Goal: Transaction & Acquisition: Register for event/course

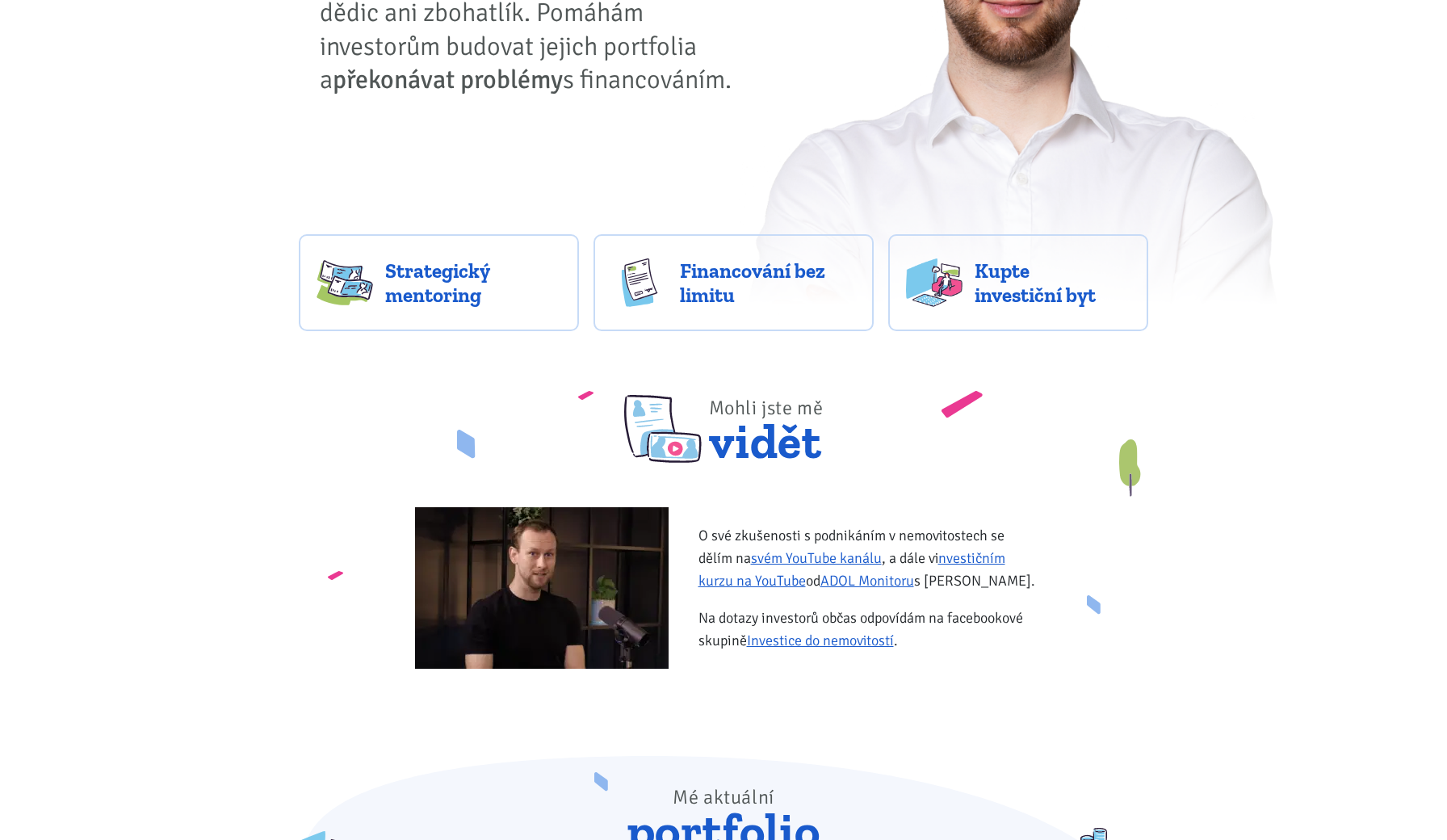
scroll to position [344, 0]
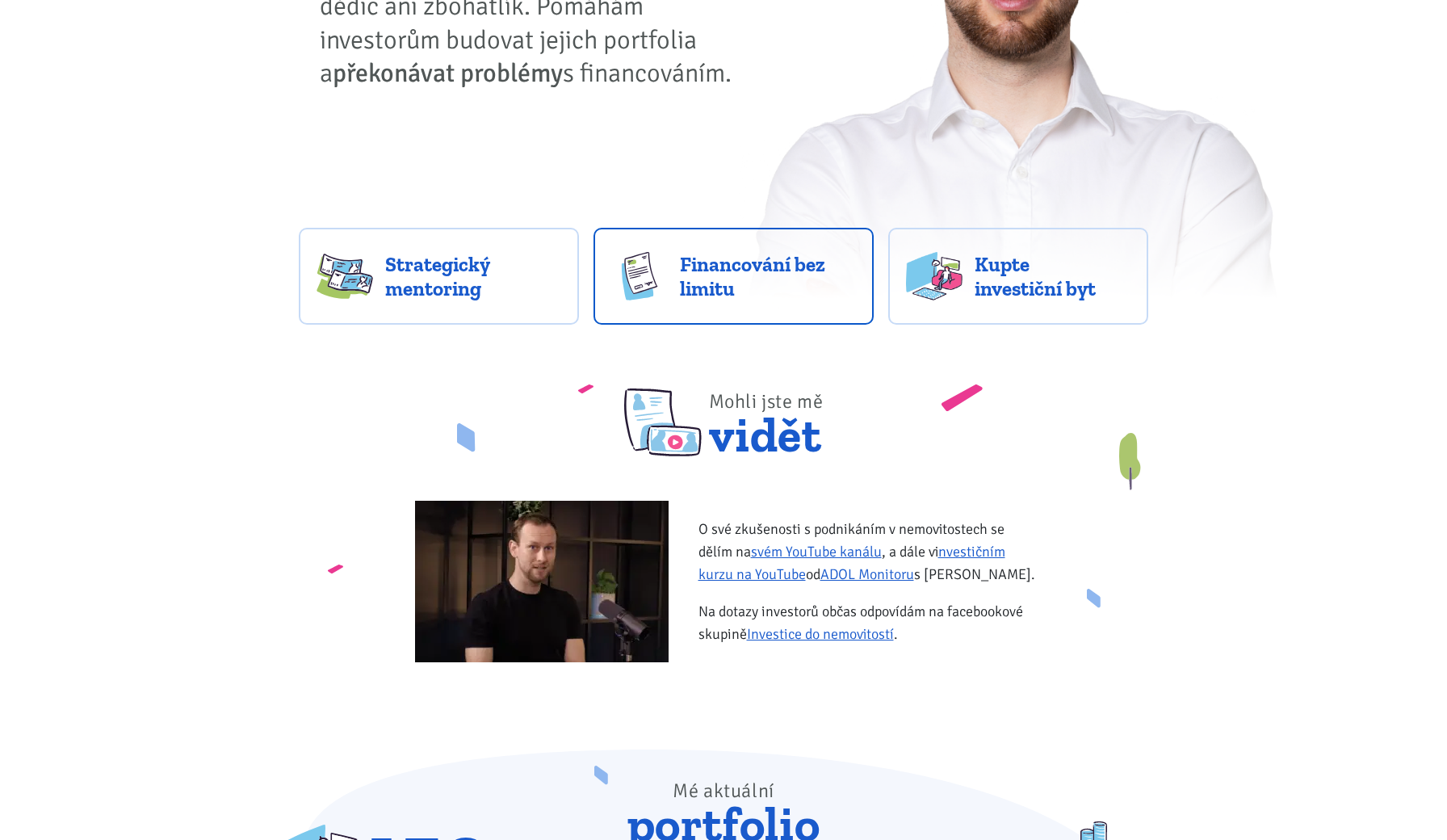
click at [649, 295] on img at bounding box center [639, 277] width 56 height 49
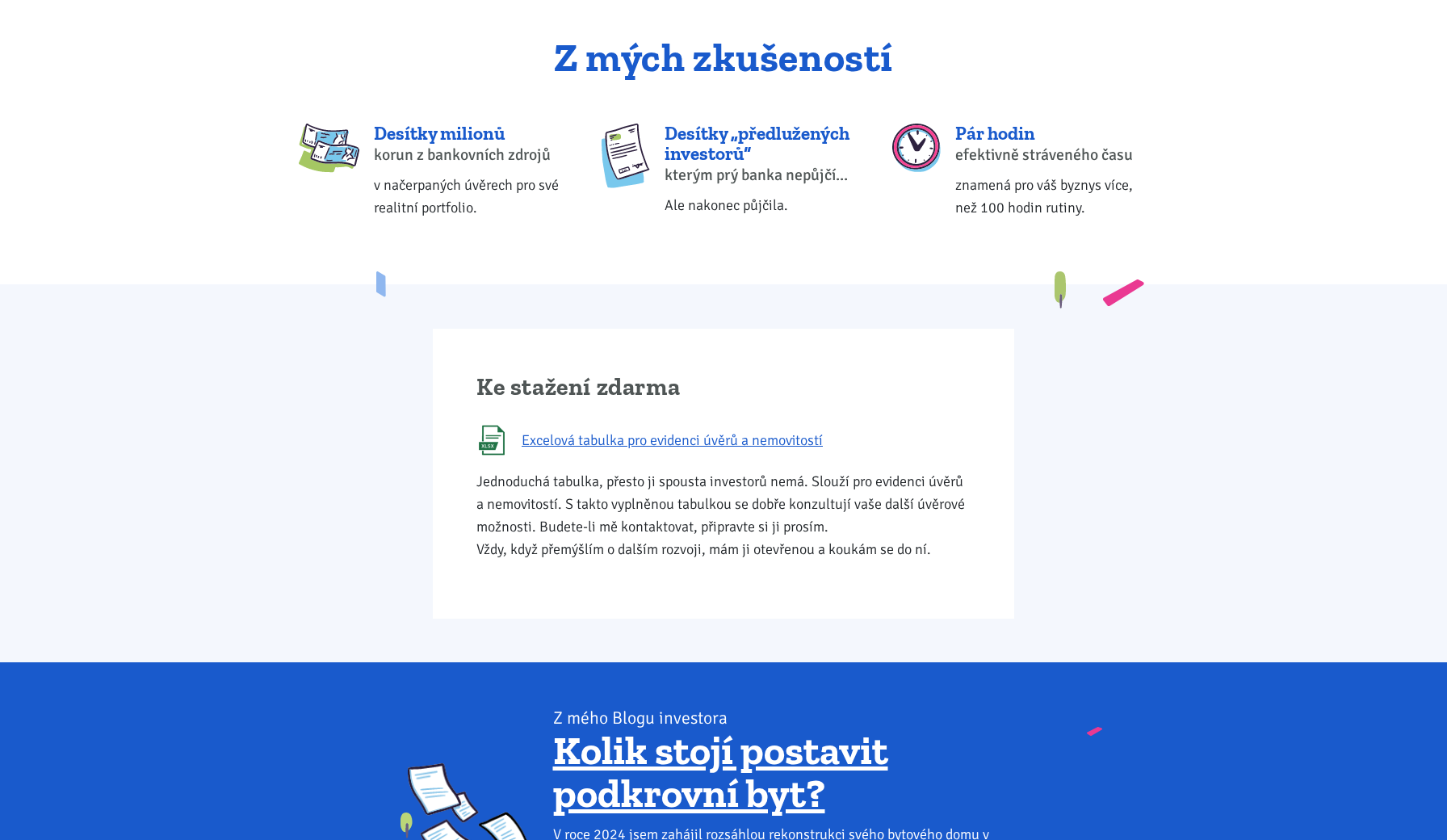
scroll to position [673, 0]
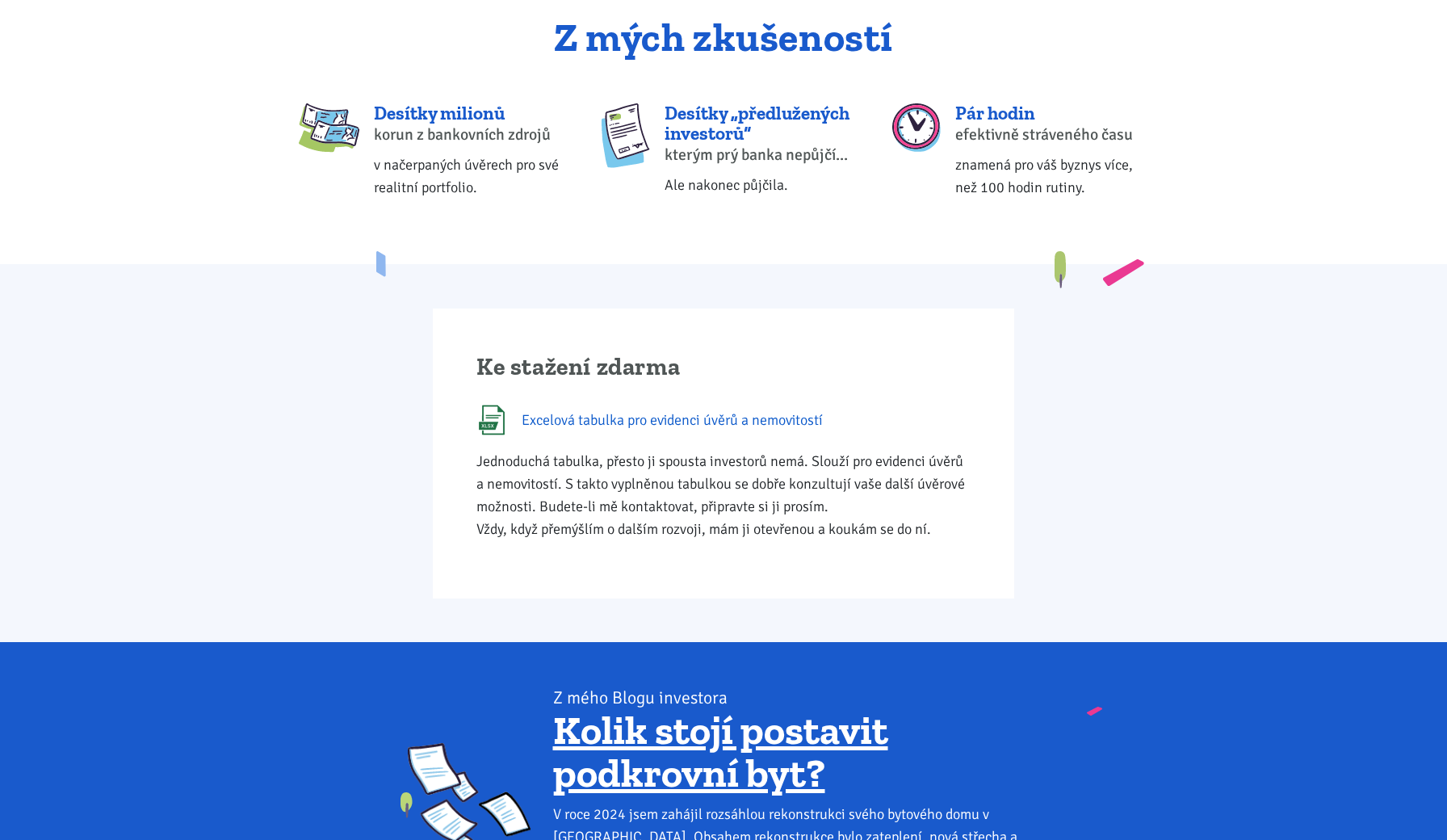
click at [629, 417] on span "Excelová tabulka pro evidenci úvěrů a nemovitostí" at bounding box center [672, 420] width 301 height 23
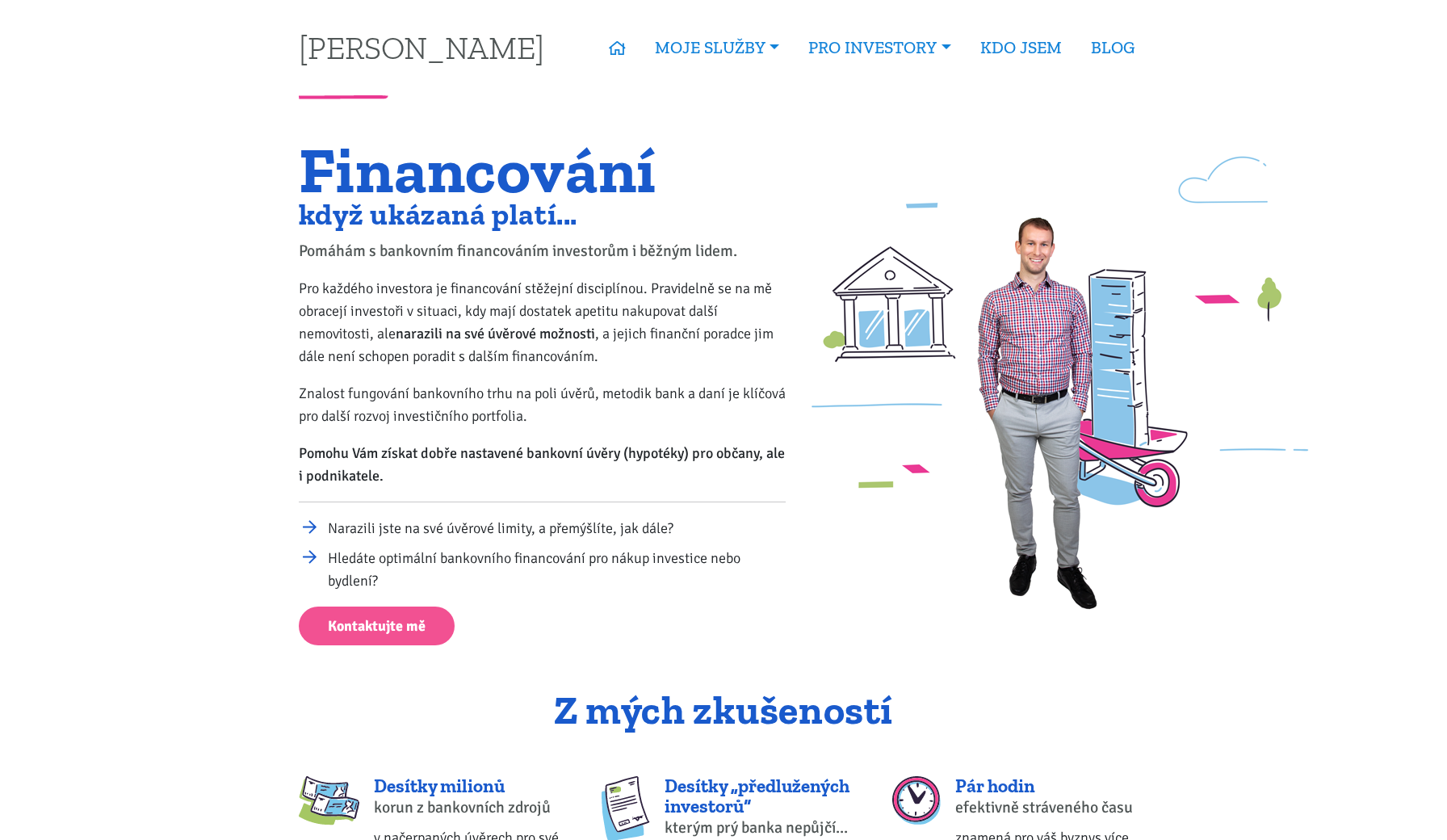
scroll to position [0, 0]
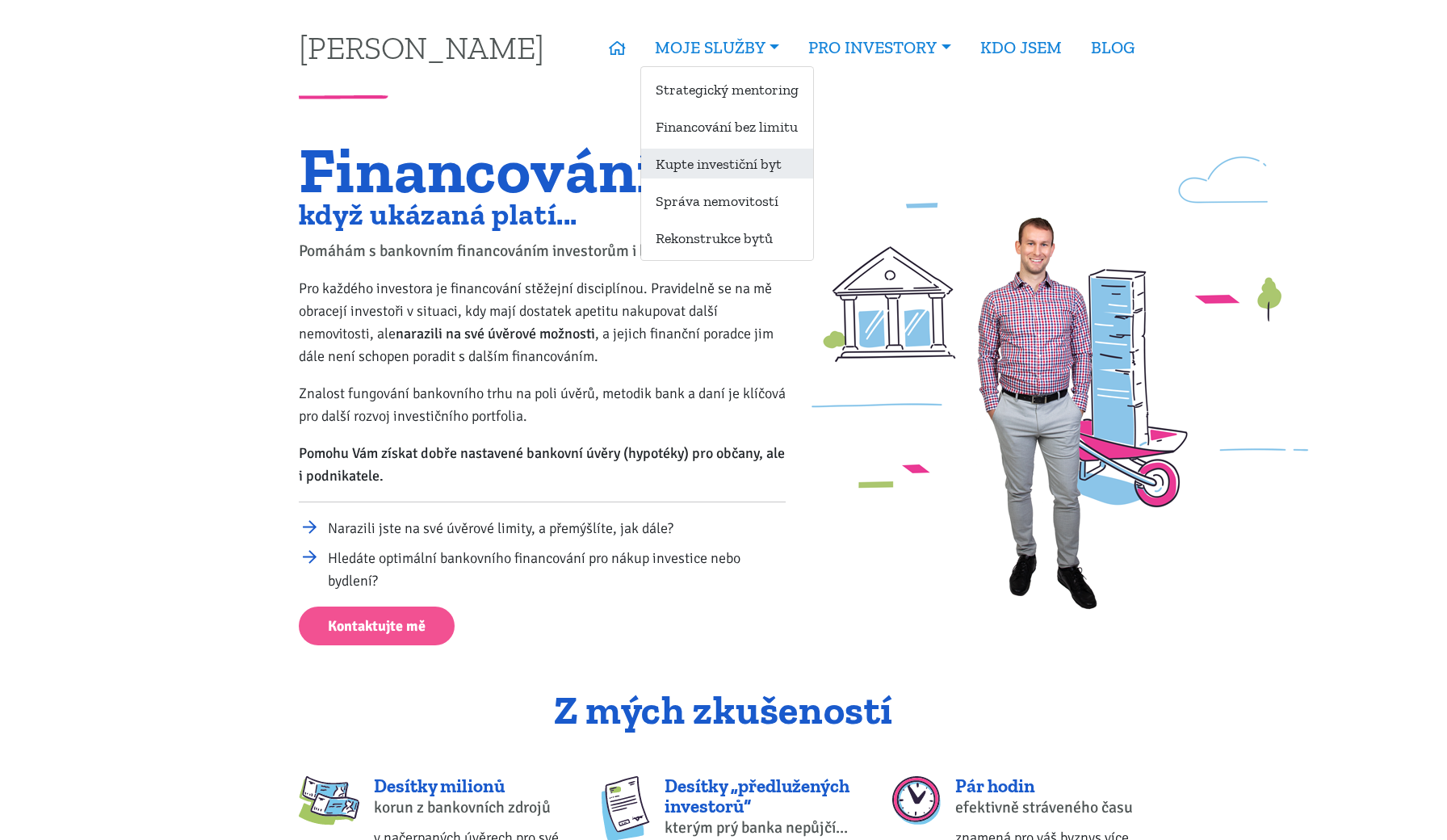
click at [756, 165] on link "Kupte investiční byt" at bounding box center [727, 163] width 172 height 30
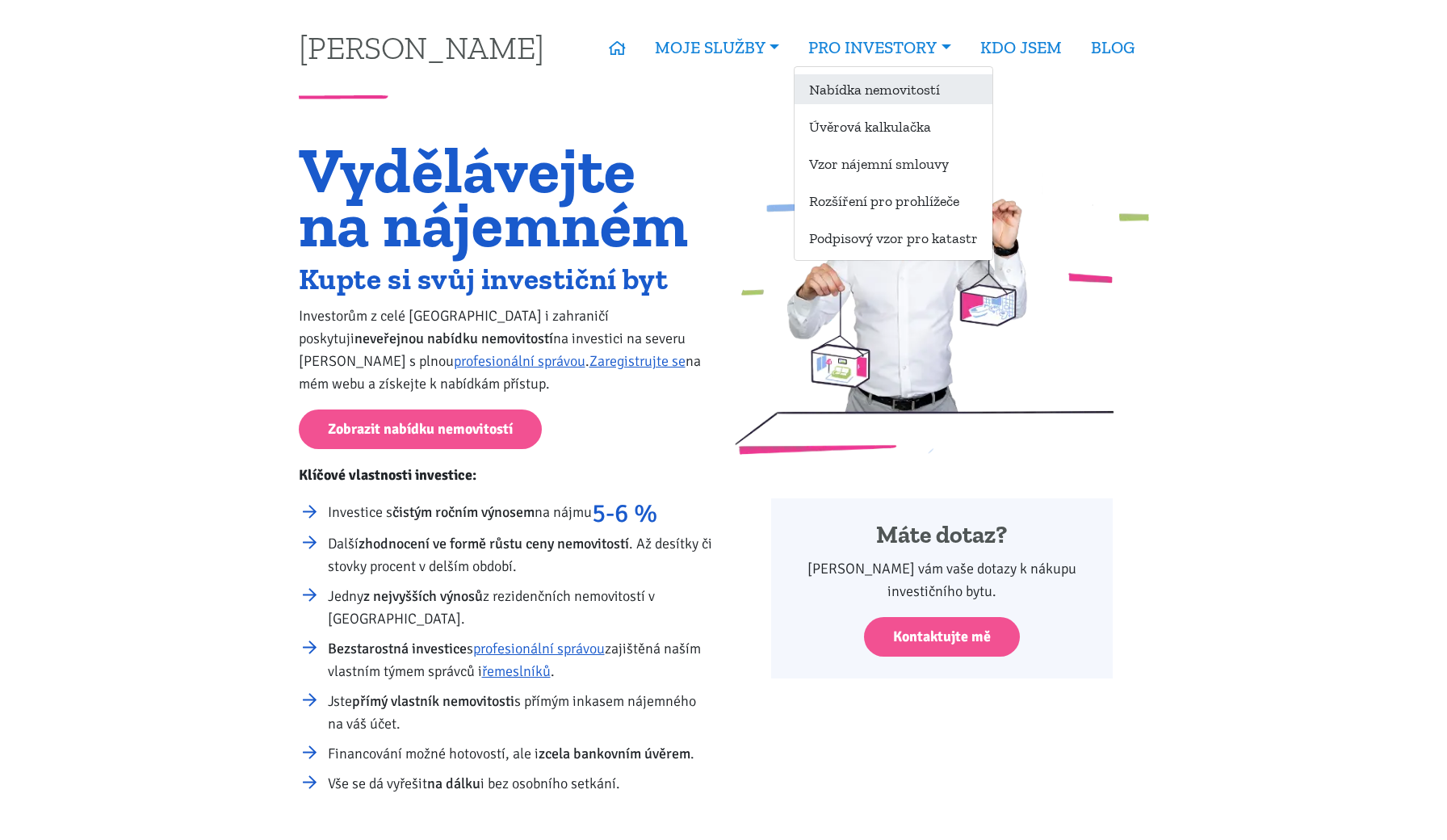
click at [913, 86] on link "Nabídka nemovitostí" at bounding box center [894, 89] width 198 height 30
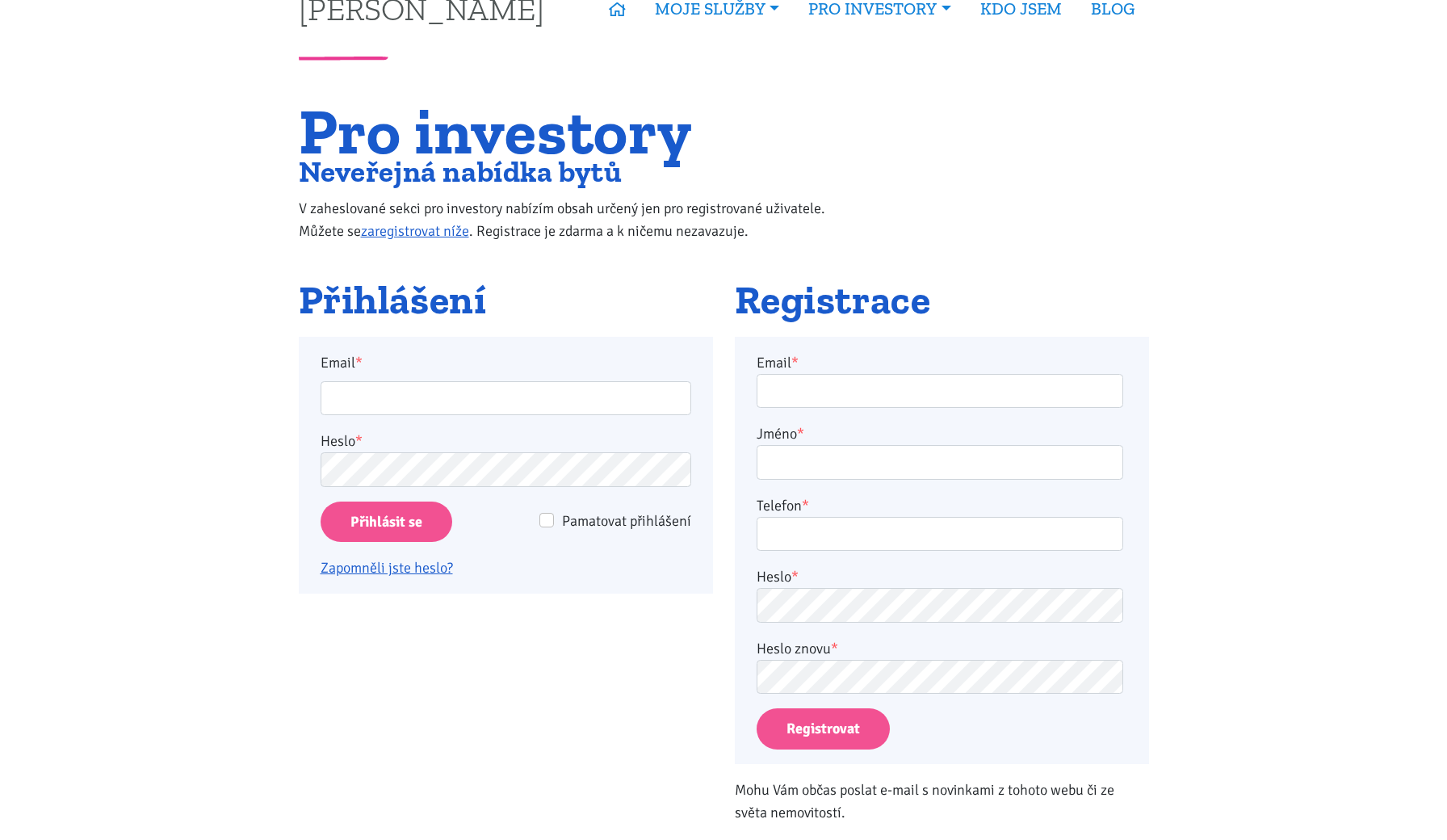
scroll to position [41, 0]
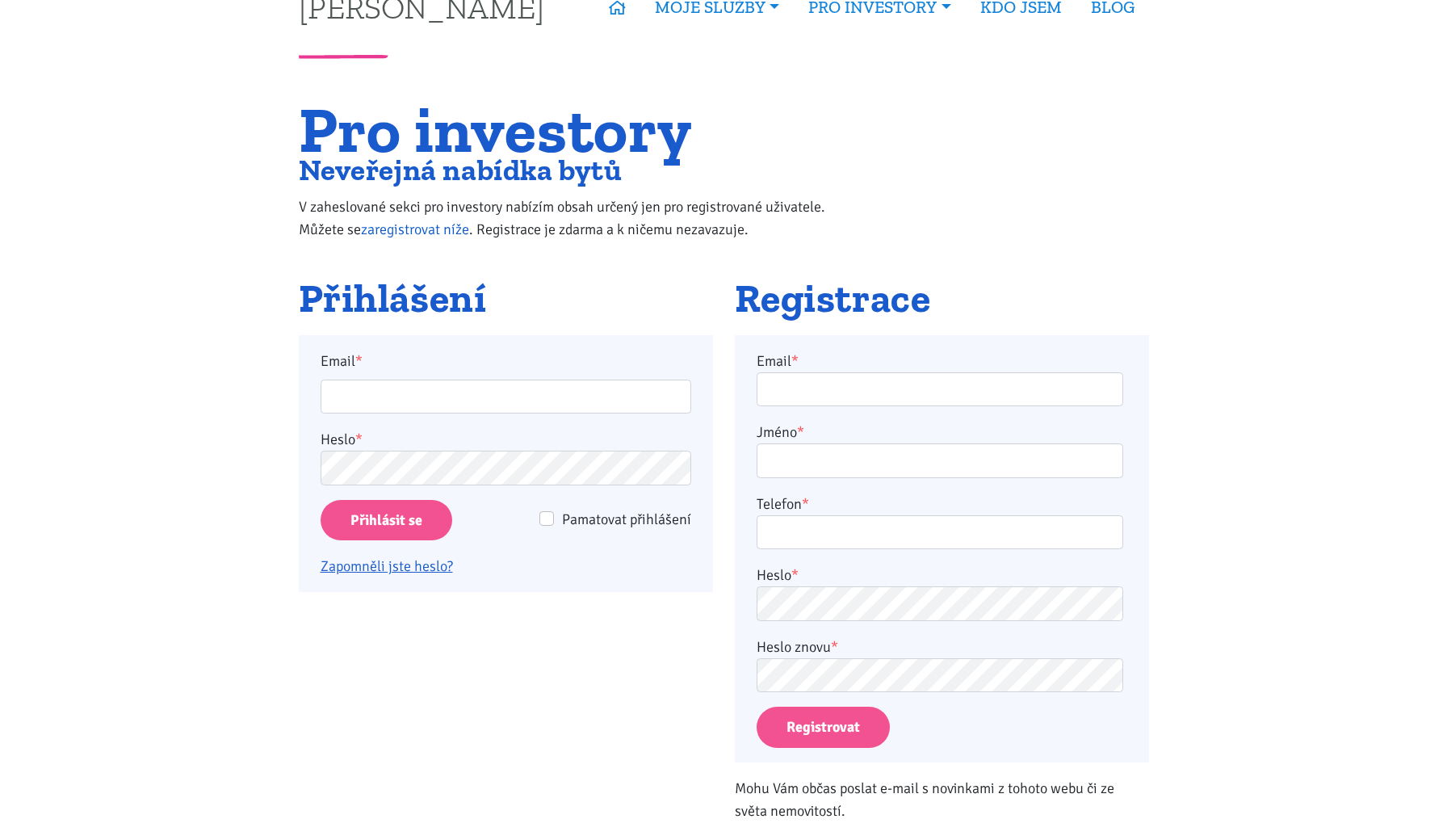
click at [454, 225] on link "zaregistrovat níže" at bounding box center [415, 230] width 109 height 18
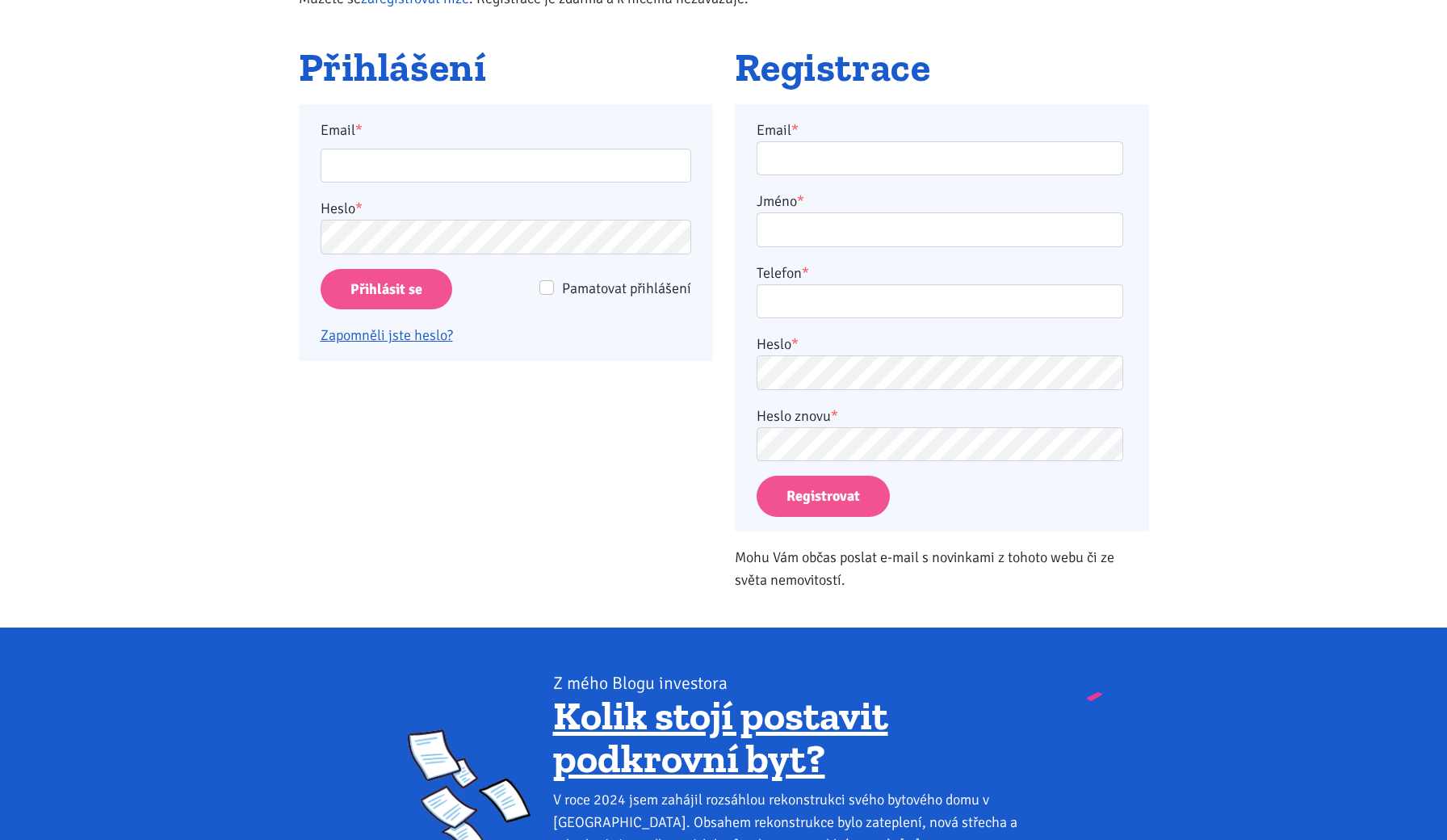
scroll to position [317, 0]
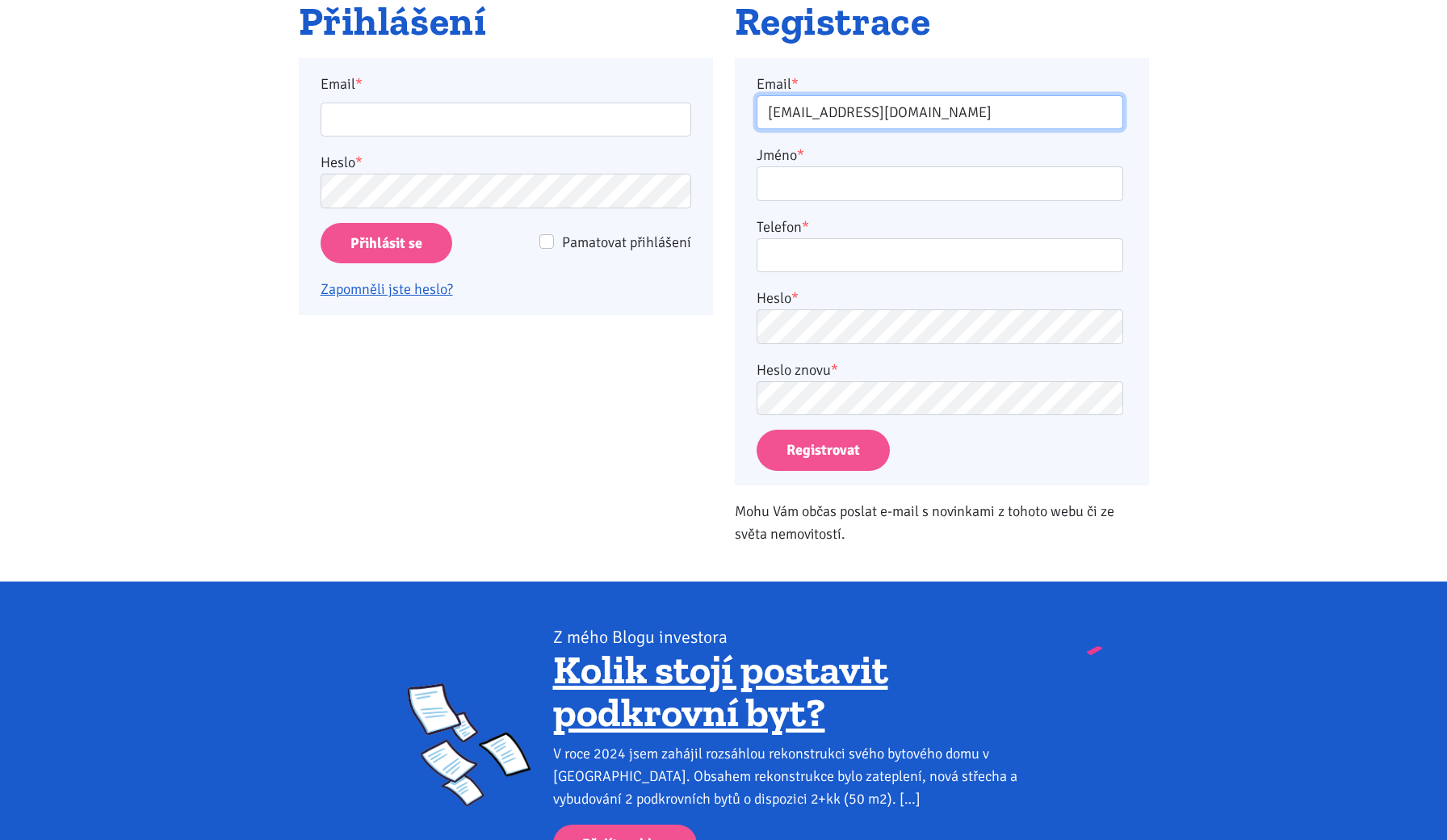
type input "dendav8@email.cz"
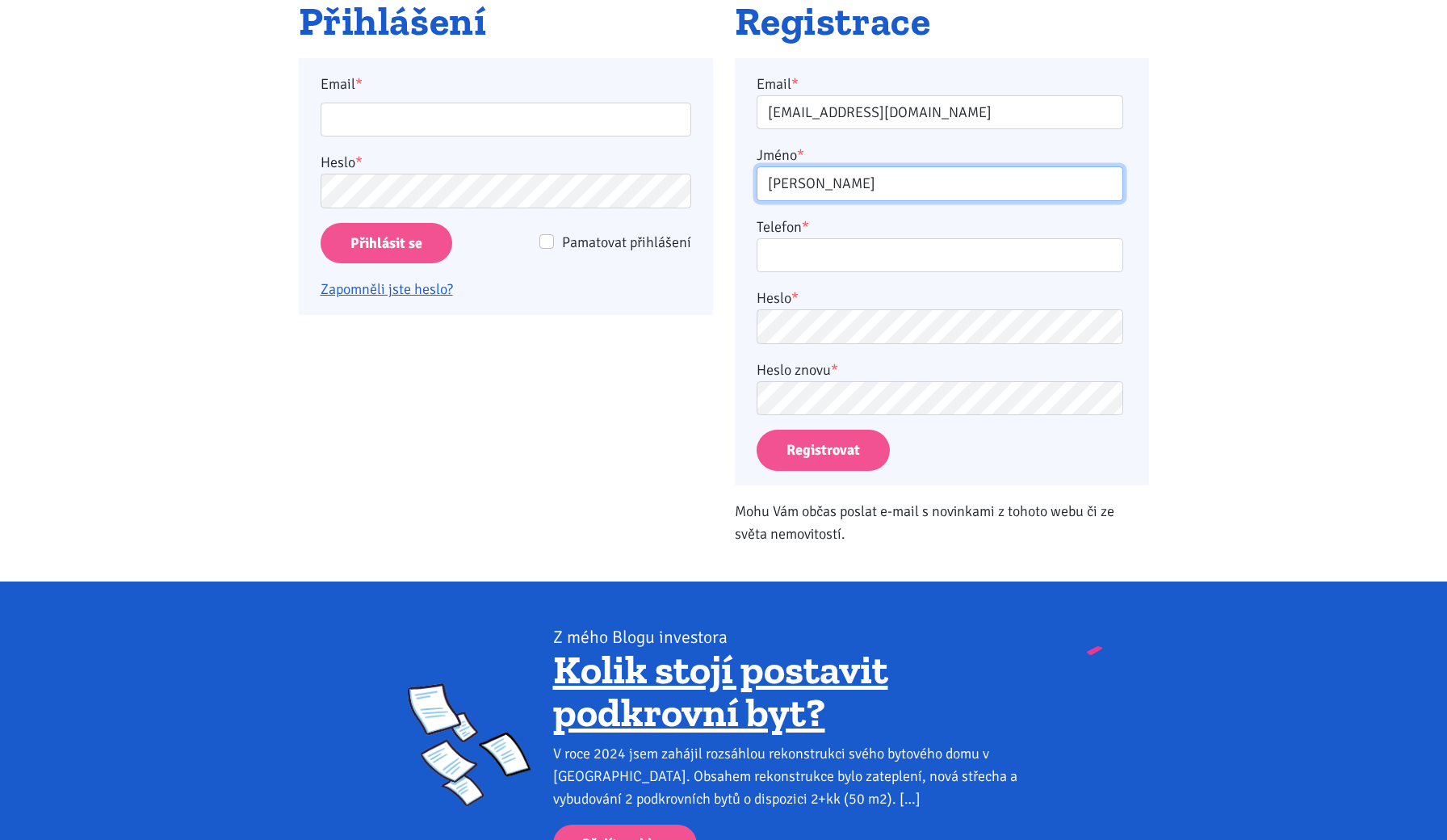
type input "Denis Vacek"
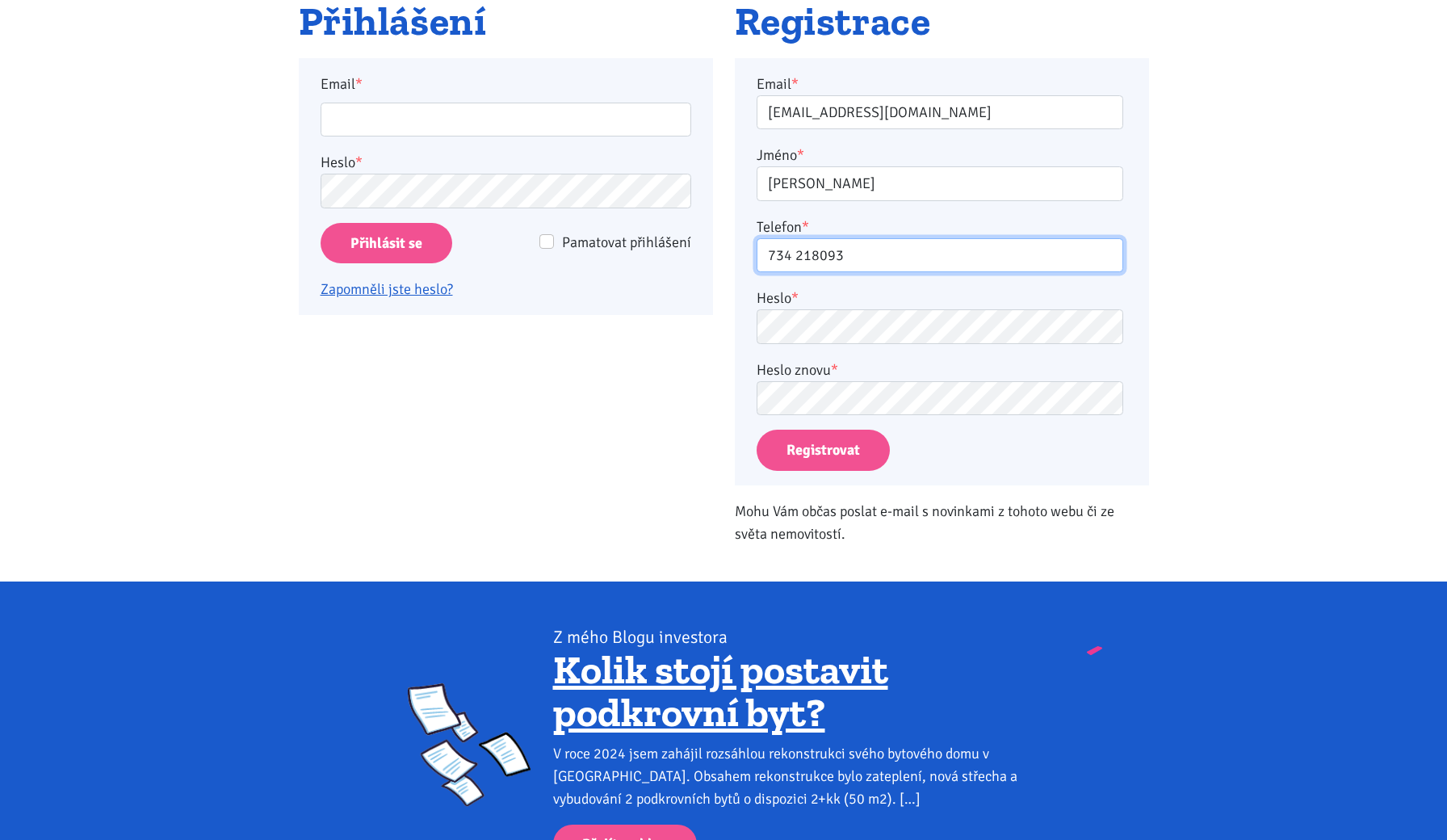
click at [803, 247] on input "734 218093" at bounding box center [940, 255] width 366 height 34
type input "734218093"
click at [794, 332] on div "Registrace Email * dendav8@email.cz Jméno * Denis Vacek Telefon * 734218093 Hes…" at bounding box center [941, 279] width 436 height 560
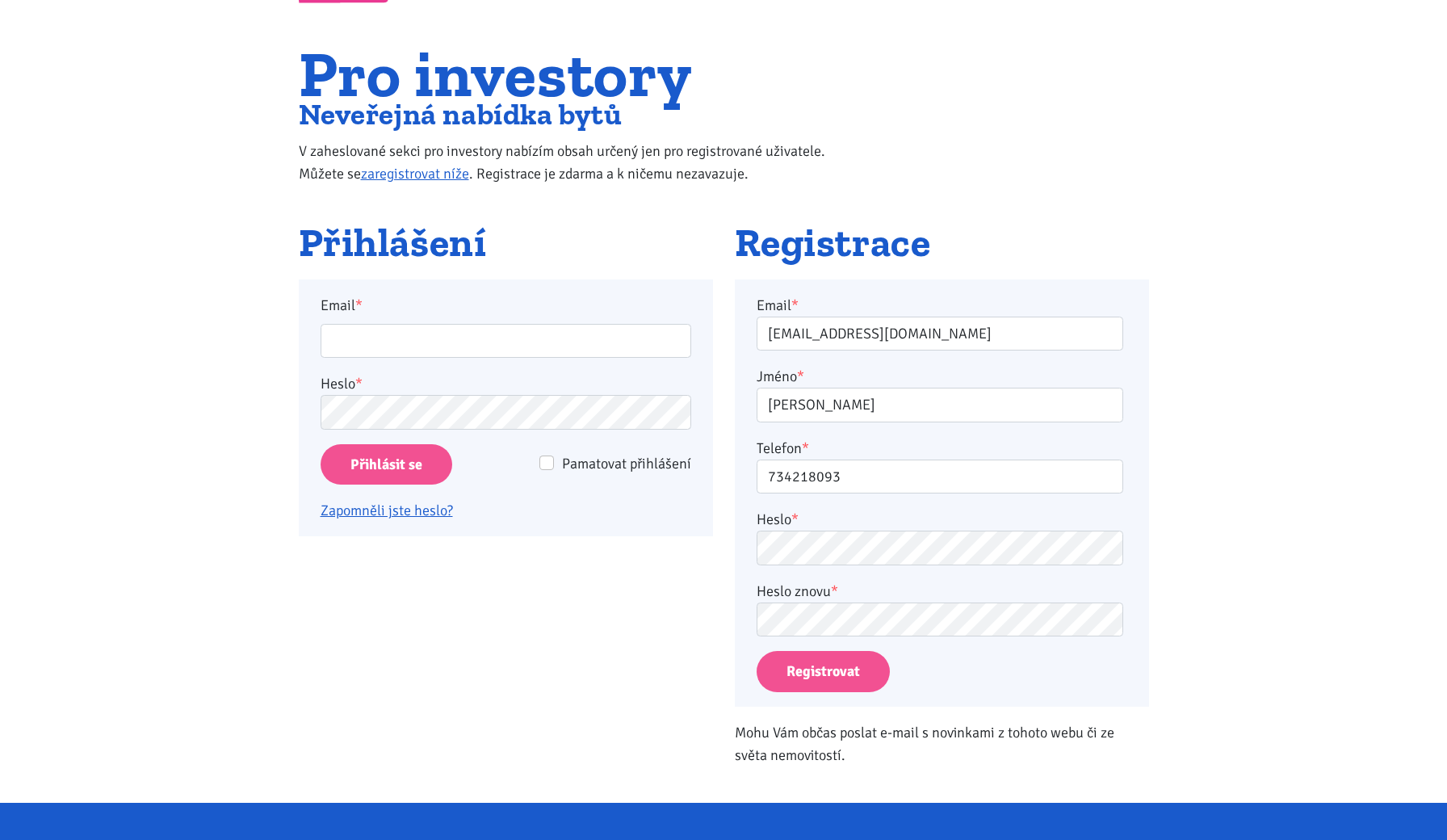
scroll to position [105, 0]
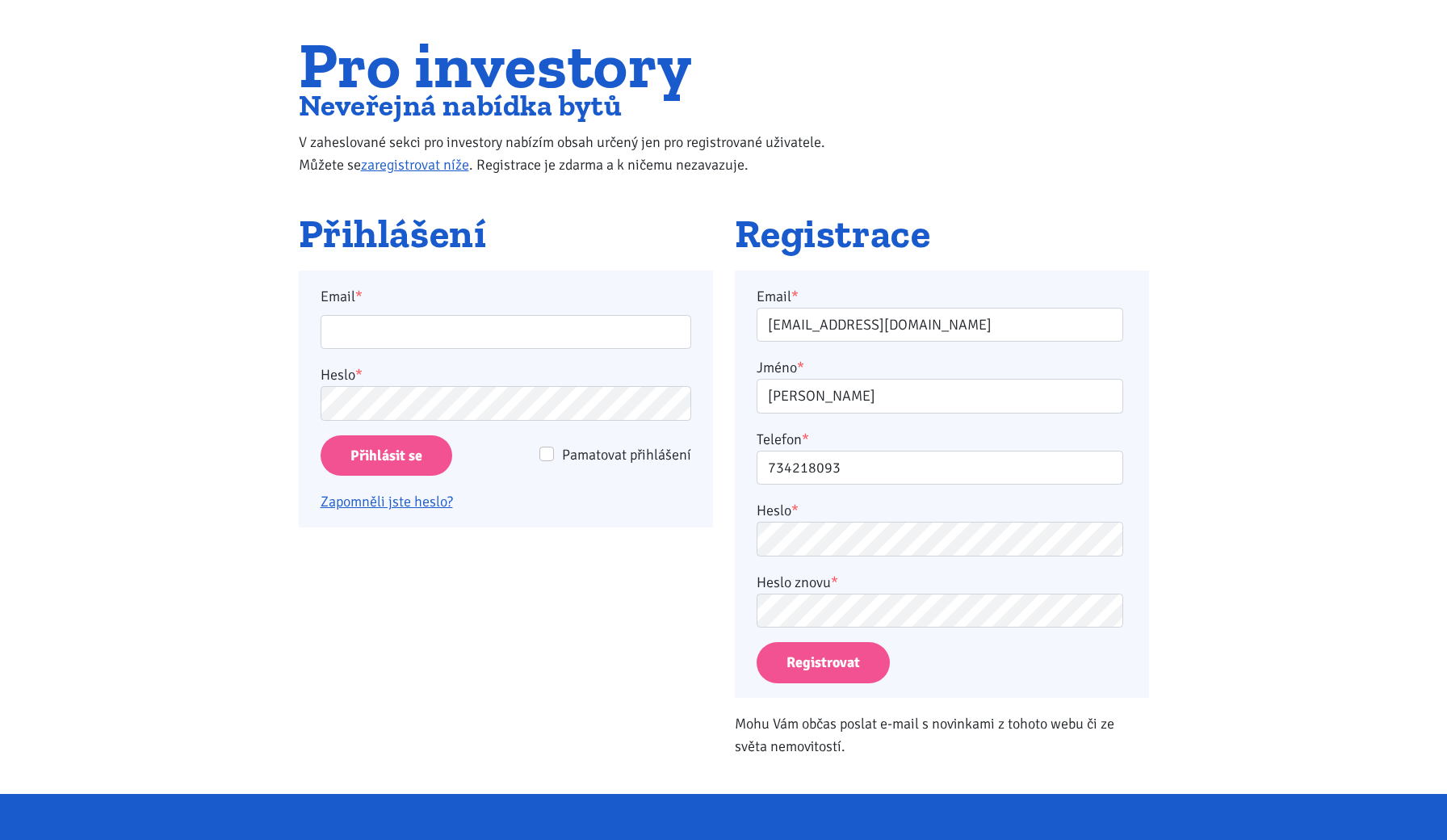
click at [900, 520] on div "Heslo *" at bounding box center [940, 527] width 366 height 57
click at [876, 642] on div "Registrovat" at bounding box center [942, 663] width 371 height 42
click at [876, 652] on button "Registrovat" at bounding box center [823, 663] width 133 height 42
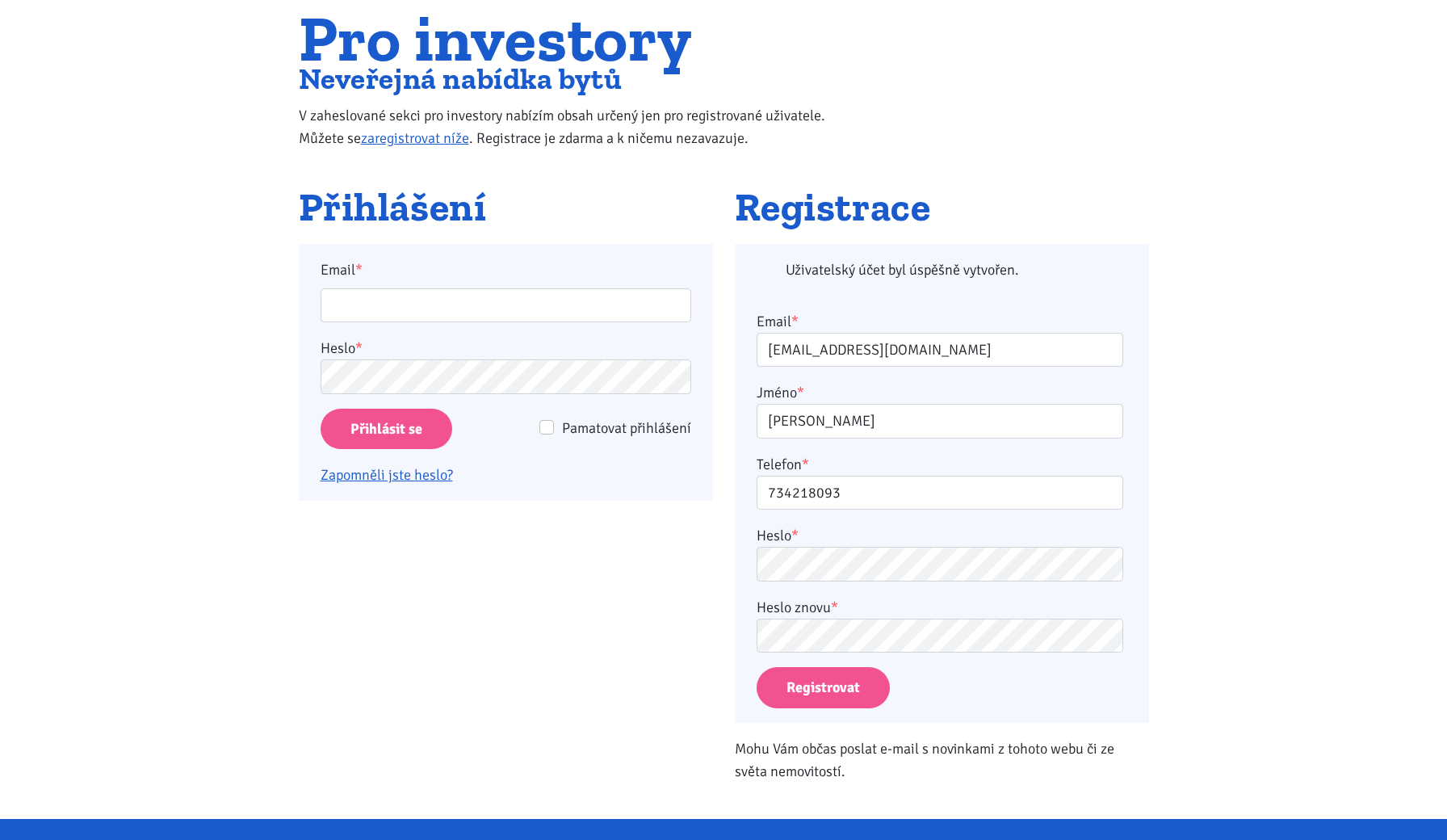
scroll to position [126, 0]
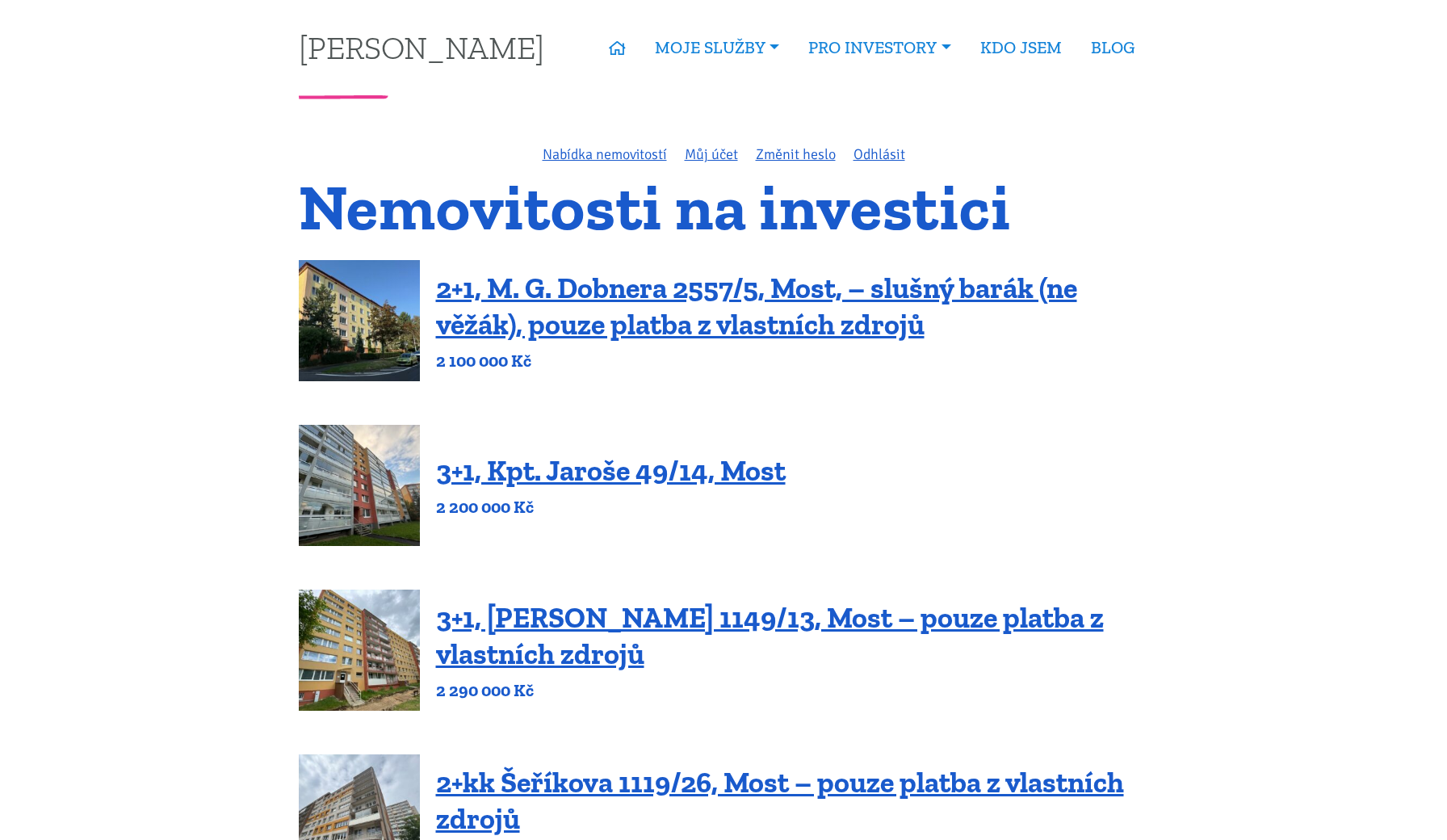
scroll to position [42, 0]
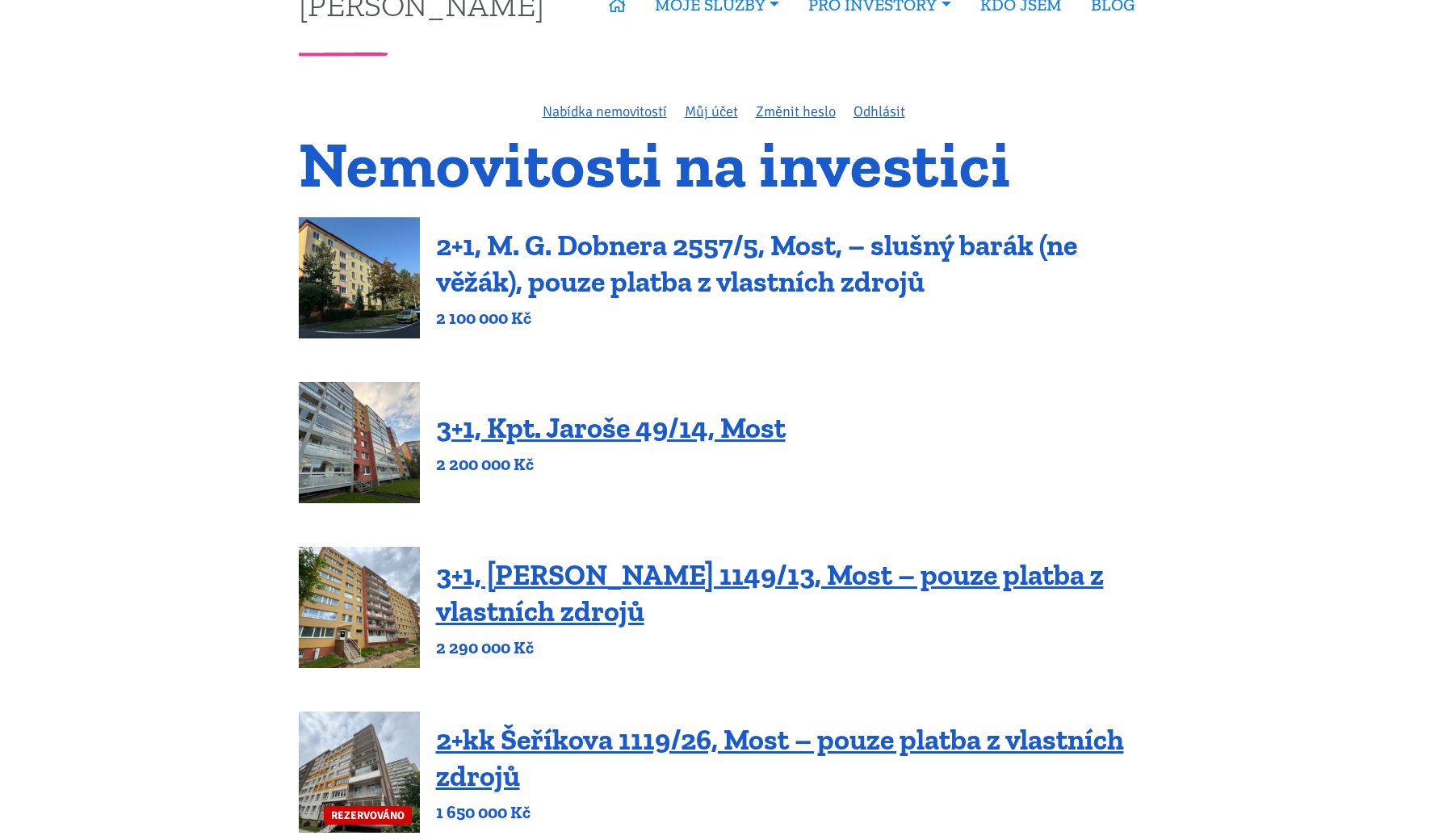
click at [699, 285] on link "2+1, M. G. Dobnera 2557/5, Most, – slušný barák (ne věžák), pouze platba z vlas…" at bounding box center [756, 263] width 641 height 71
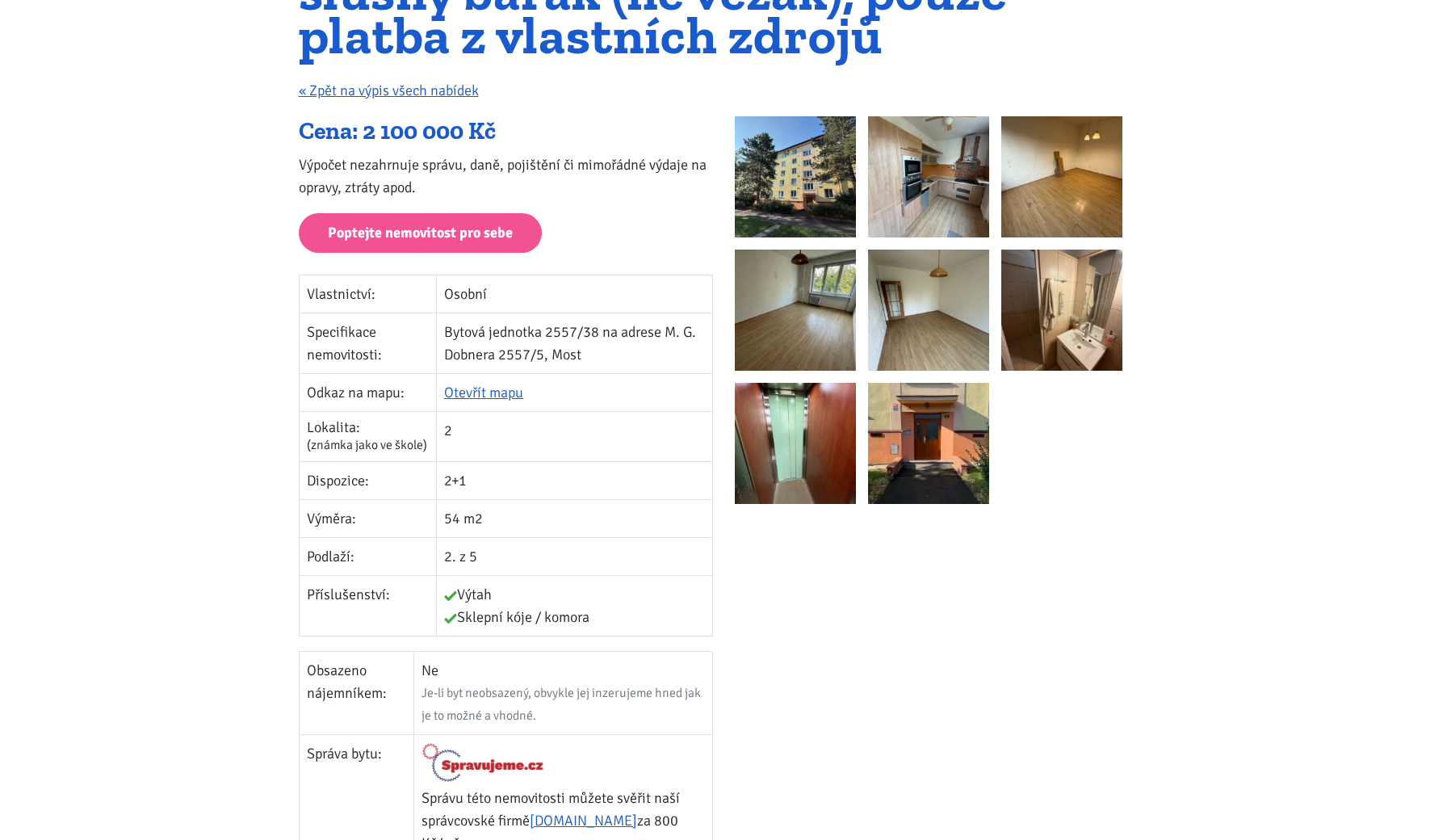
scroll to position [264, 0]
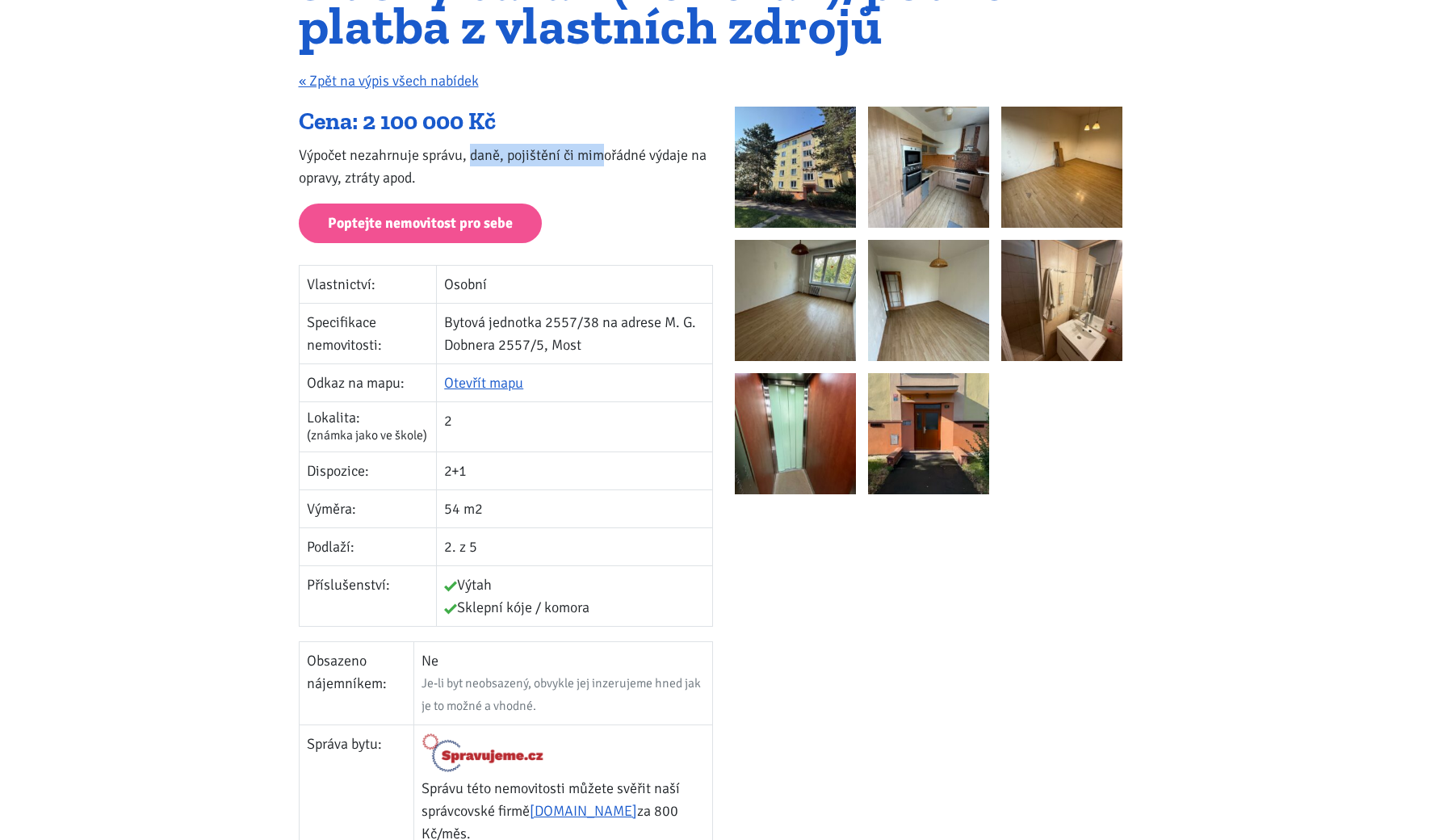
drag, startPoint x: 471, startPoint y: 153, endPoint x: 651, endPoint y: 150, distance: 180.0
click at [651, 150] on p "Výpočet nezahrnuje správu, daně, pojištění či mimořádné výdaje na opravy, ztrát…" at bounding box center [506, 166] width 414 height 45
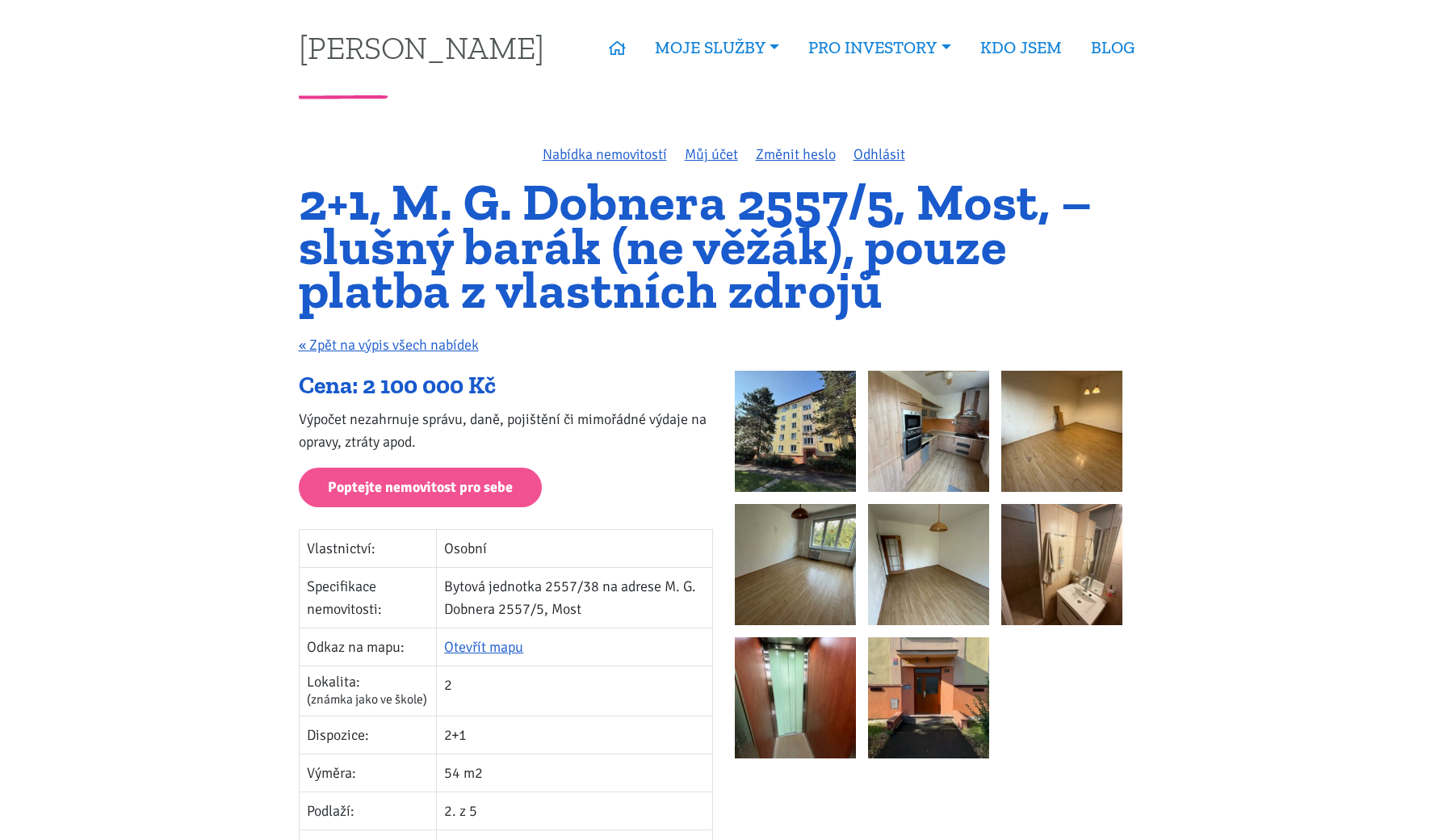
scroll to position [-1, 0]
click at [806, 448] on img at bounding box center [795, 431] width 121 height 121
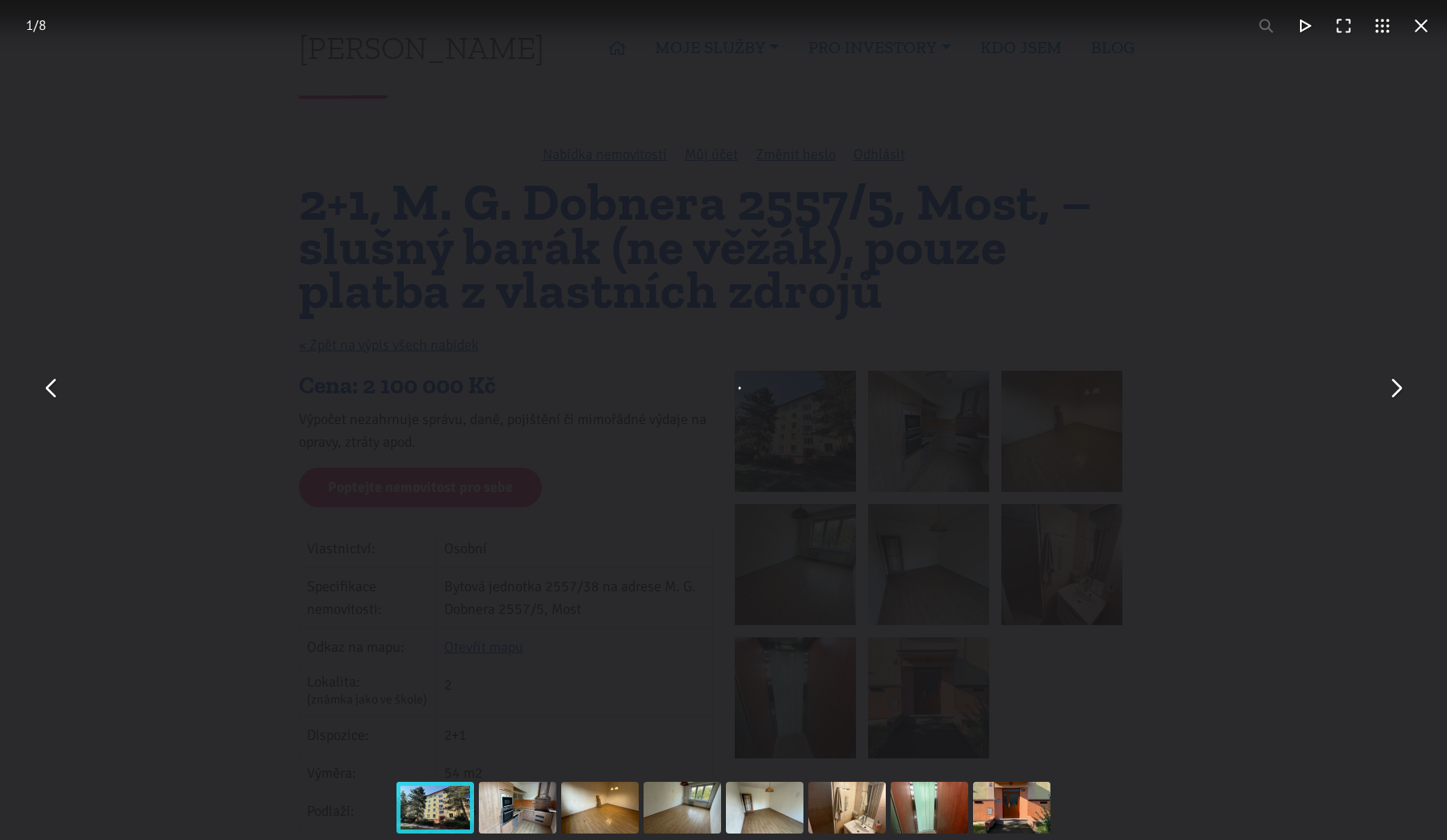
scroll to position [0, 0]
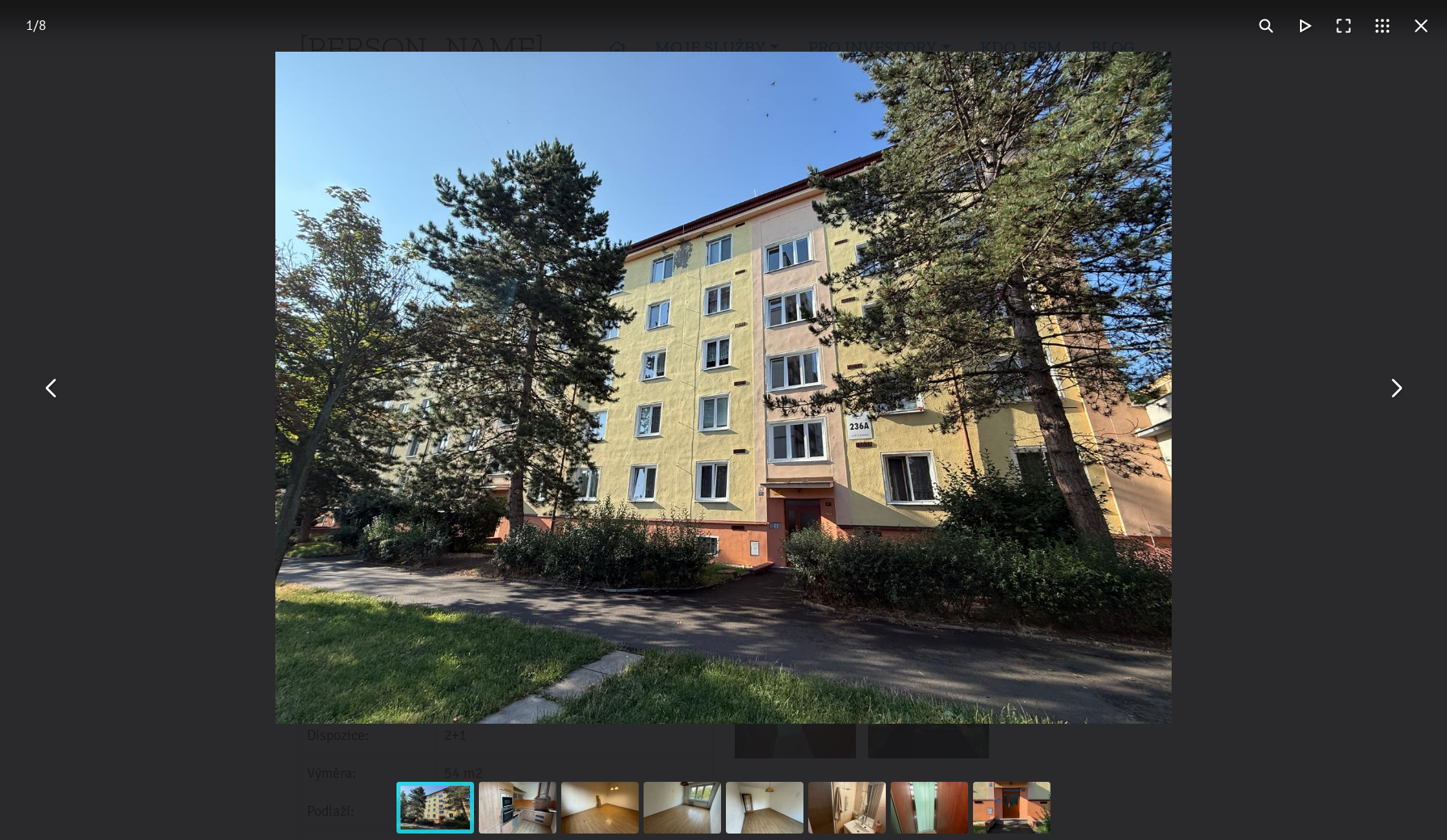
click at [1393, 404] on button "You can close this modal content with the ESC key" at bounding box center [1395, 387] width 39 height 39
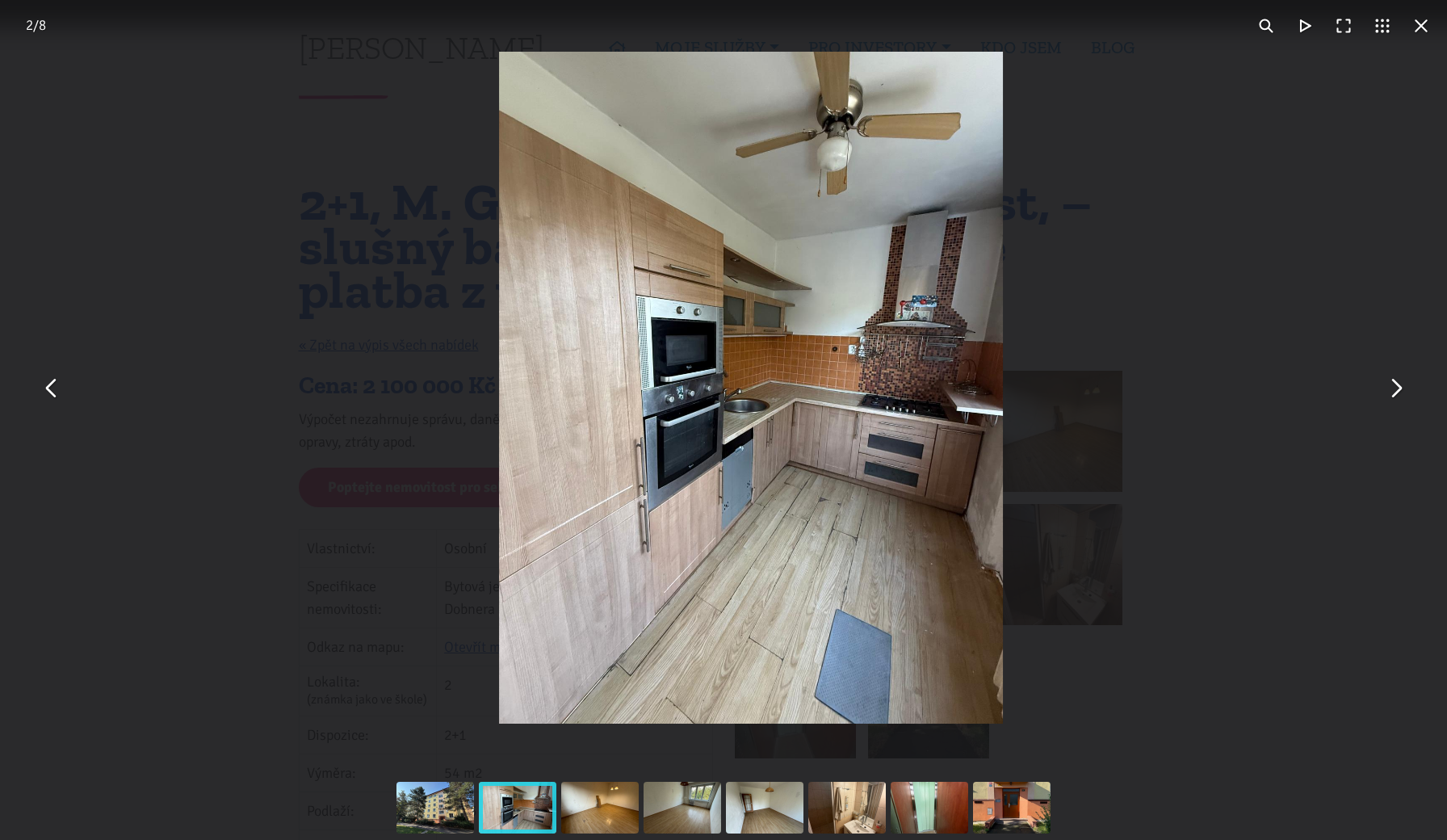
click at [1402, 399] on button "You can close this modal content with the ESC key" at bounding box center [1395, 387] width 39 height 39
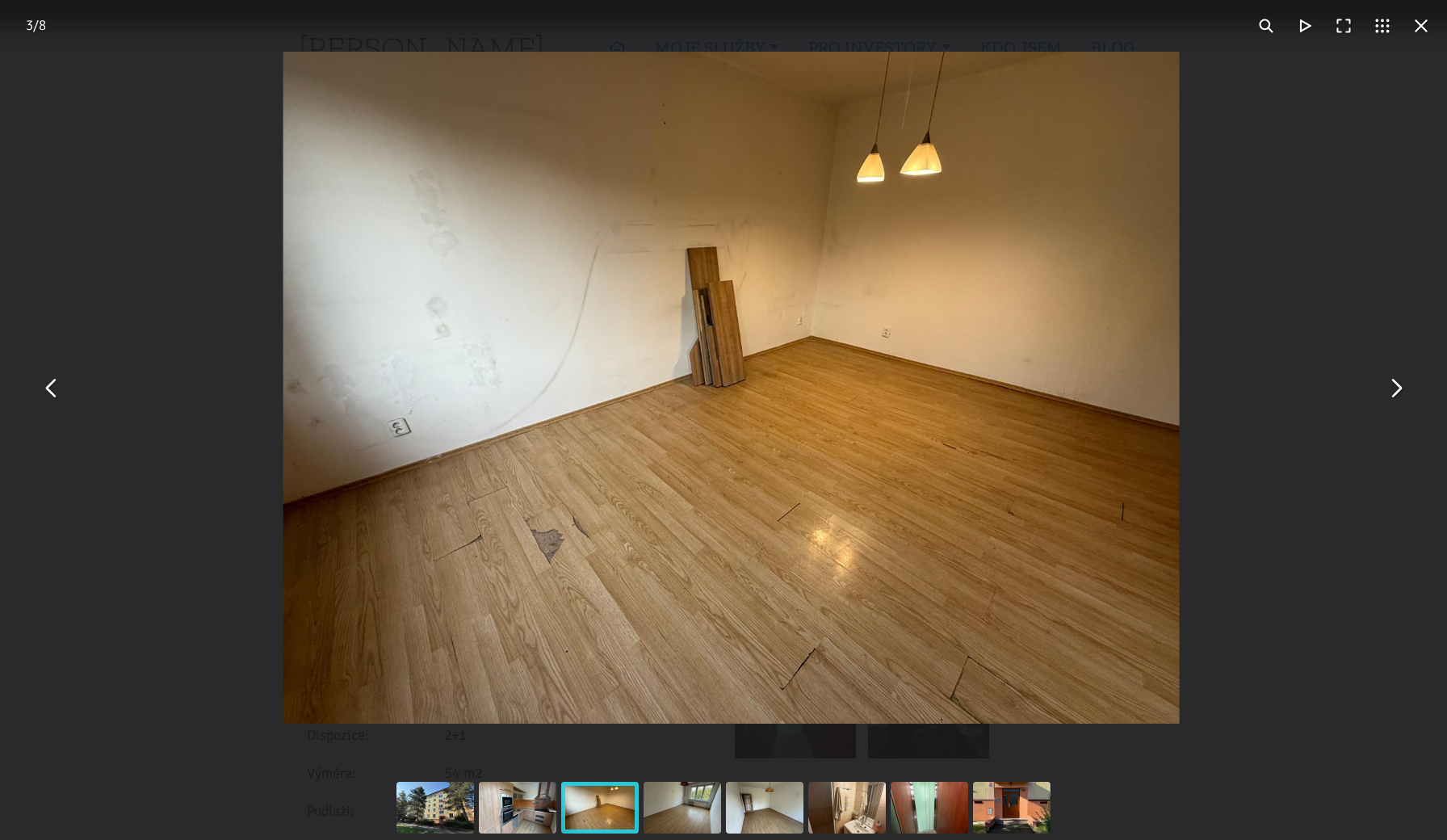
click at [1402, 399] on button "You can close this modal content with the ESC key" at bounding box center [1395, 387] width 39 height 39
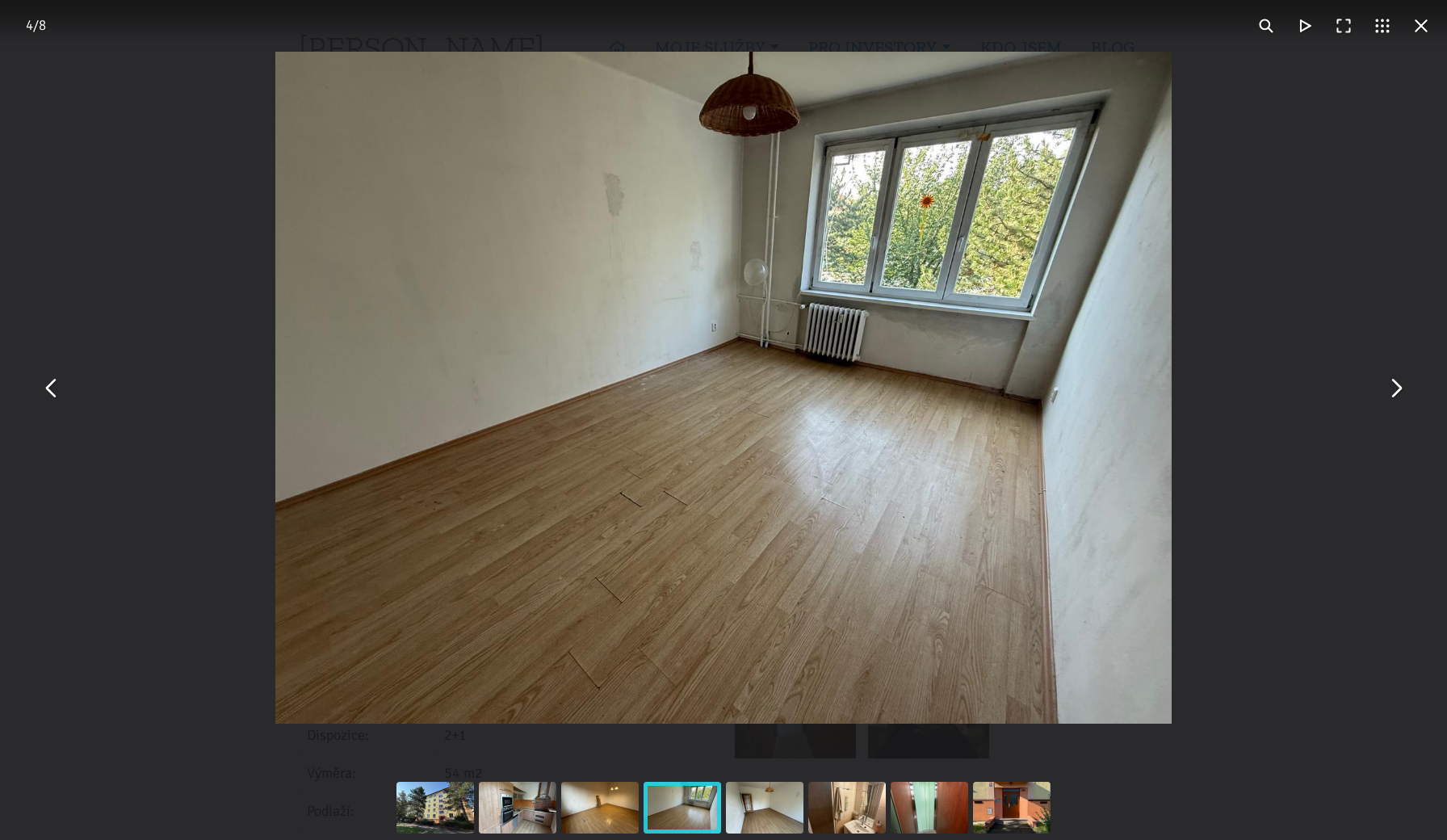
click at [55, 384] on button "You can close this modal content with the ESC key" at bounding box center [52, 387] width 39 height 39
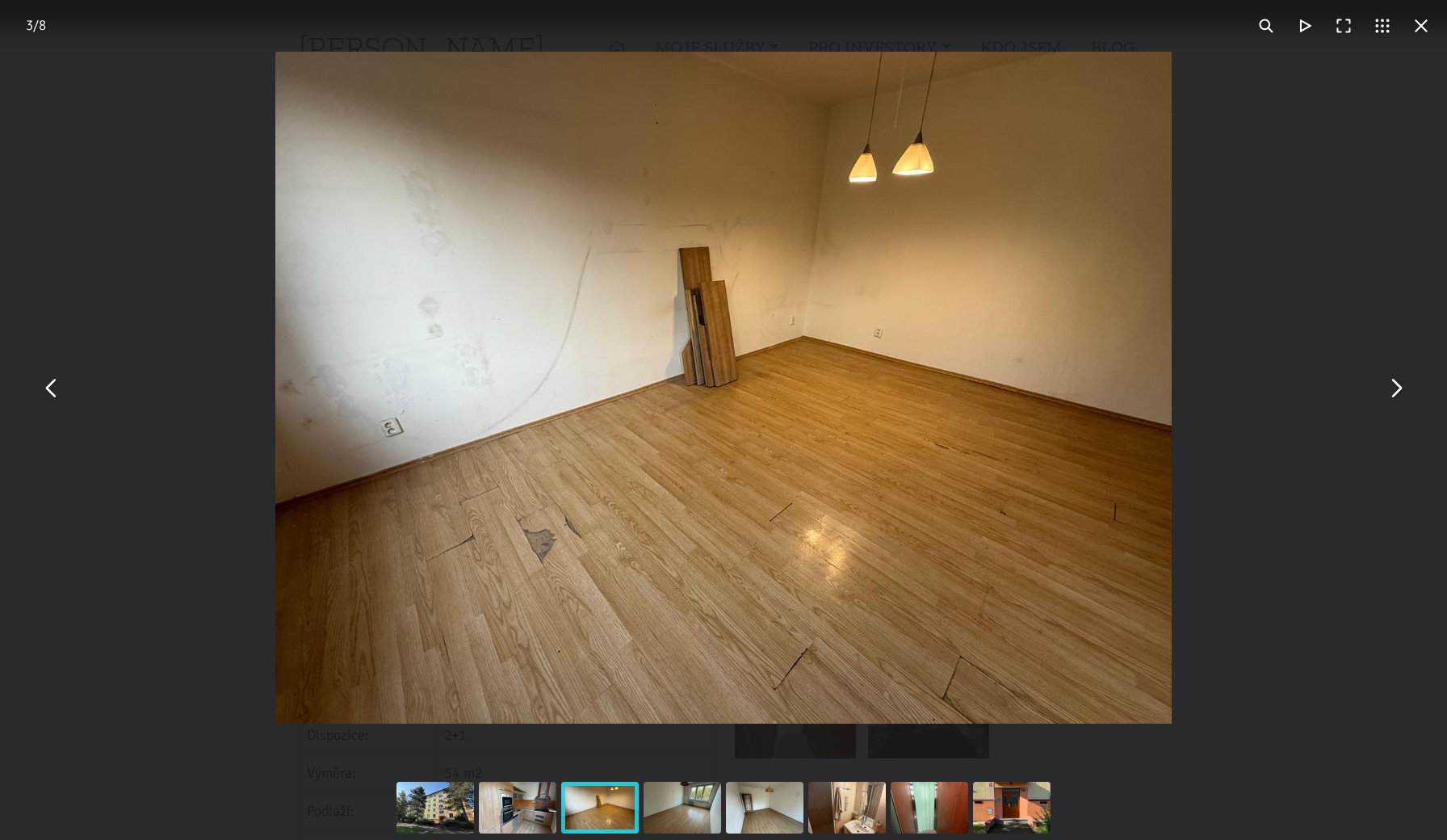
click at [1271, 396] on div "You can close this modal content with the ESC key" at bounding box center [724, 387] width 1447 height 775
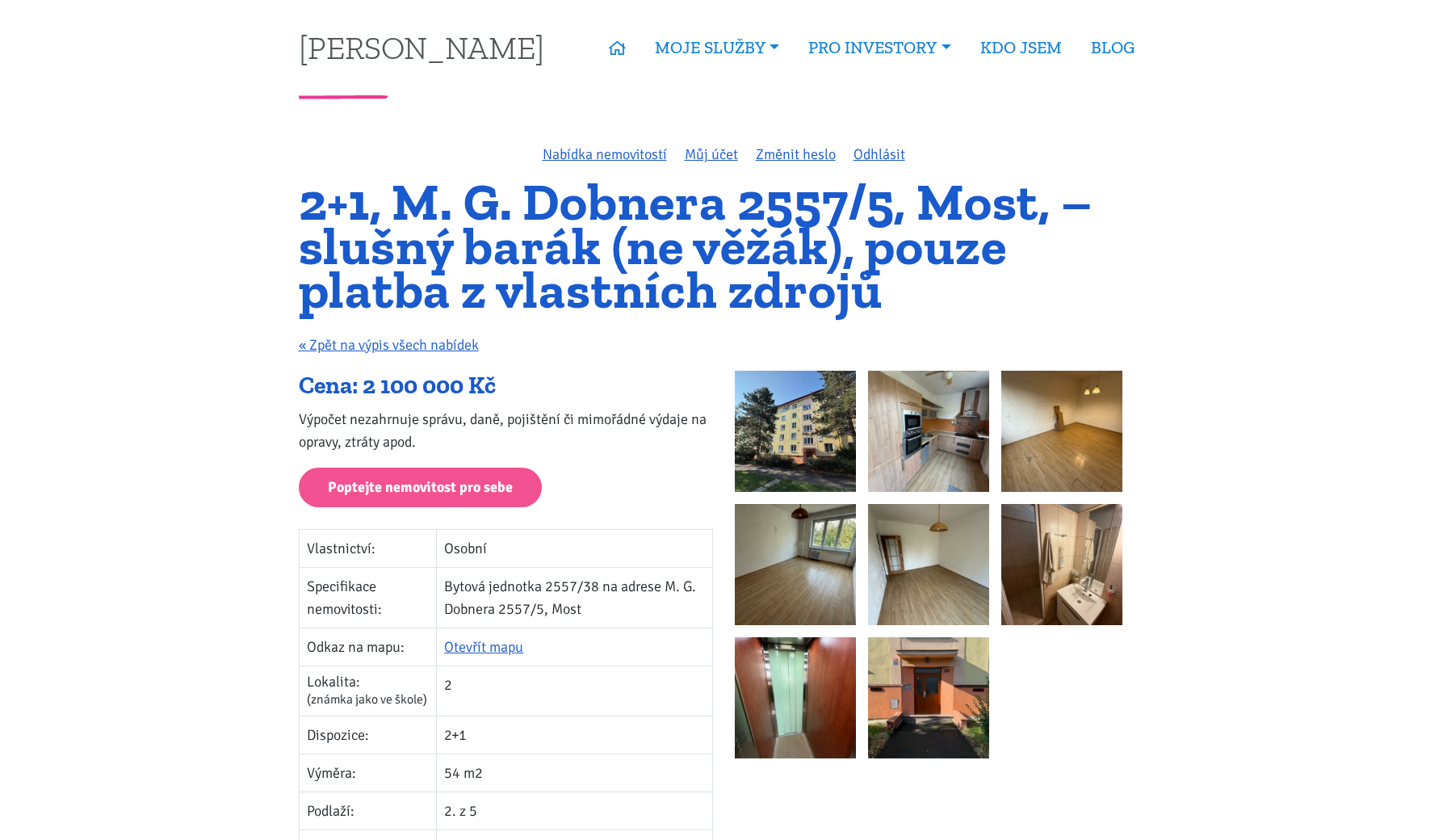
click at [1040, 583] on img at bounding box center [1062, 564] width 121 height 121
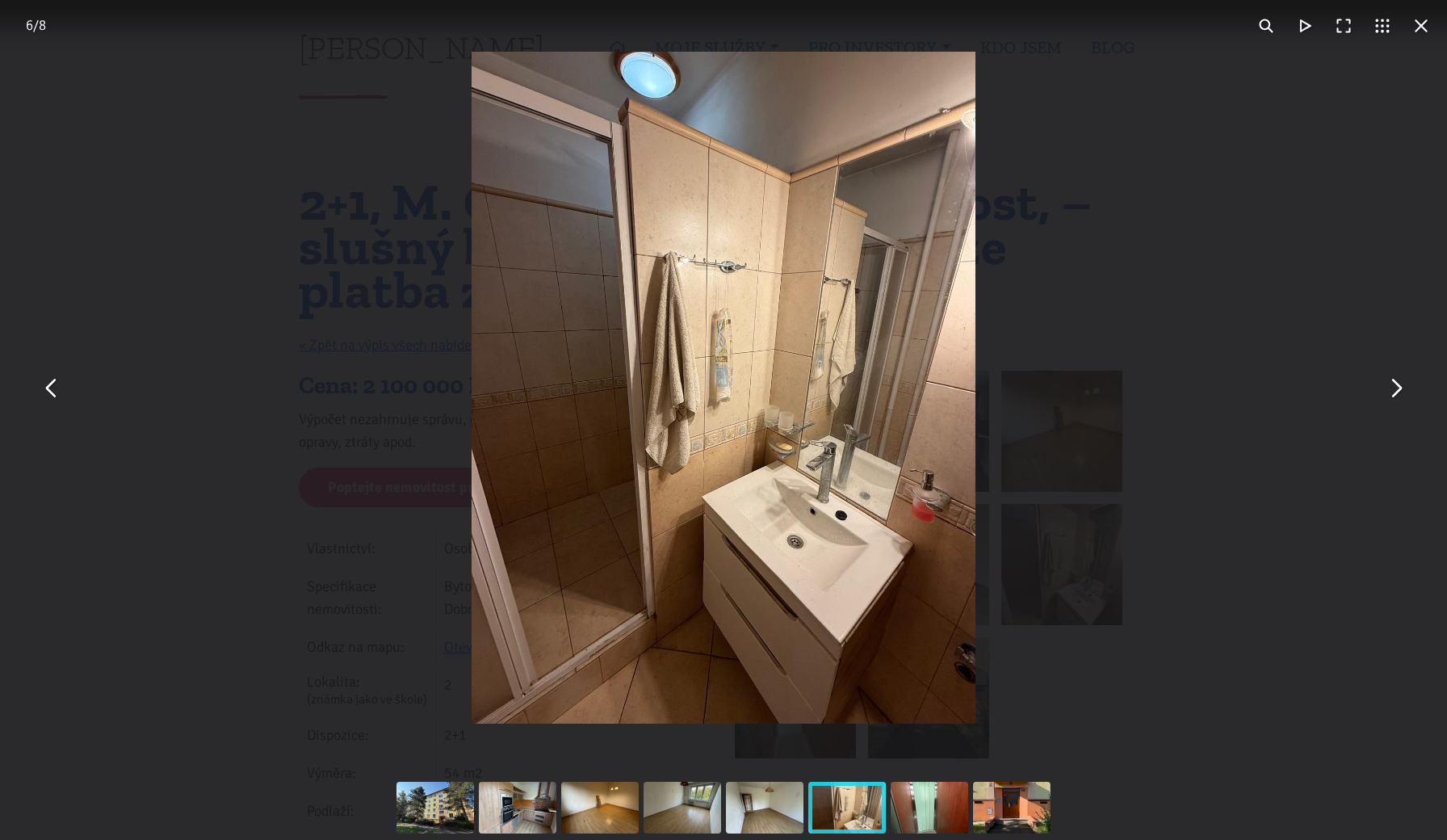
click at [1238, 335] on div "You can close this modal content with the ESC key" at bounding box center [724, 387] width 1447 height 775
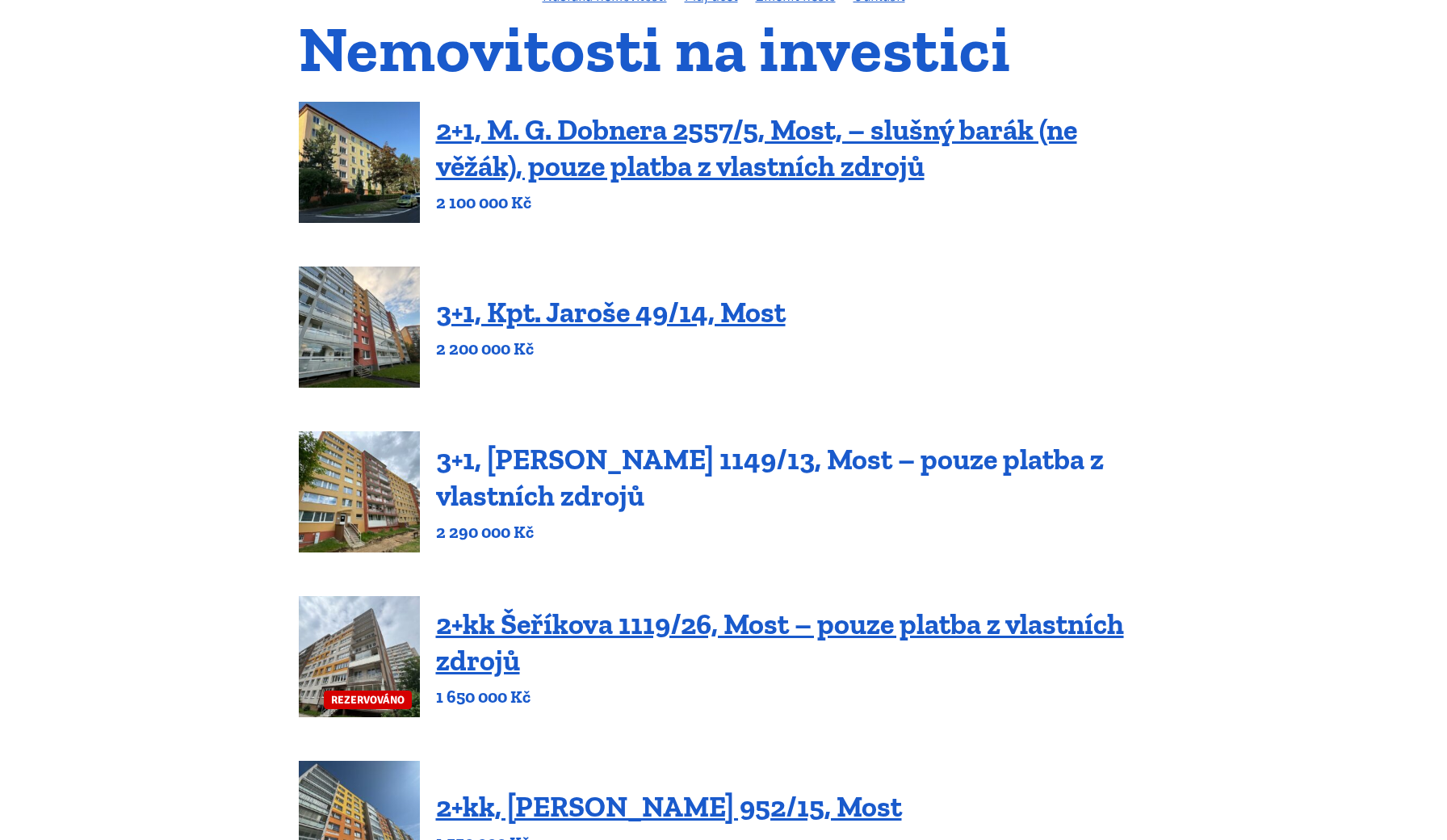
scroll to position [165, 0]
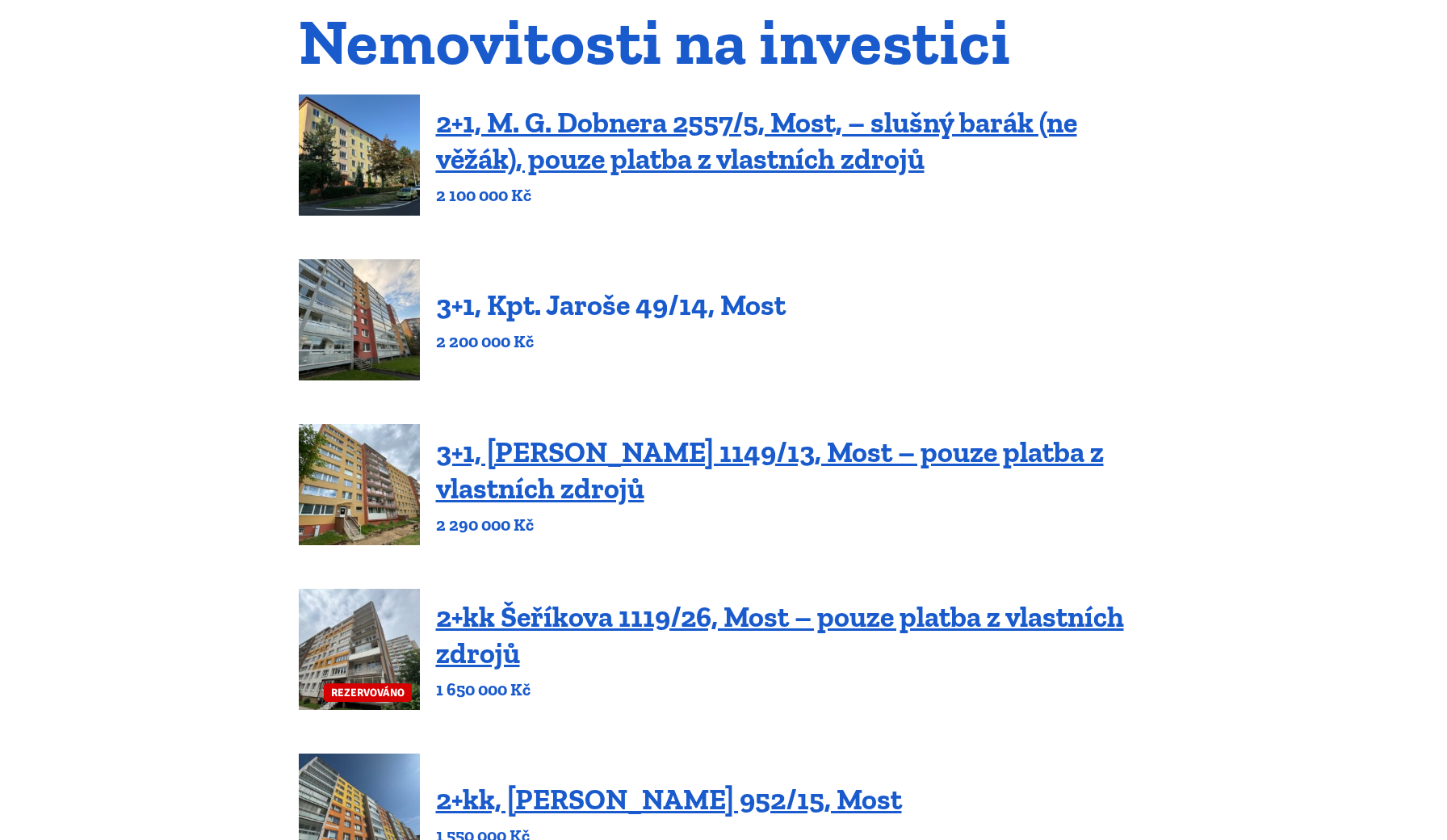
click at [631, 305] on link "3+1, Kpt. Jaroše 49/14, Most" at bounding box center [610, 305] width 350 height 34
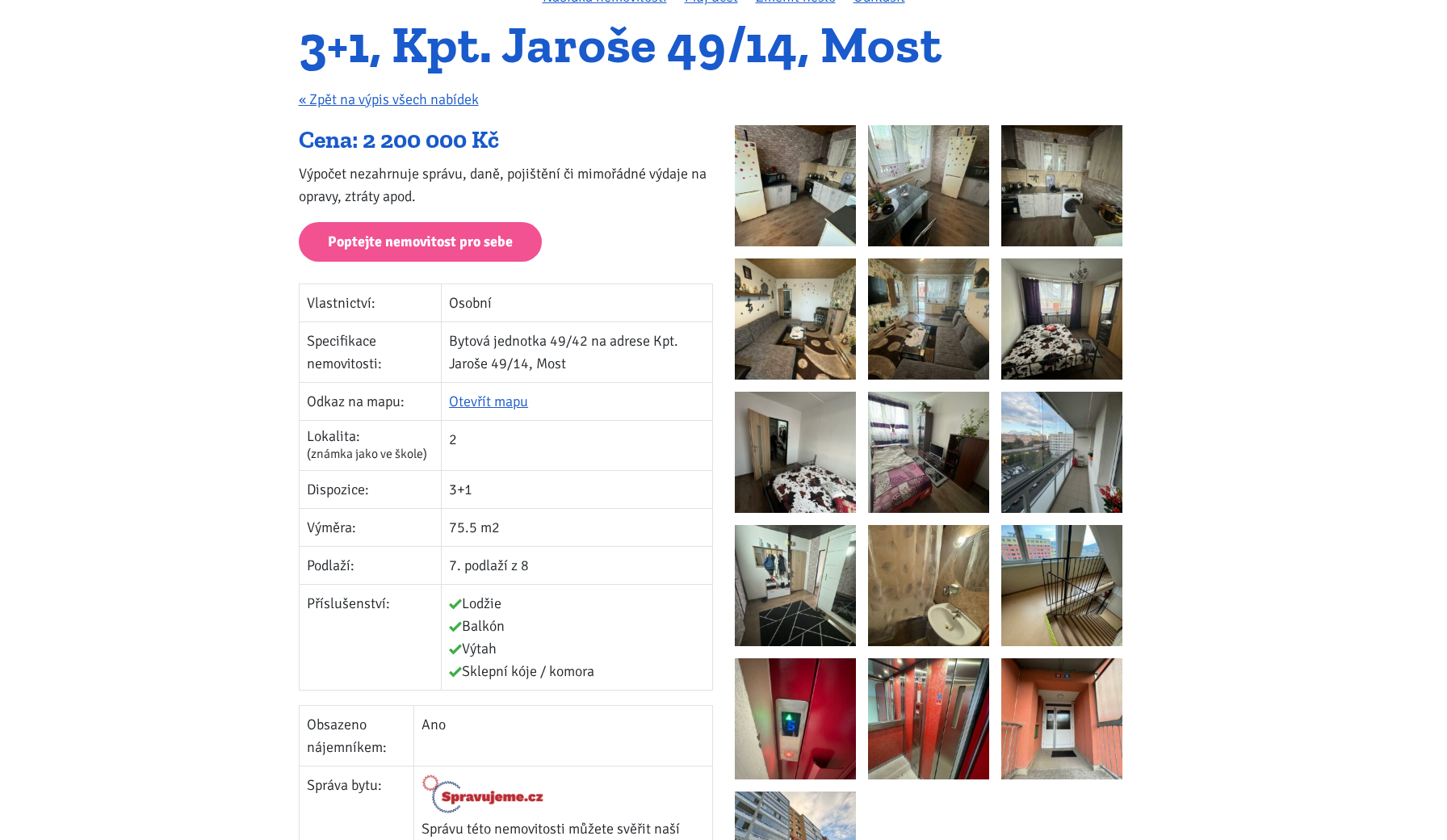
scroll to position [138, 0]
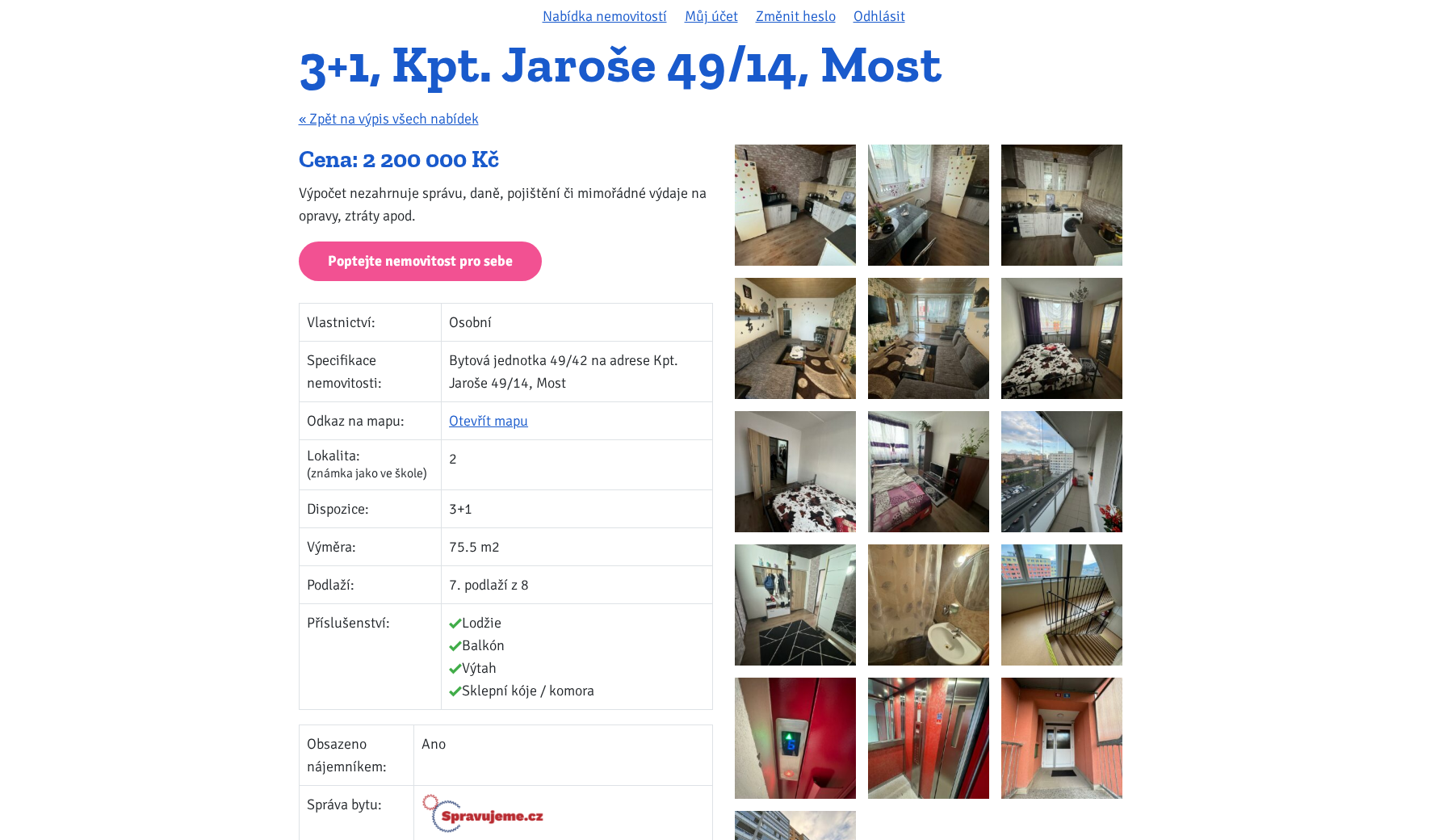
click at [819, 203] on img at bounding box center [795, 205] width 121 height 121
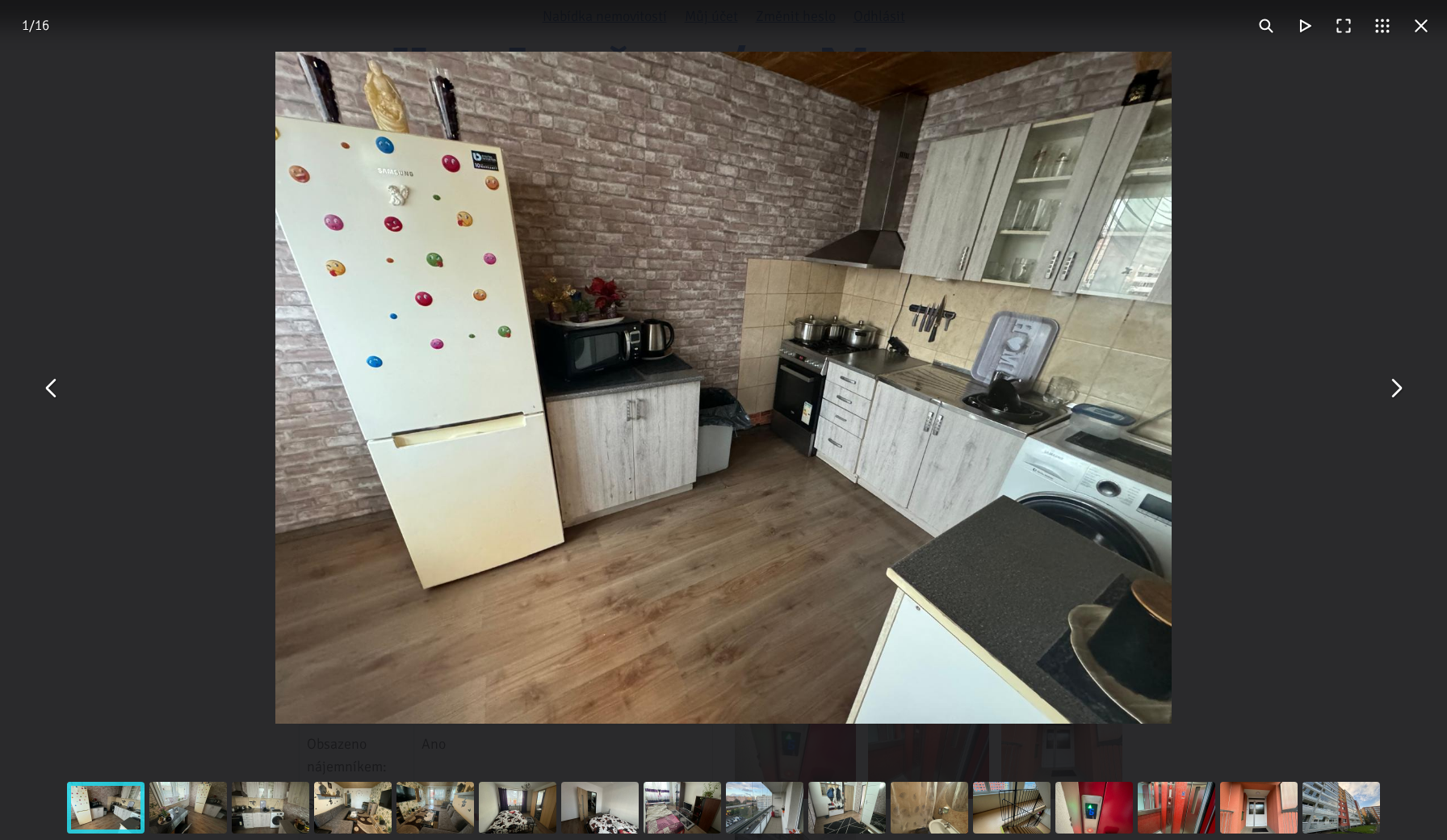
click at [1396, 393] on button "You can close this modal content with the ESC key" at bounding box center [1395, 387] width 39 height 39
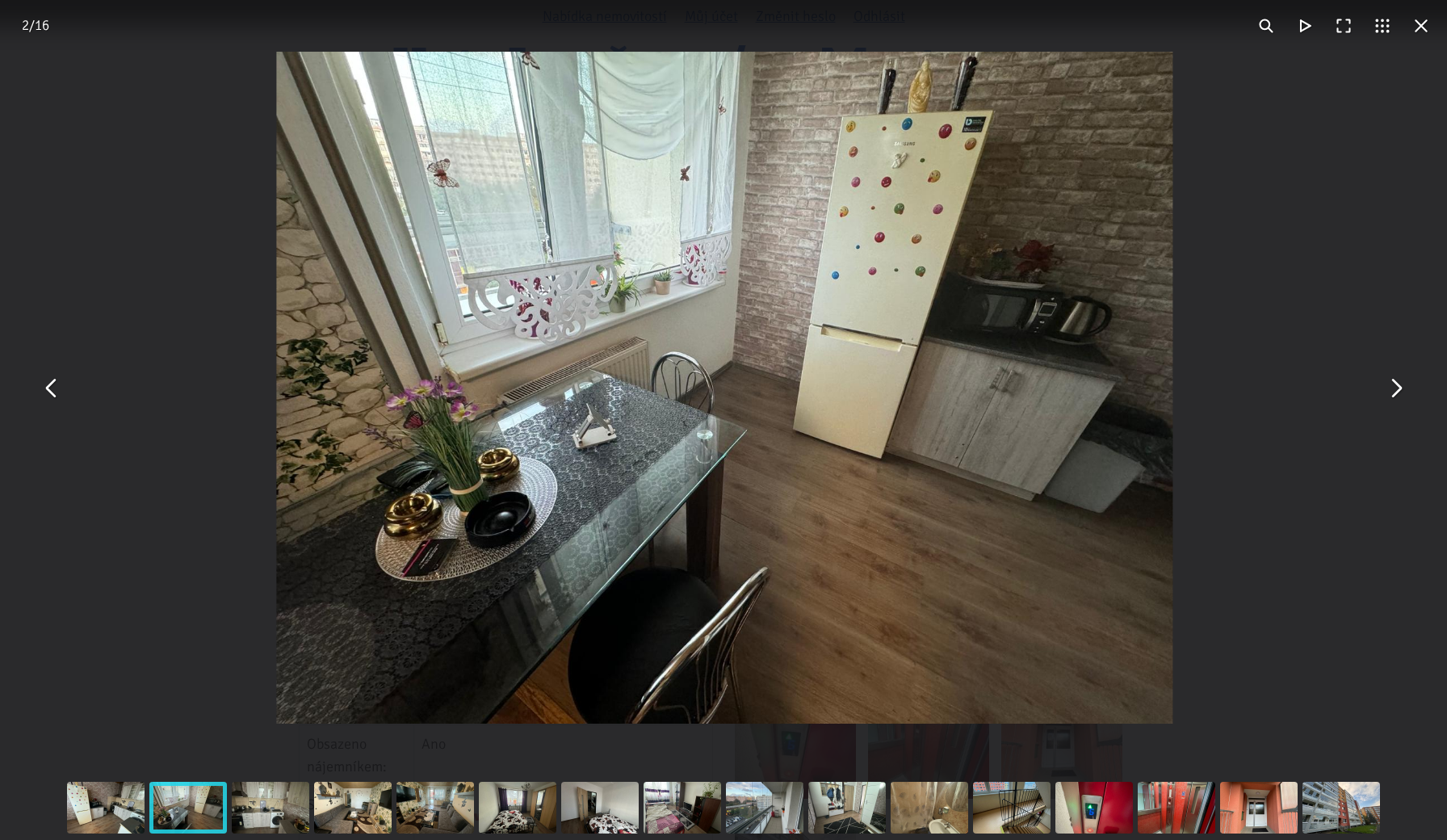
click at [1396, 393] on button "You can close this modal content with the ESC key" at bounding box center [1395, 387] width 39 height 39
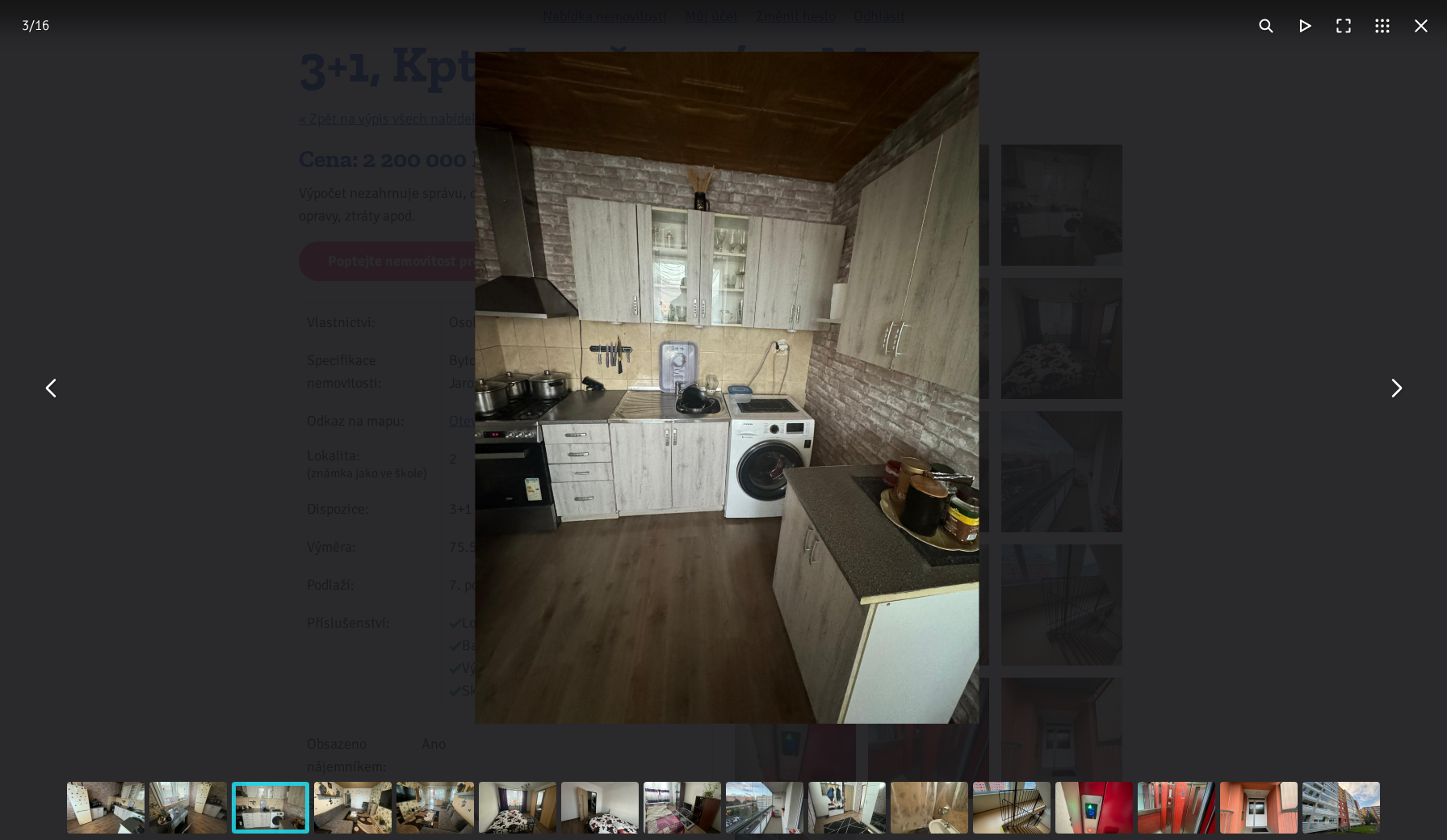
click at [1396, 393] on button "You can close this modal content with the ESC key" at bounding box center [1395, 387] width 39 height 39
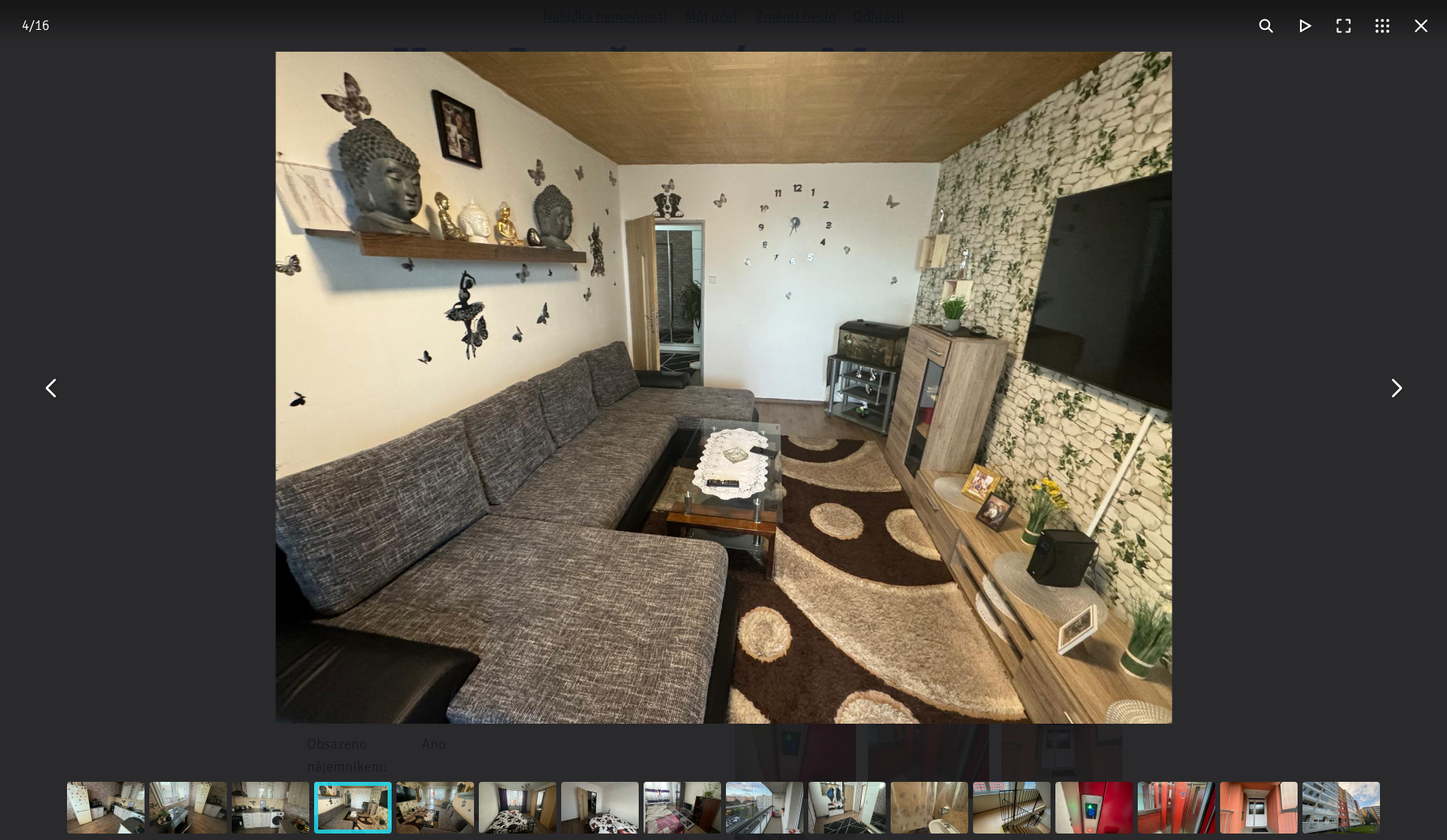
click at [1396, 393] on button "You can close this modal content with the ESC key" at bounding box center [1395, 387] width 39 height 39
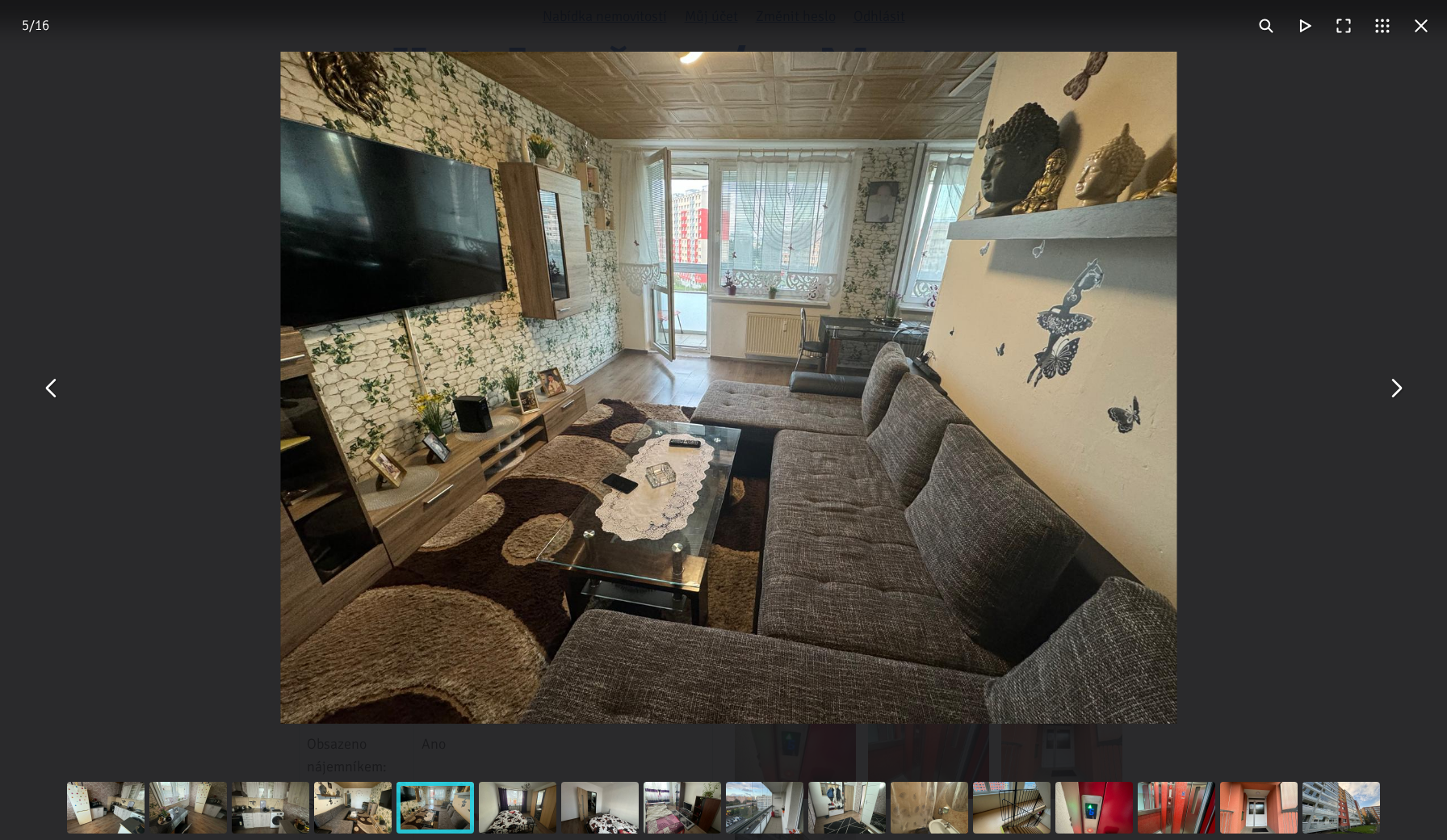
click at [1396, 393] on button "You can close this modal content with the ESC key" at bounding box center [1395, 387] width 39 height 39
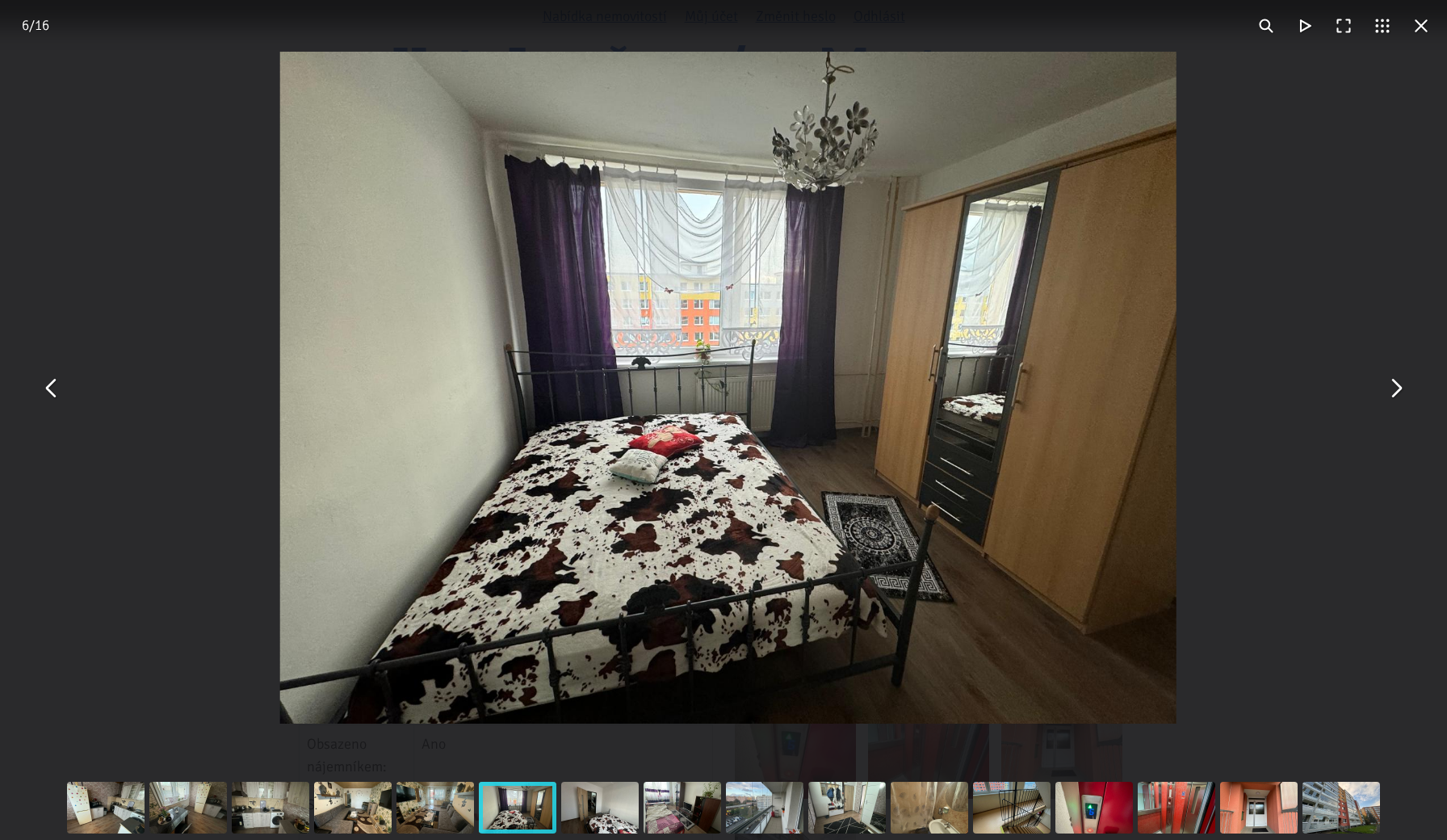
click at [1396, 393] on button "You can close this modal content with the ESC key" at bounding box center [1395, 387] width 39 height 39
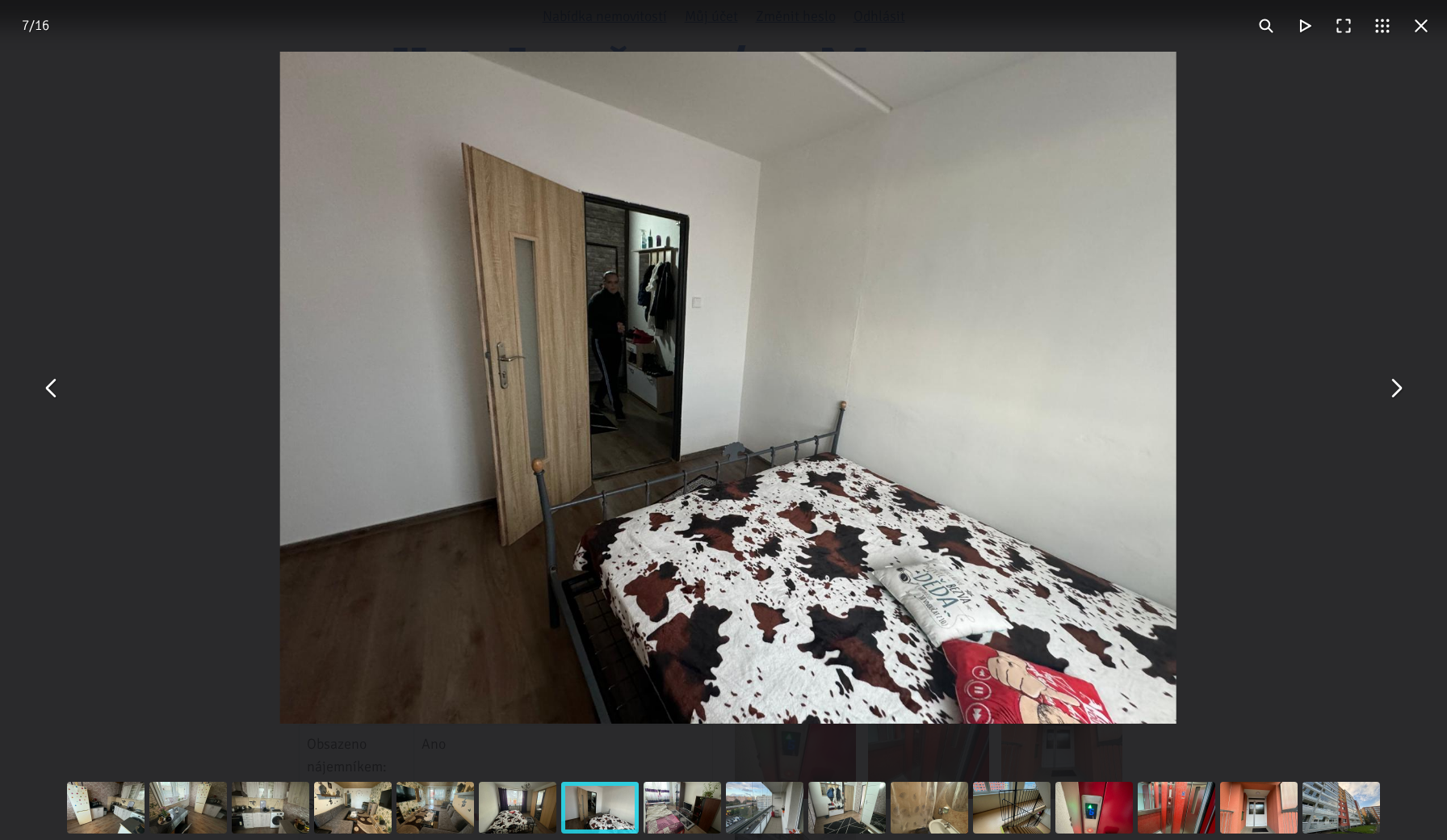
click at [1396, 393] on button "You can close this modal content with the ESC key" at bounding box center [1395, 387] width 39 height 39
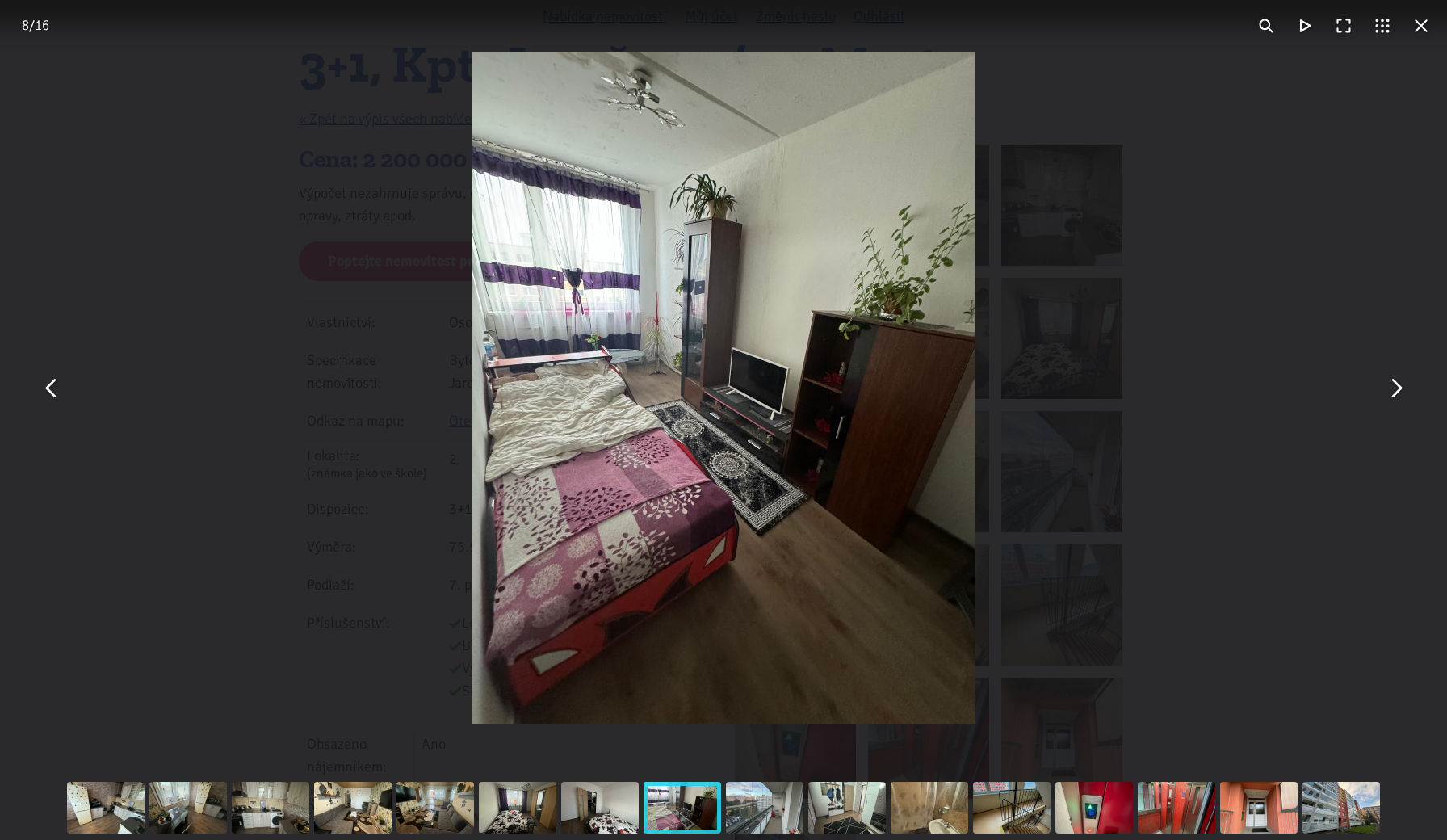
click at [46, 399] on button "You can close this modal content with the ESC key" at bounding box center [52, 387] width 39 height 39
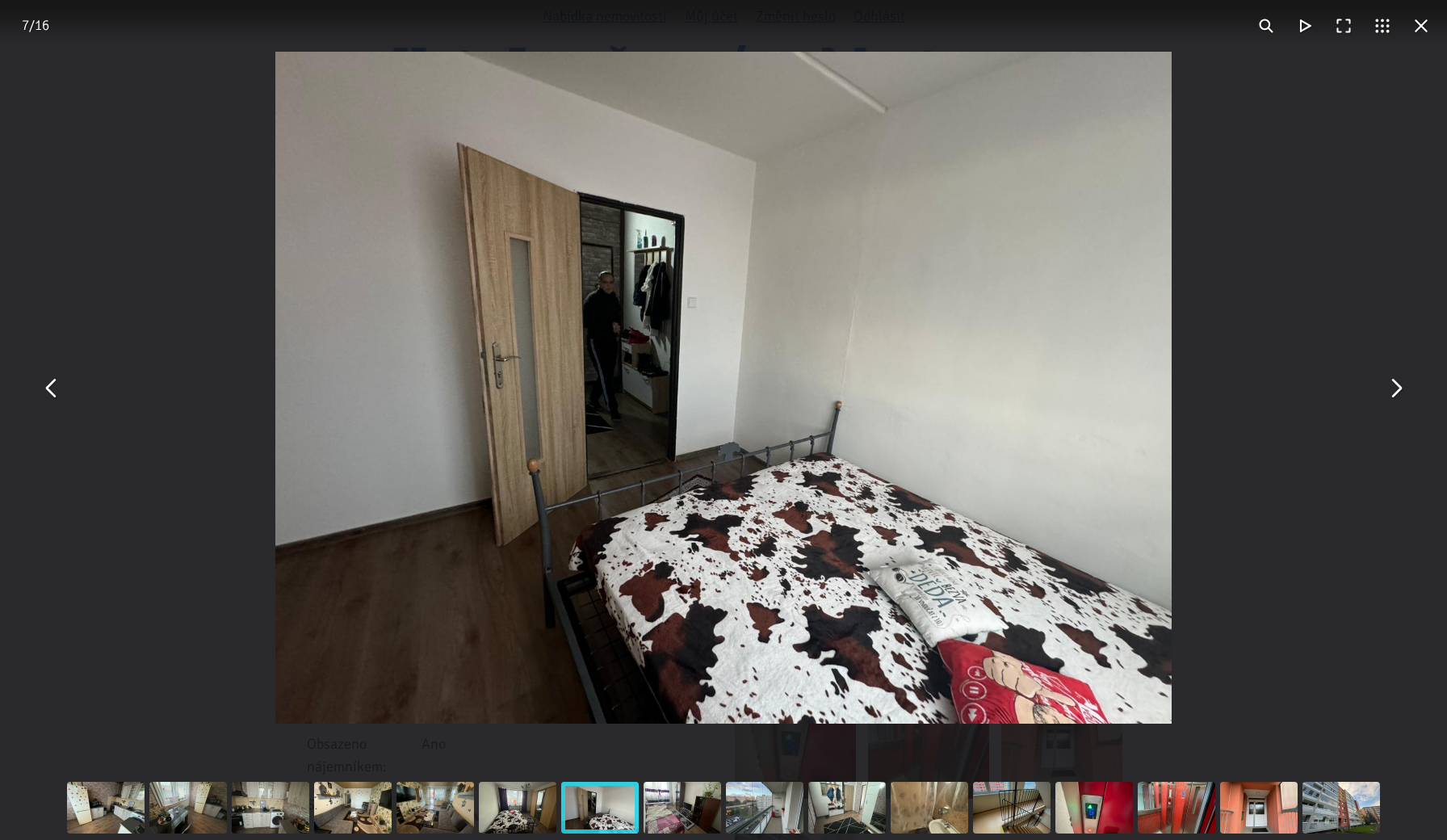
click at [1399, 381] on button "You can close this modal content with the ESC key" at bounding box center [1395, 387] width 39 height 39
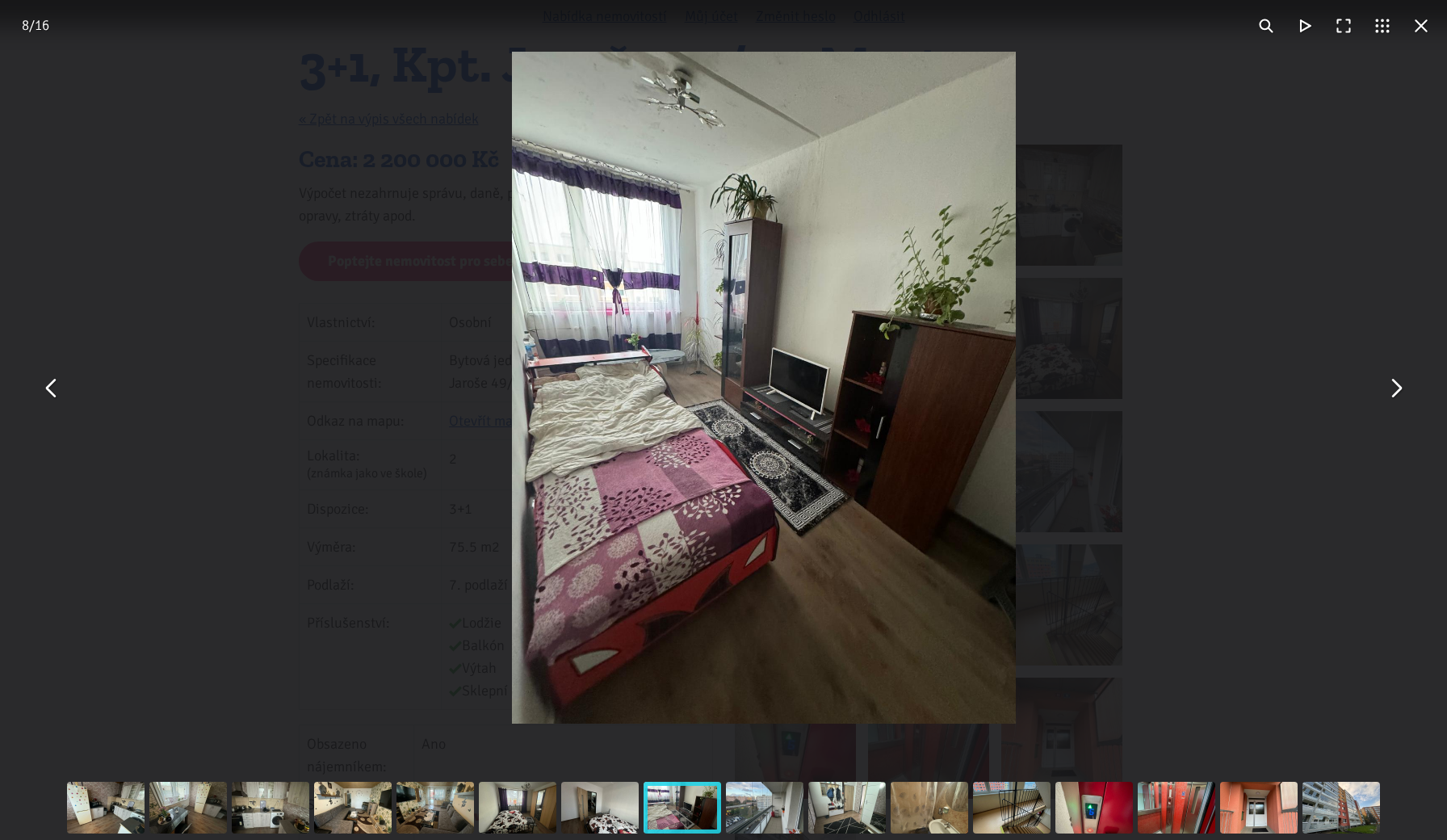
click at [1399, 381] on button "You can close this modal content with the ESC key" at bounding box center [1395, 387] width 39 height 39
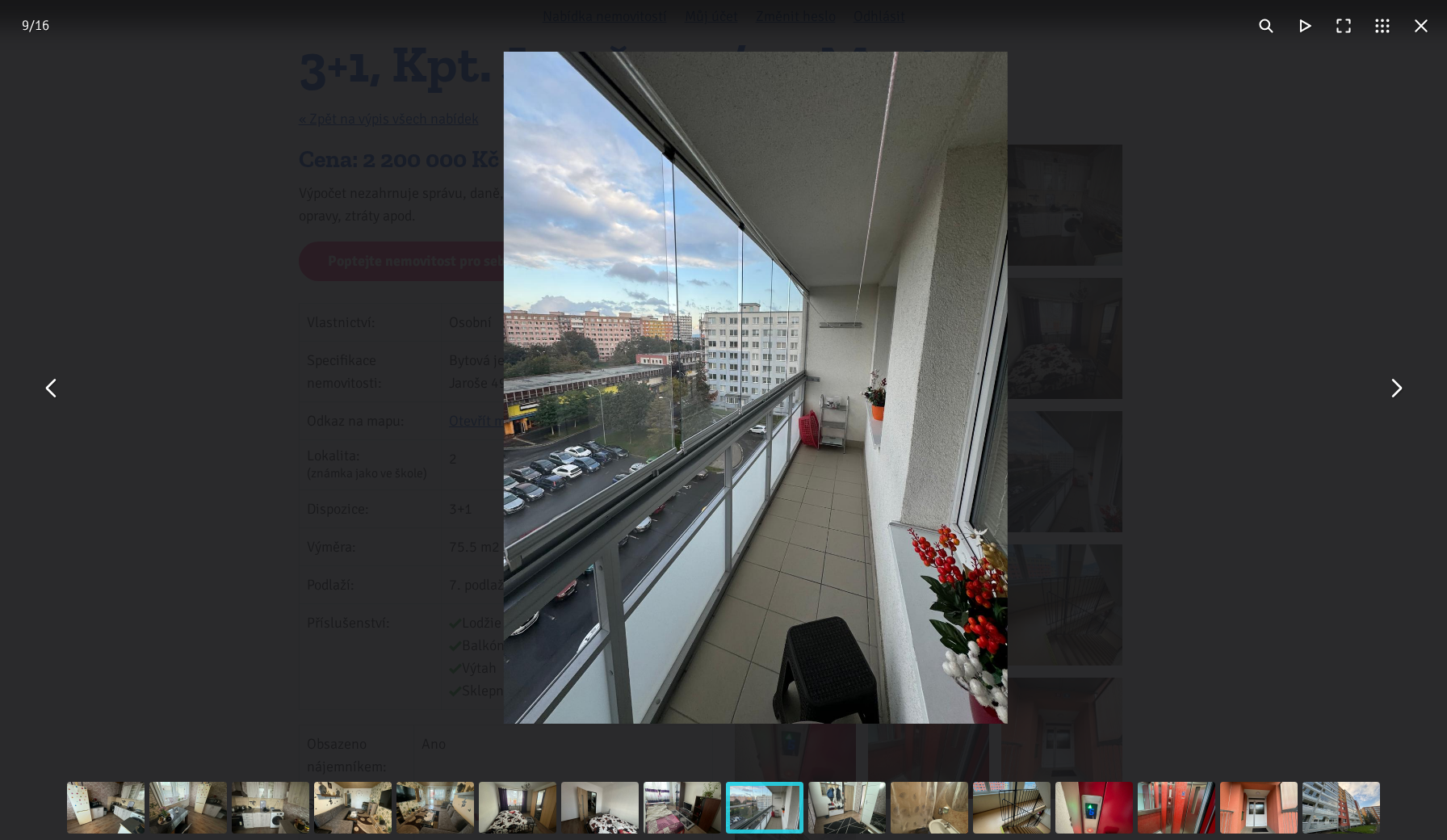
click at [1399, 381] on button "You can close this modal content with the ESC key" at bounding box center [1395, 387] width 39 height 39
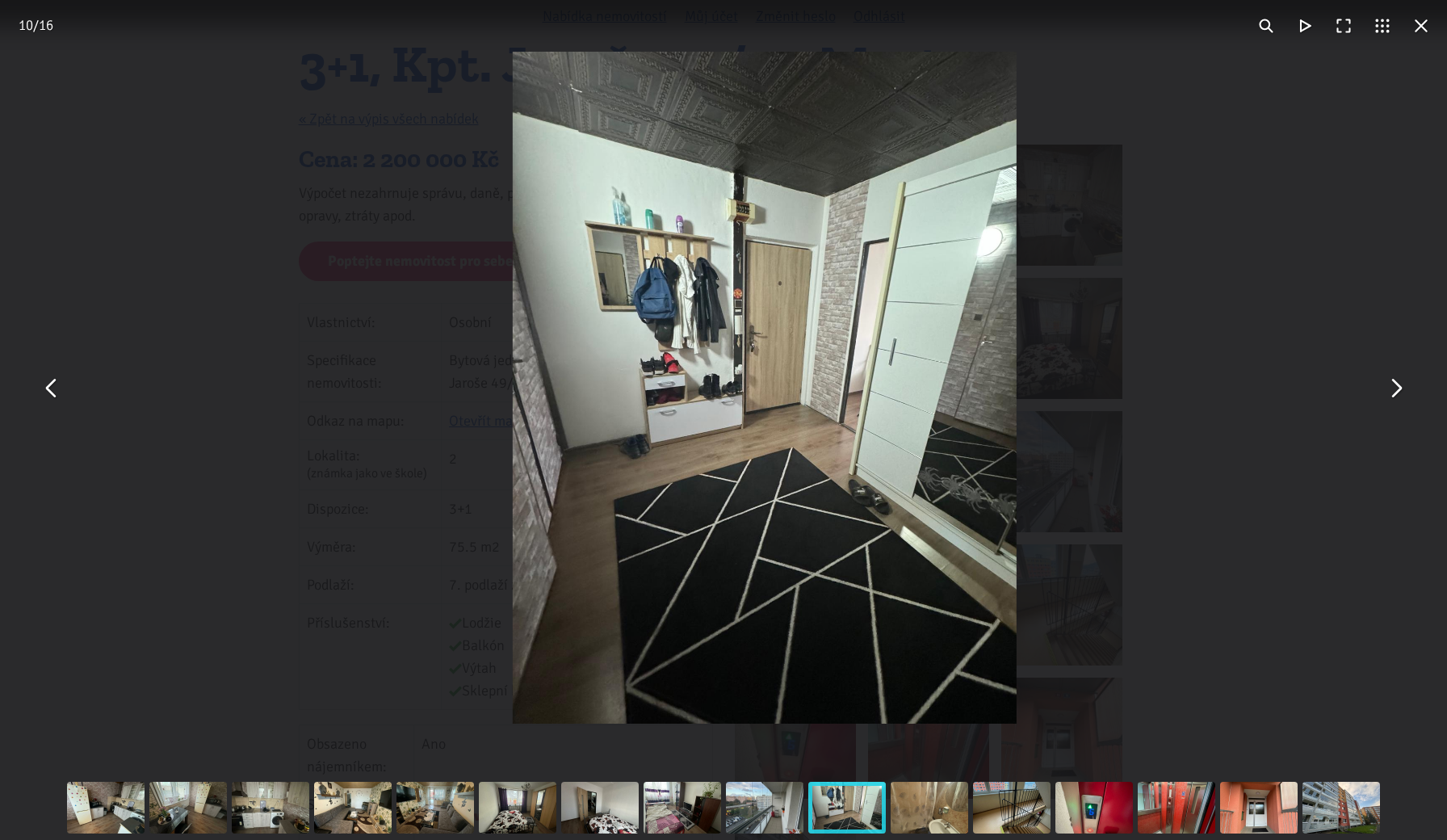
click at [1399, 381] on button "You can close this modal content with the ESC key" at bounding box center [1395, 387] width 39 height 39
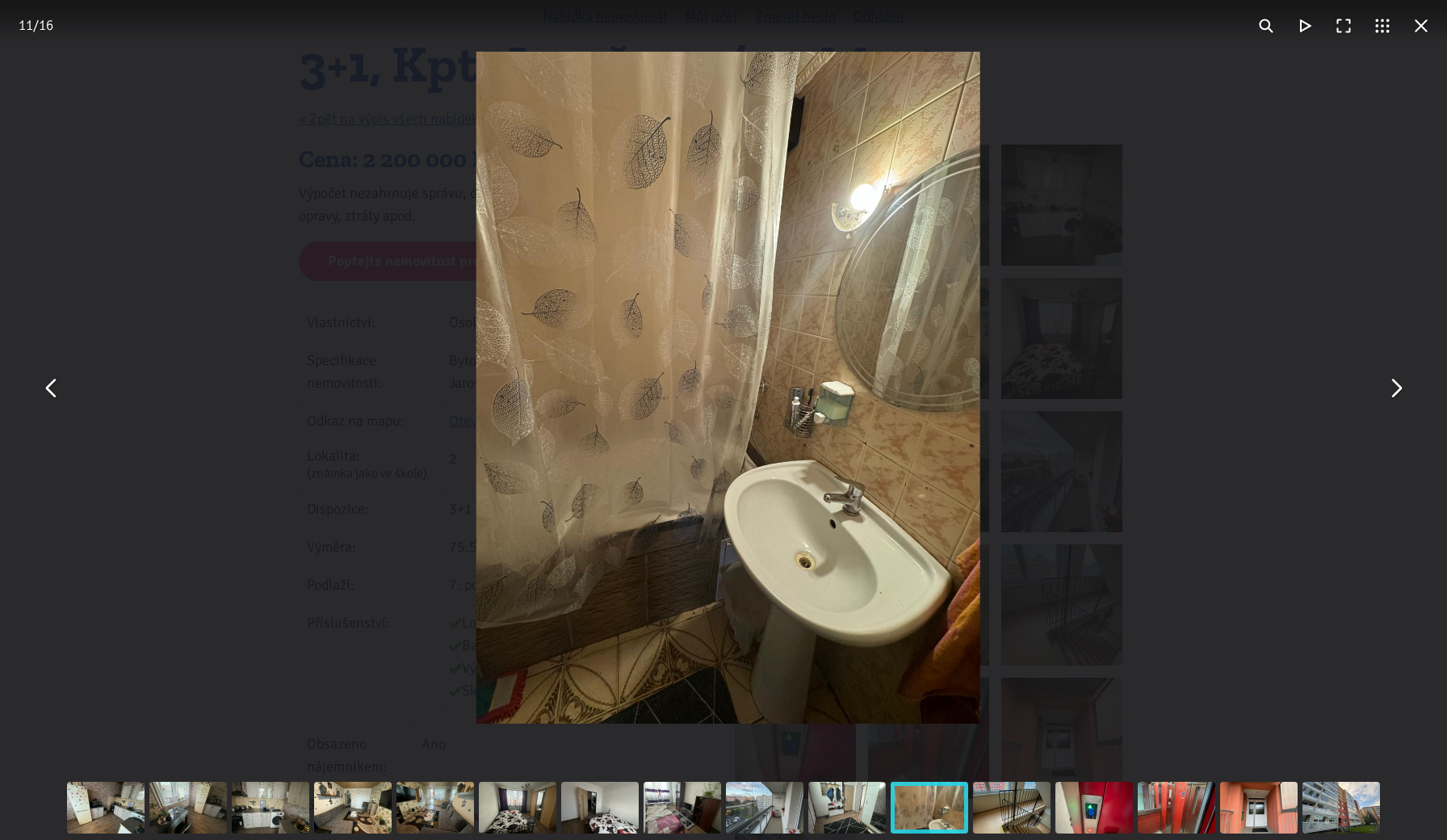
click at [1399, 381] on button "You can close this modal content with the ESC key" at bounding box center [1395, 387] width 39 height 39
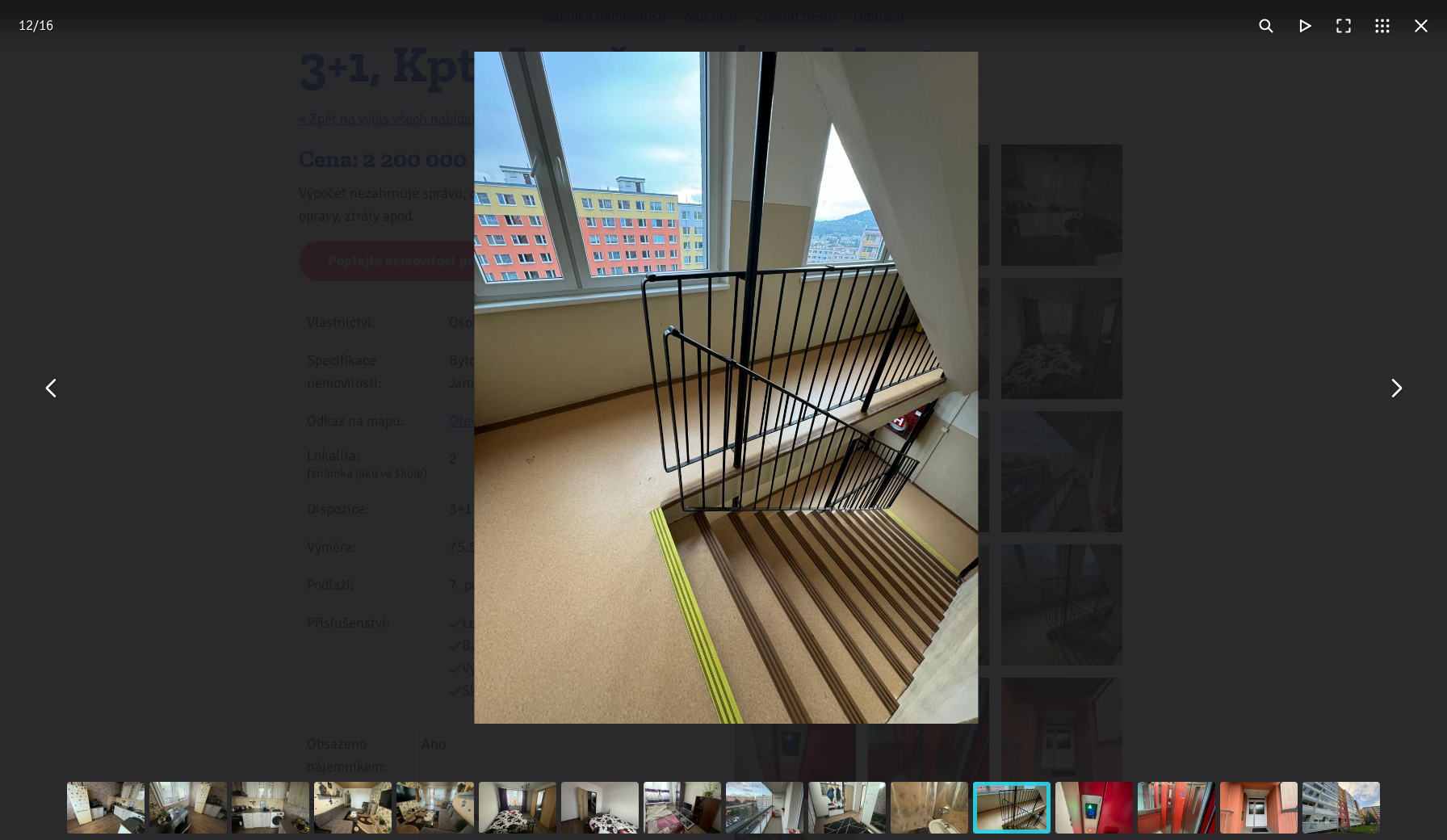
click at [1399, 381] on button "You can close this modal content with the ESC key" at bounding box center [1395, 387] width 39 height 39
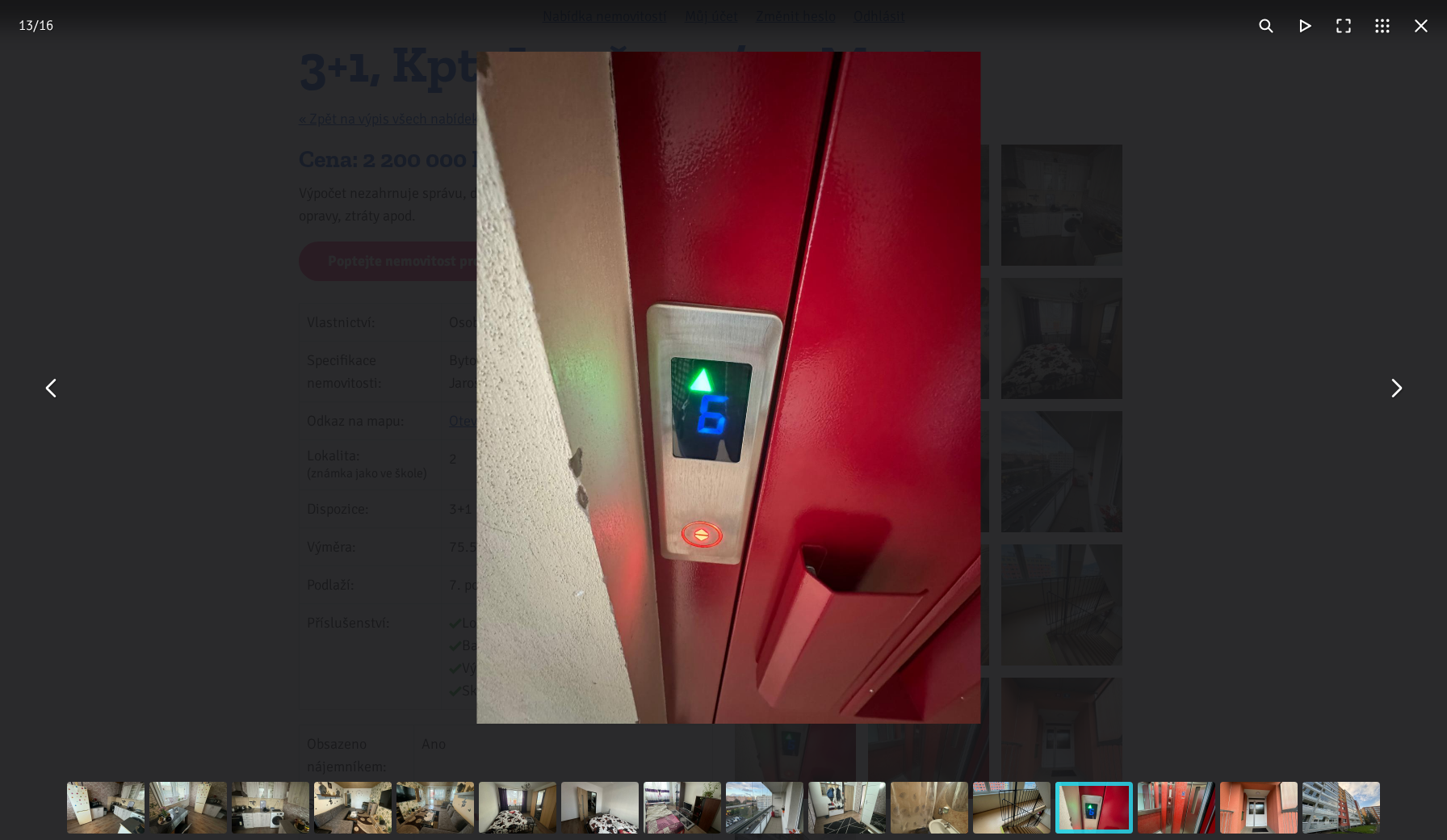
click at [1399, 381] on button "You can close this modal content with the ESC key" at bounding box center [1395, 387] width 39 height 39
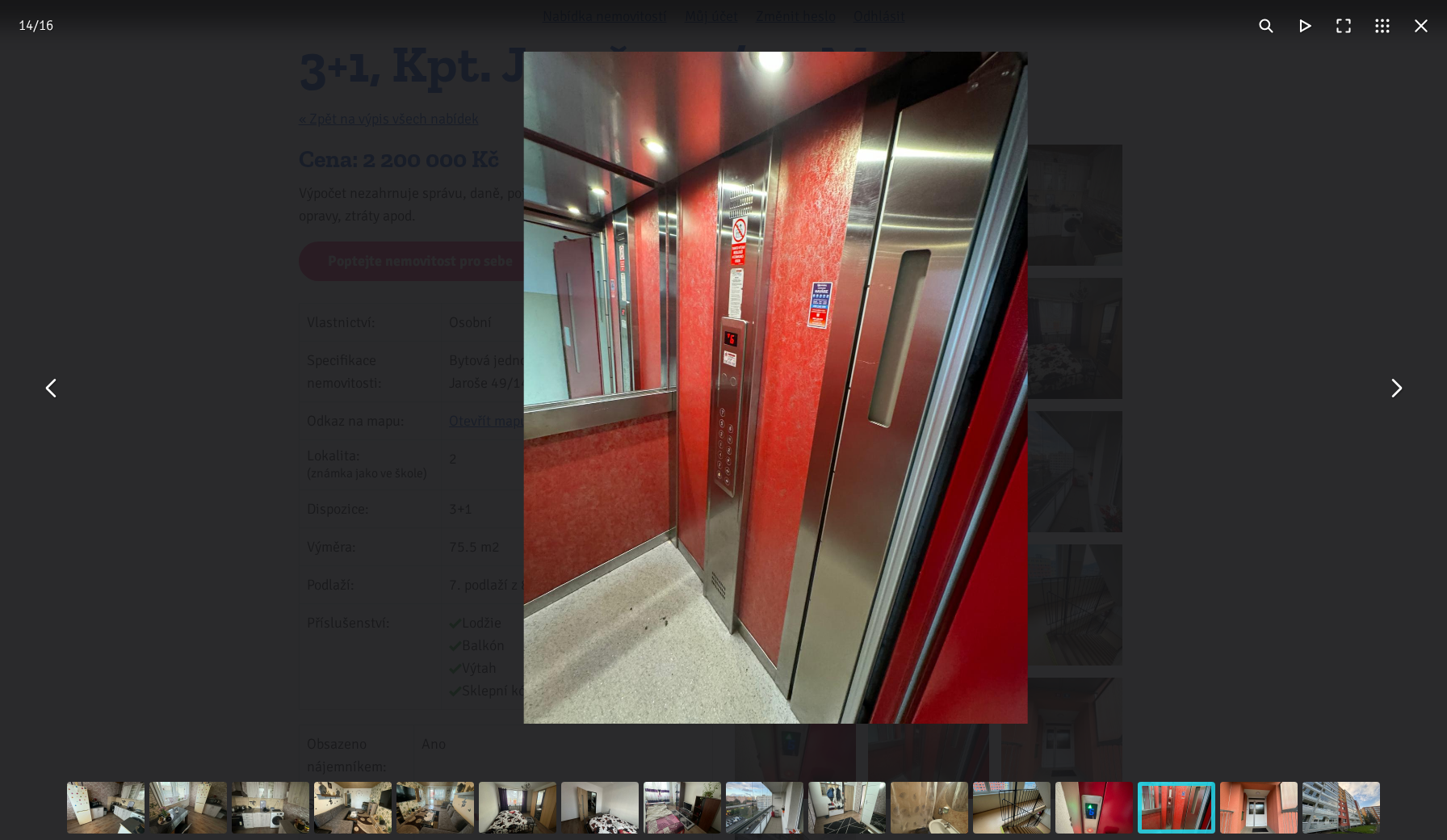
click at [1399, 381] on button "You can close this modal content with the ESC key" at bounding box center [1395, 387] width 39 height 39
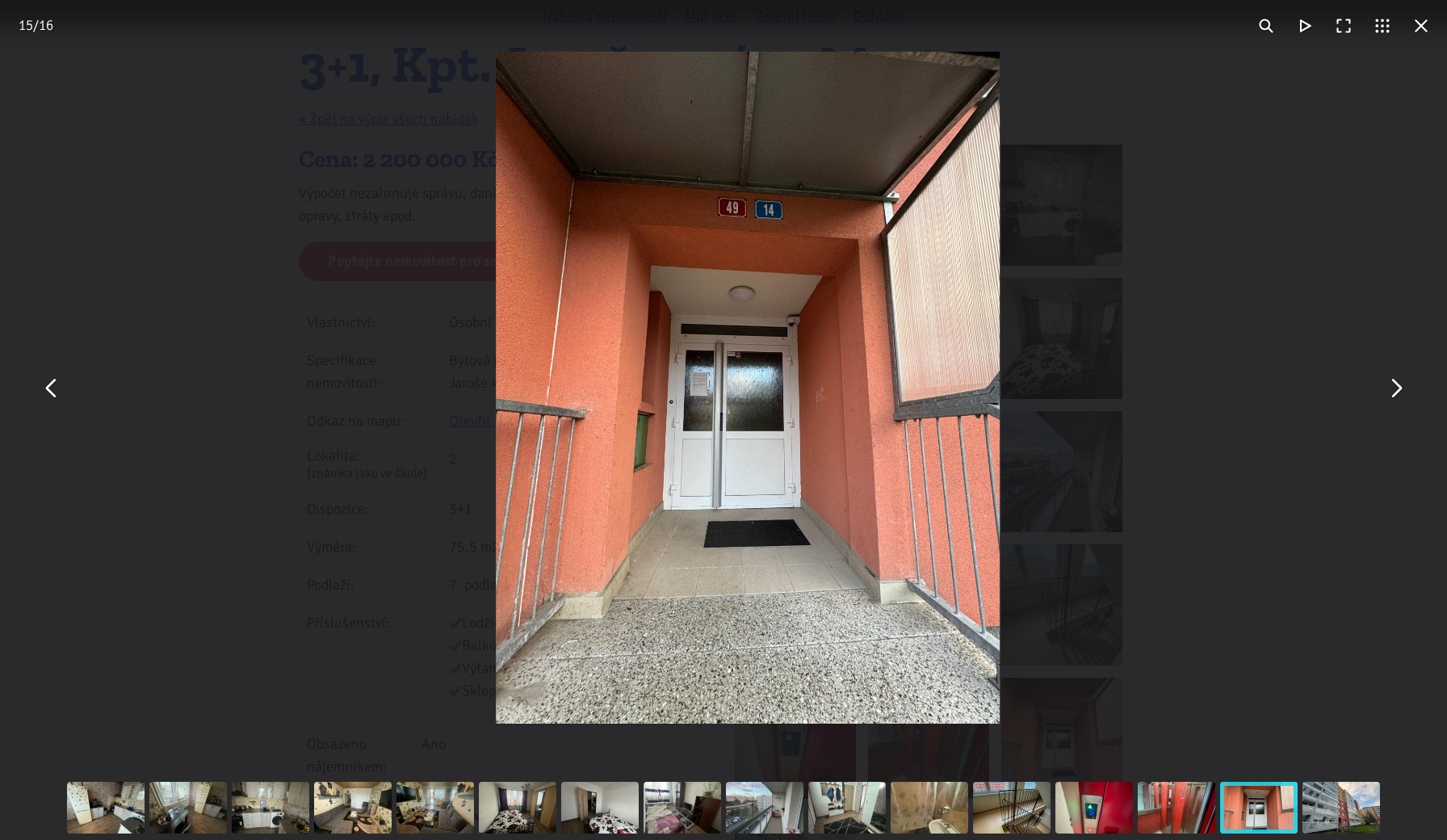
click at [1397, 246] on div "You can close this modal content with the ESC key" at bounding box center [748, 387] width 1447 height 775
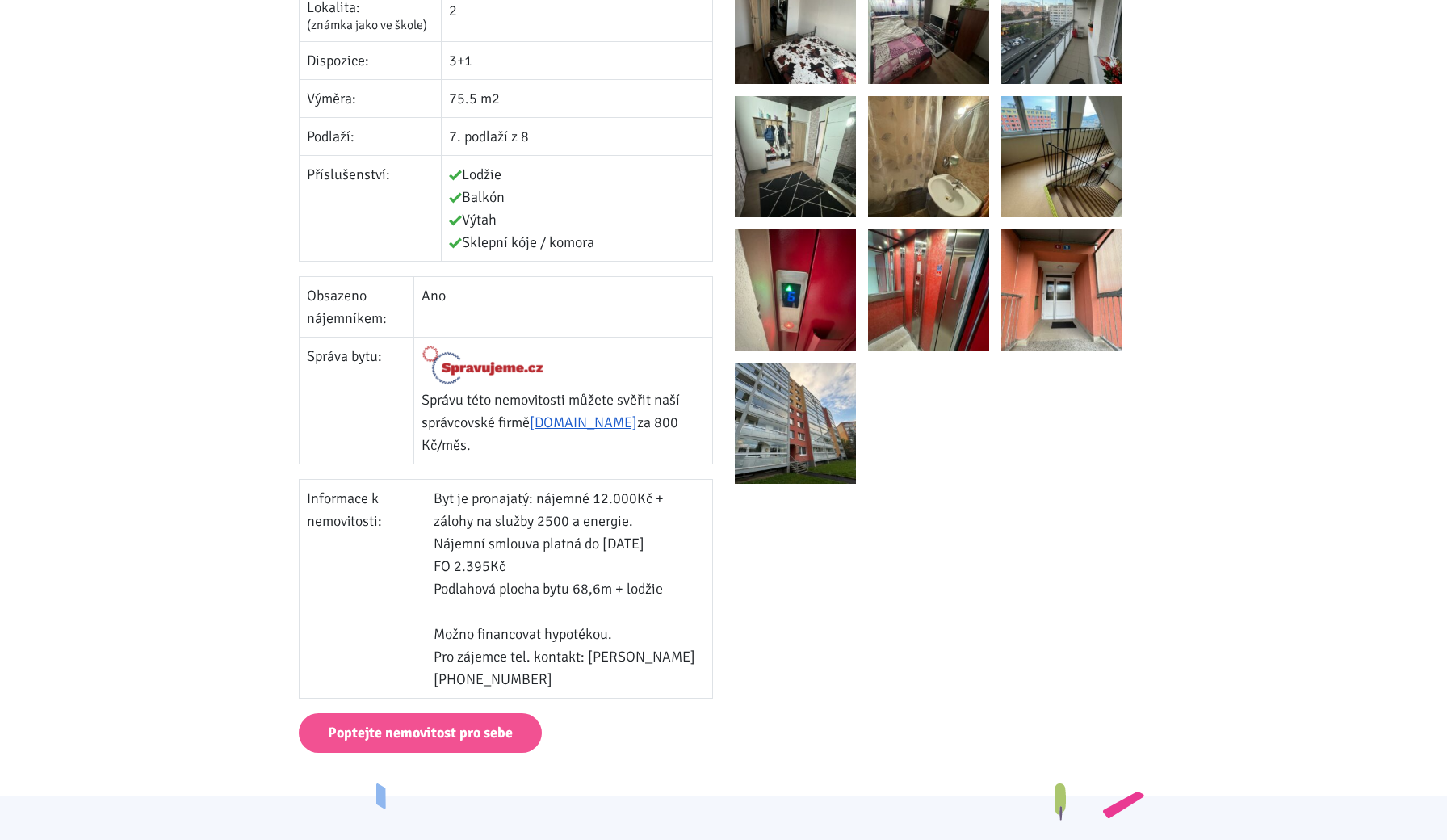
scroll to position [588, 0]
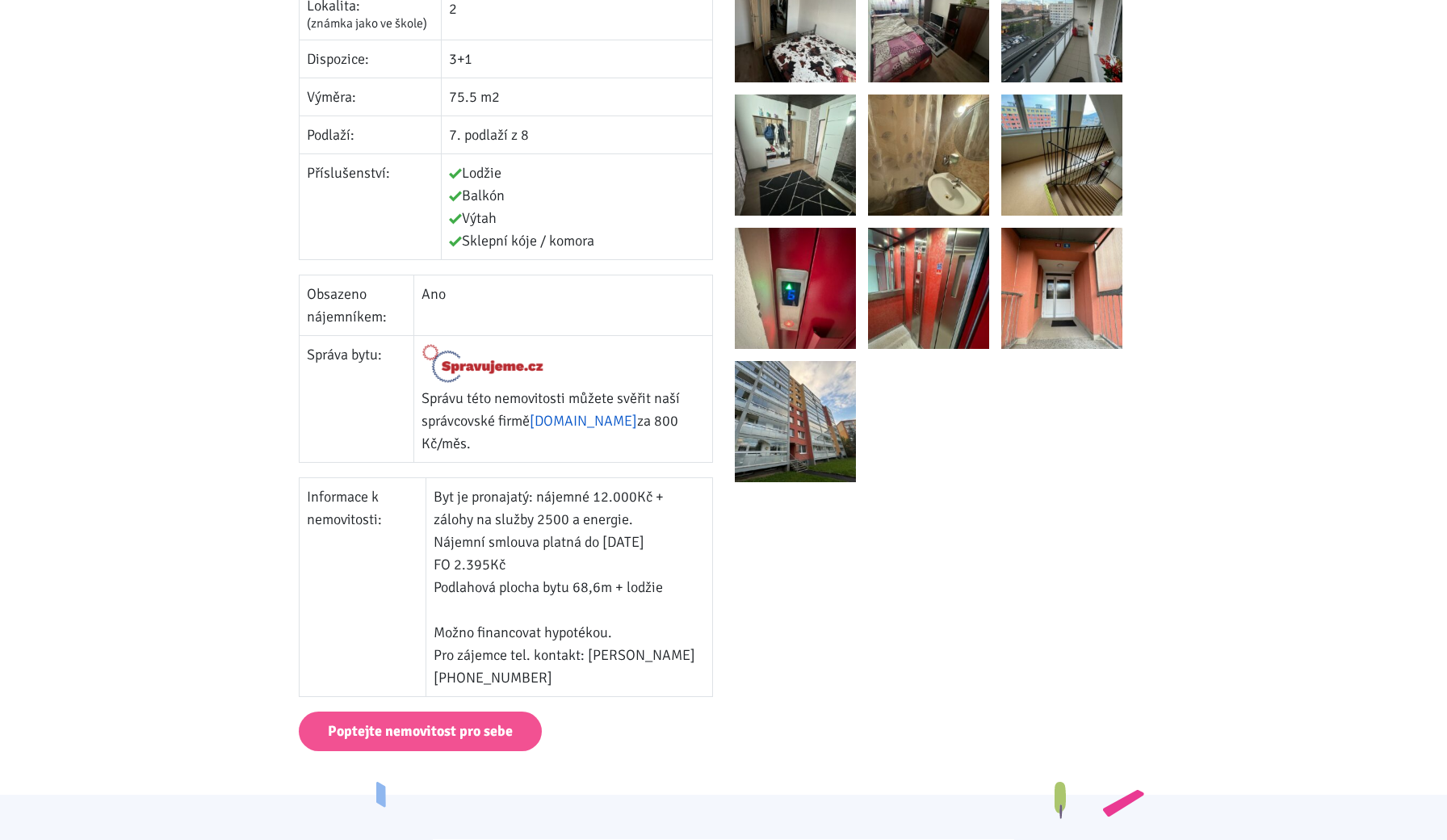
click at [560, 429] on link "[DOMAIN_NAME]" at bounding box center [583, 420] width 108 height 18
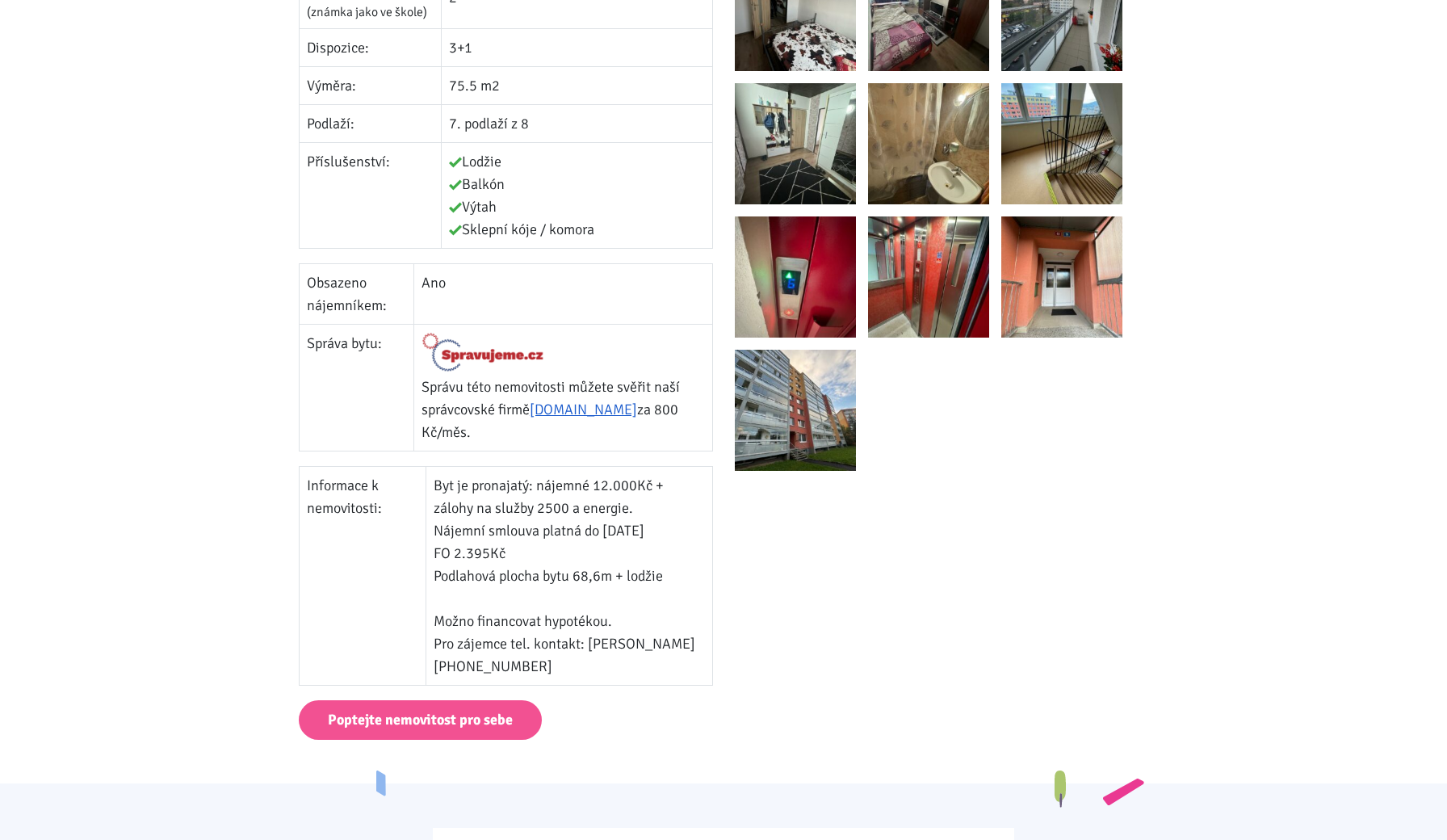
scroll to position [615, 0]
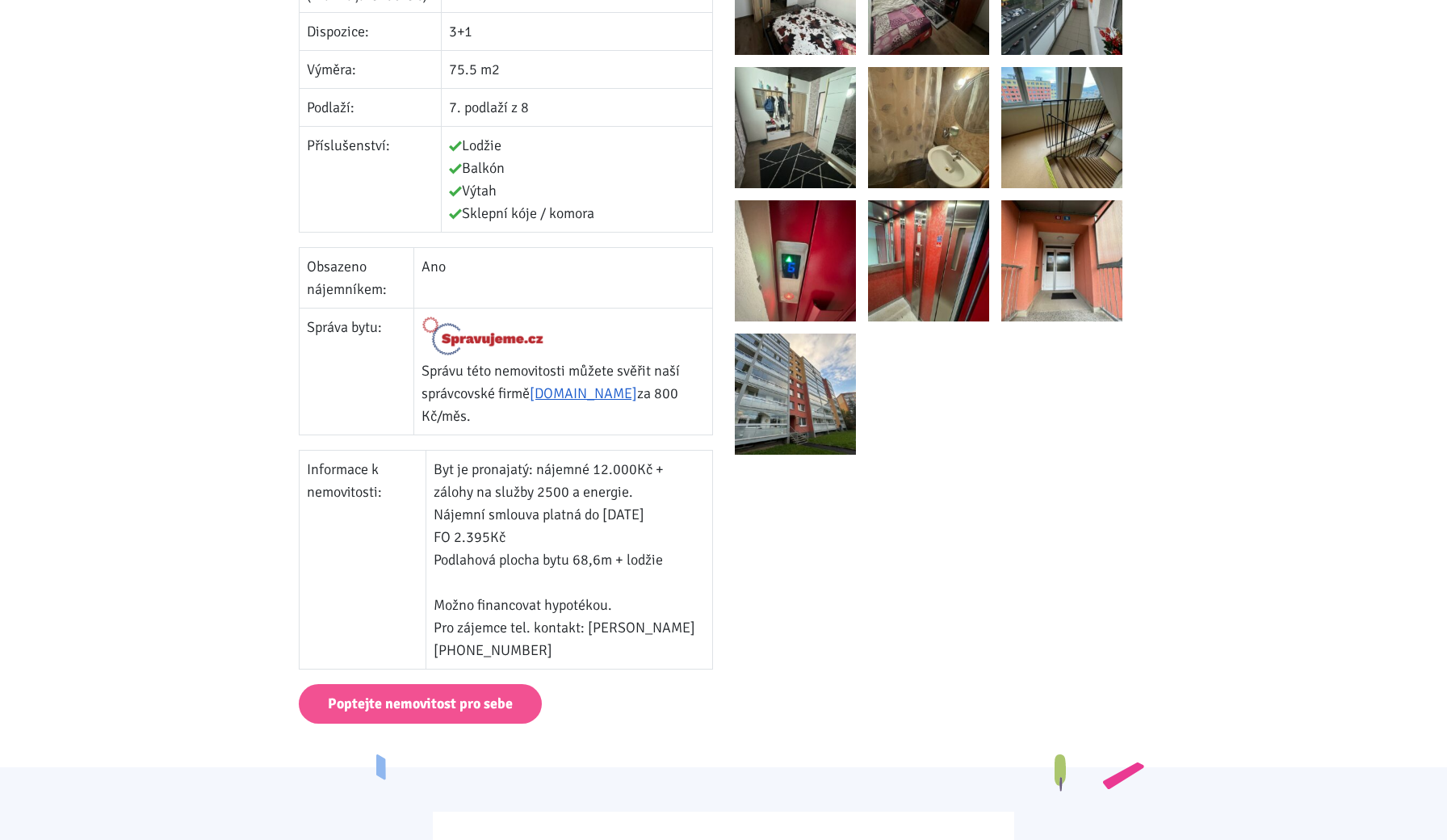
drag, startPoint x: 664, startPoint y: 505, endPoint x: 597, endPoint y: 505, distance: 67.0
click at [654, 505] on td "Byt je pronajatý: nájemné 12.000Kč + zálohy na služby 2500 a energie. Nájemní s…" at bounding box center [569, 560] width 287 height 219
click at [597, 505] on td "Byt je pronajatý: nájemné 12.000Kč + zálohy na služby 2500 a energie. Nájemní s…" at bounding box center [569, 560] width 287 height 219
drag, startPoint x: 585, startPoint y: 552, endPoint x: 680, endPoint y: 552, distance: 95.0
click at [619, 552] on td "Byt je pronajatý: nájemné 12.000Kč + zálohy na služby 2500 a energie. Nájemní s…" at bounding box center [569, 560] width 287 height 219
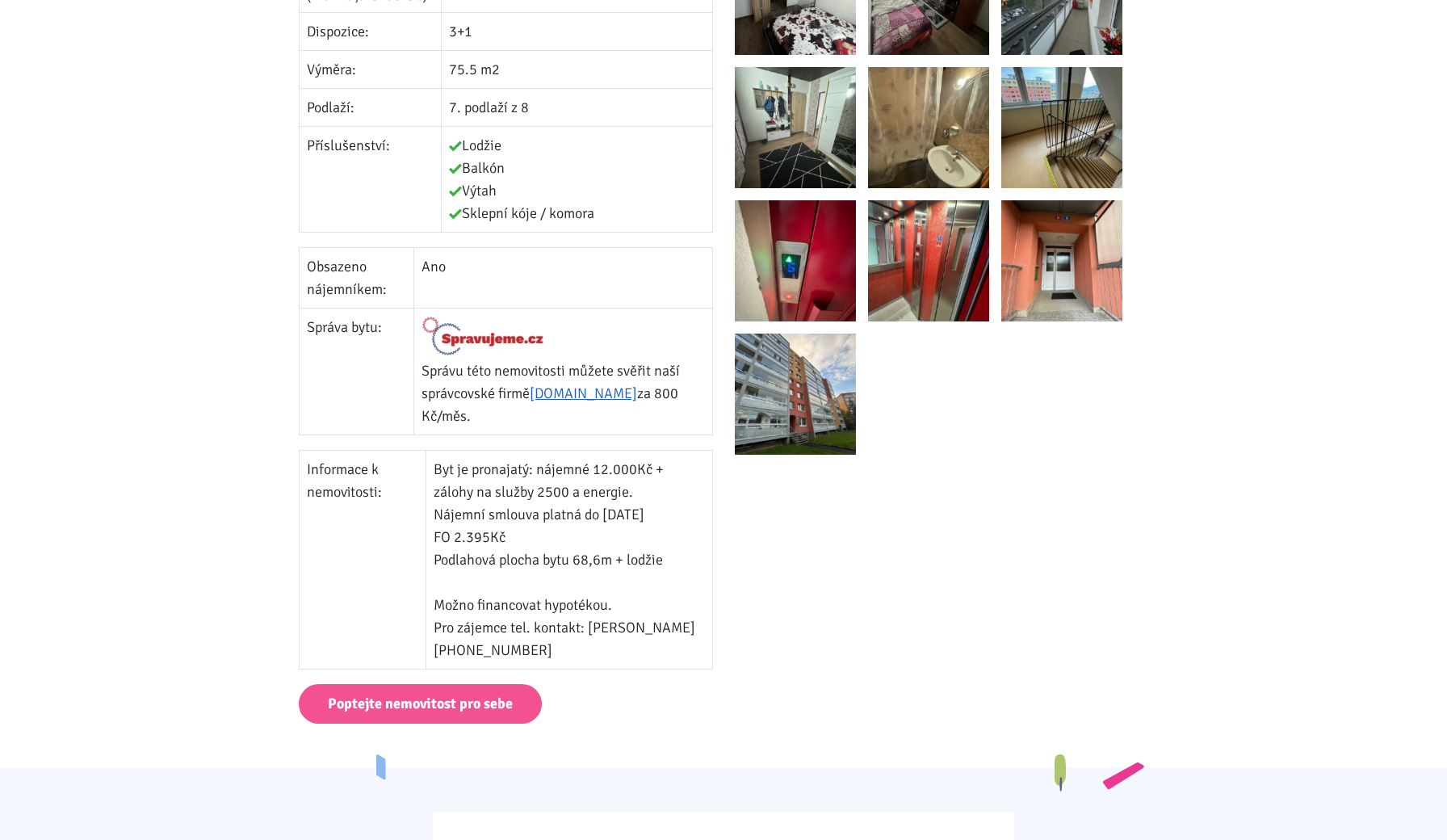
click at [680, 552] on td "Byt je pronajatý: nájemné 12.000Kč + zálohy na služby 2500 a energie. Nájemní s…" at bounding box center [569, 560] width 287 height 219
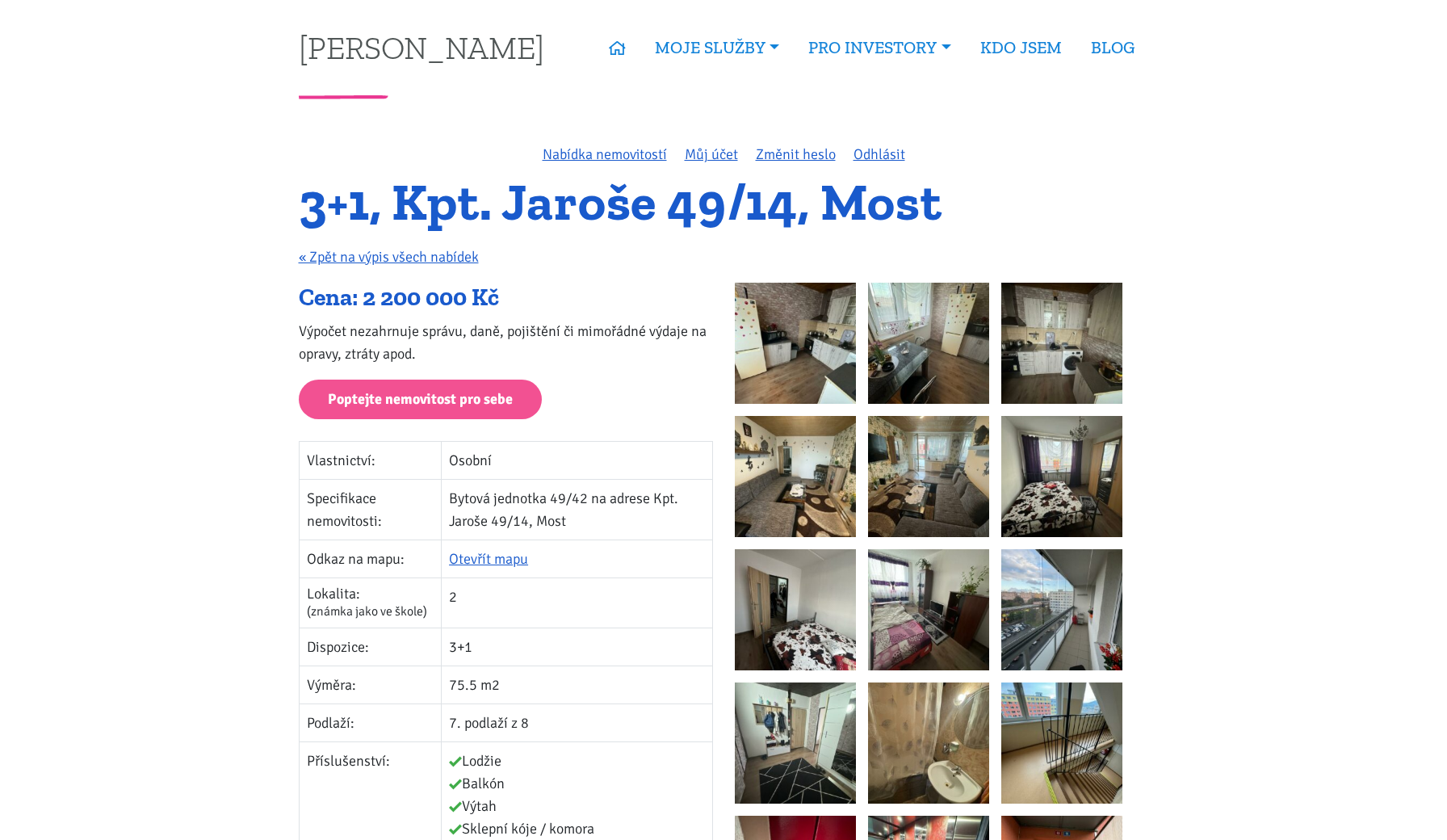
scroll to position [0, 0]
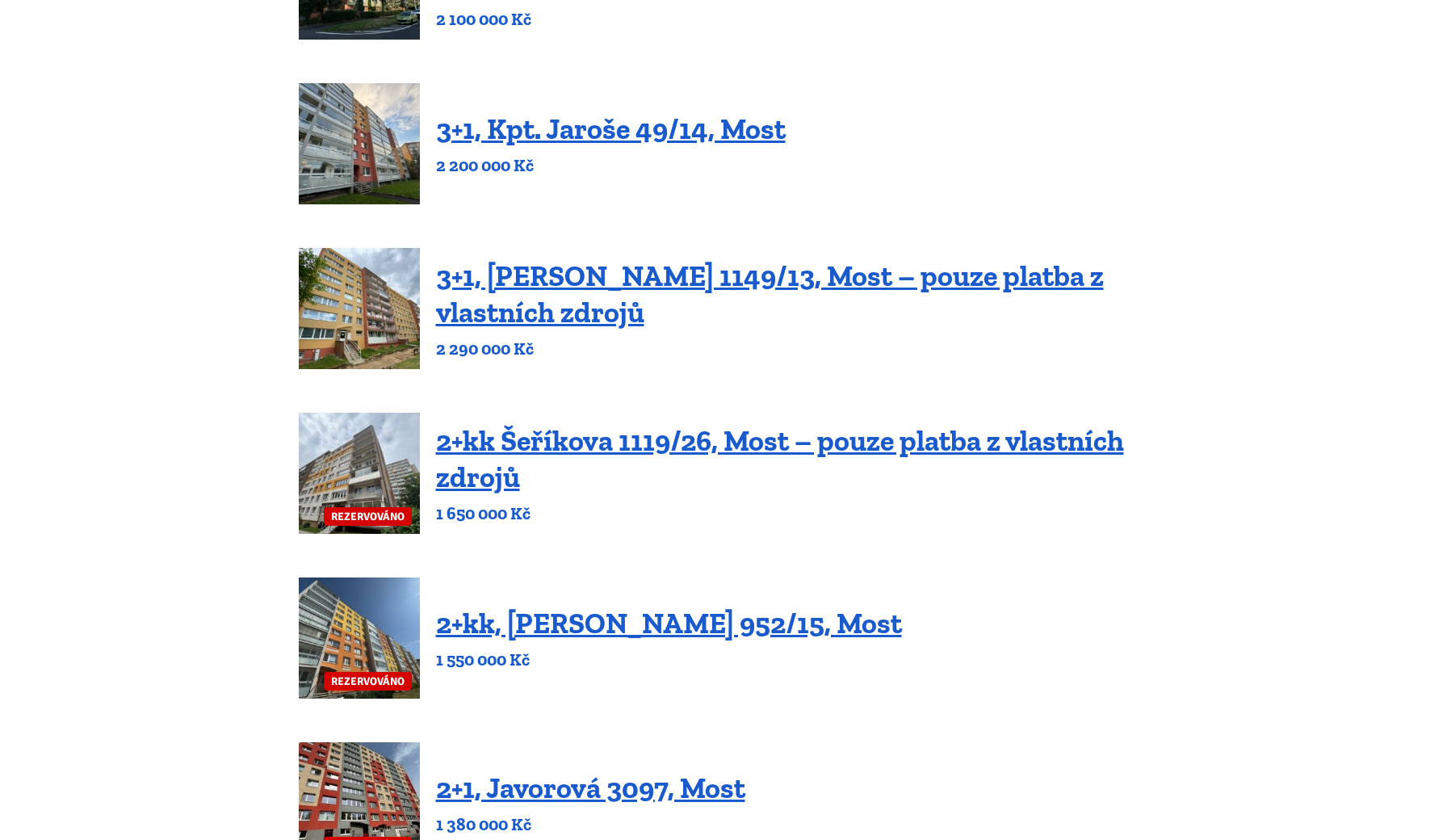
scroll to position [344, 0]
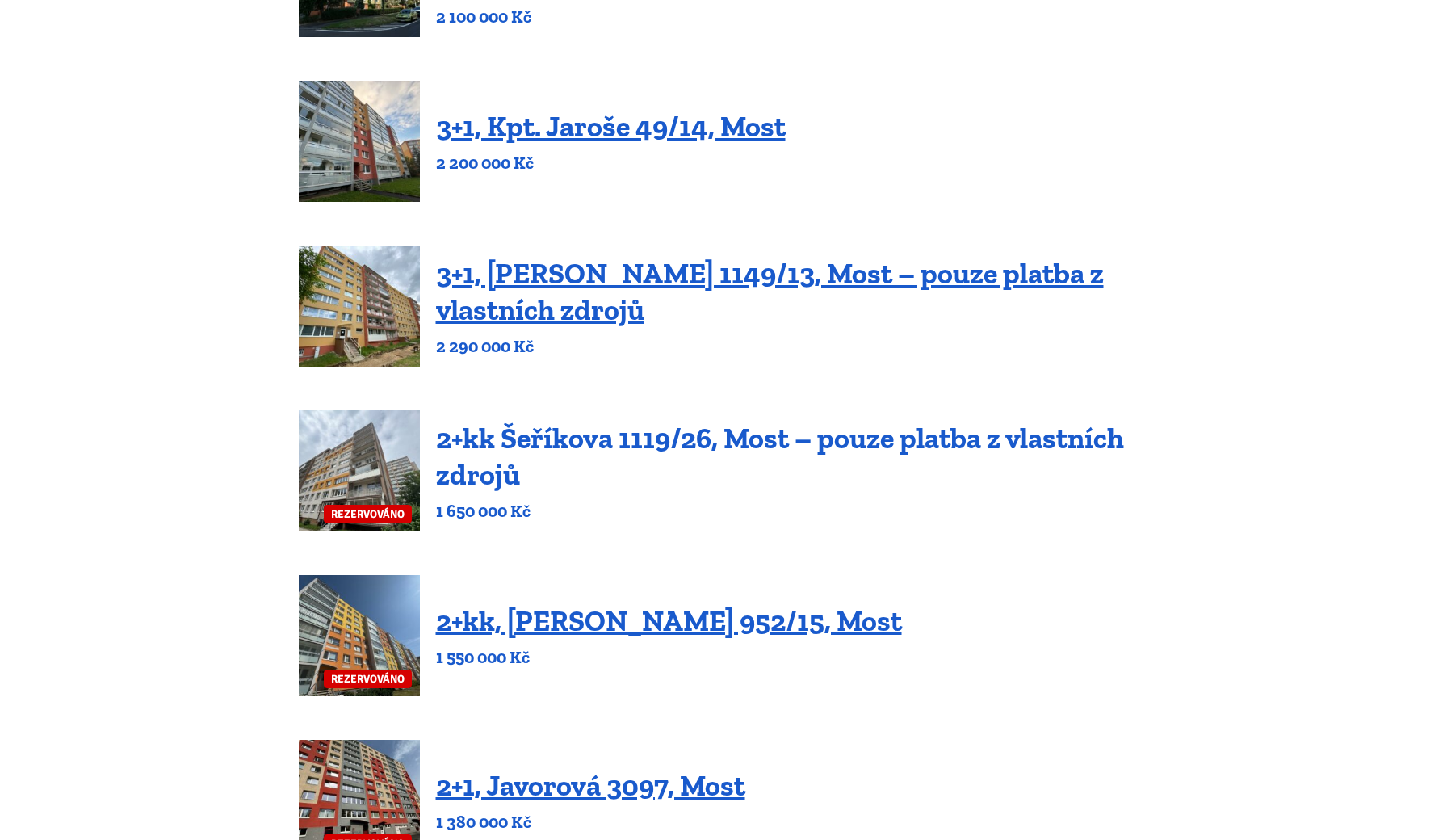
click at [656, 454] on link "2+kk Šeříkova 1119/26, Most – pouze platba z vlastních zdrojů" at bounding box center [780, 456] width 688 height 71
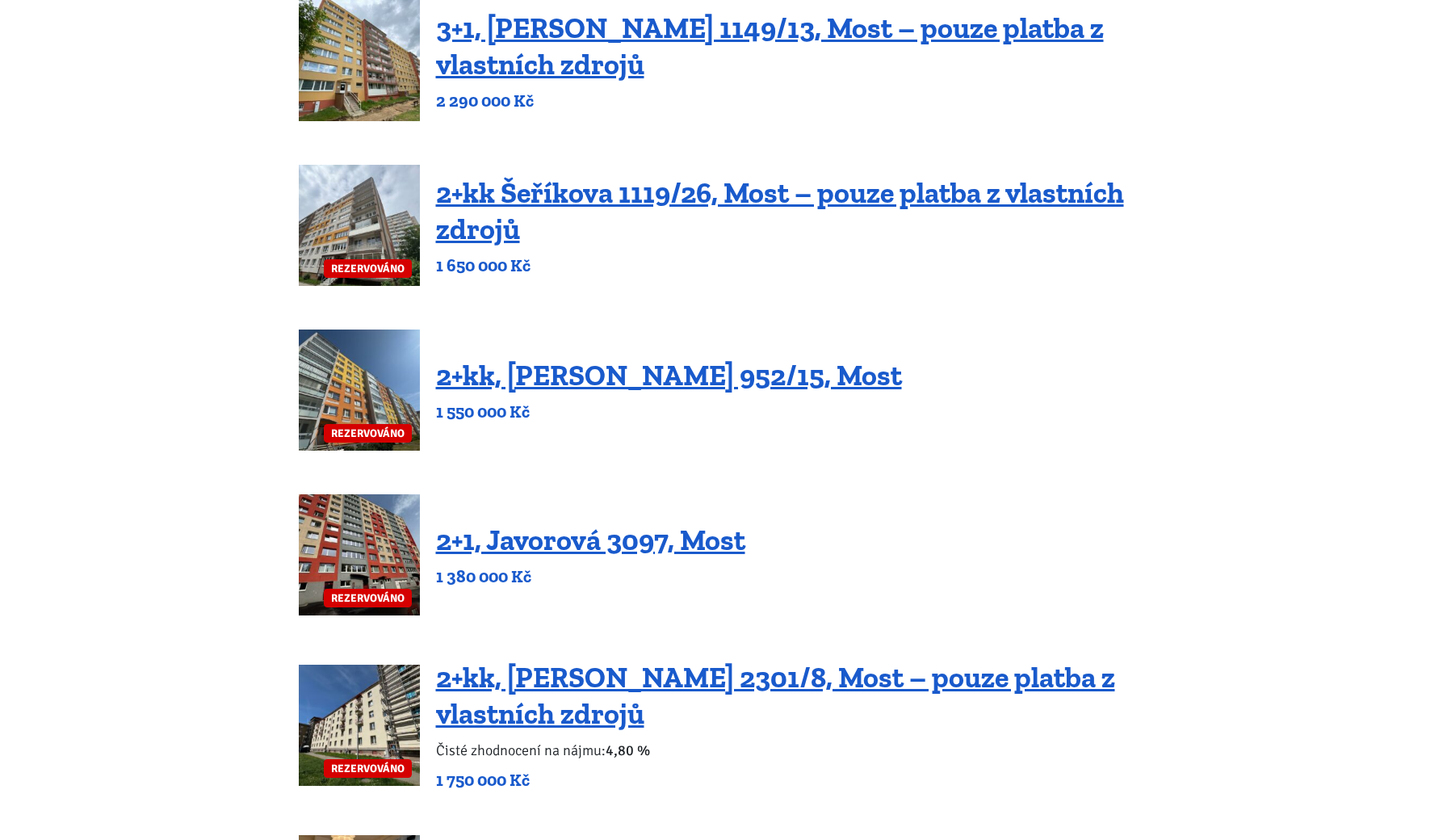
scroll to position [603, 0]
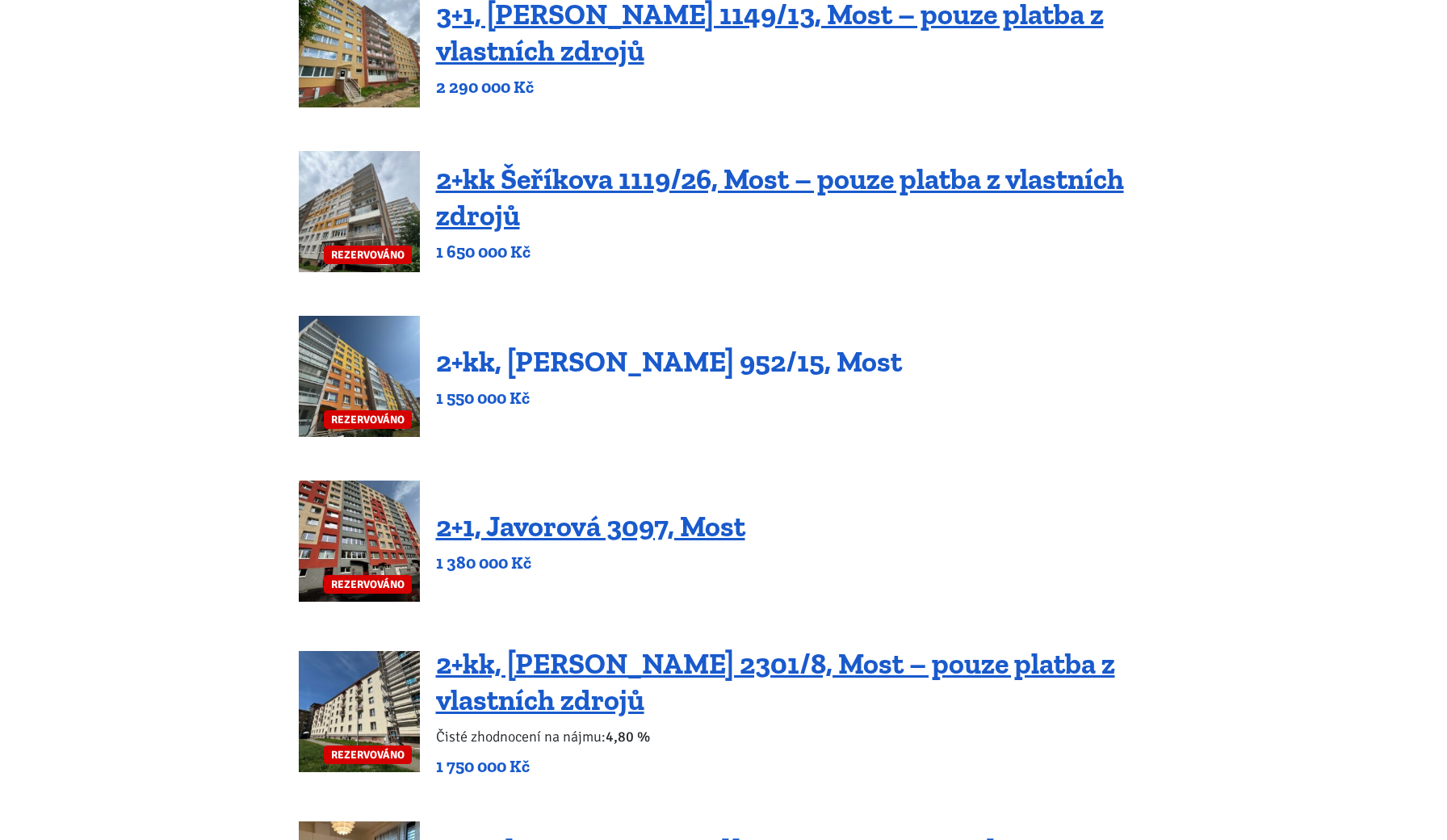
click at [545, 358] on link "2+kk, [PERSON_NAME] 952/15, Most" at bounding box center [668, 361] width 466 height 34
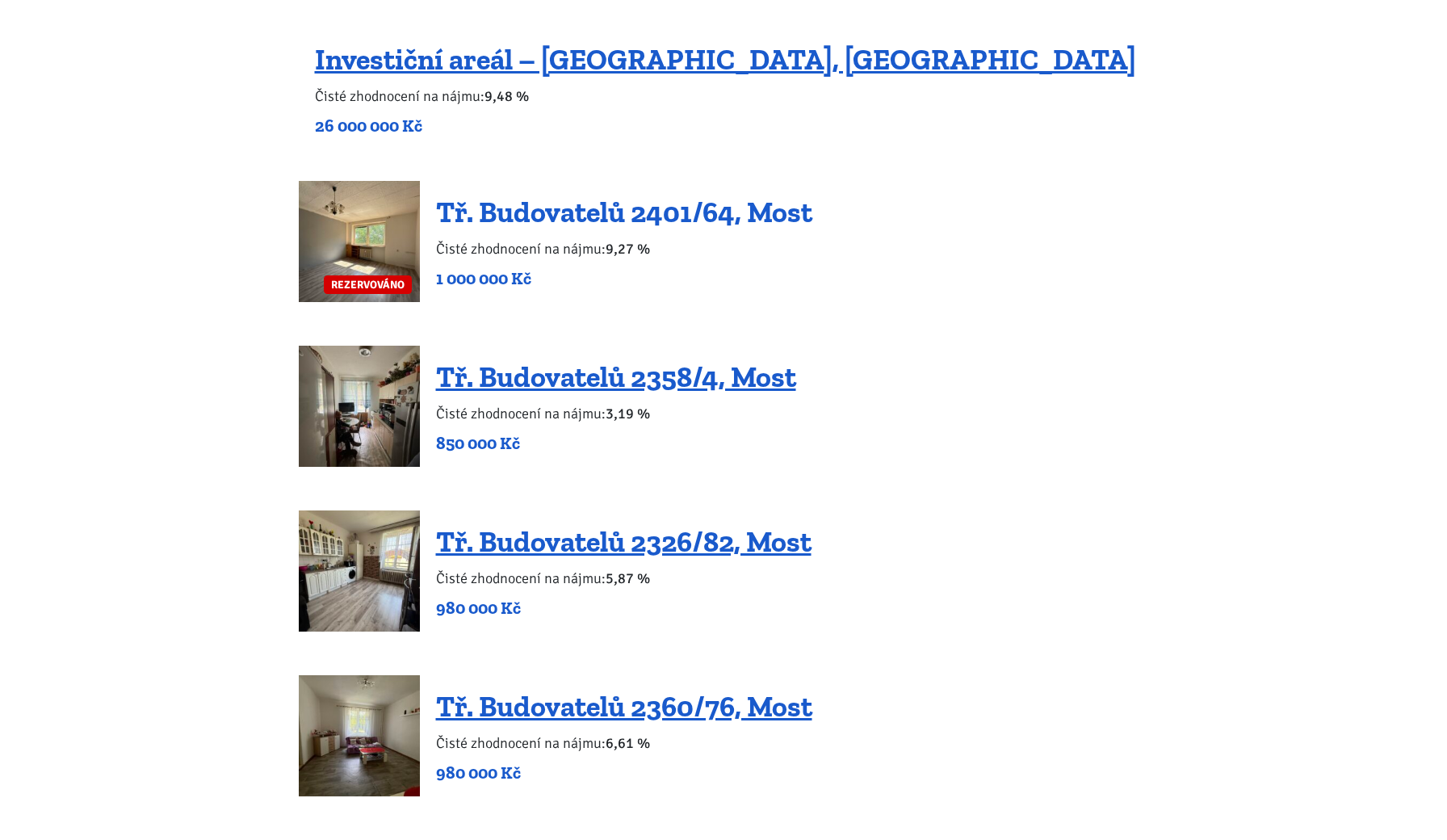
scroll to position [1542, 0]
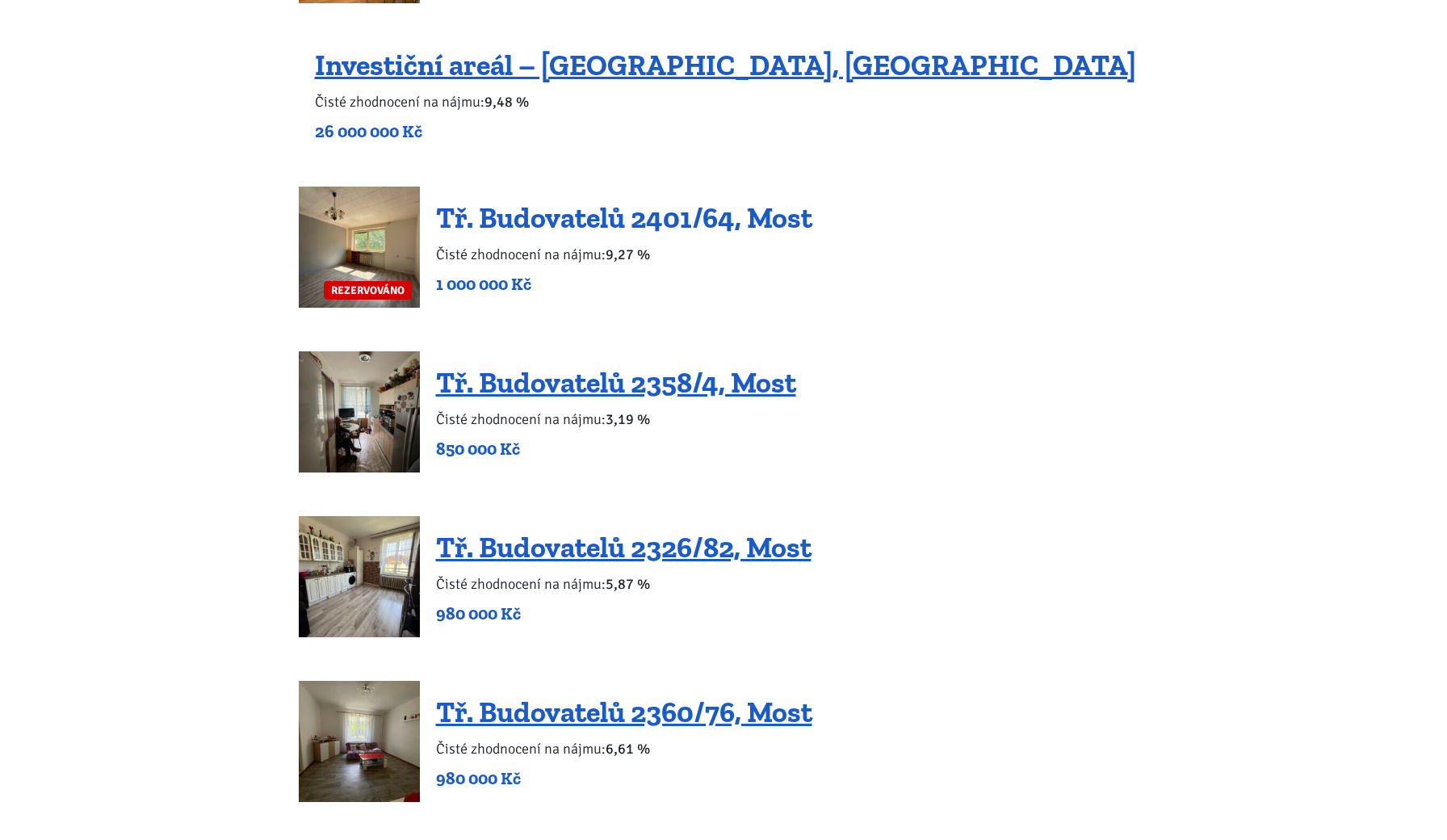
click at [598, 225] on link "Tř. Budovatelů 2401/64, Most" at bounding box center [624, 217] width 376 height 34
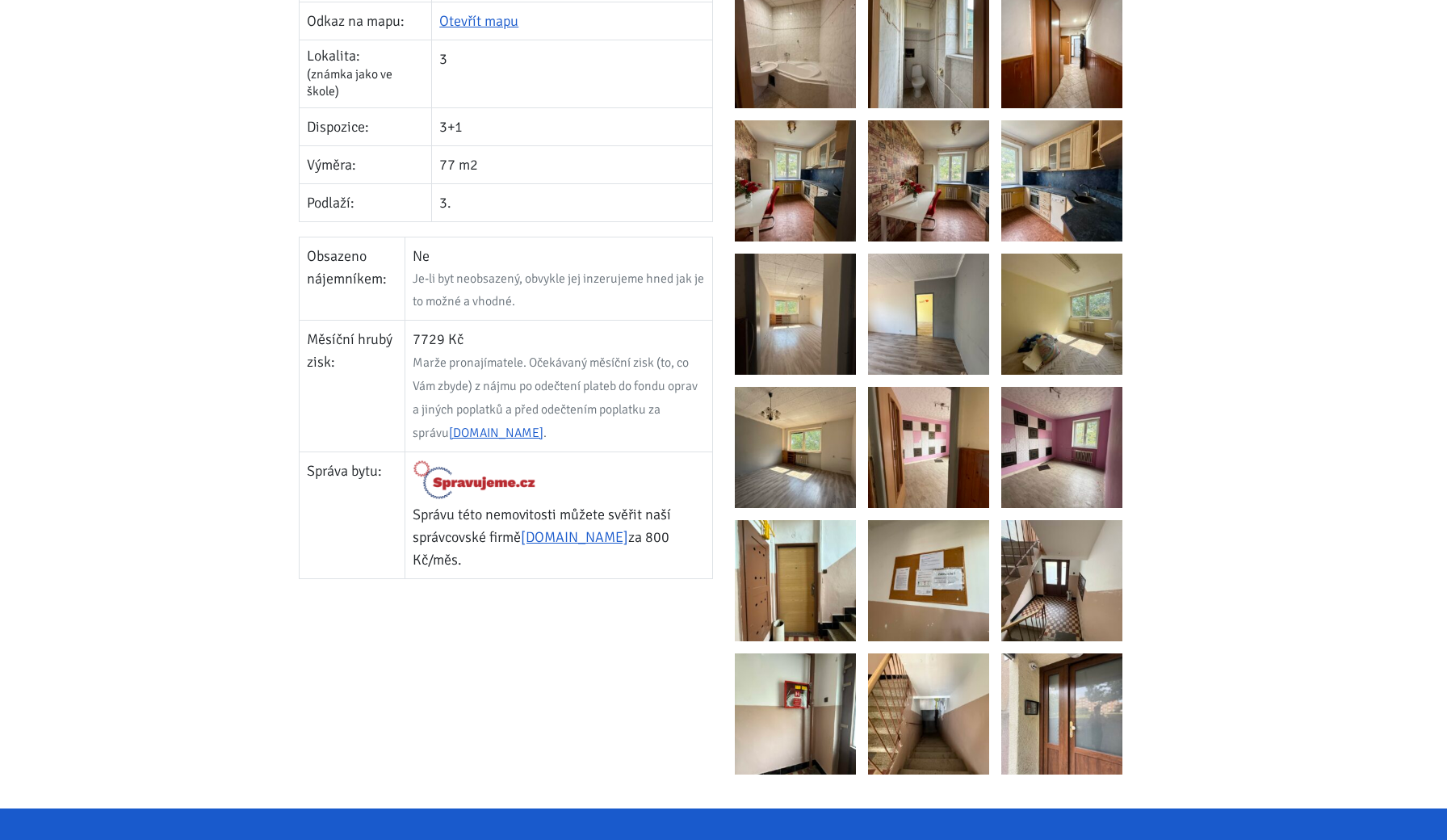
scroll to position [561, 0]
click at [934, 604] on img at bounding box center [929, 581] width 121 height 121
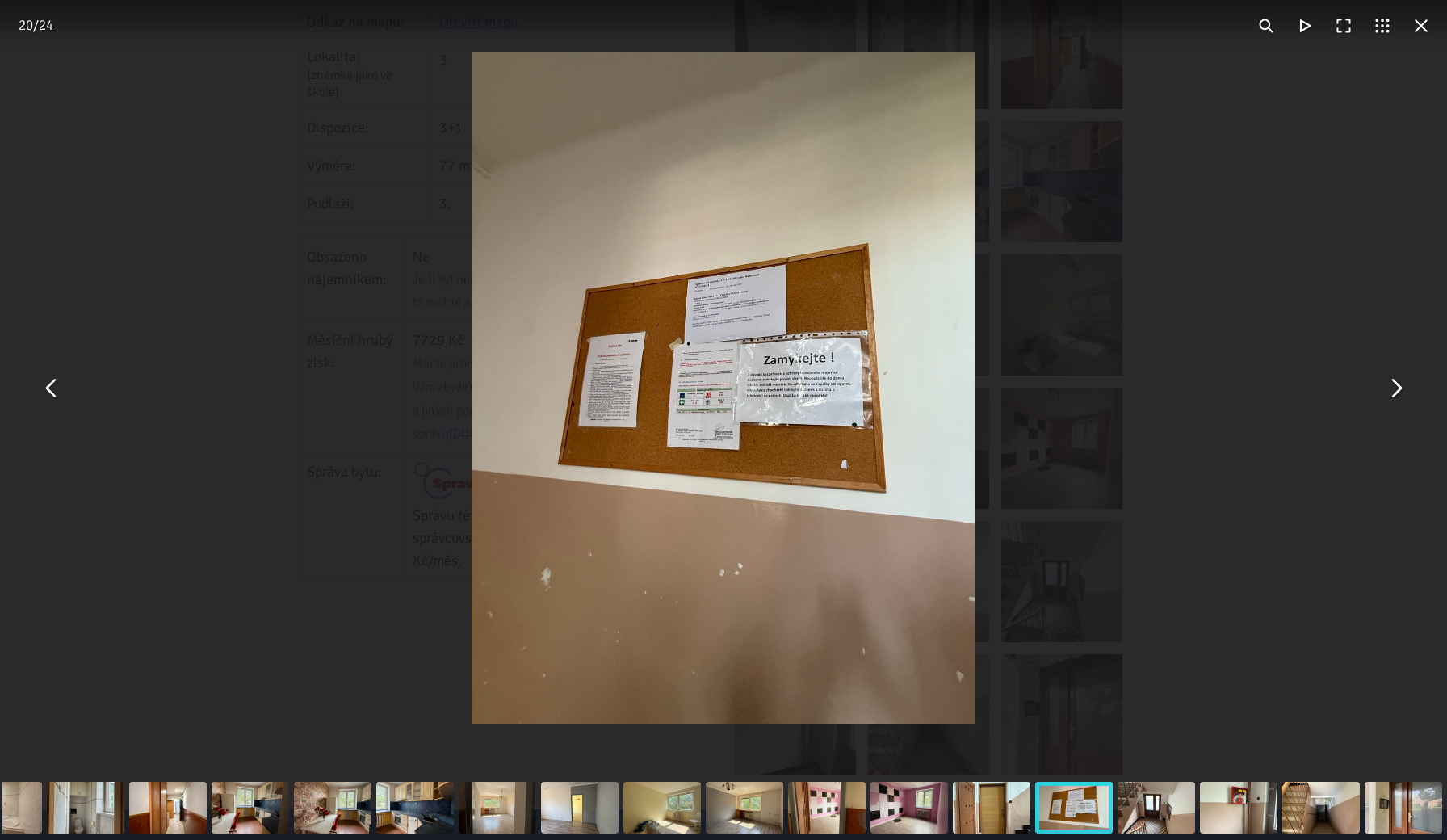
click at [1111, 178] on div "You can close this modal content with the ESC key" at bounding box center [724, 387] width 1447 height 775
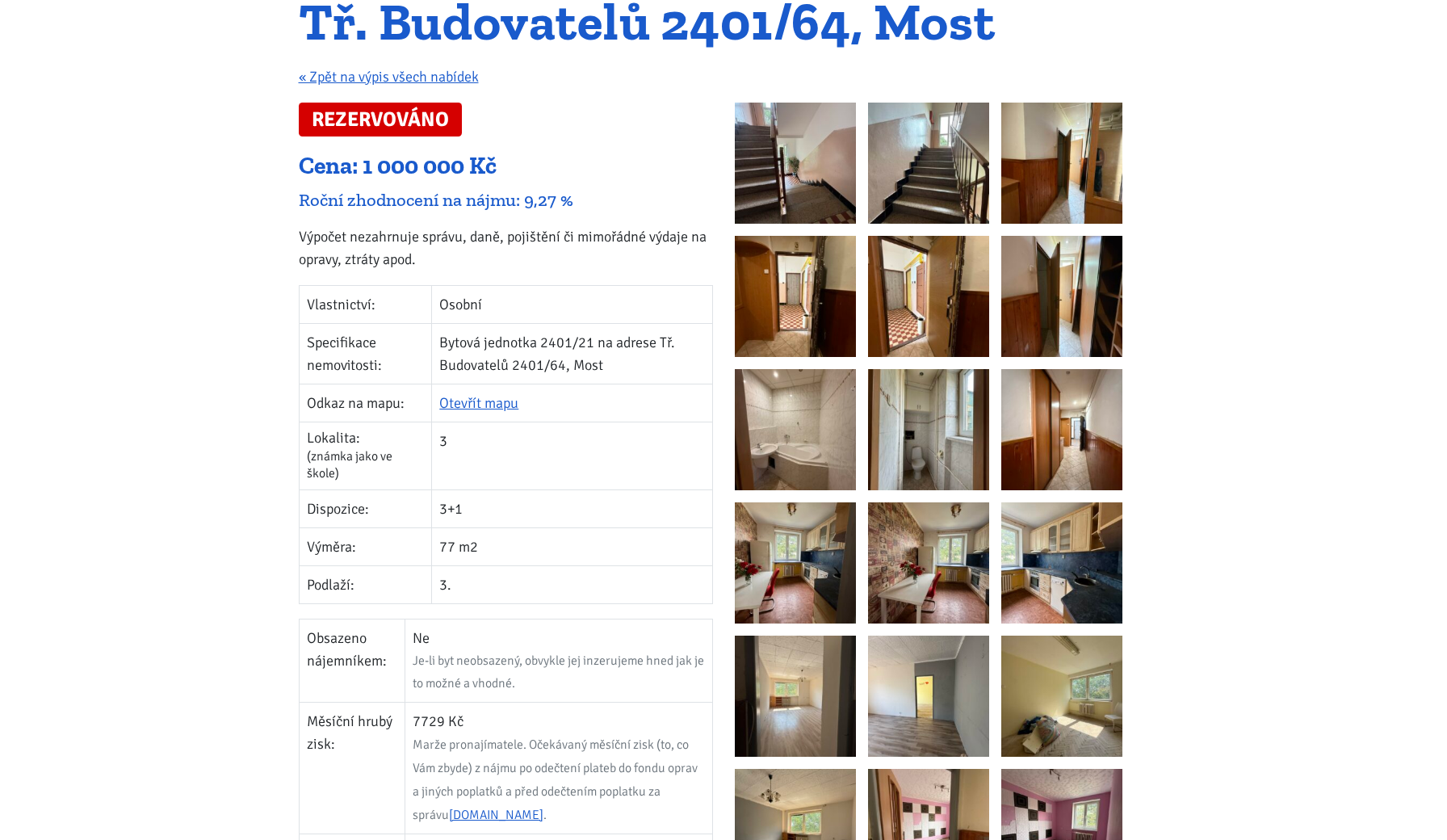
scroll to position [175, 0]
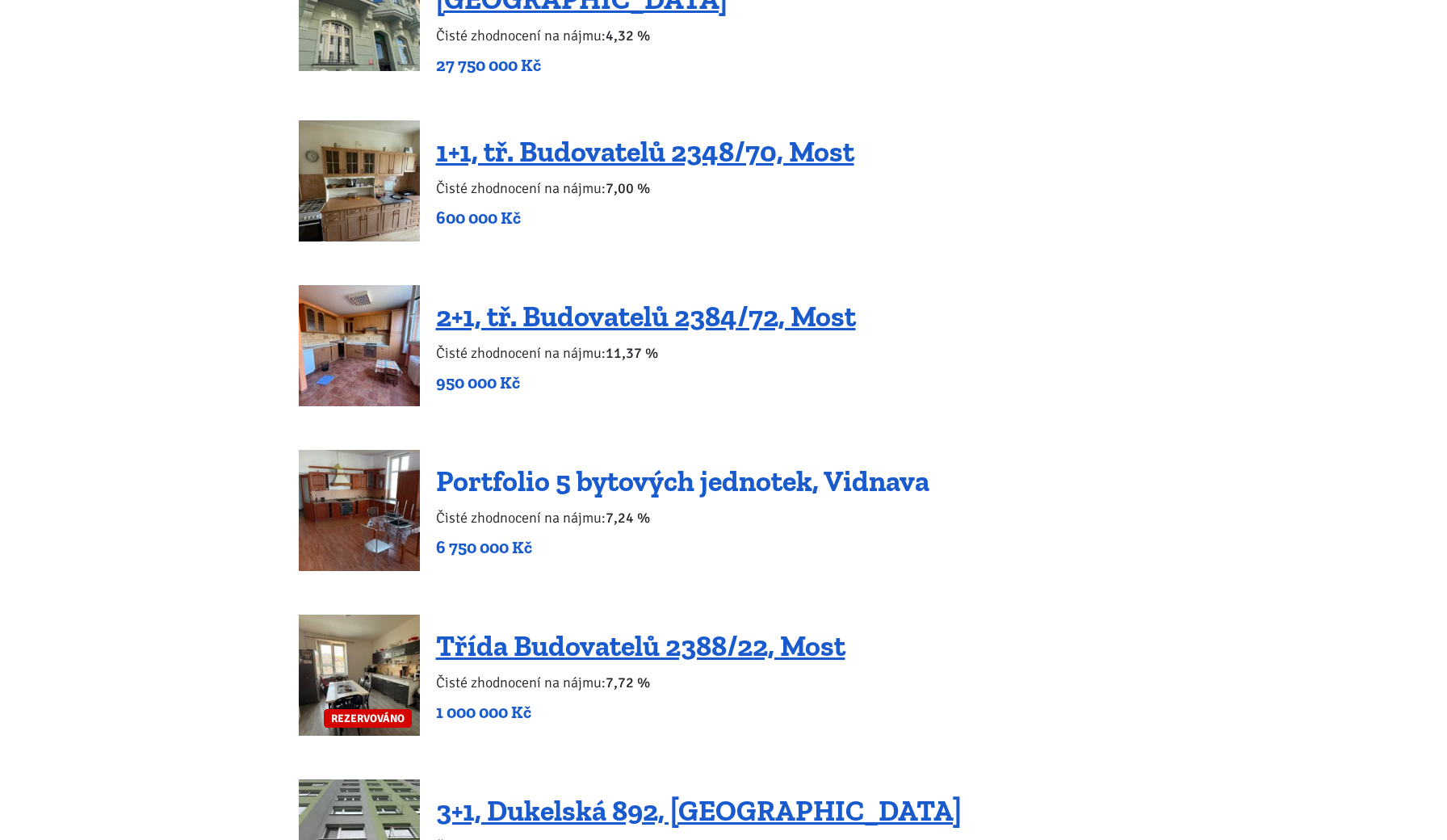
scroll to position [3110, 0]
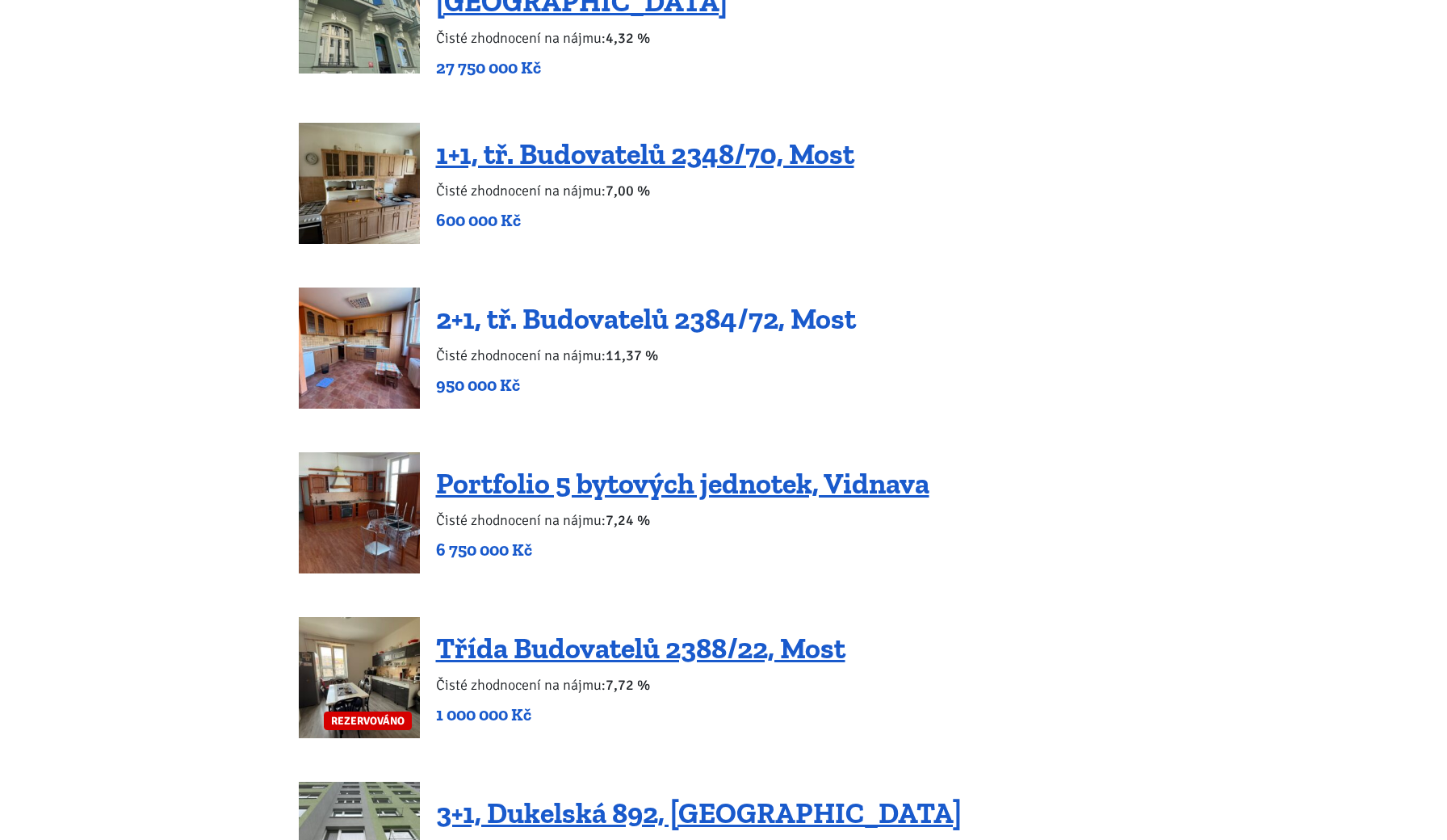
click at [667, 301] on link "2+1, tř. Budovatelů 2384/72, Most" at bounding box center [646, 318] width 420 height 34
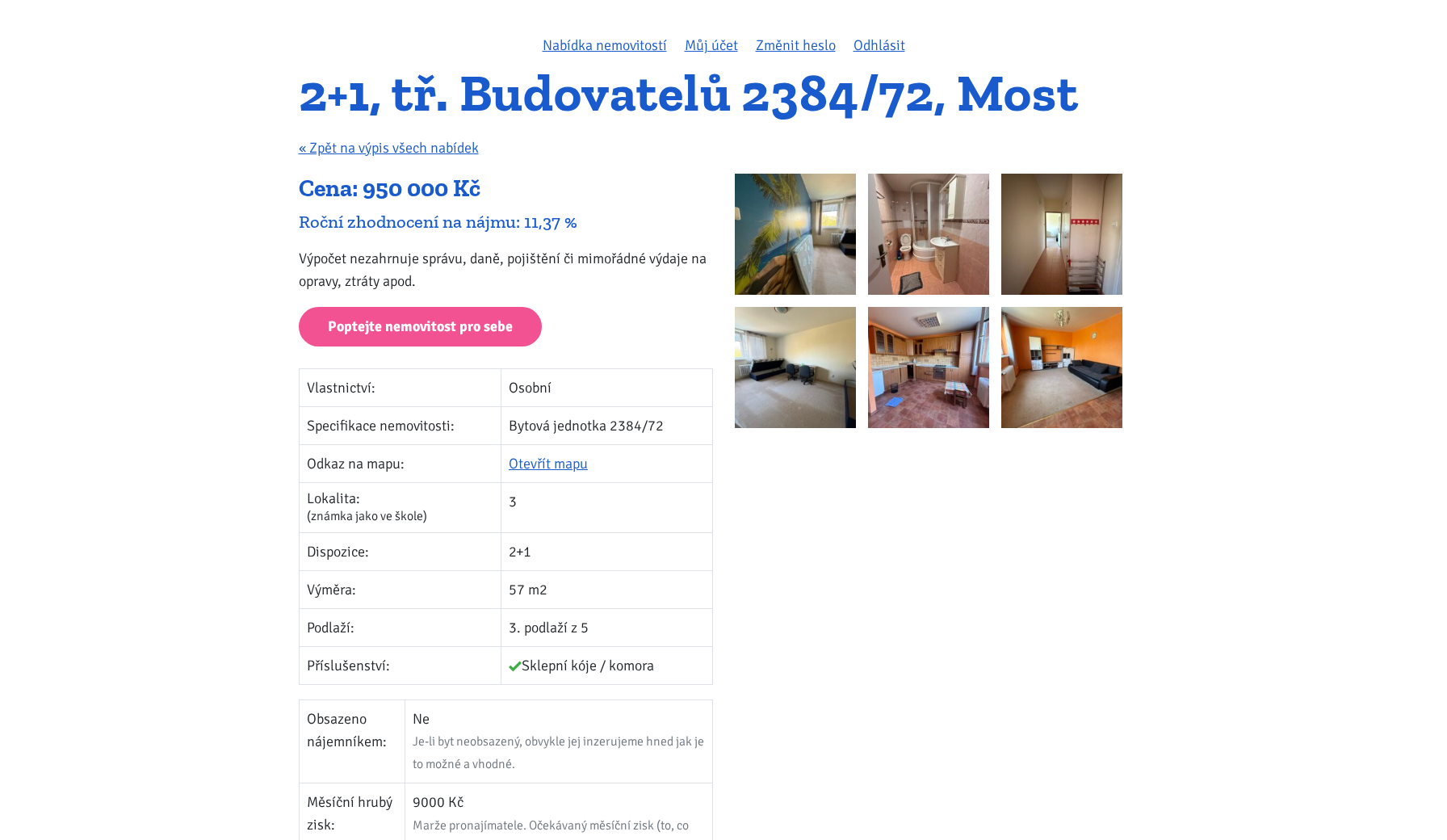
scroll to position [109, 0]
click at [832, 211] on img at bounding box center [795, 233] width 121 height 121
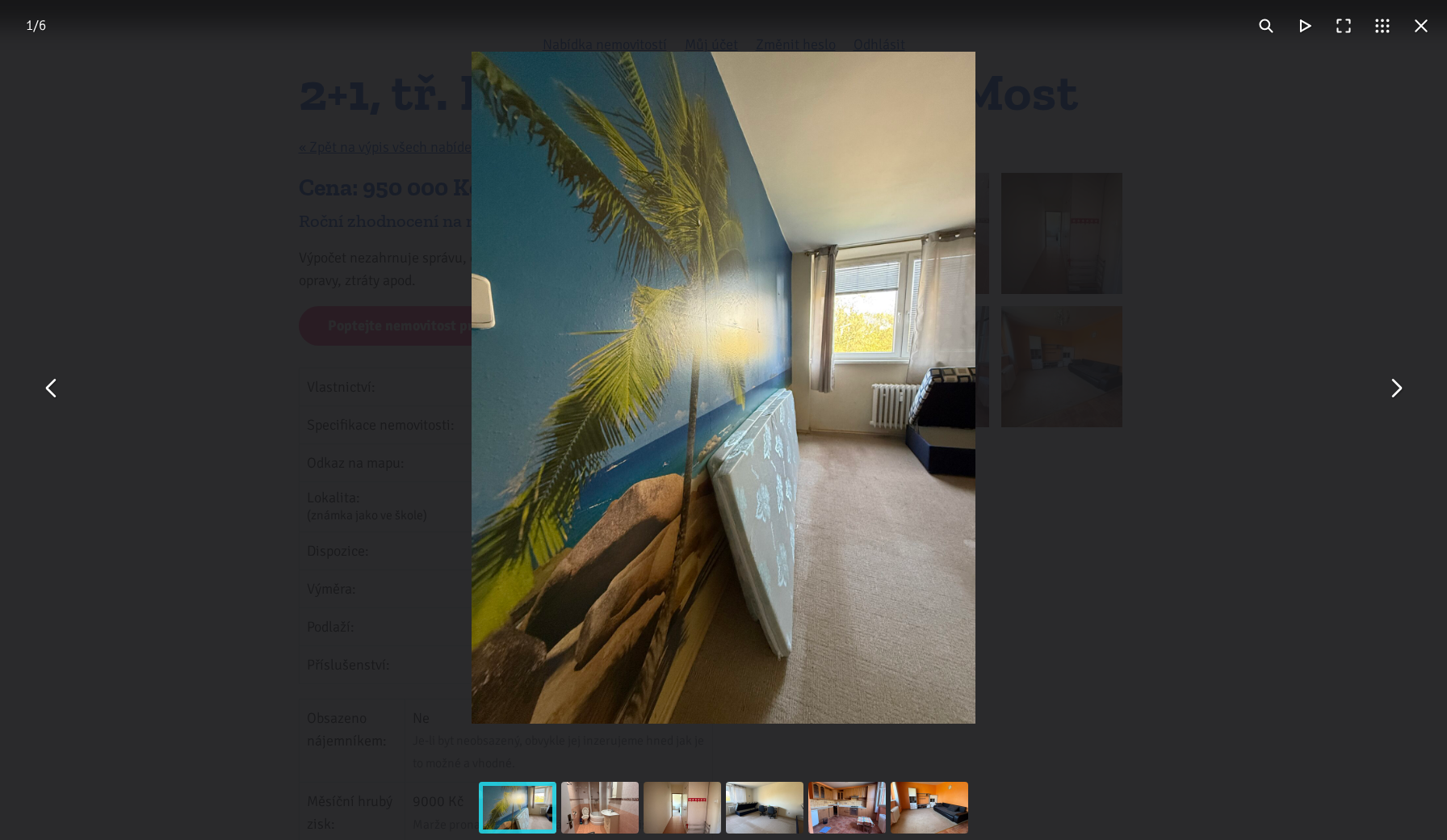
click at [1402, 408] on div "You can close this modal content with the ESC key" at bounding box center [724, 387] width 1447 height 775
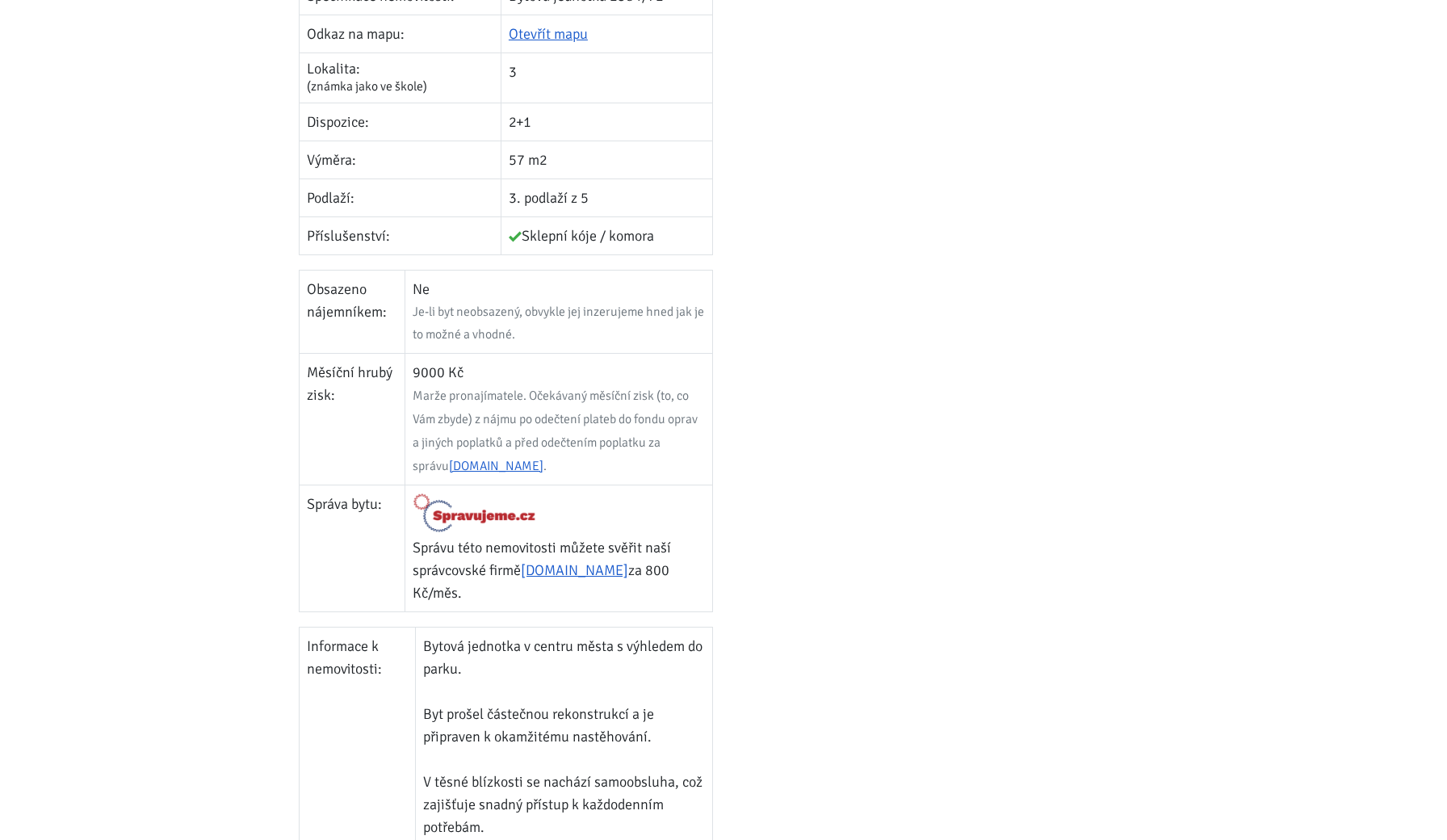
scroll to position [528, 0]
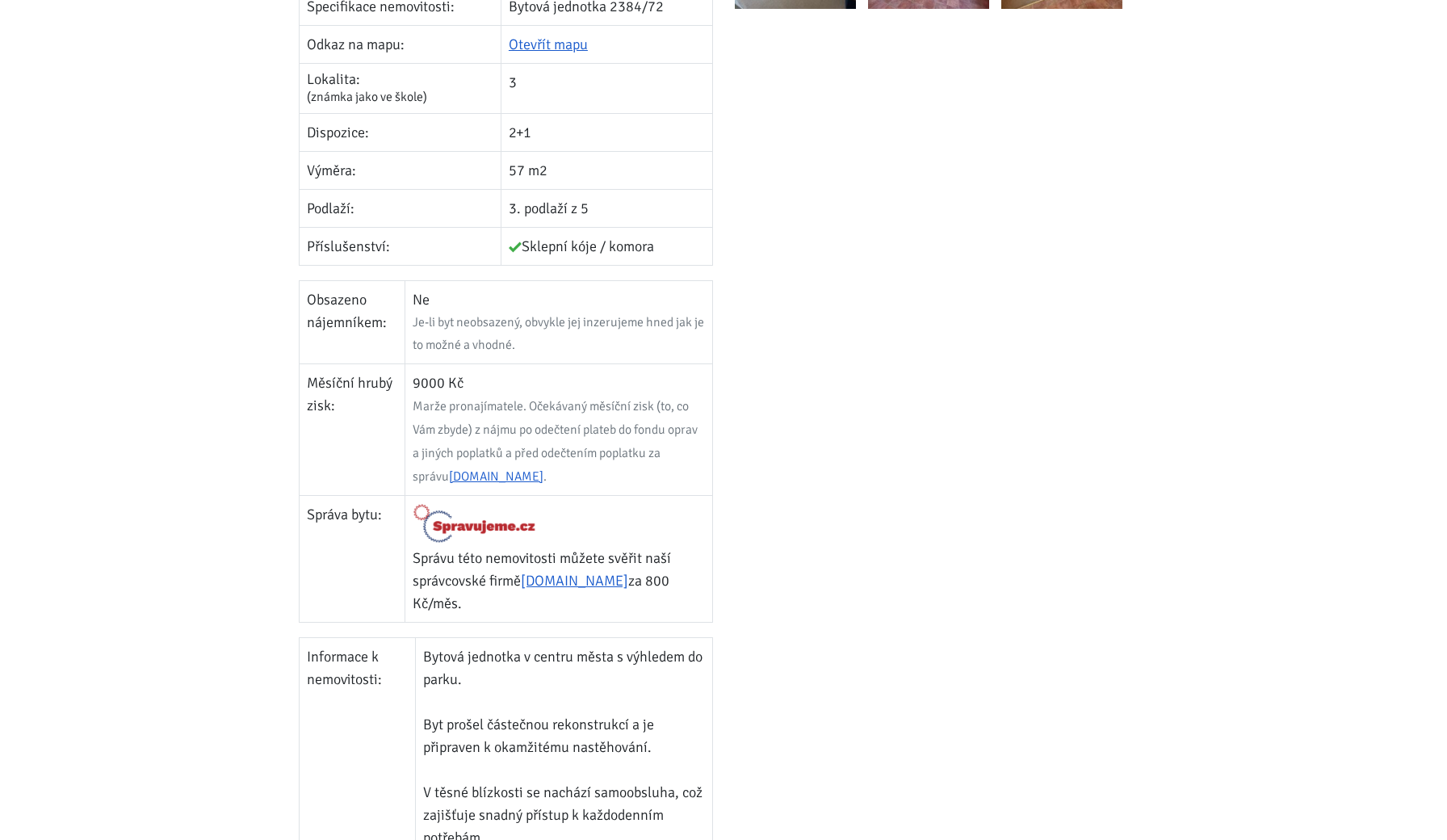
drag, startPoint x: 528, startPoint y: 417, endPoint x: 623, endPoint y: 417, distance: 95.0
click at [544, 417] on td "9000 Kč Marže pronajímatele. Očekávaný měsíční zisk (to, co Vám zbyde) z nájmu …" at bounding box center [558, 429] width 307 height 132
click at [623, 417] on td "9000 Kč Marže pronajímatele. Očekávaný měsíční zisk (to, co Vám zbyde) z nájmu …" at bounding box center [558, 429] width 307 height 132
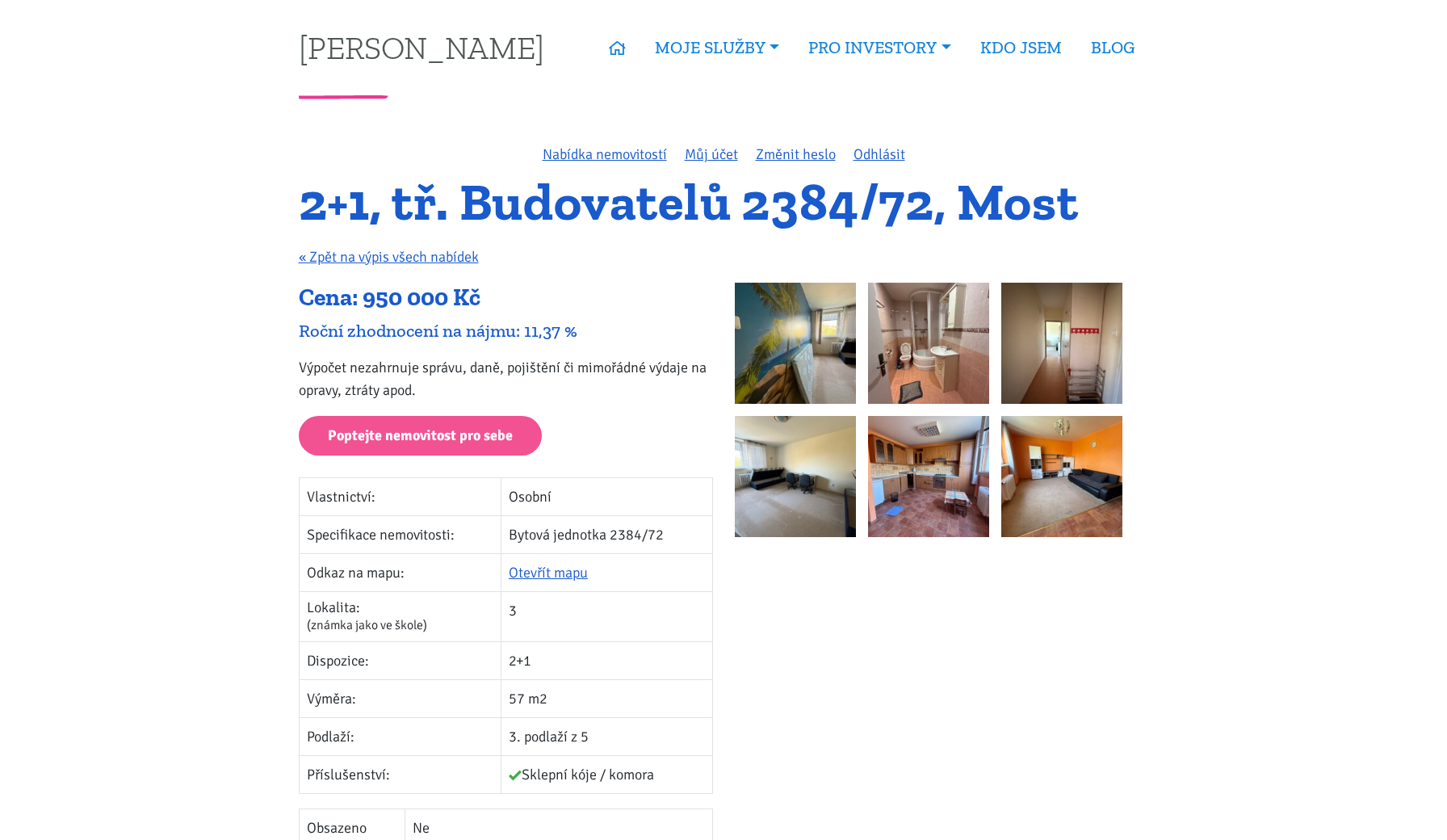
scroll to position [0, 0]
click at [1039, 331] on img at bounding box center [1062, 343] width 121 height 121
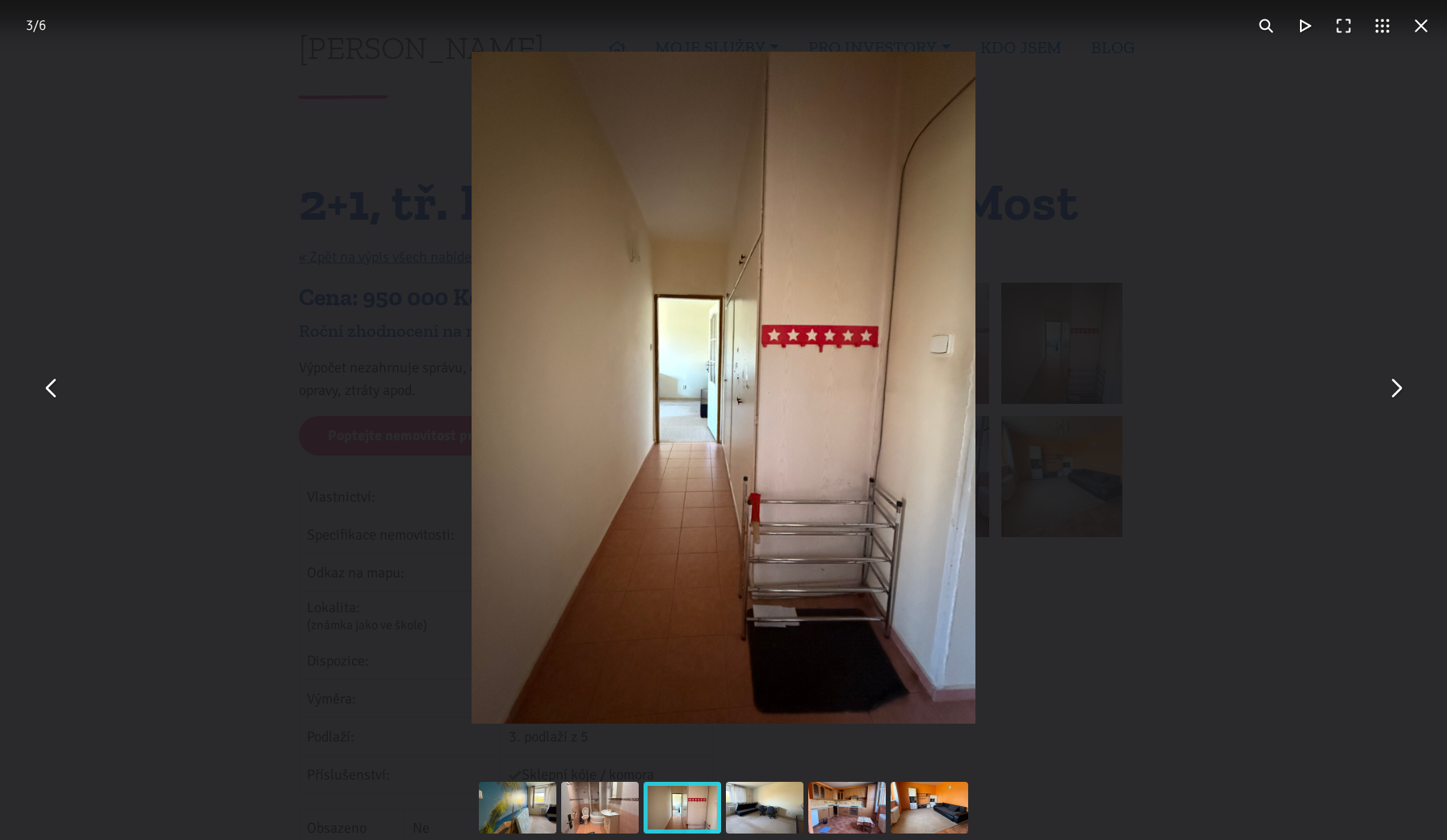
click at [1402, 392] on button "You can close this modal content with the ESC key" at bounding box center [1395, 387] width 39 height 39
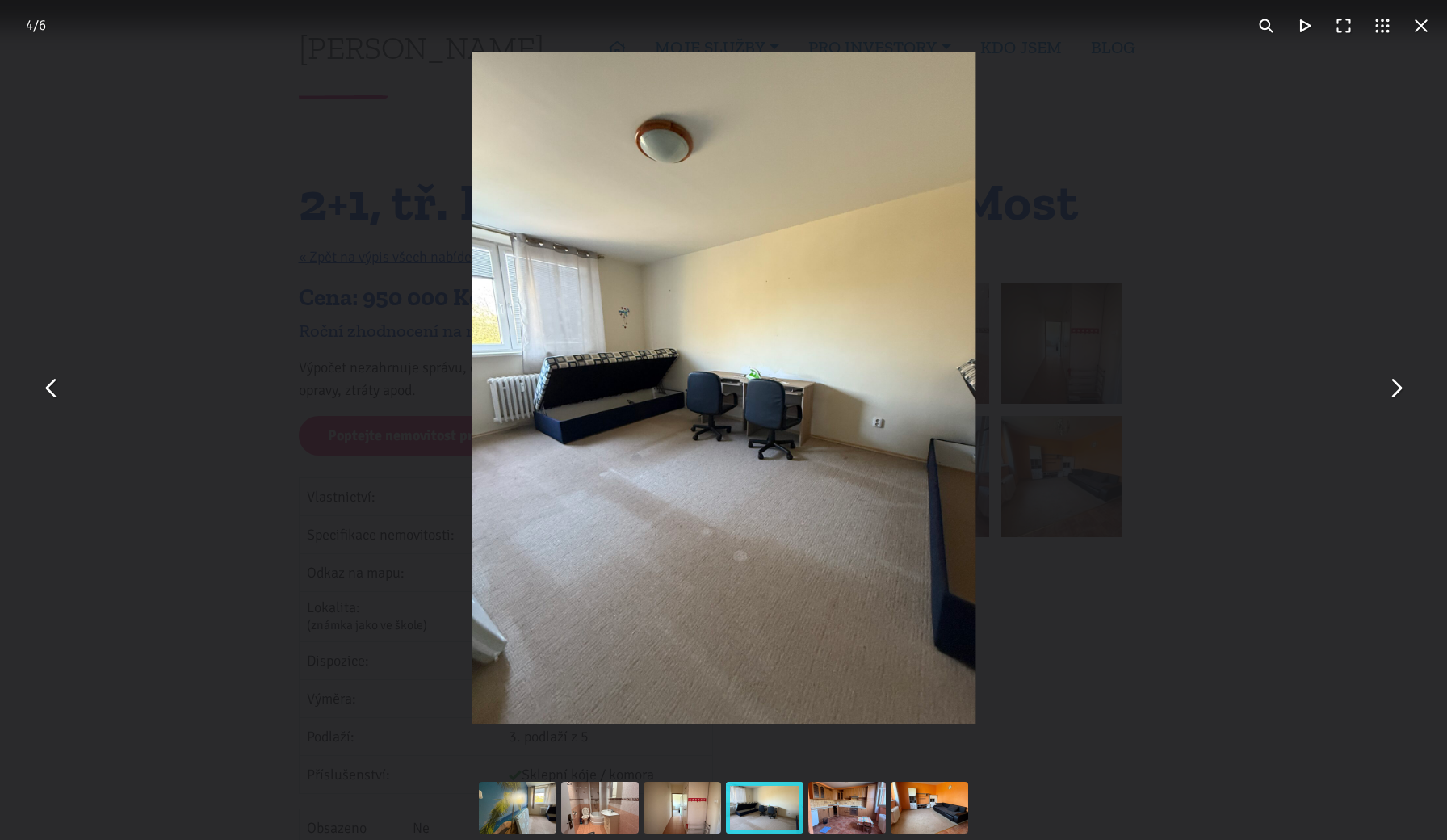
click at [1402, 392] on button "You can close this modal content with the ESC key" at bounding box center [1395, 387] width 39 height 39
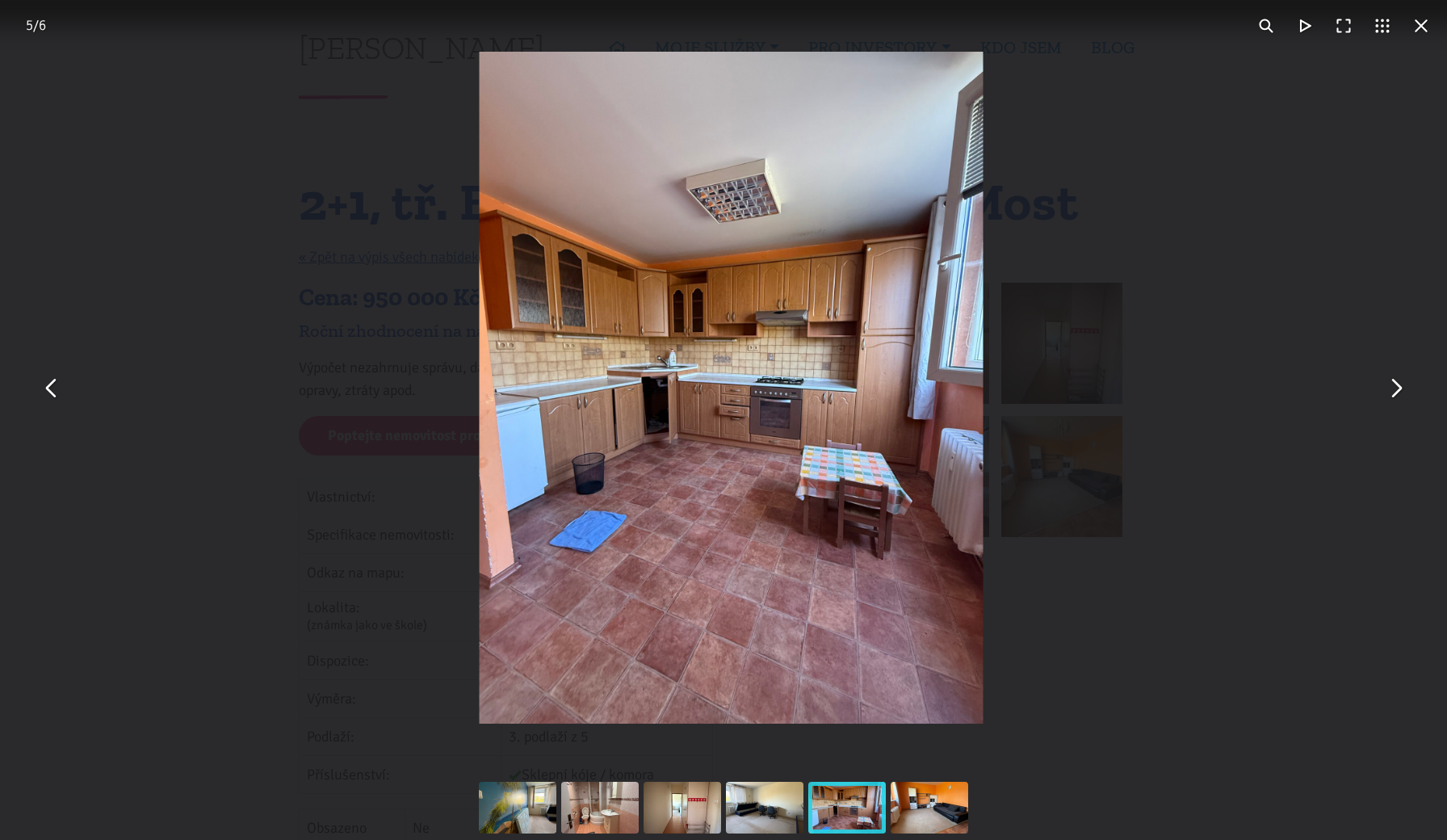
click at [1402, 392] on button "You can close this modal content with the ESC key" at bounding box center [1395, 387] width 39 height 39
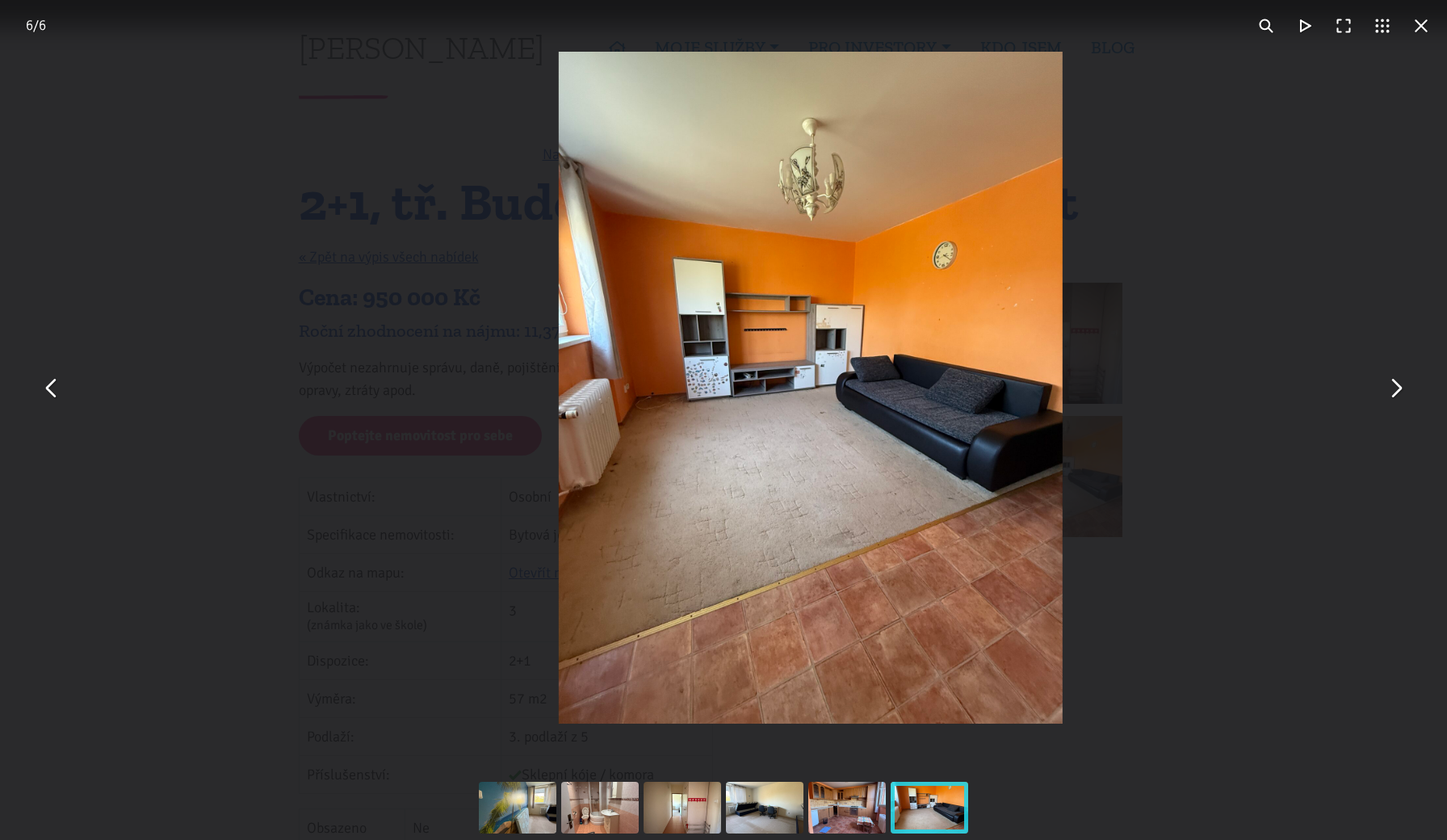
click at [1402, 392] on button "You can close this modal content with the ESC key" at bounding box center [1395, 387] width 39 height 39
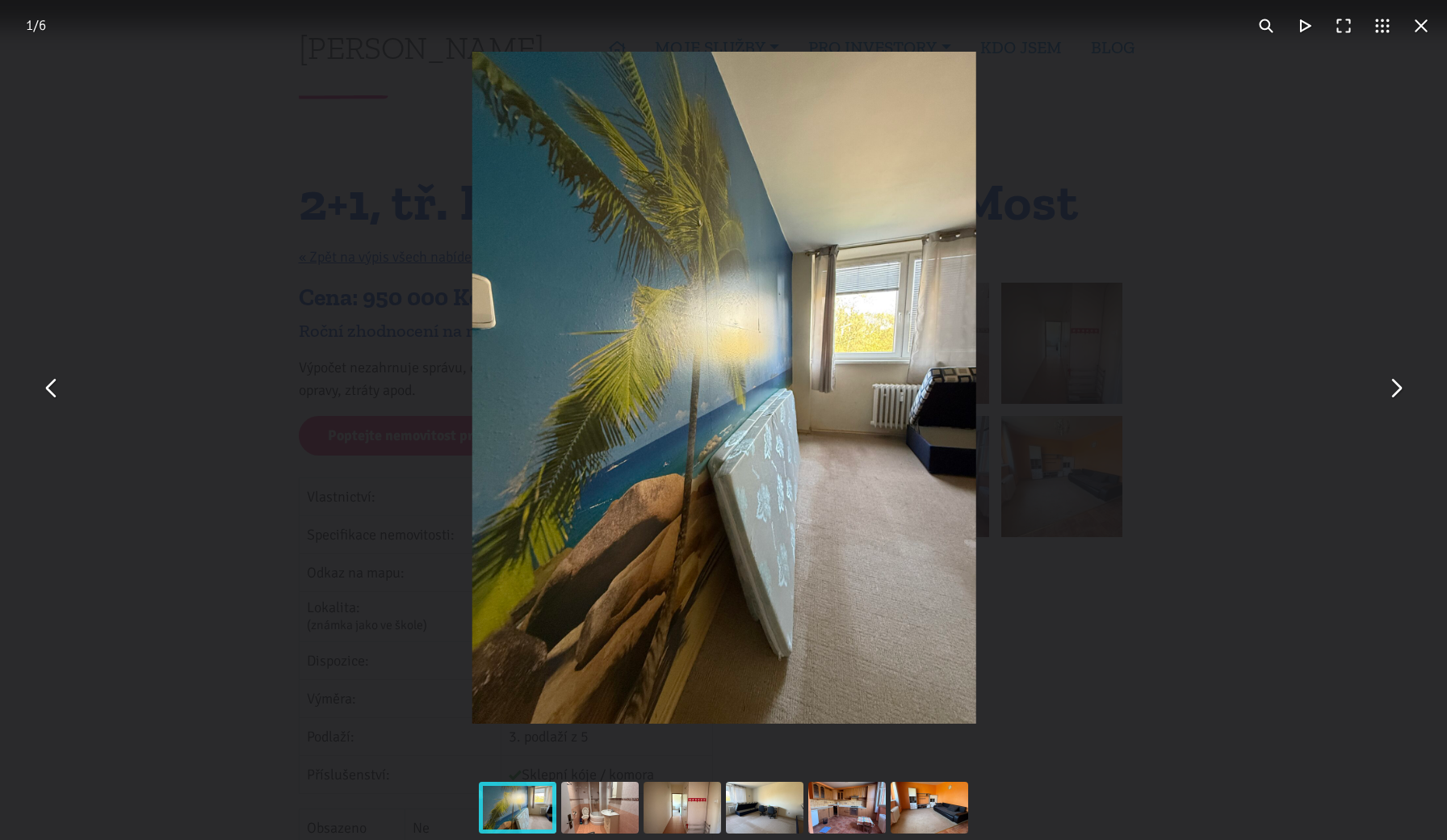
click at [1431, 42] on div "You can close this modal content with the ESC key" at bounding box center [1343, 25] width 194 height 39
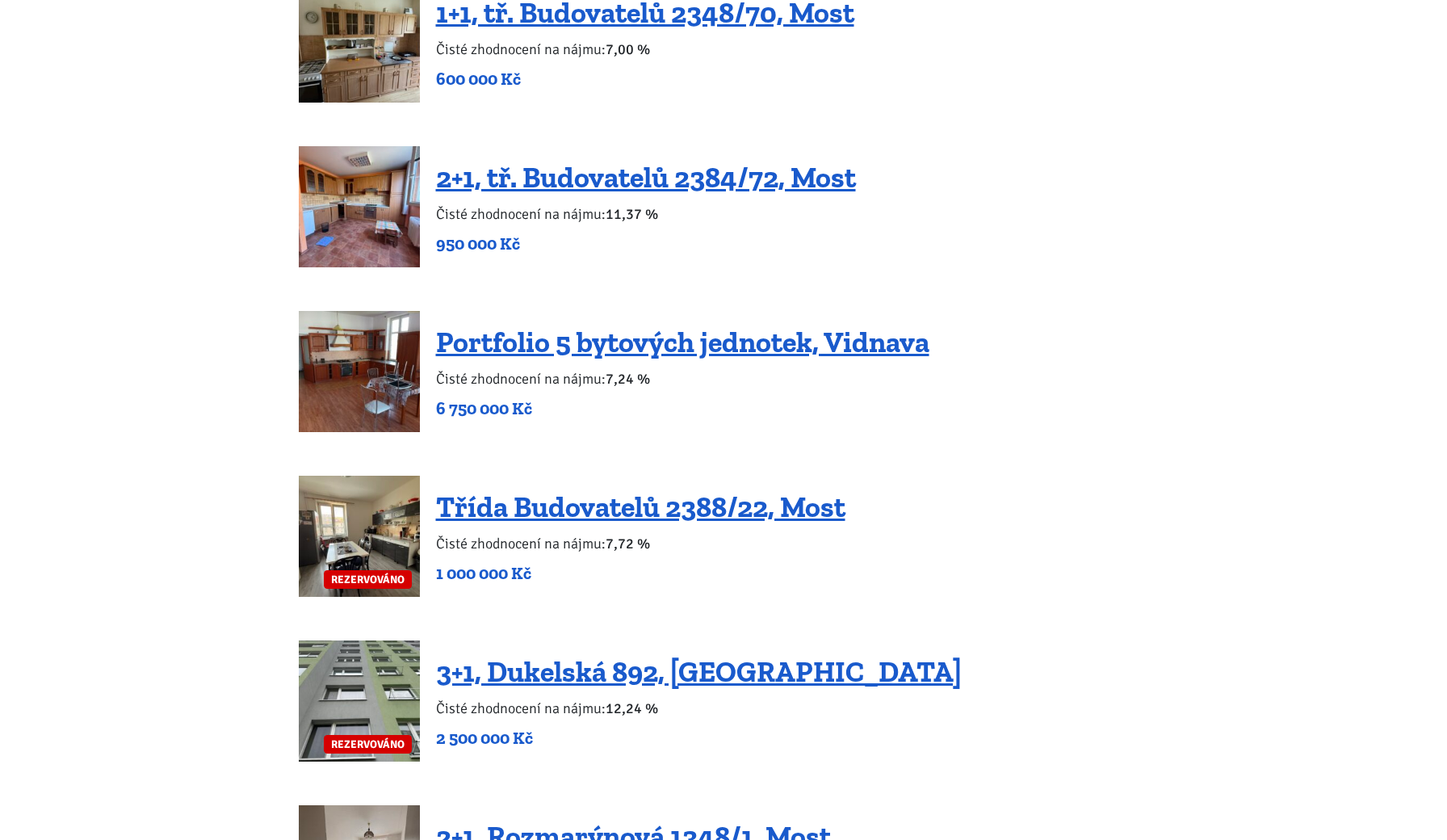
scroll to position [3231, 0]
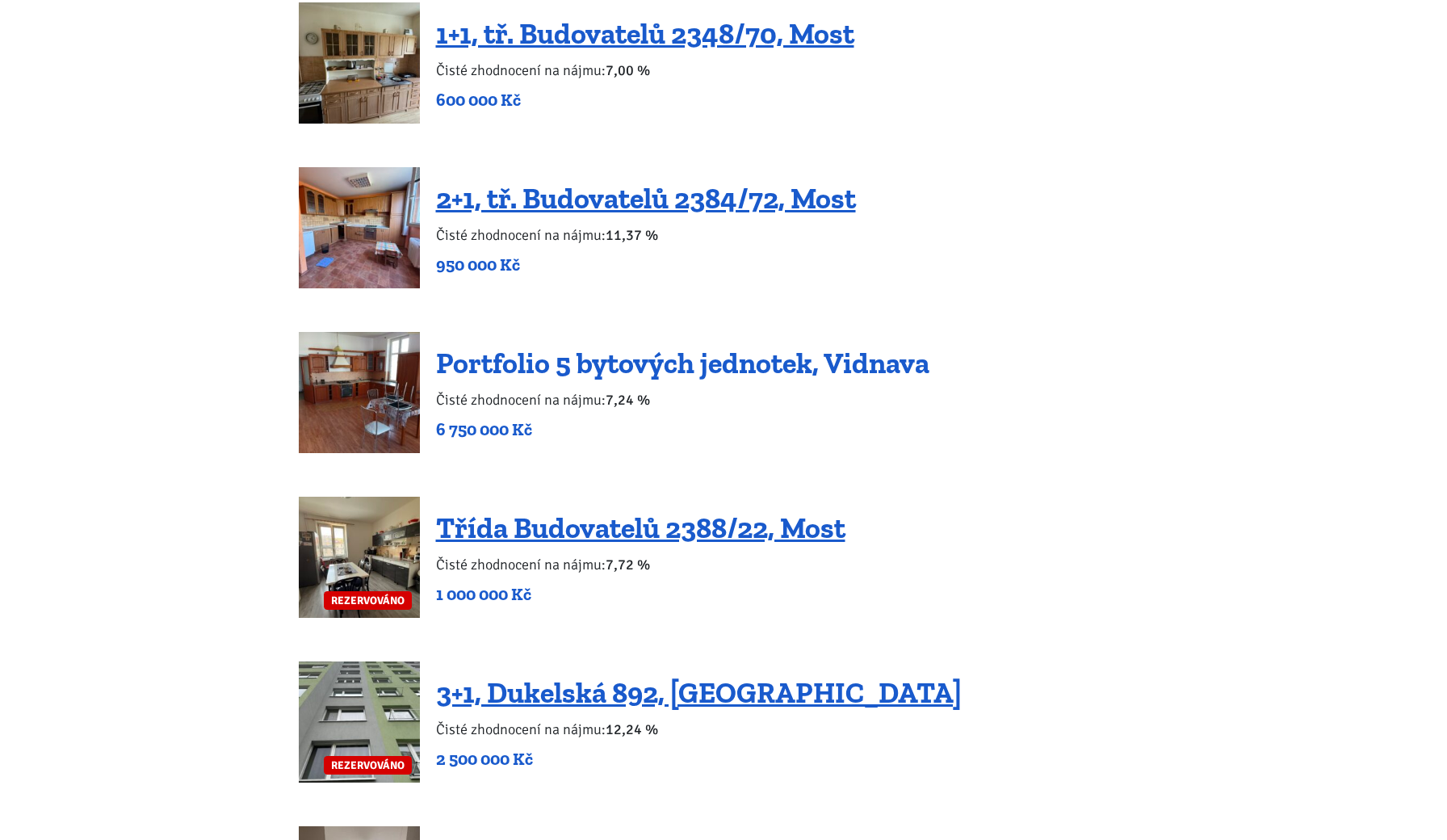
click at [705, 346] on link "Portfolio 5 bytových jednotek, Vidnava" at bounding box center [682, 363] width 493 height 34
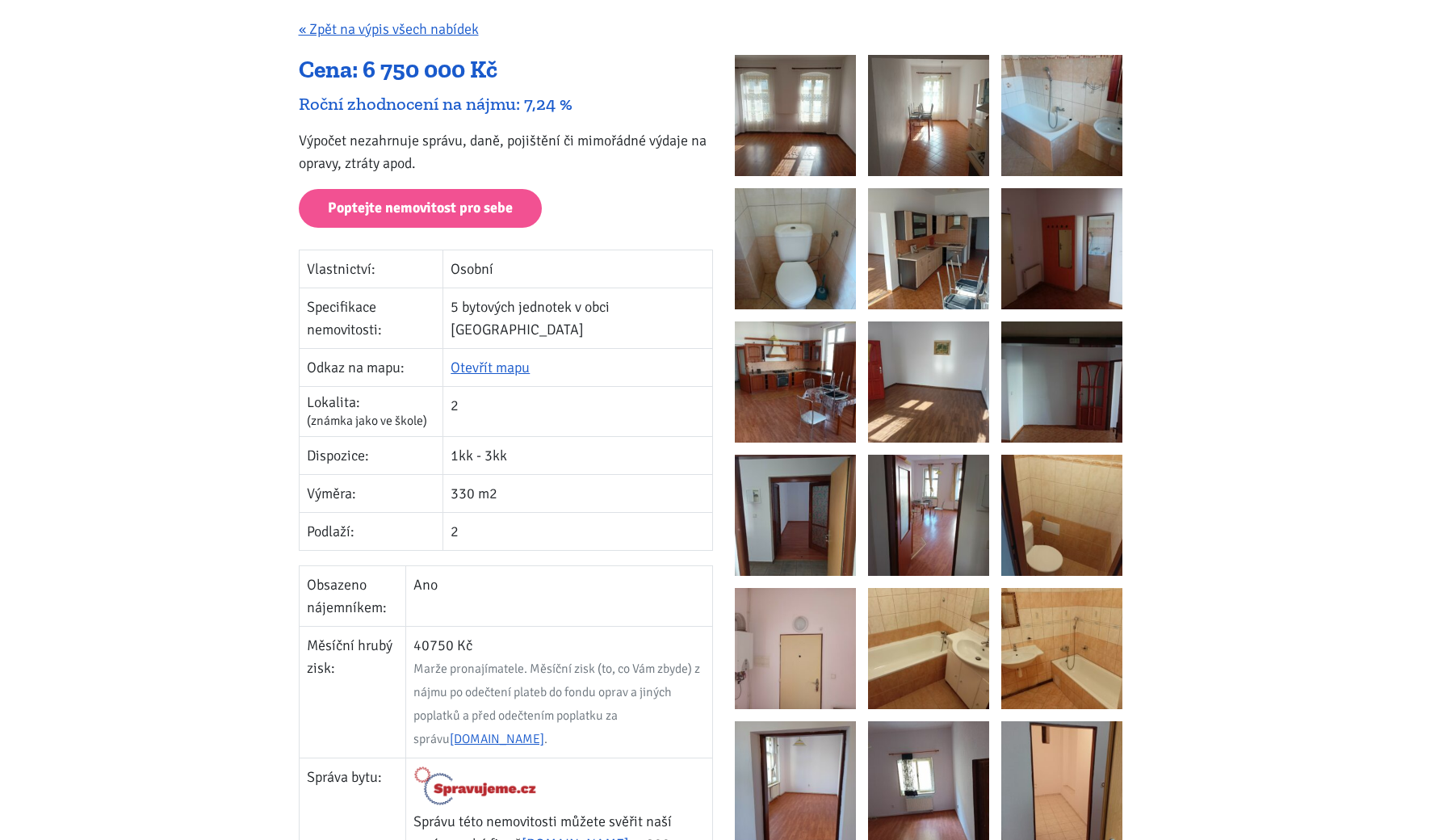
scroll to position [142, 0]
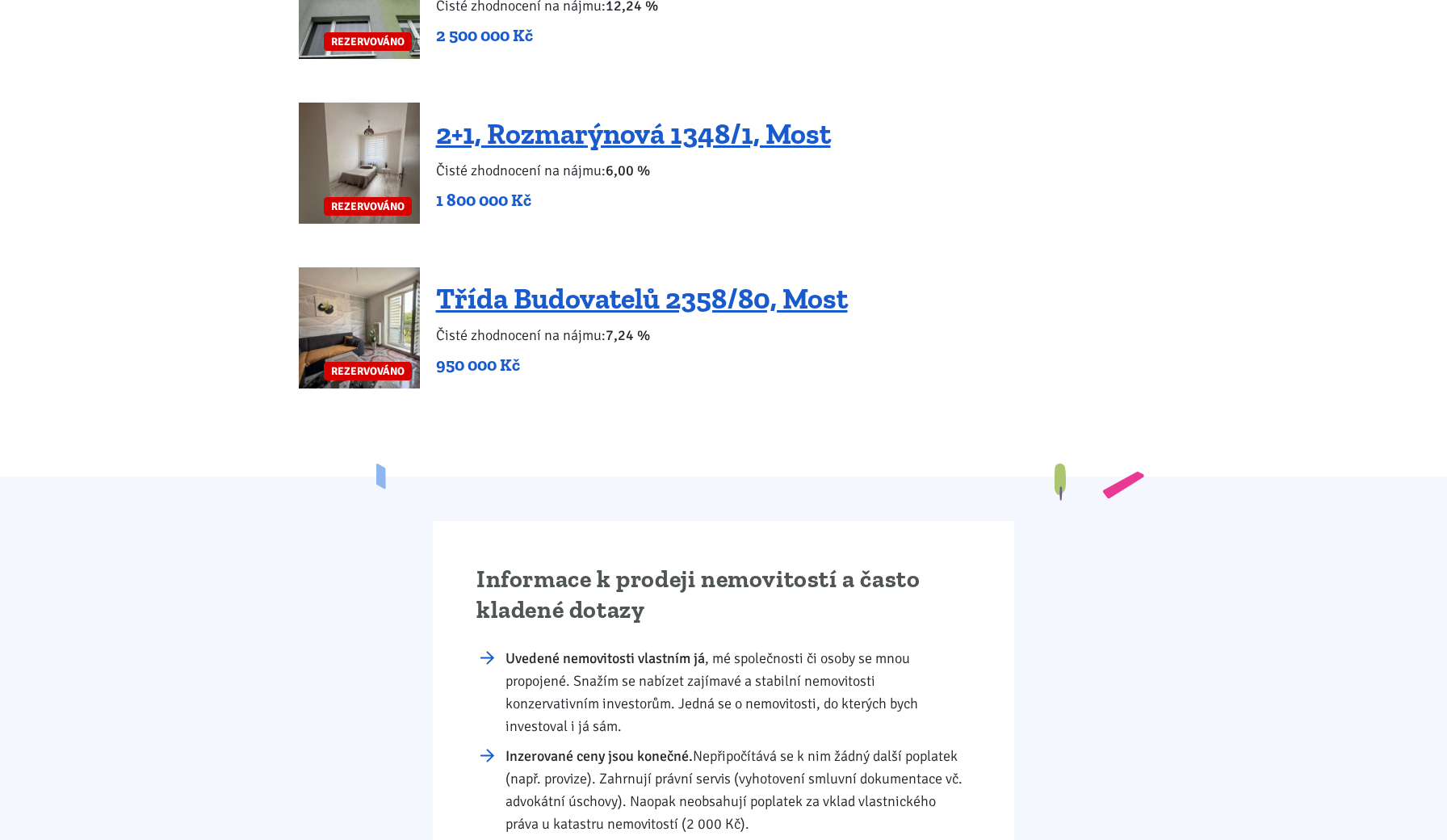
scroll to position [3942, 0]
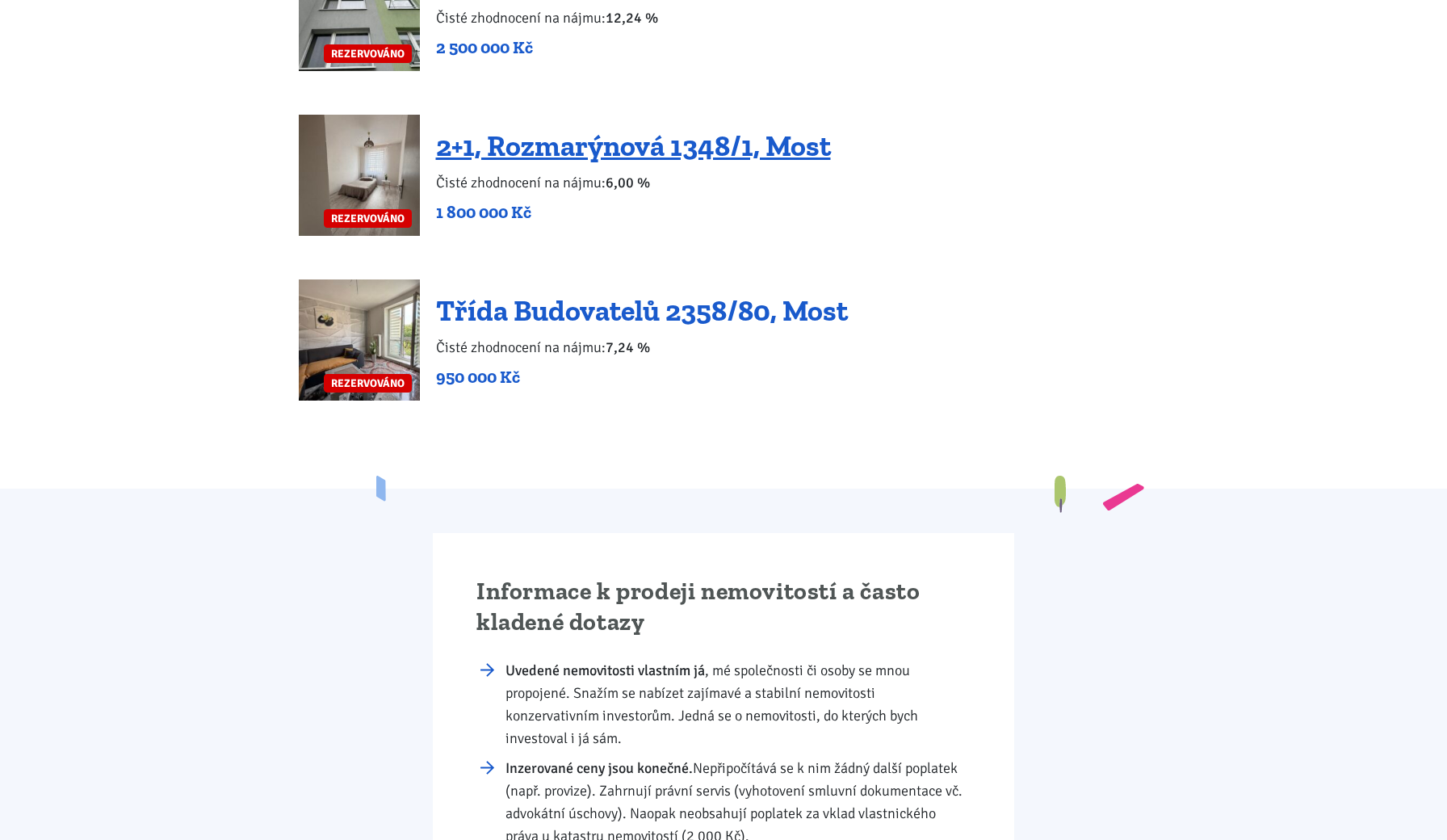
click at [624, 293] on link "Třída Budovatelů 2358/80, Most" at bounding box center [641, 310] width 411 height 34
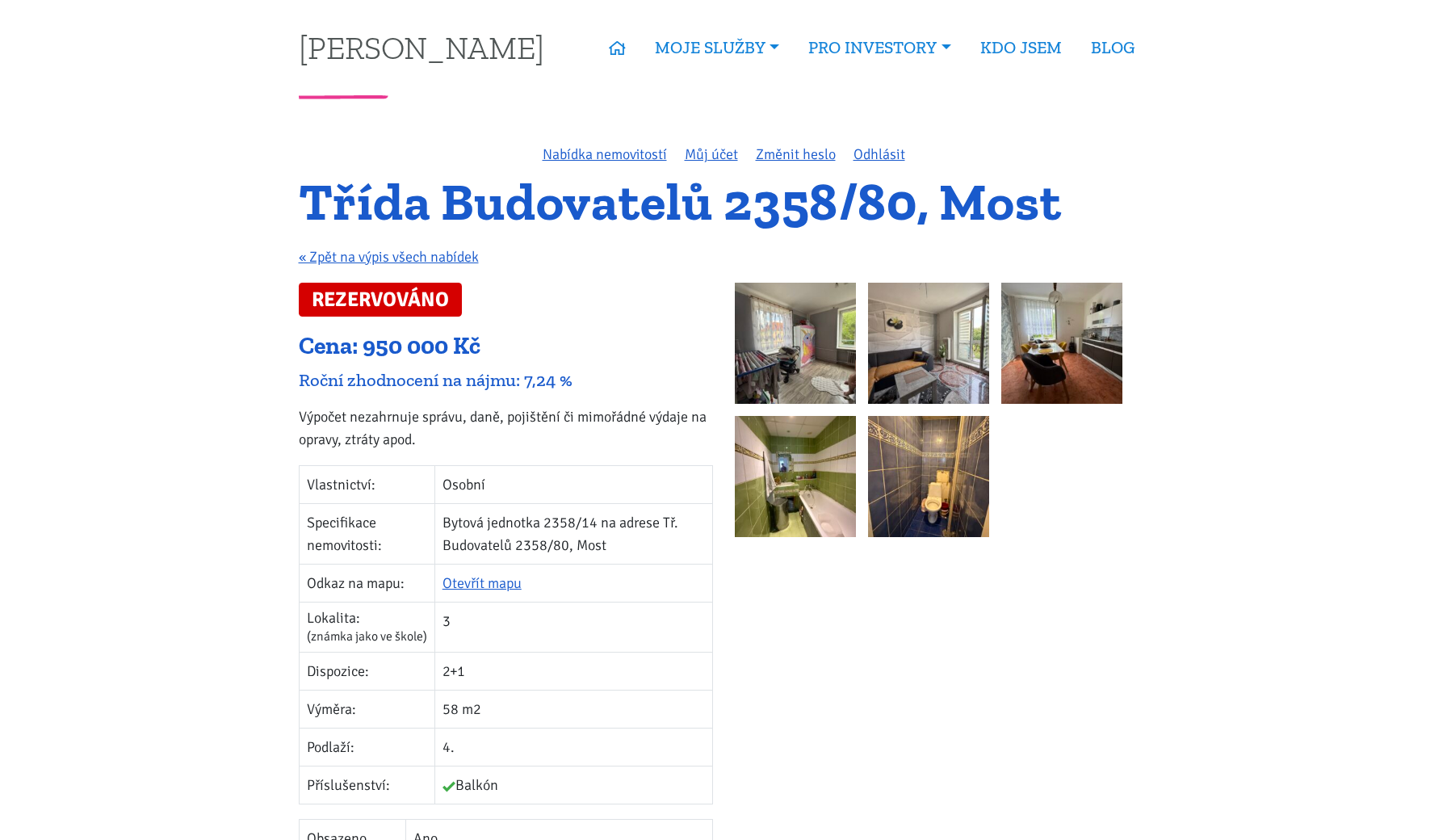
click at [804, 368] on img at bounding box center [795, 343] width 121 height 121
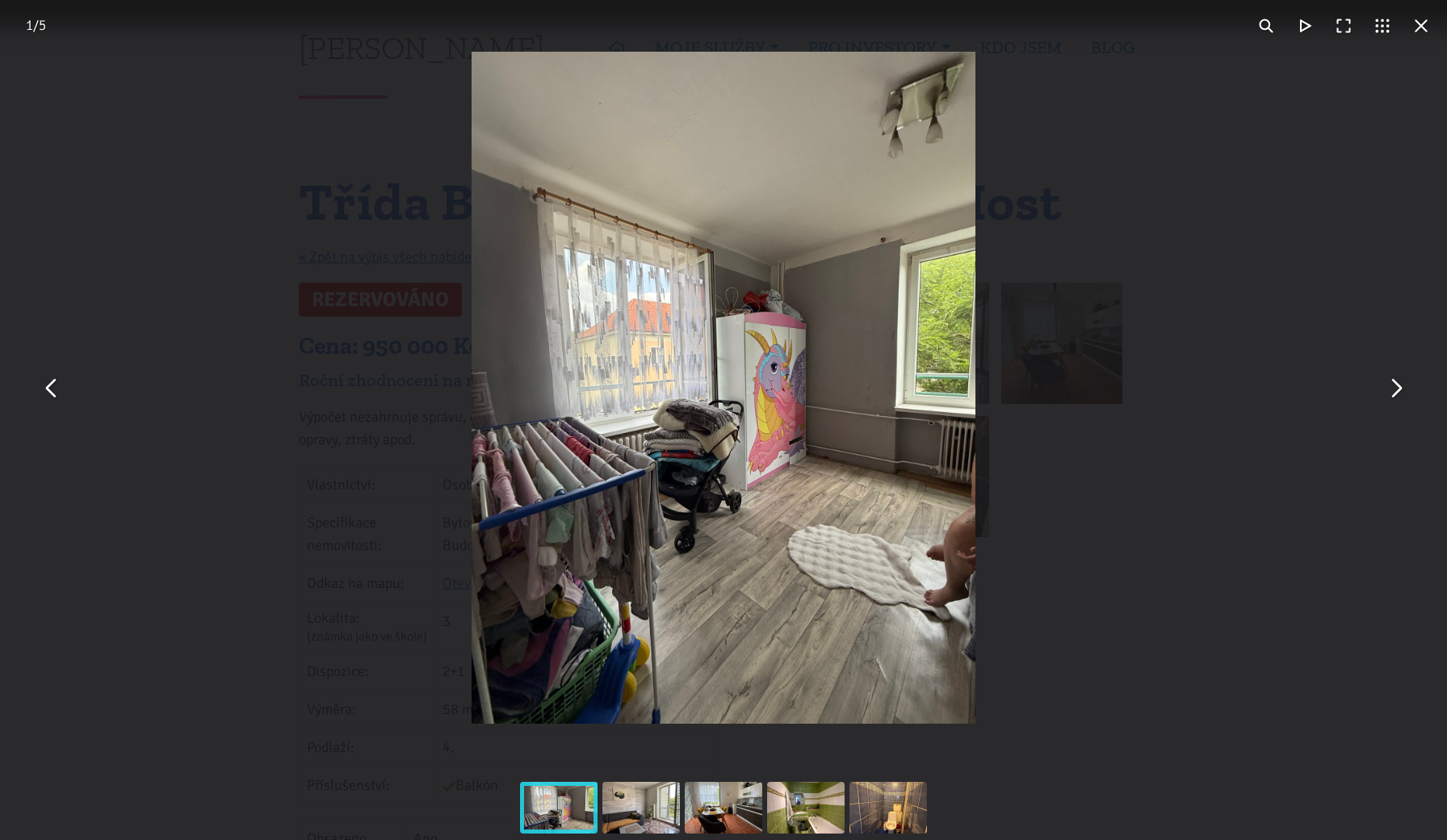
click at [1402, 398] on button "You can close this modal content with the ESC key" at bounding box center [1395, 387] width 39 height 39
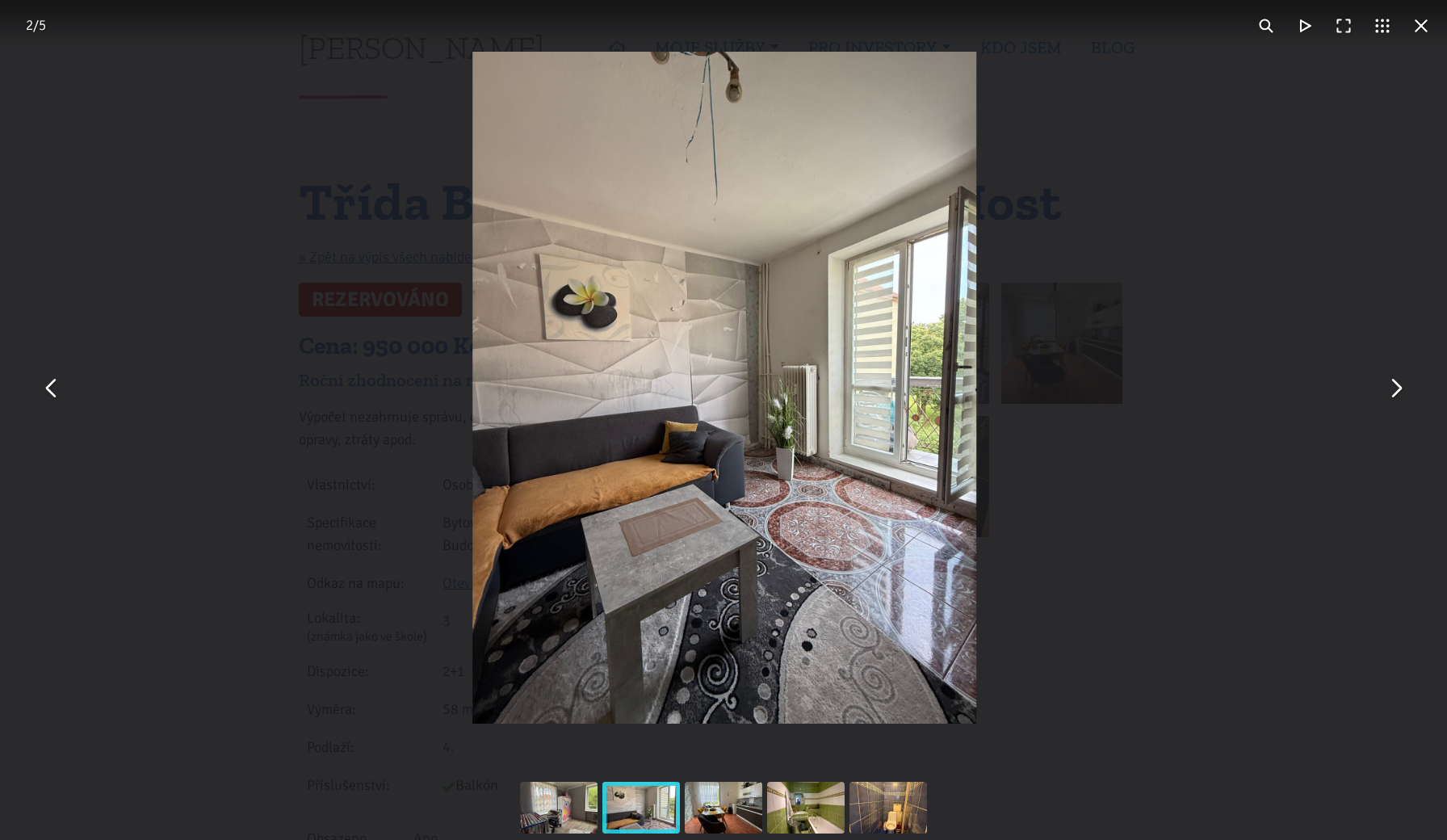
click at [1402, 398] on button "You can close this modal content with the ESC key" at bounding box center [1395, 387] width 39 height 39
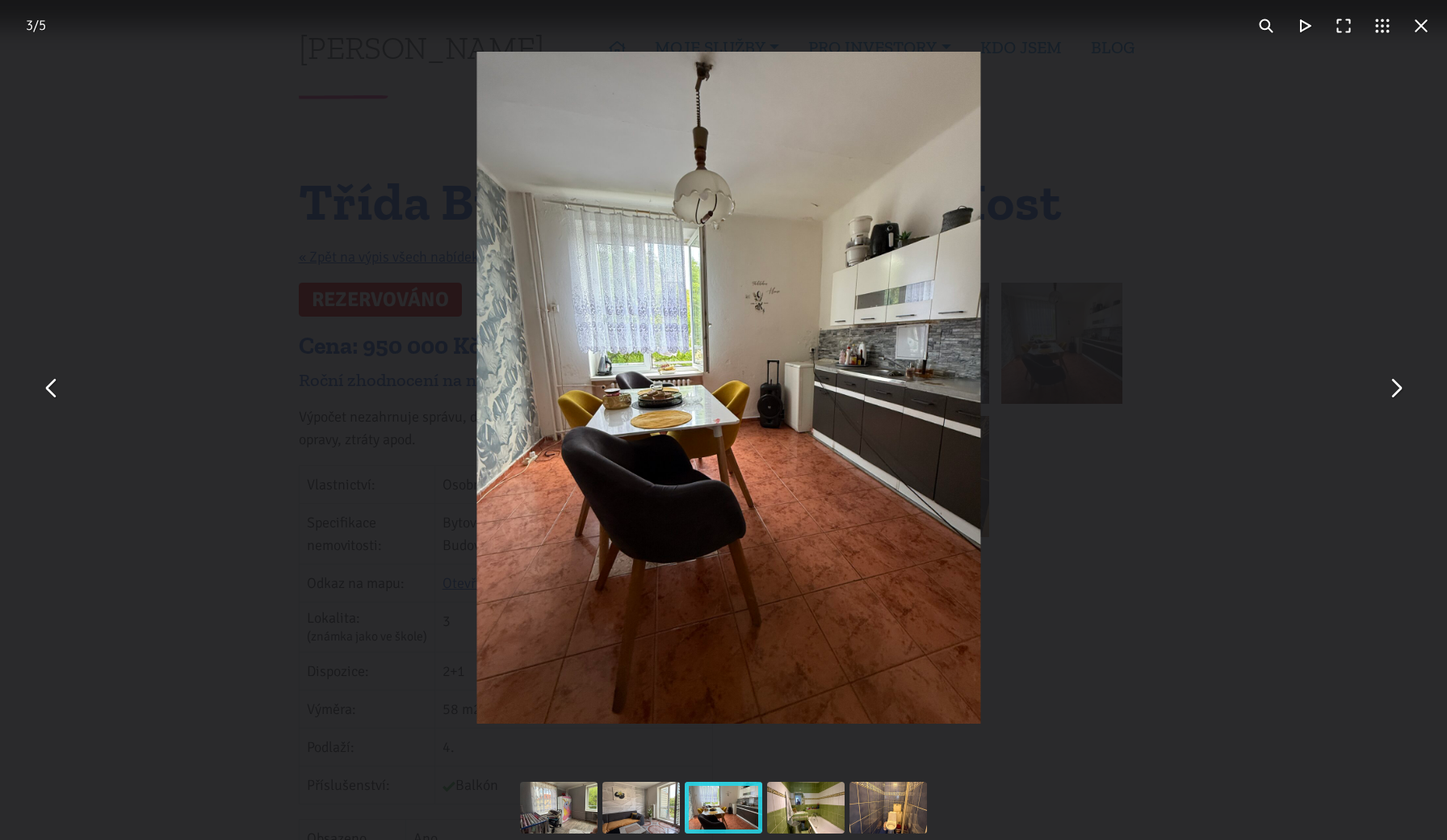
click at [1402, 398] on button "You can close this modal content with the ESC key" at bounding box center [1395, 387] width 39 height 39
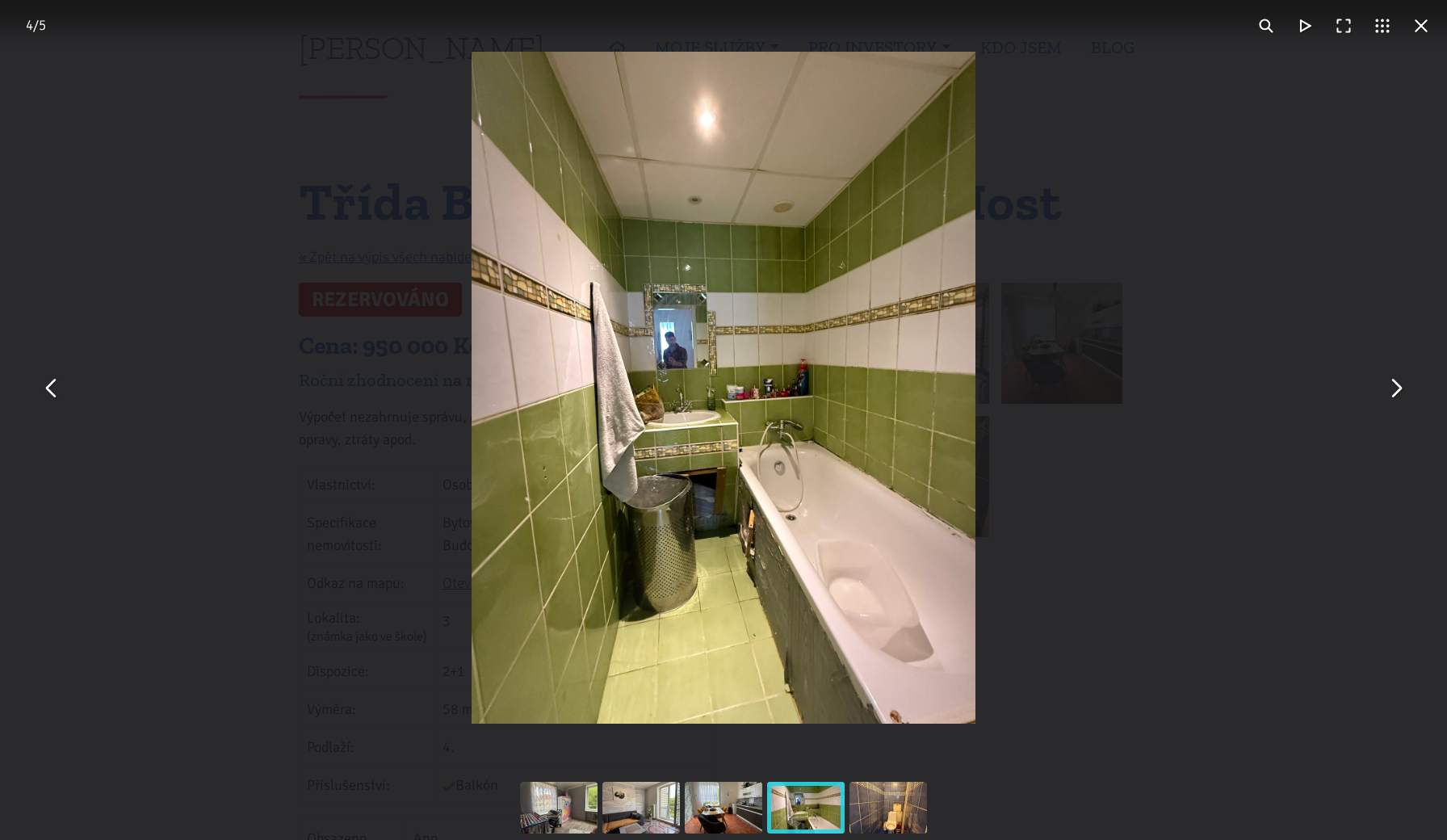
click at [1402, 398] on button "You can close this modal content with the ESC key" at bounding box center [1395, 387] width 39 height 39
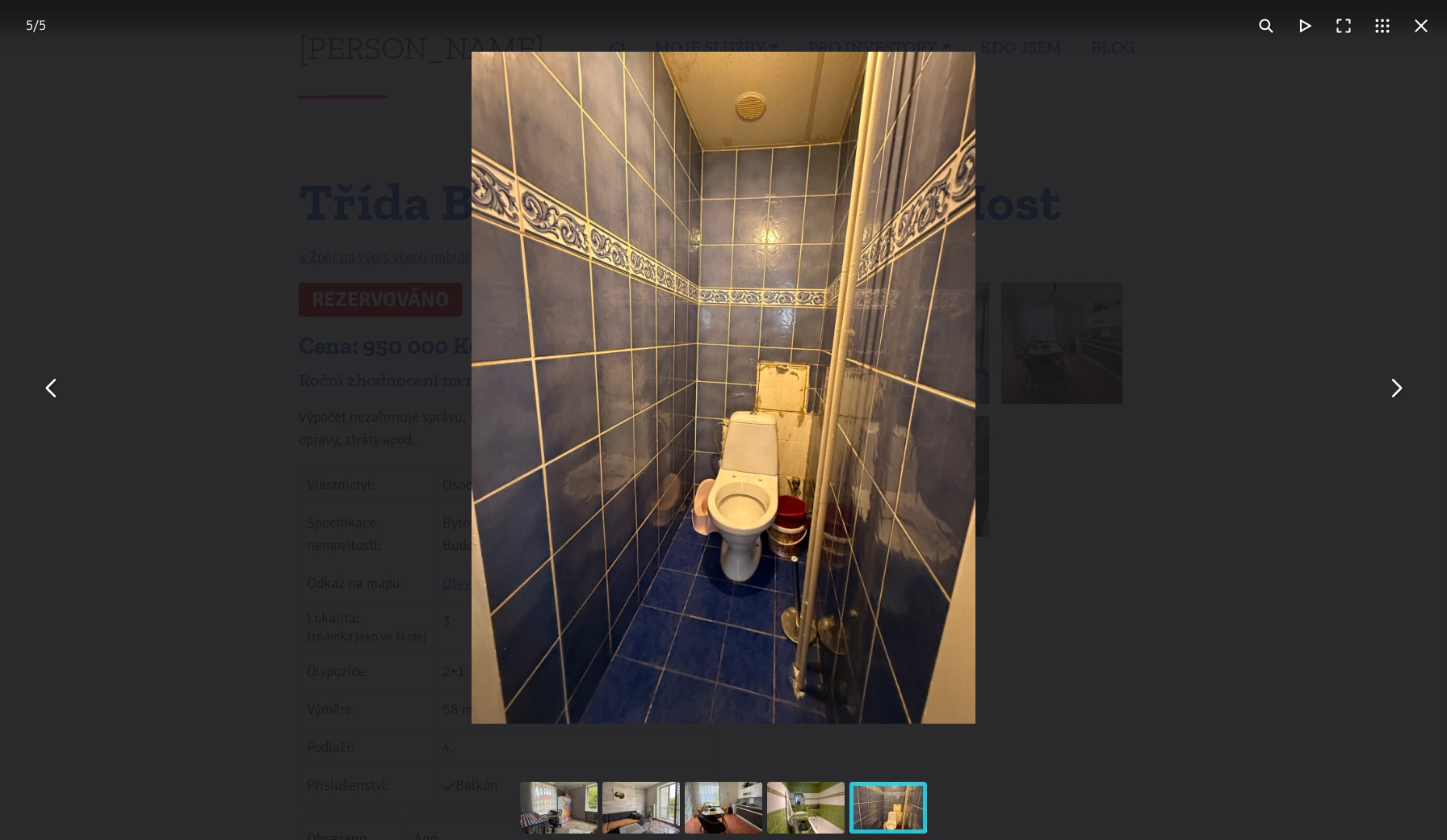
click at [60, 392] on button "You can close this modal content with the ESC key" at bounding box center [52, 387] width 39 height 39
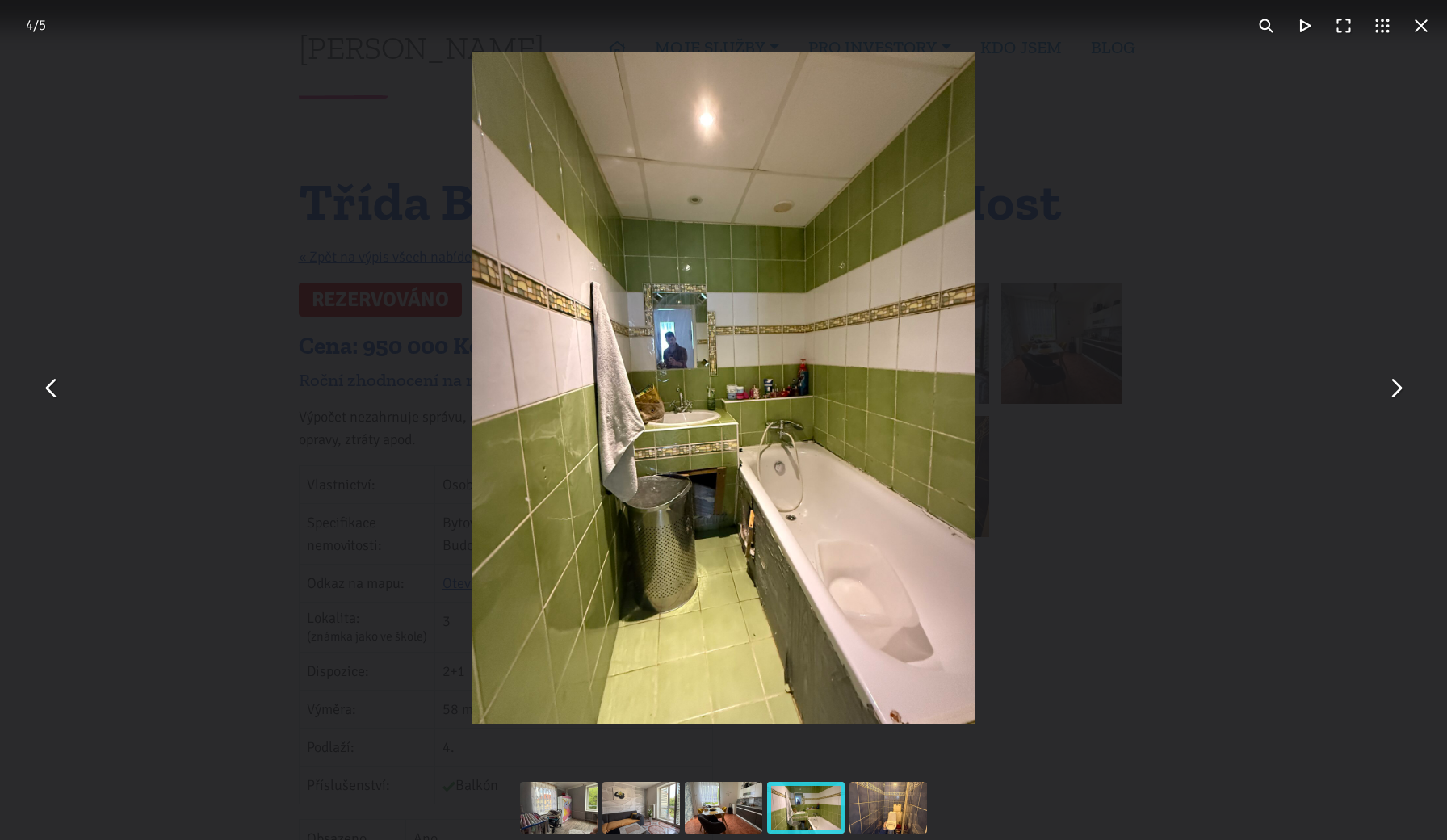
click at [1423, 27] on button "You can close this modal content with the ESC key" at bounding box center [1421, 25] width 39 height 39
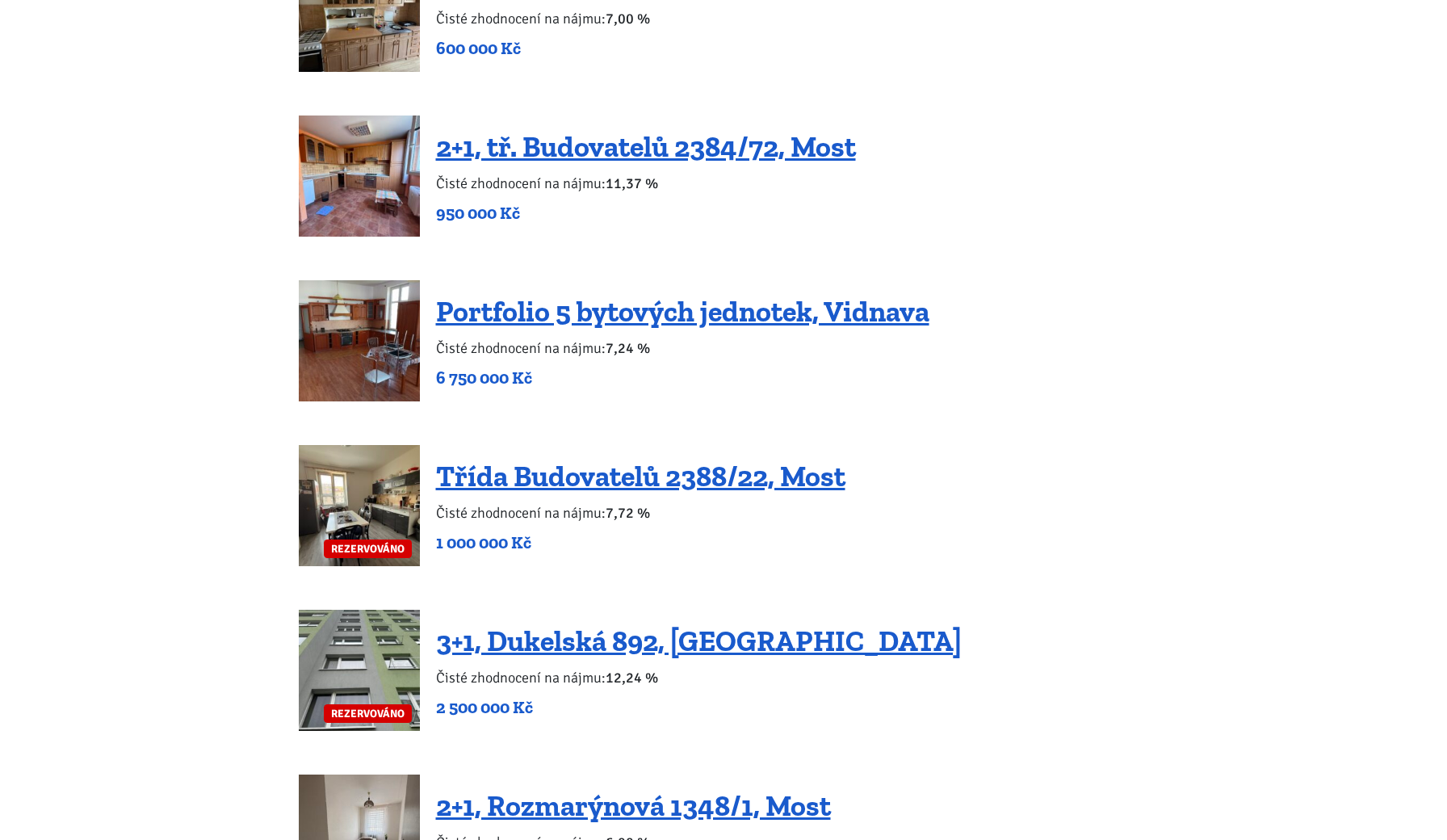
scroll to position [3290, 0]
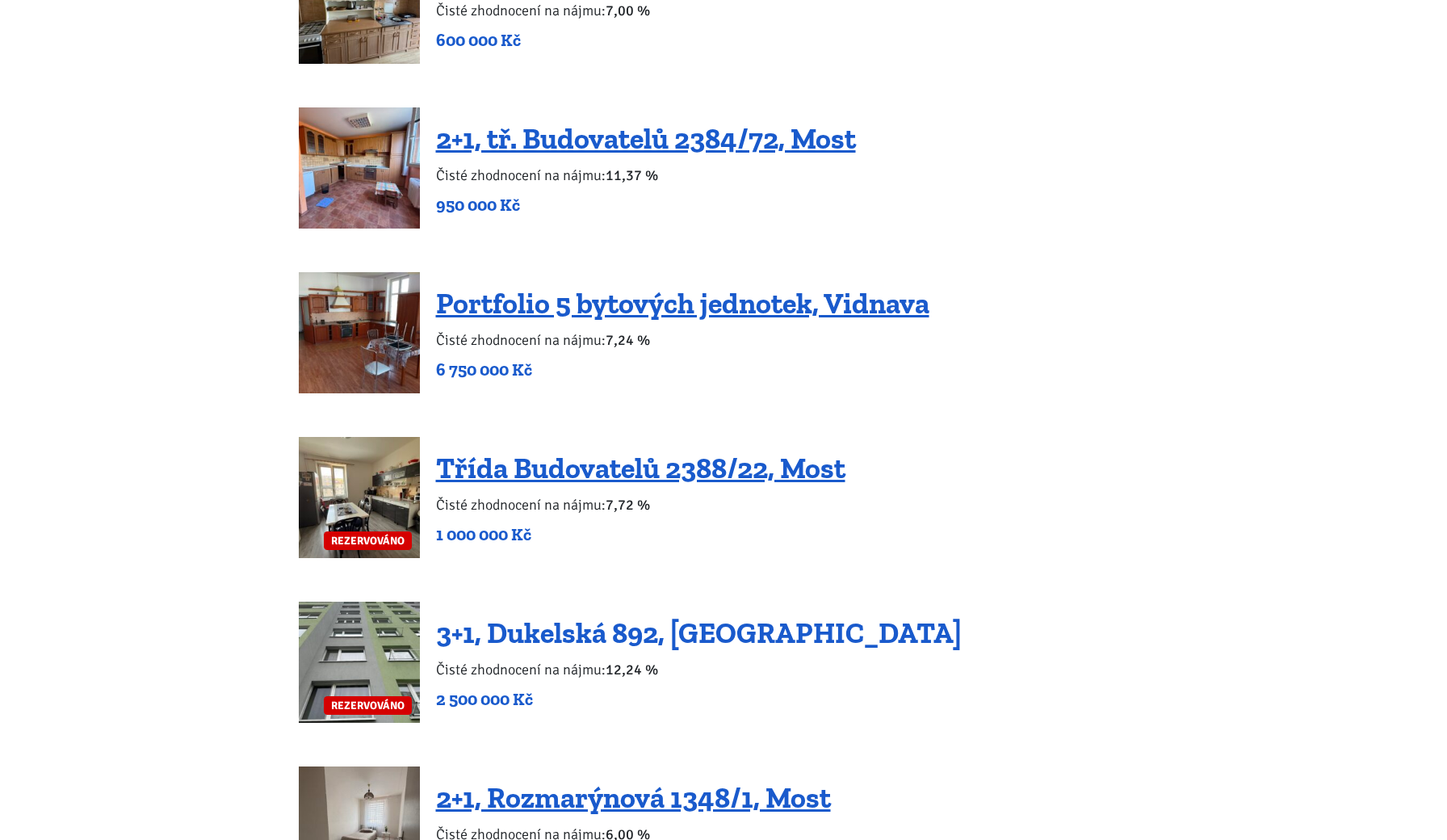
click at [554, 619] on link "3+1, Dukelská 892, [GEOGRAPHIC_DATA]" at bounding box center [698, 632] width 525 height 34
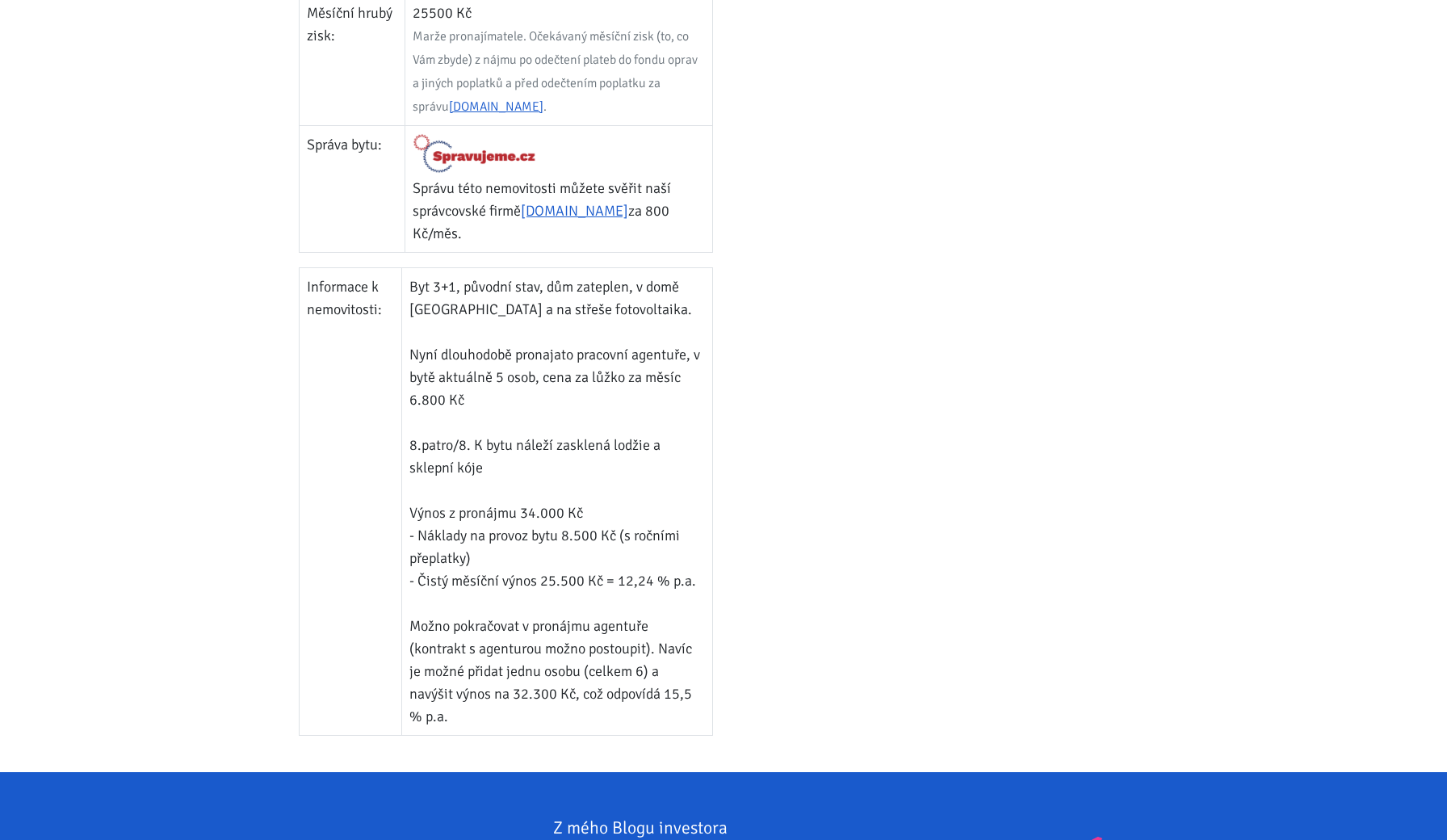
scroll to position [975, 0]
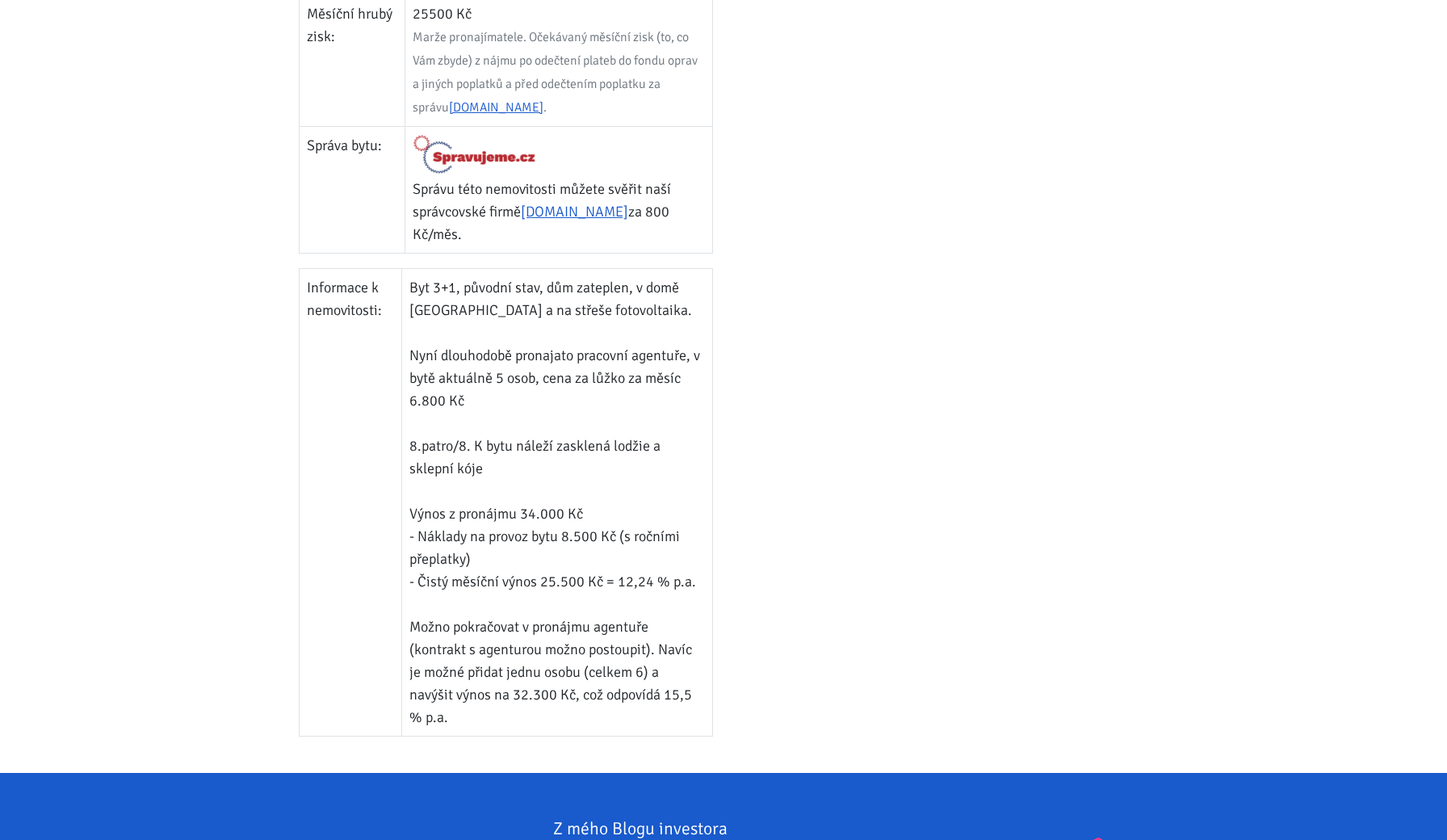
drag, startPoint x: 546, startPoint y: 518, endPoint x: 619, endPoint y: 518, distance: 73.0
click at [558, 518] on td "Byt 3+1, původní stav, dům zateplen, v domě [GEOGRAPHIC_DATA] a na střeše fotov…" at bounding box center [557, 502] width 311 height 467
click at [619, 518] on td "Byt 3+1, původní stav, dům zateplen, v domě [GEOGRAPHIC_DATA] a na střeše fotov…" at bounding box center [557, 502] width 311 height 467
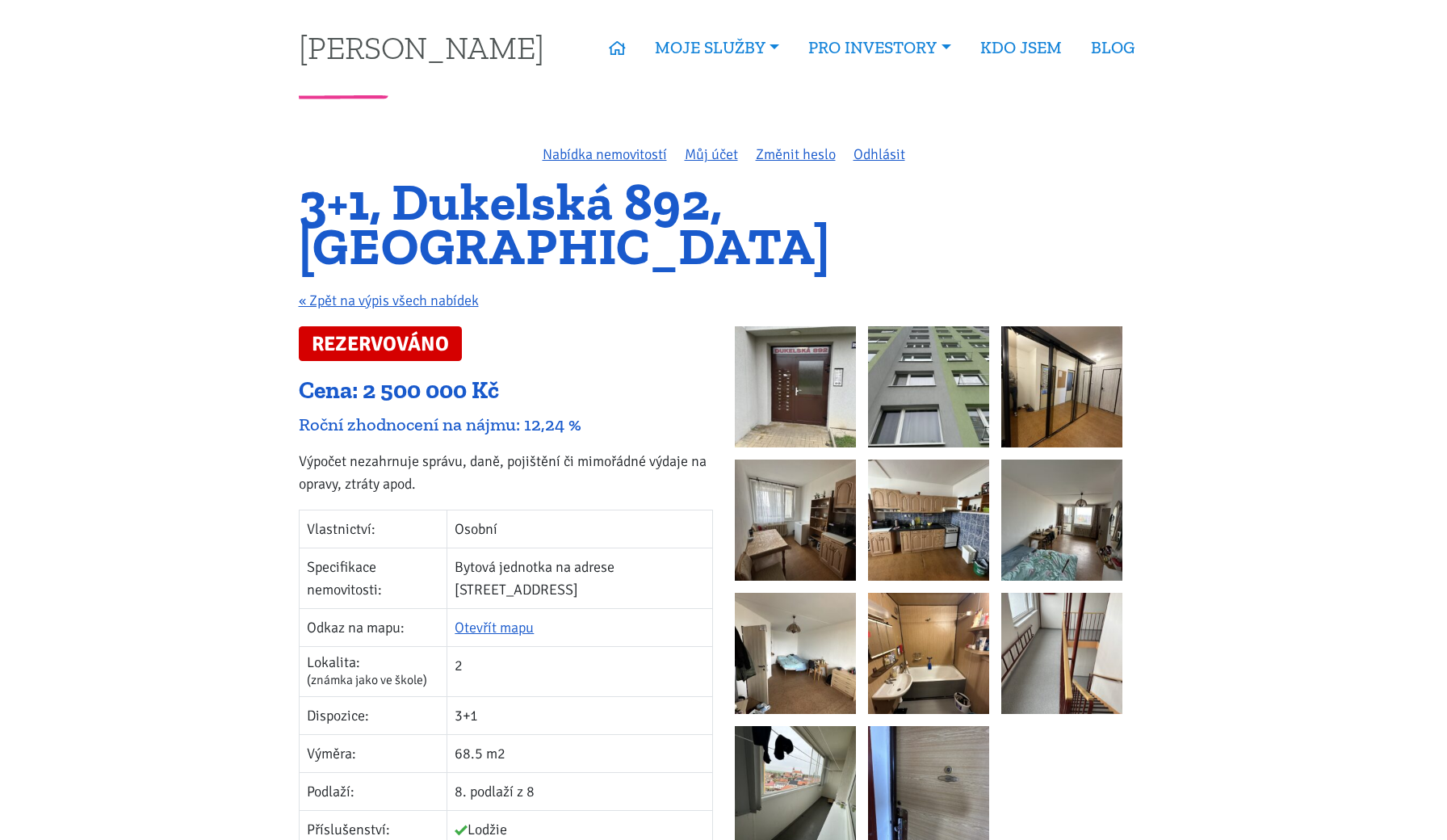
scroll to position [0, 0]
click at [799, 326] on img at bounding box center [795, 387] width 121 height 121
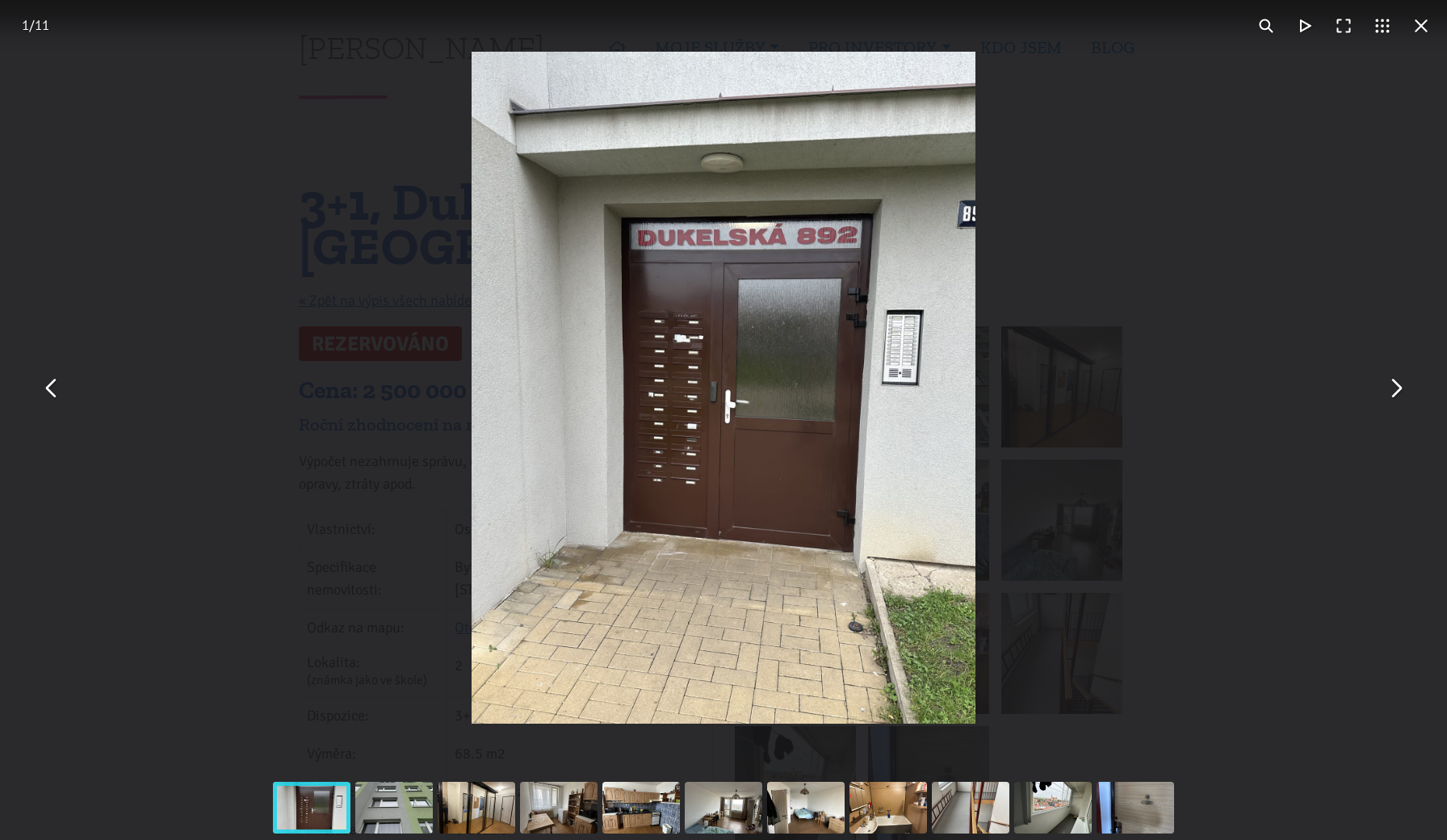
click at [1390, 398] on button "You can close this modal content with the ESC key" at bounding box center [1395, 387] width 39 height 39
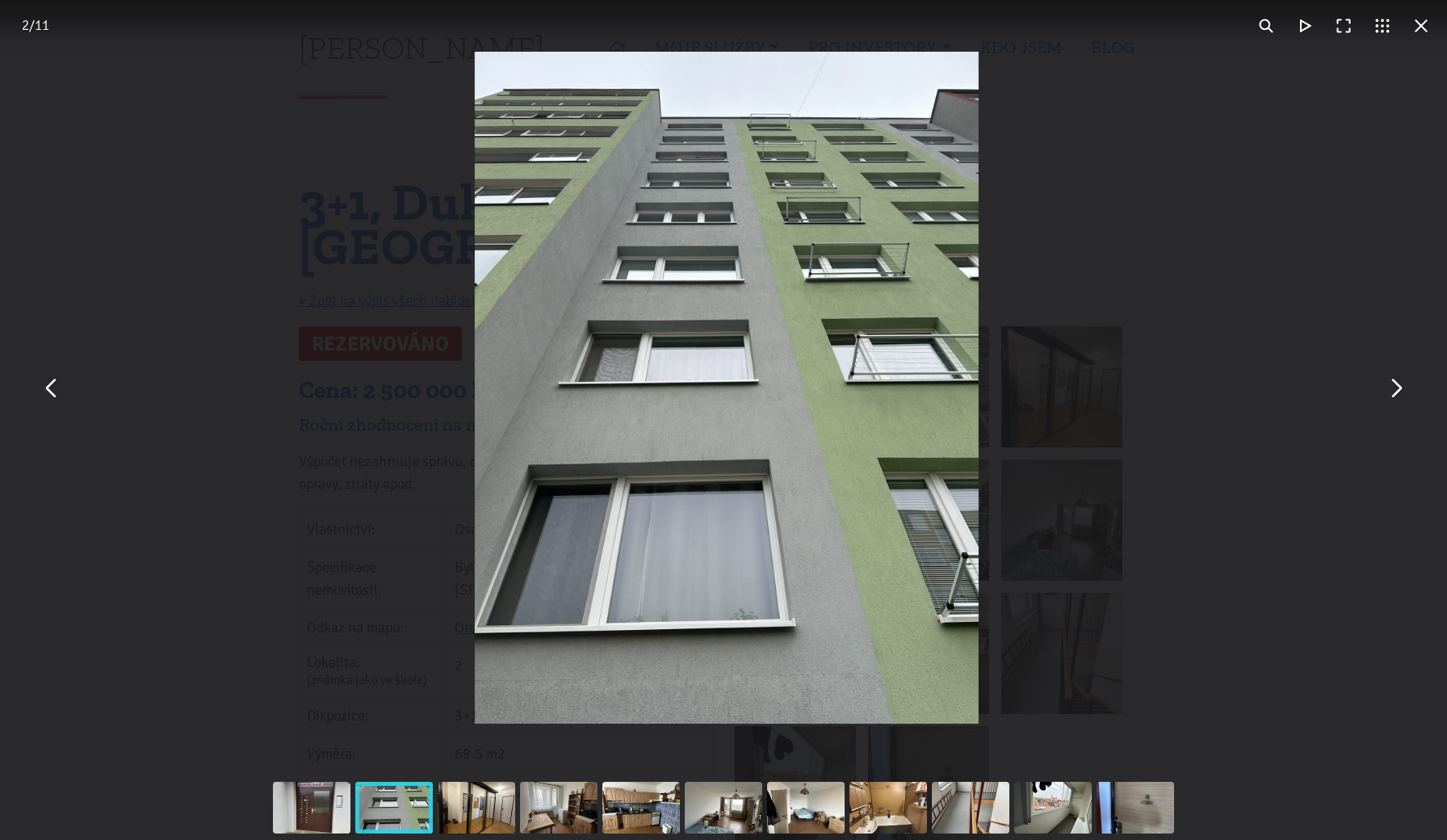
click at [1394, 393] on button "You can close this modal content with the ESC key" at bounding box center [1395, 387] width 39 height 39
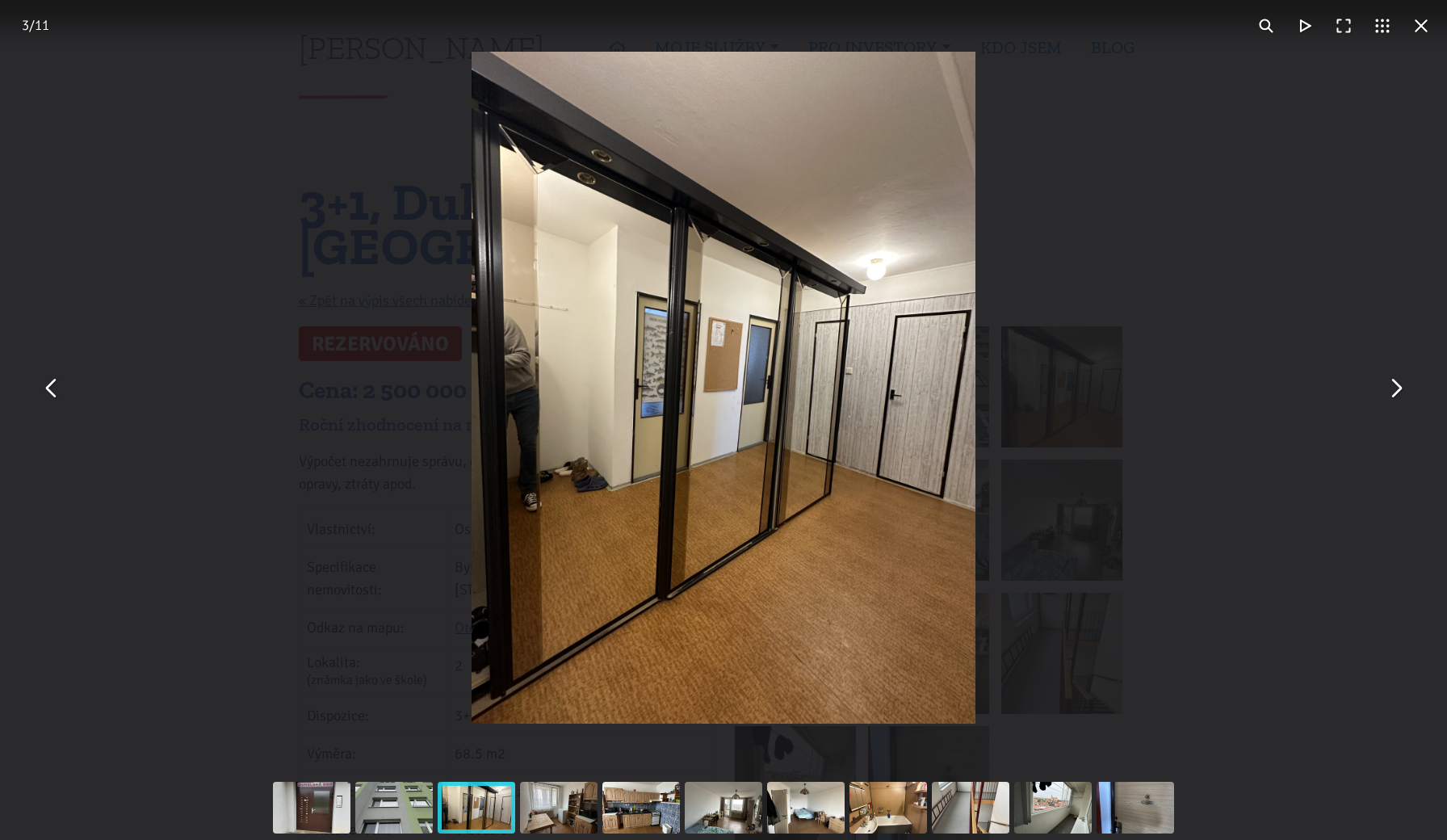
click at [1396, 388] on button "You can close this modal content with the ESC key" at bounding box center [1395, 387] width 39 height 39
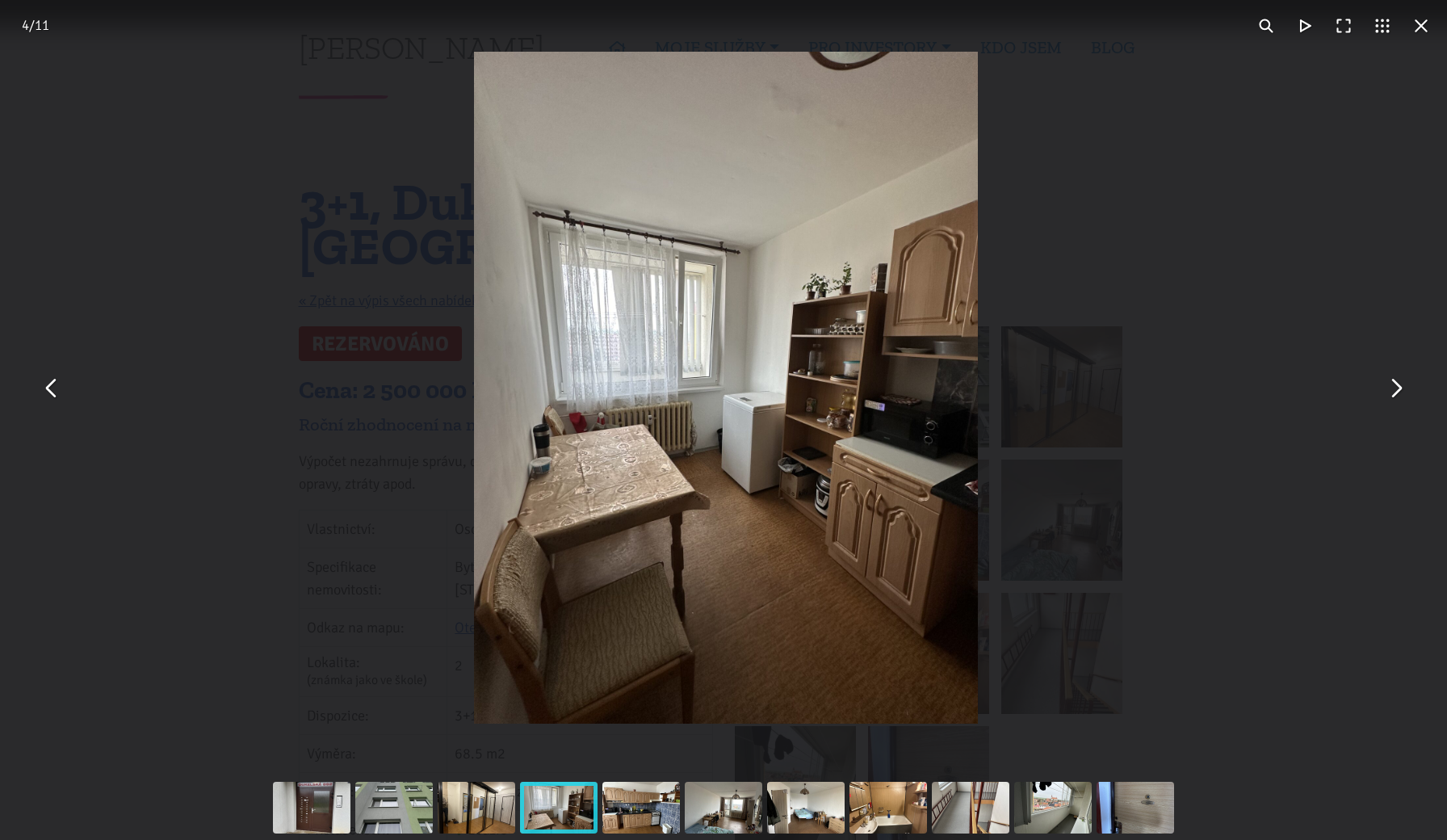
click at [1396, 388] on button "You can close this modal content with the ESC key" at bounding box center [1395, 387] width 39 height 39
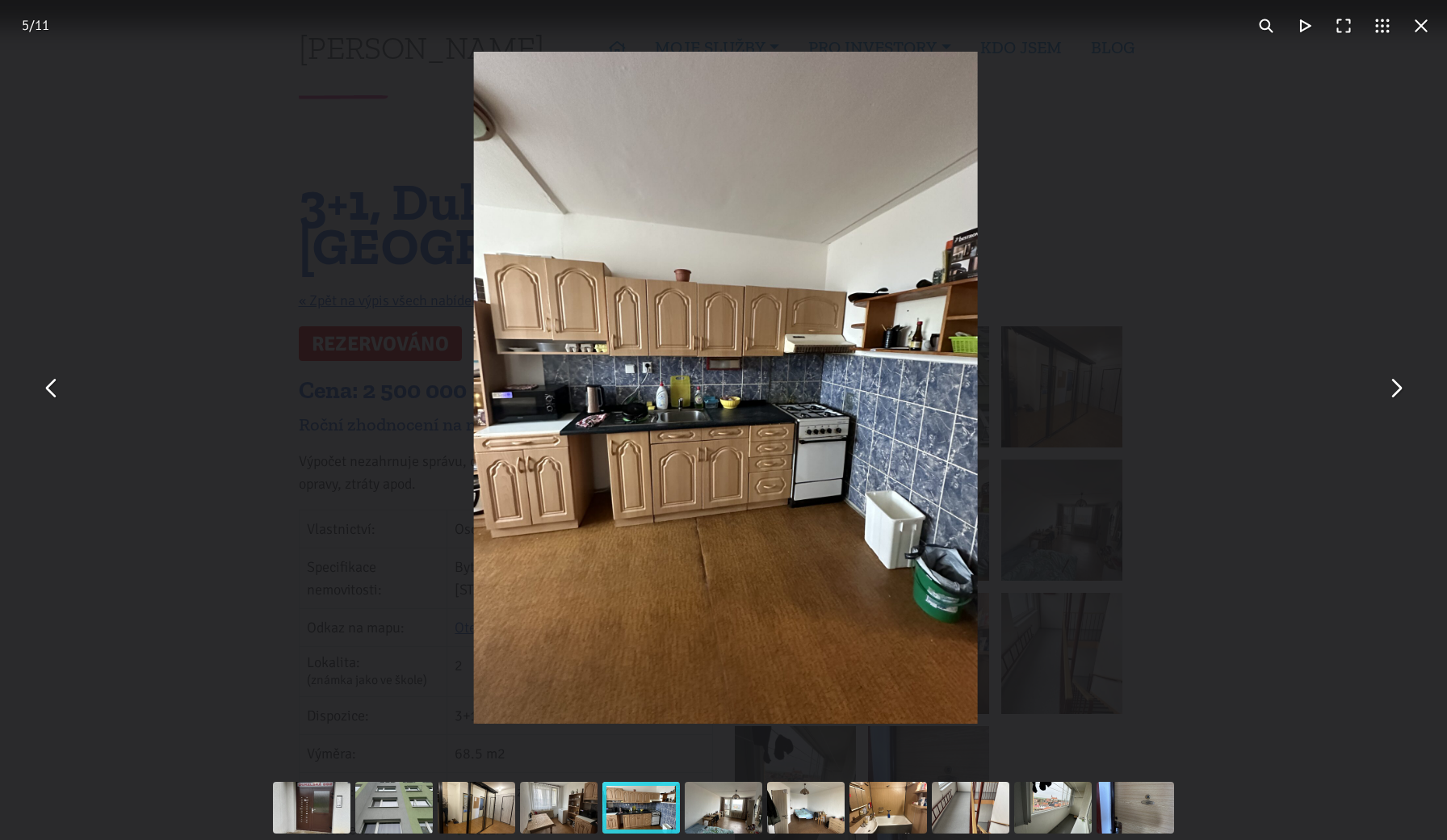
click at [1396, 387] on button "You can close this modal content with the ESC key" at bounding box center [1395, 387] width 39 height 39
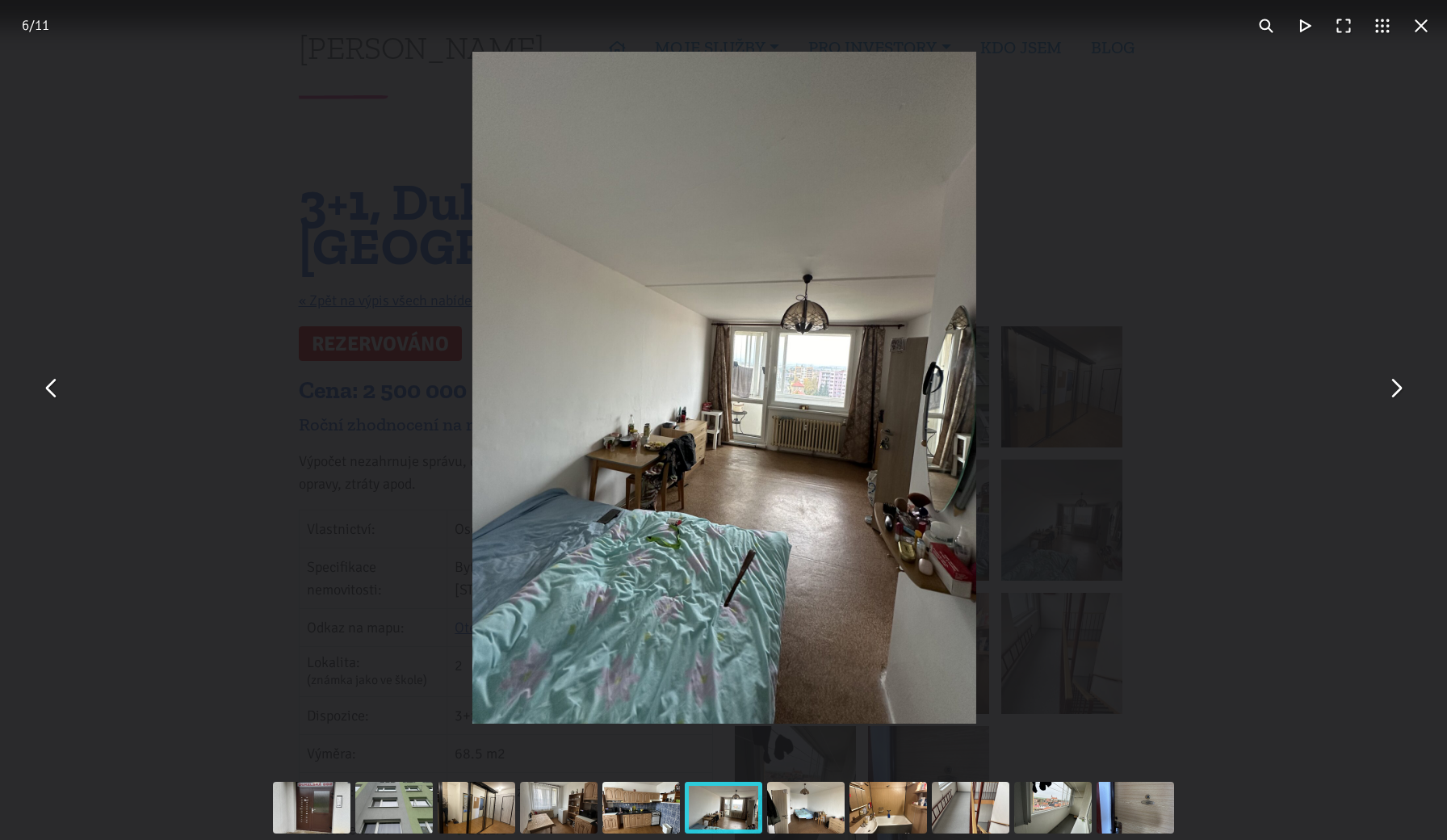
click at [1396, 387] on button "You can close this modal content with the ESC key" at bounding box center [1395, 387] width 39 height 39
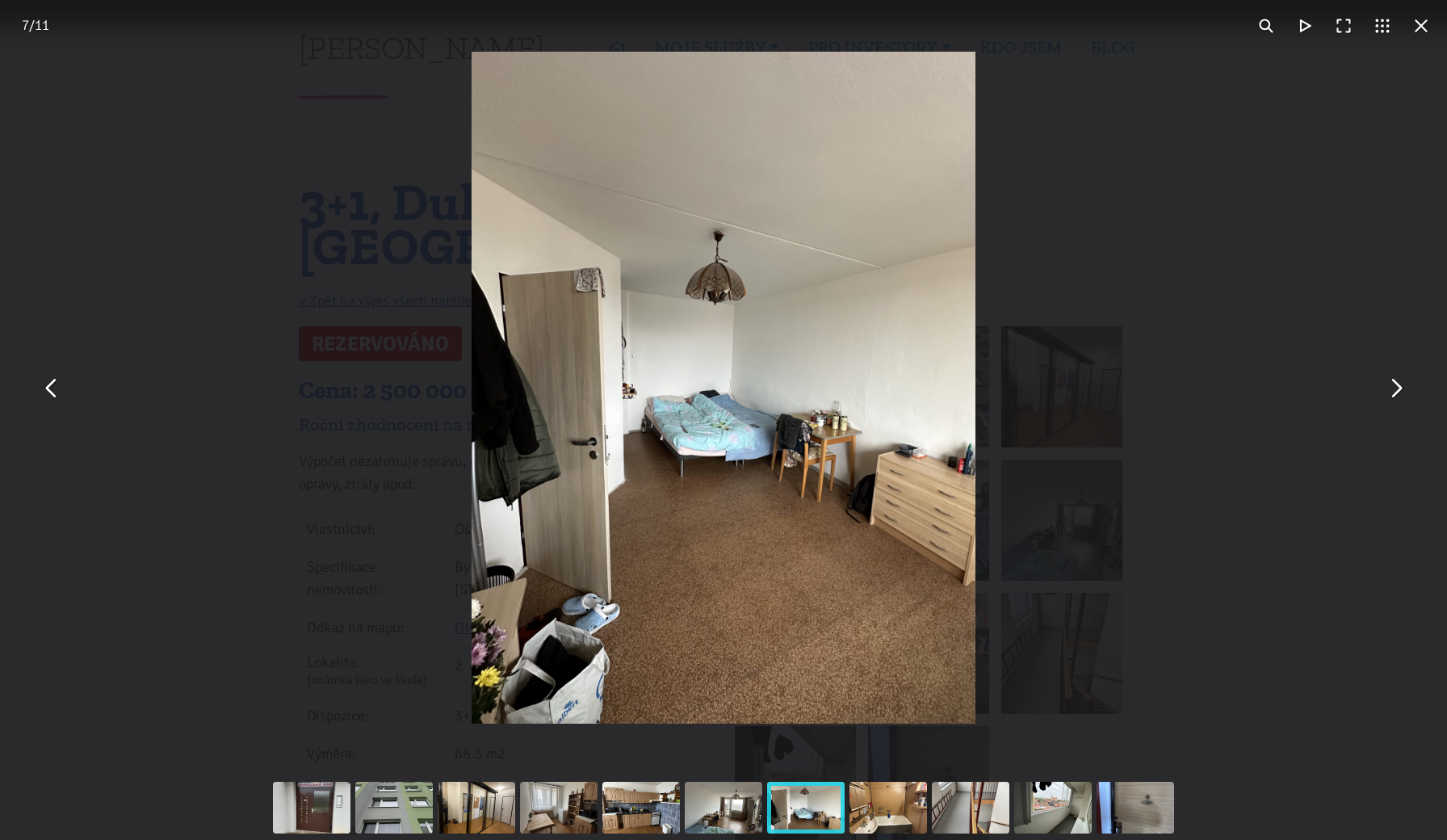
click at [51, 393] on button "You can close this modal content with the ESC key" at bounding box center [52, 387] width 39 height 39
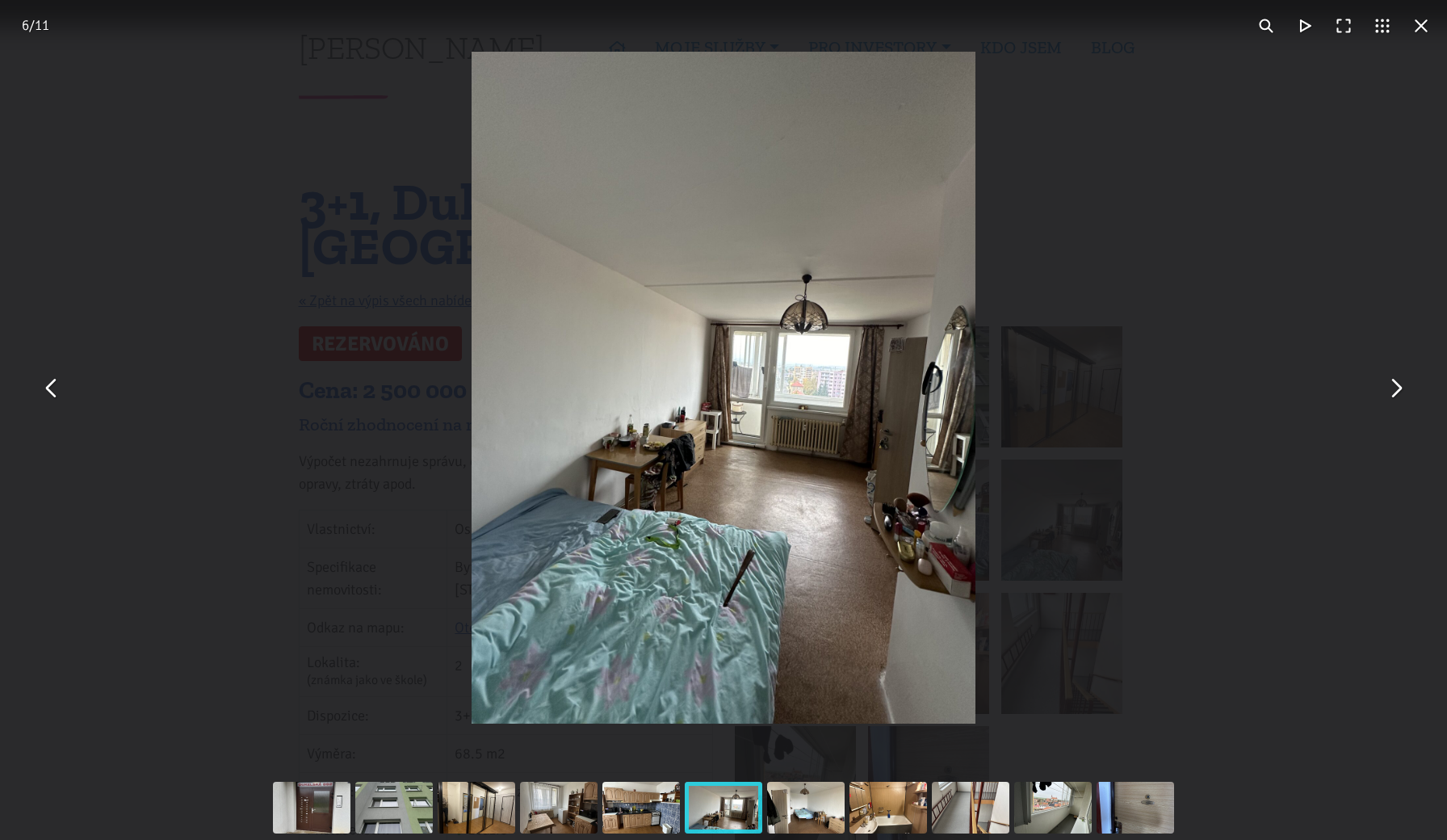
click at [1397, 380] on button "You can close this modal content with the ESC key" at bounding box center [1395, 387] width 39 height 39
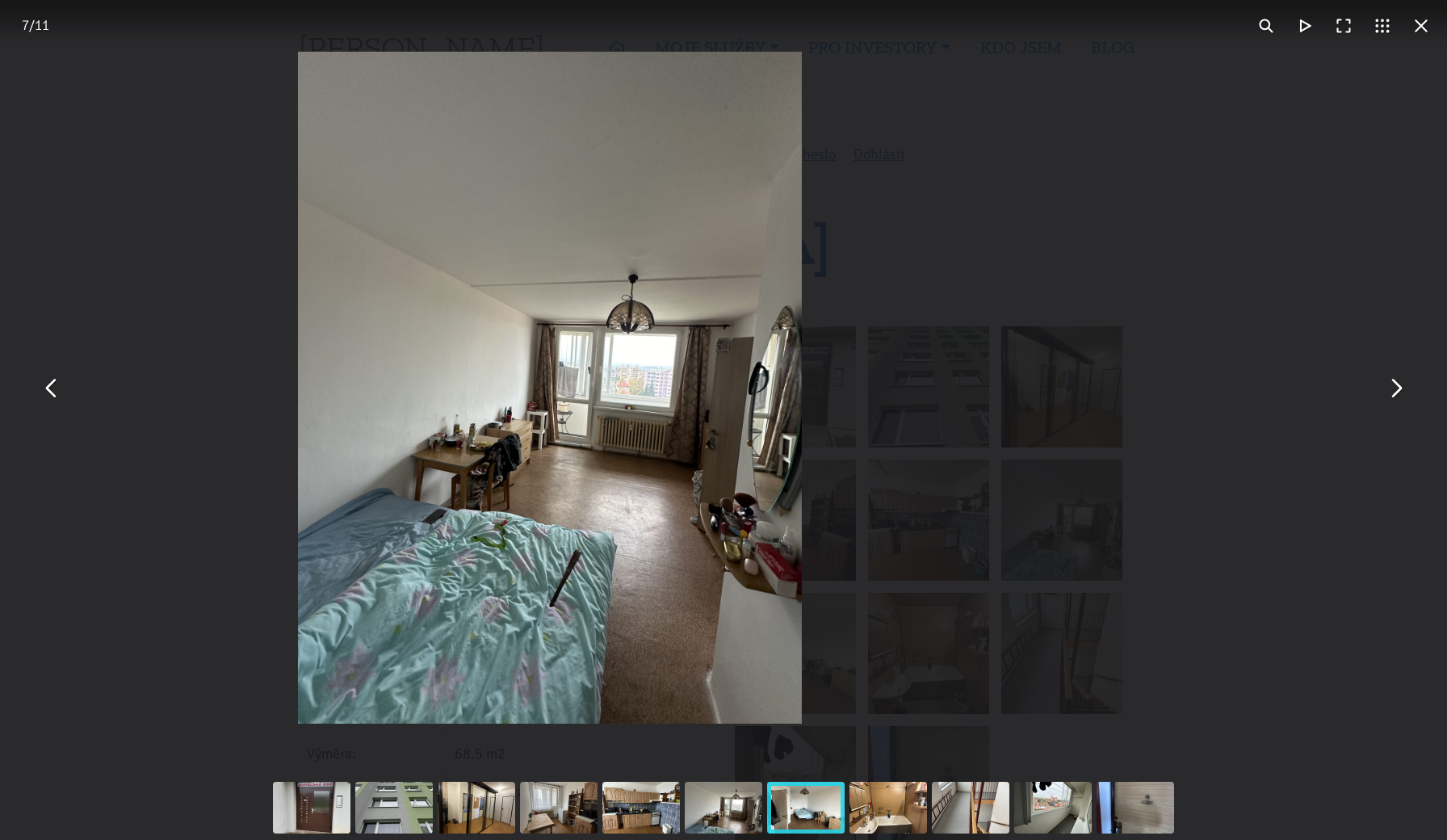
click at [1397, 380] on button "You can close this modal content with the ESC key" at bounding box center [1395, 387] width 39 height 39
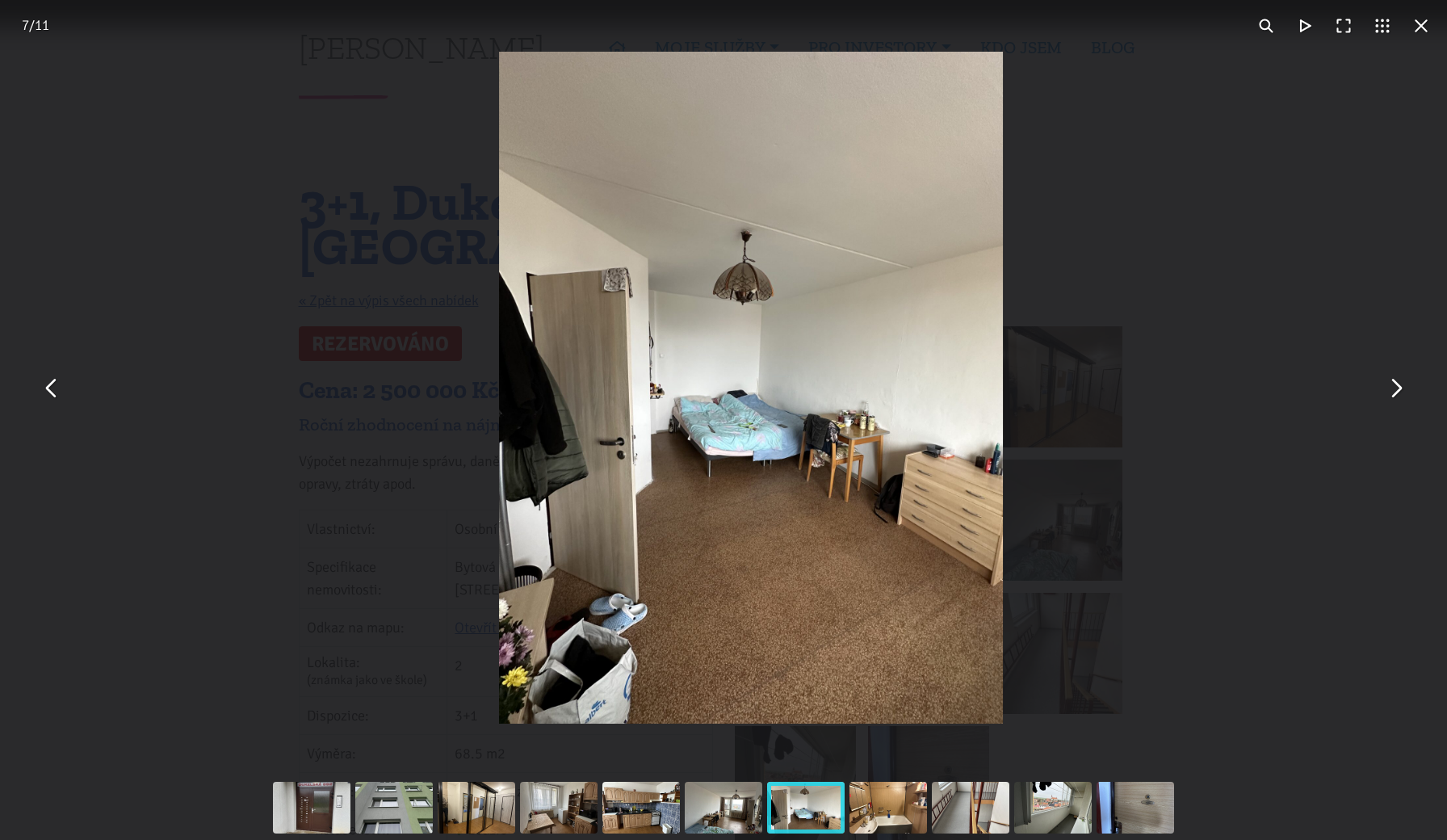
click at [1397, 380] on button "You can close this modal content with the ESC key" at bounding box center [1395, 387] width 39 height 39
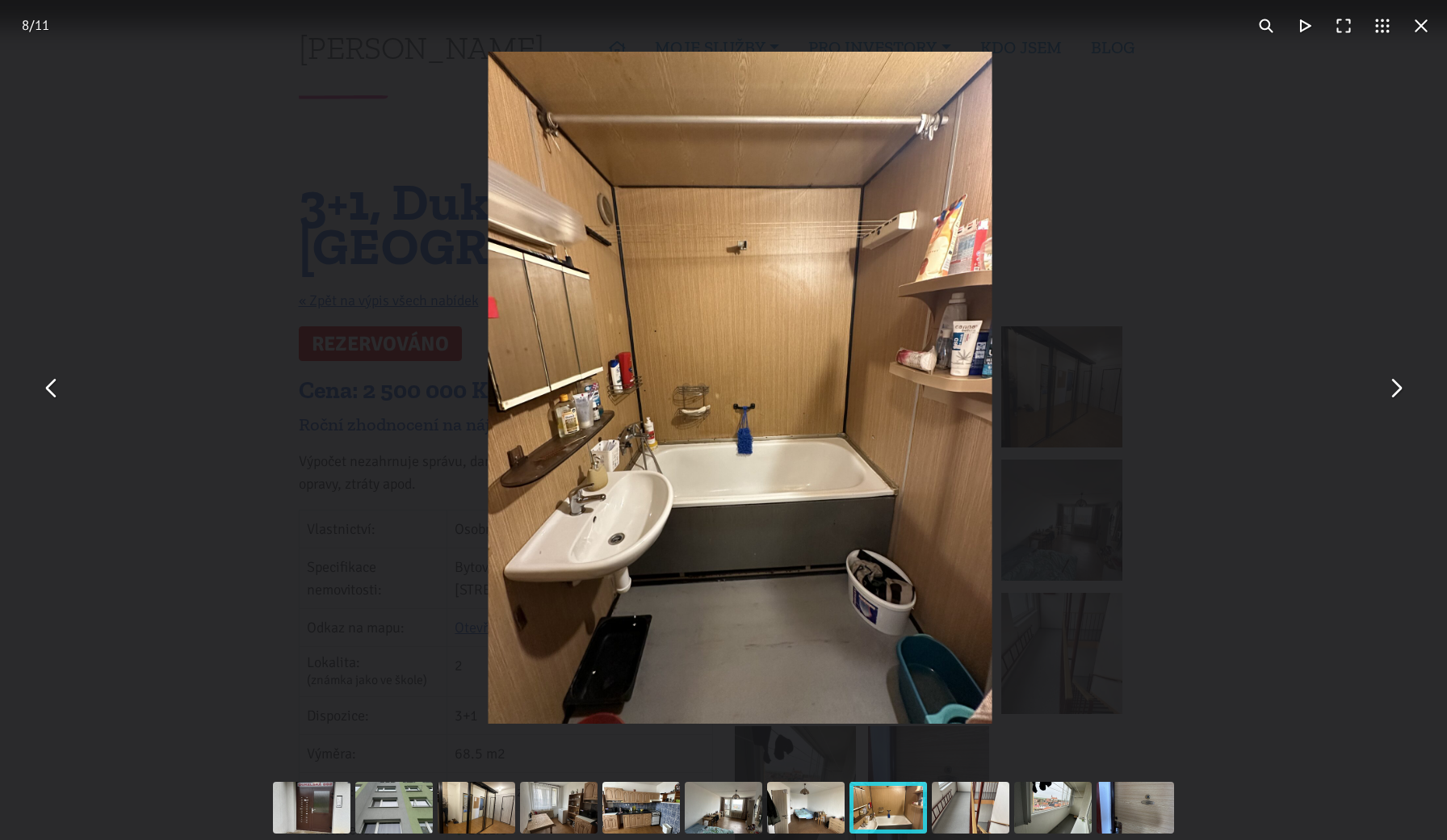
click at [1393, 382] on button "You can close this modal content with the ESC key" at bounding box center [1395, 387] width 39 height 39
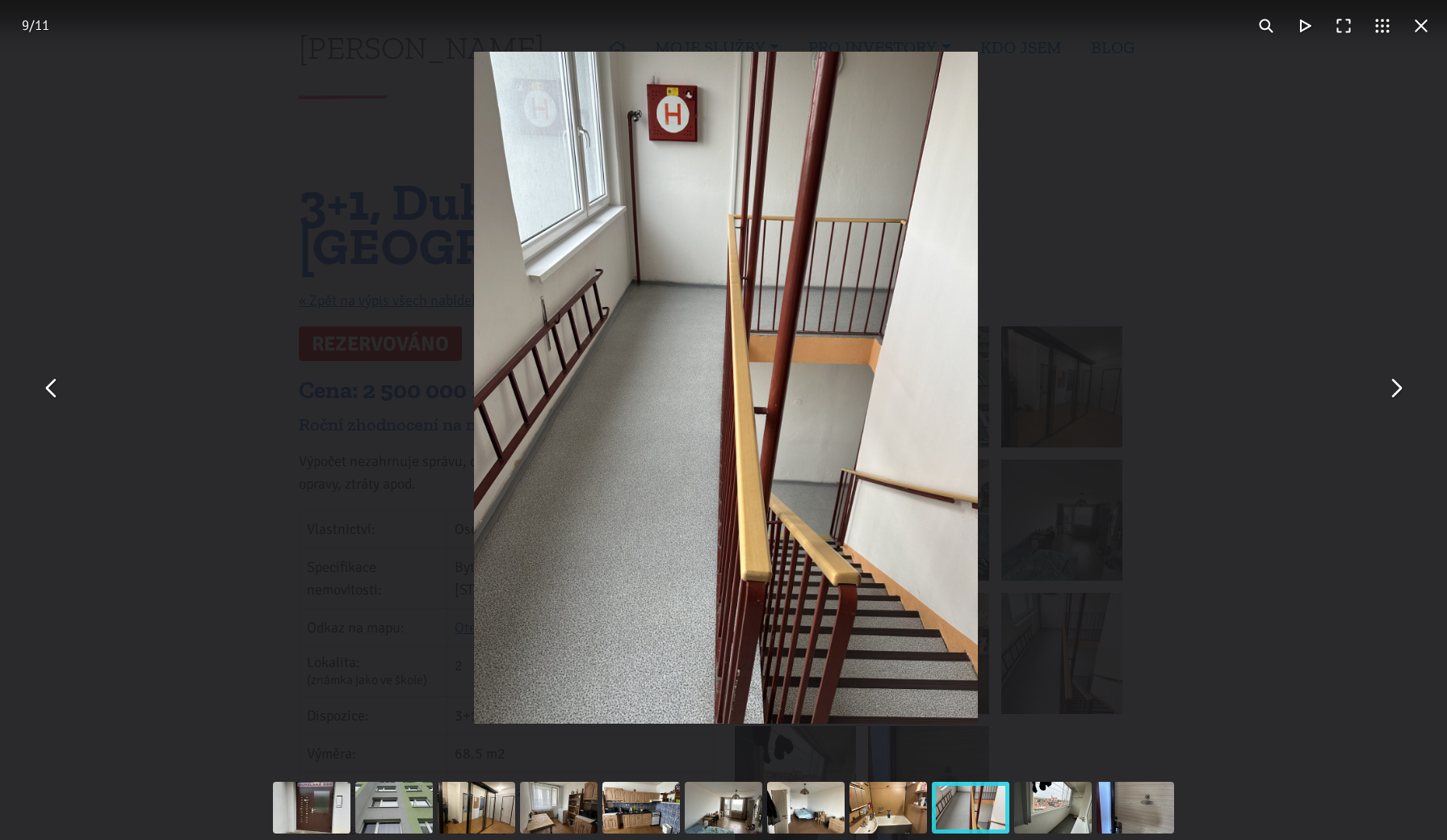
click at [1393, 382] on button "You can close this modal content with the ESC key" at bounding box center [1395, 387] width 39 height 39
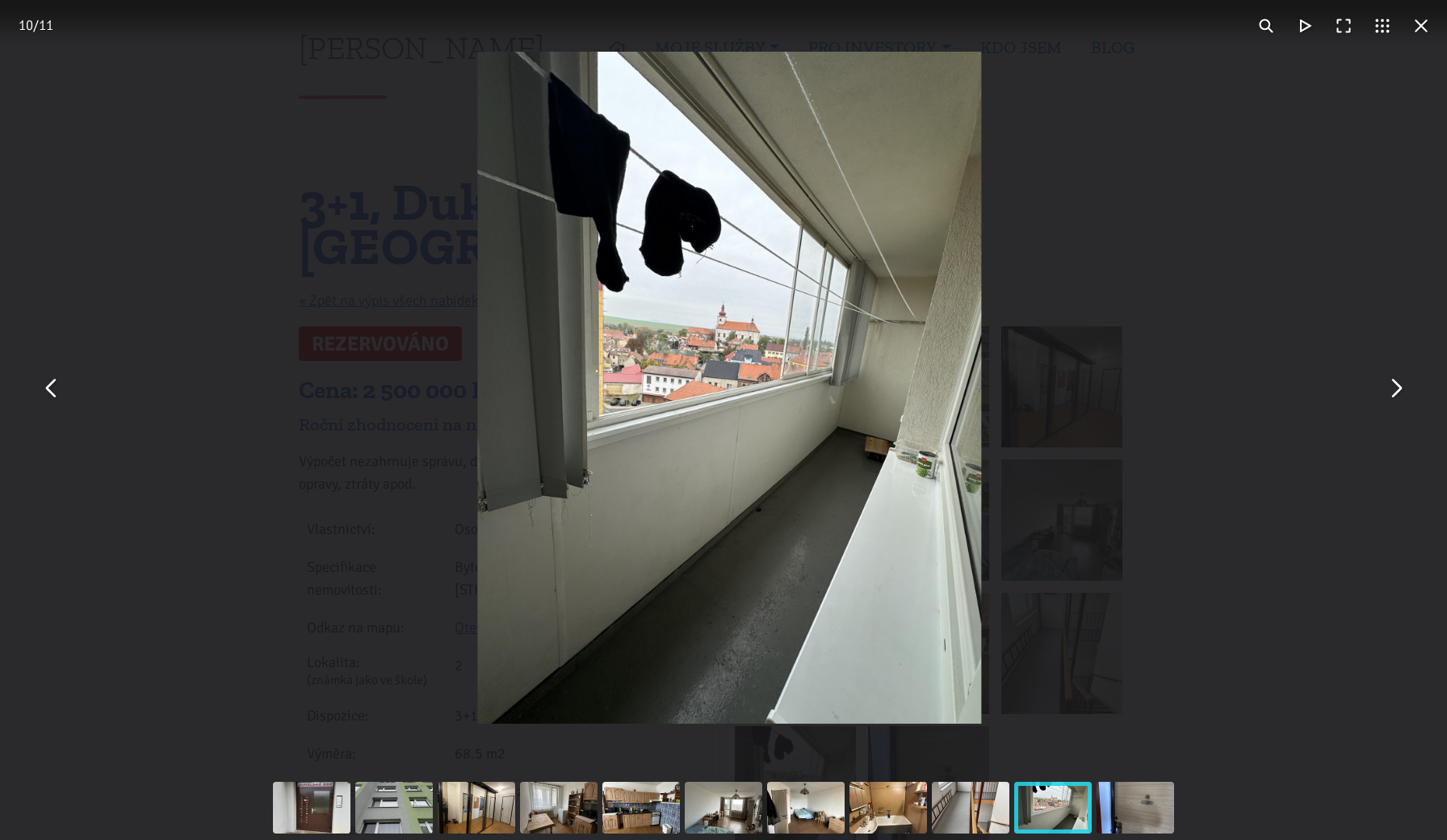
click at [1393, 382] on button "You can close this modal content with the ESC key" at bounding box center [1395, 387] width 39 height 39
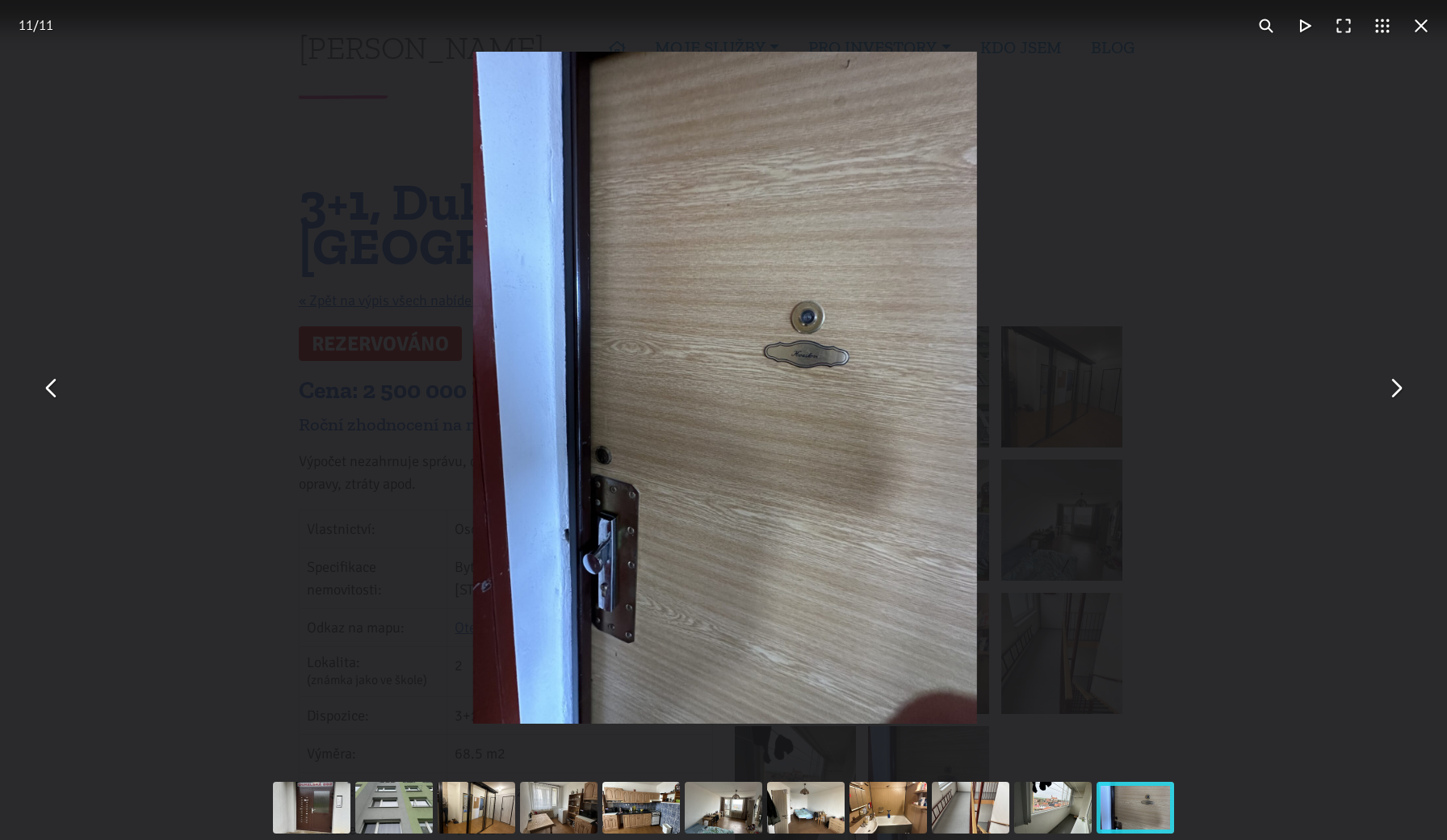
click at [1393, 382] on button "You can close this modal content with the ESC key" at bounding box center [1395, 387] width 39 height 39
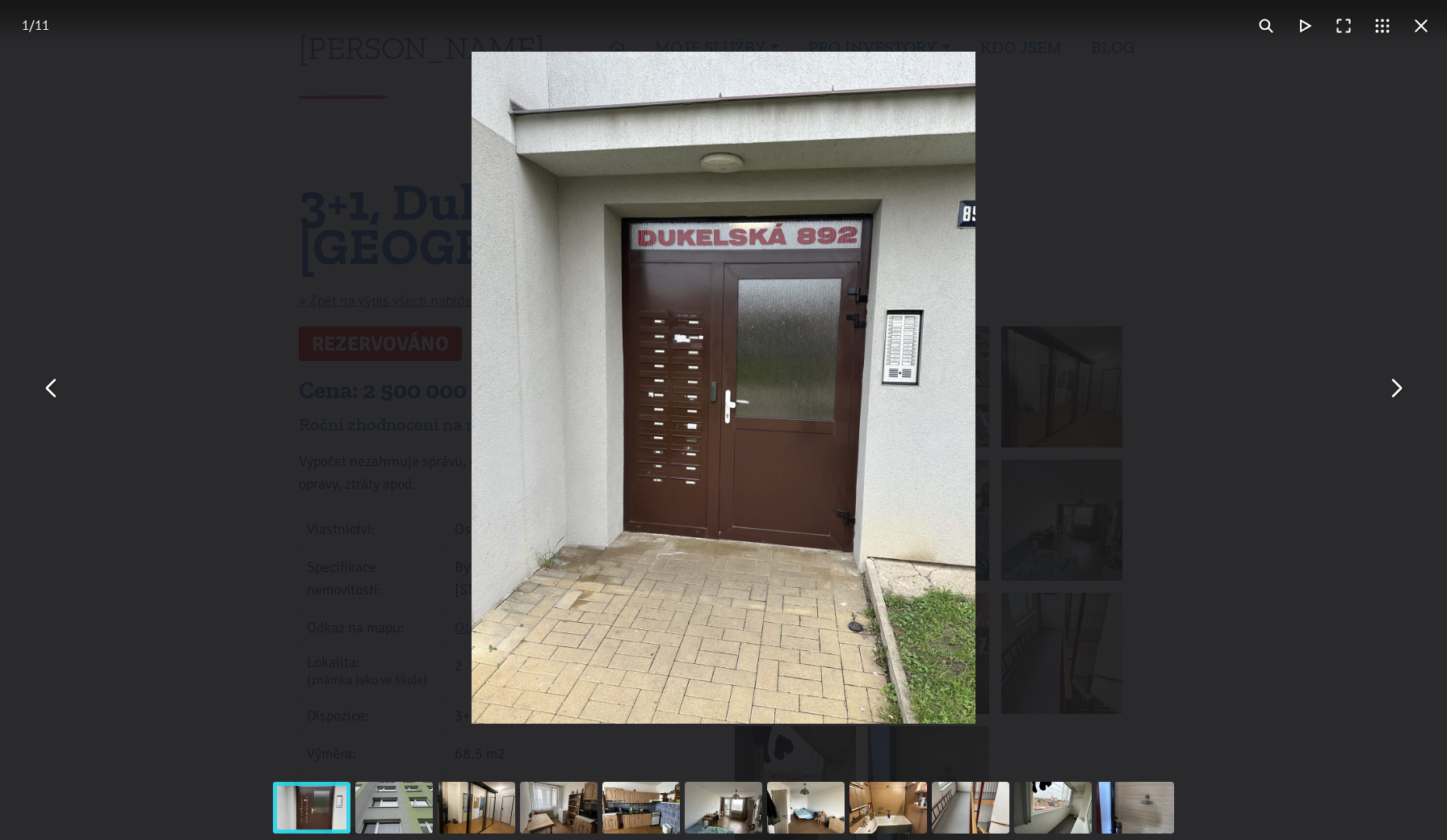
click at [1433, 23] on button "You can close this modal content with the ESC key" at bounding box center [1421, 25] width 39 height 39
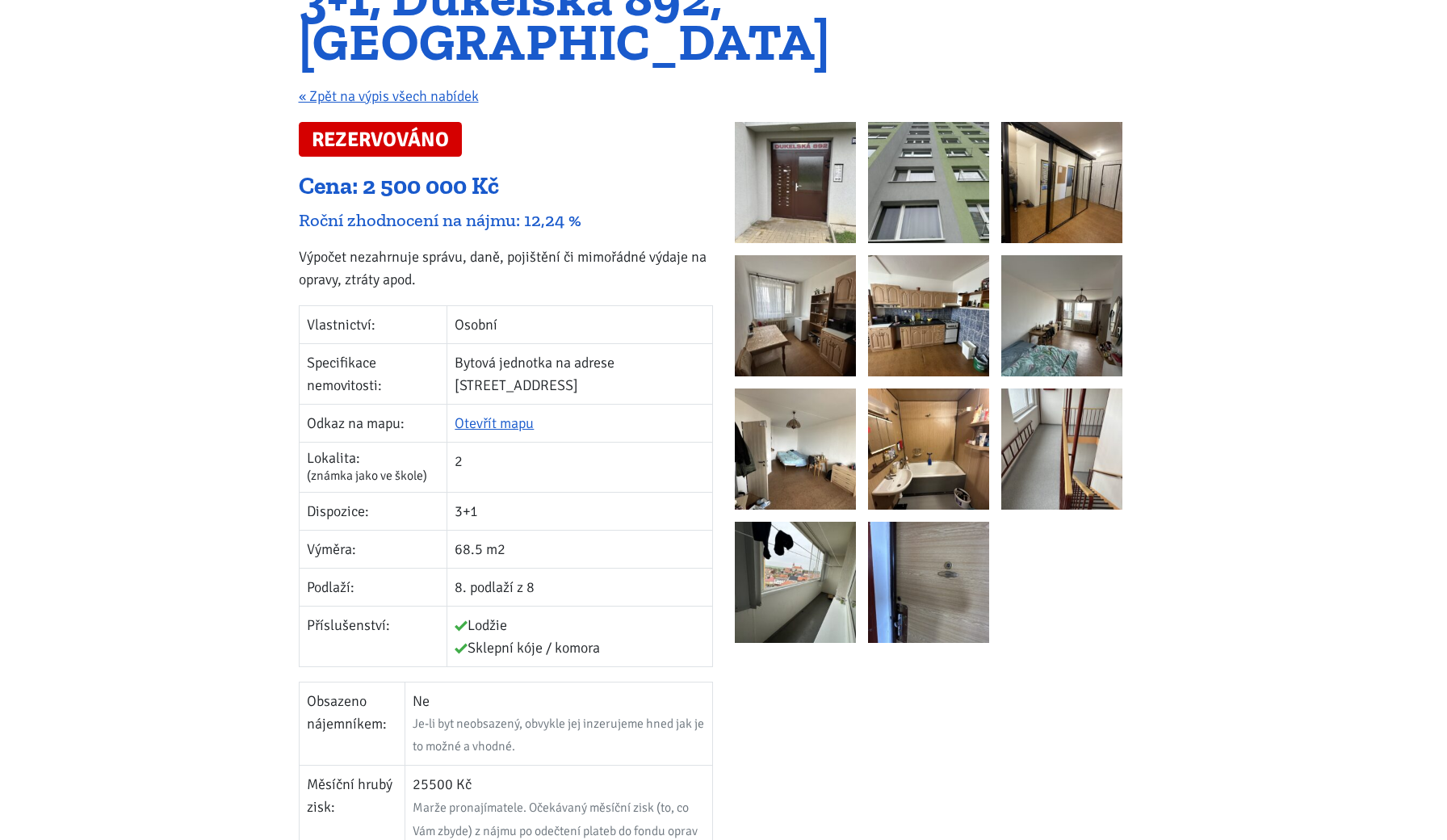
scroll to position [211, 0]
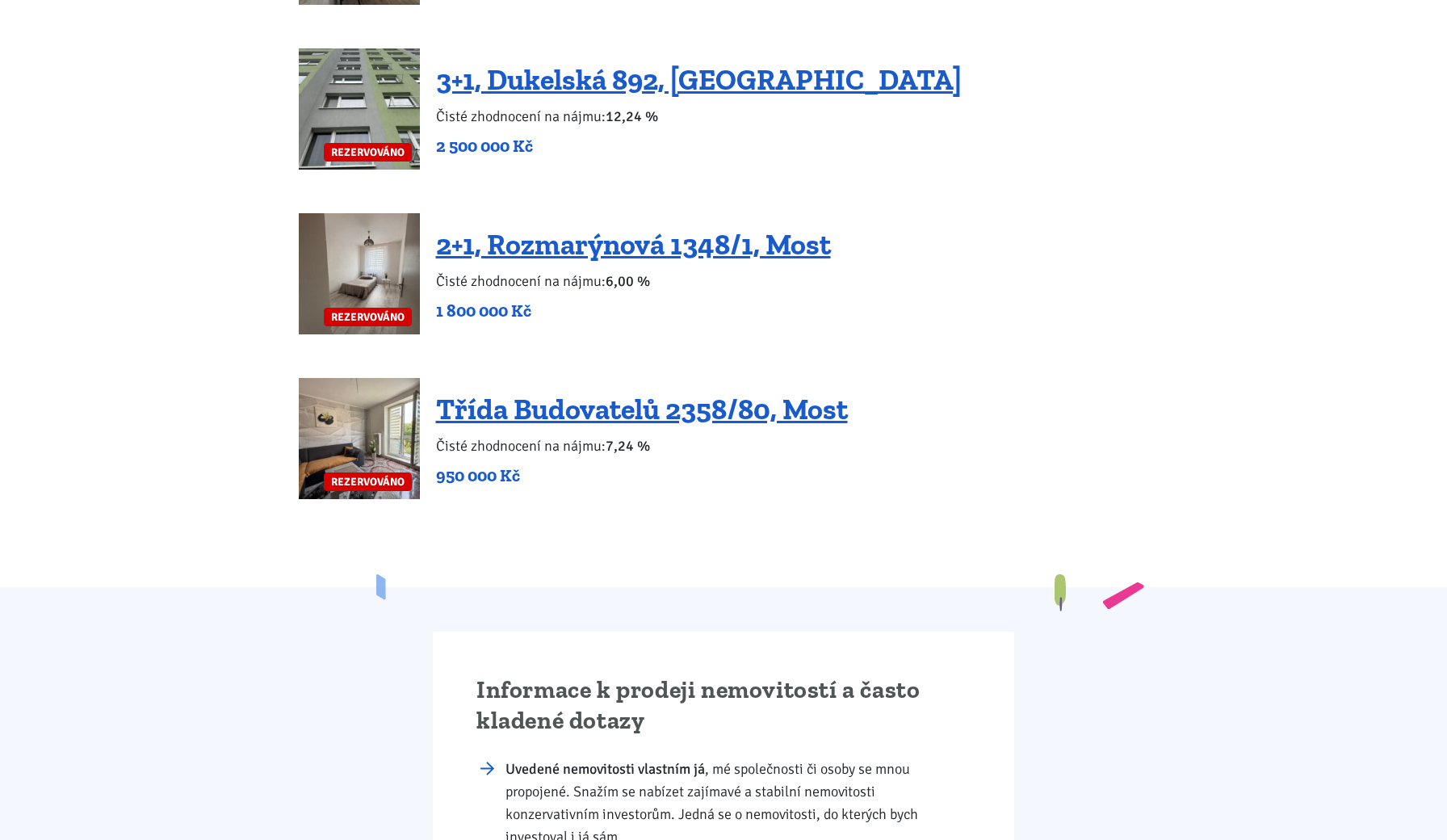
scroll to position [3838, 0]
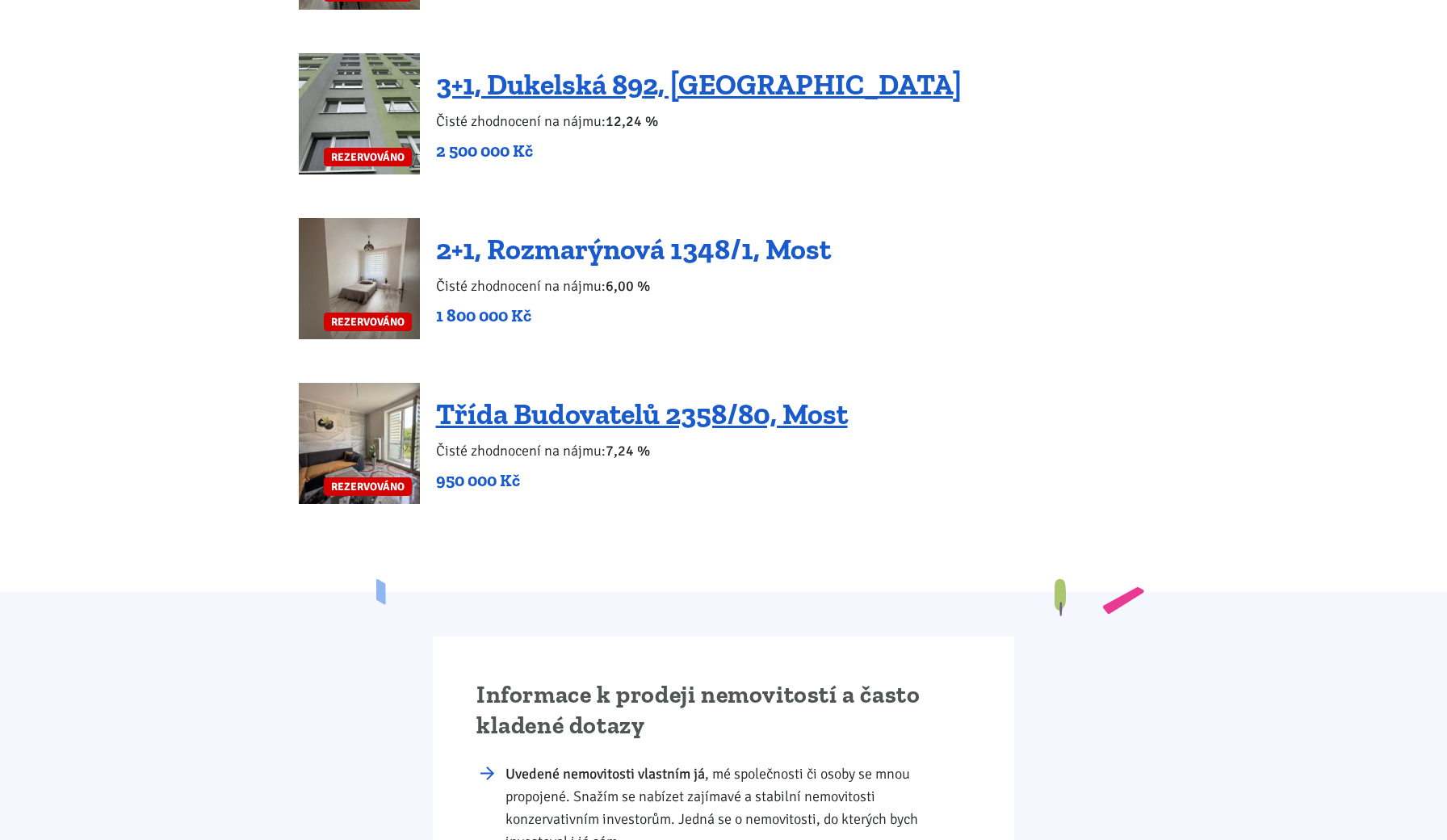
click at [587, 231] on link "2+1, Rozmarýnová 1348/1, Most" at bounding box center [633, 249] width 395 height 34
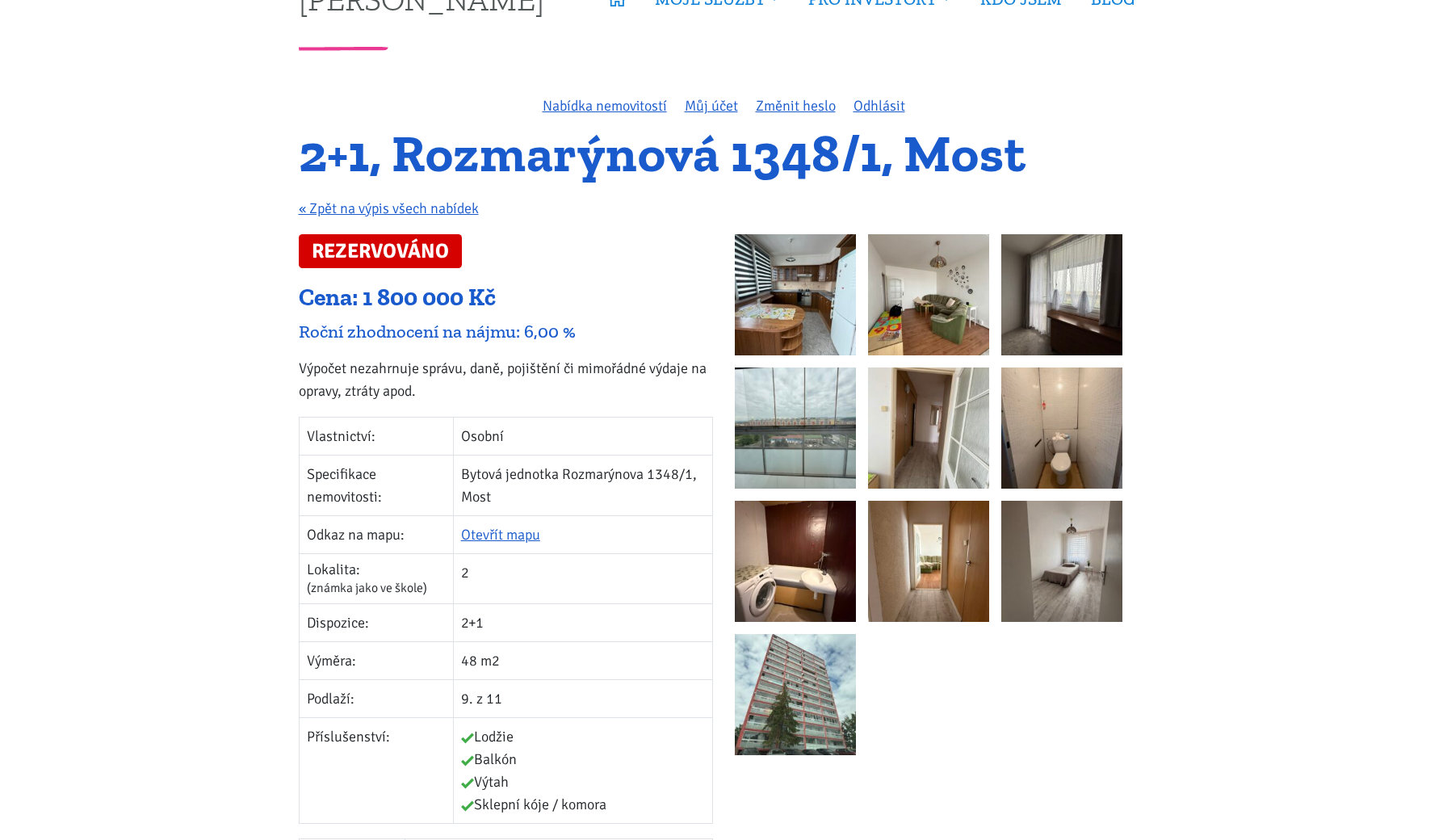
scroll to position [19, 0]
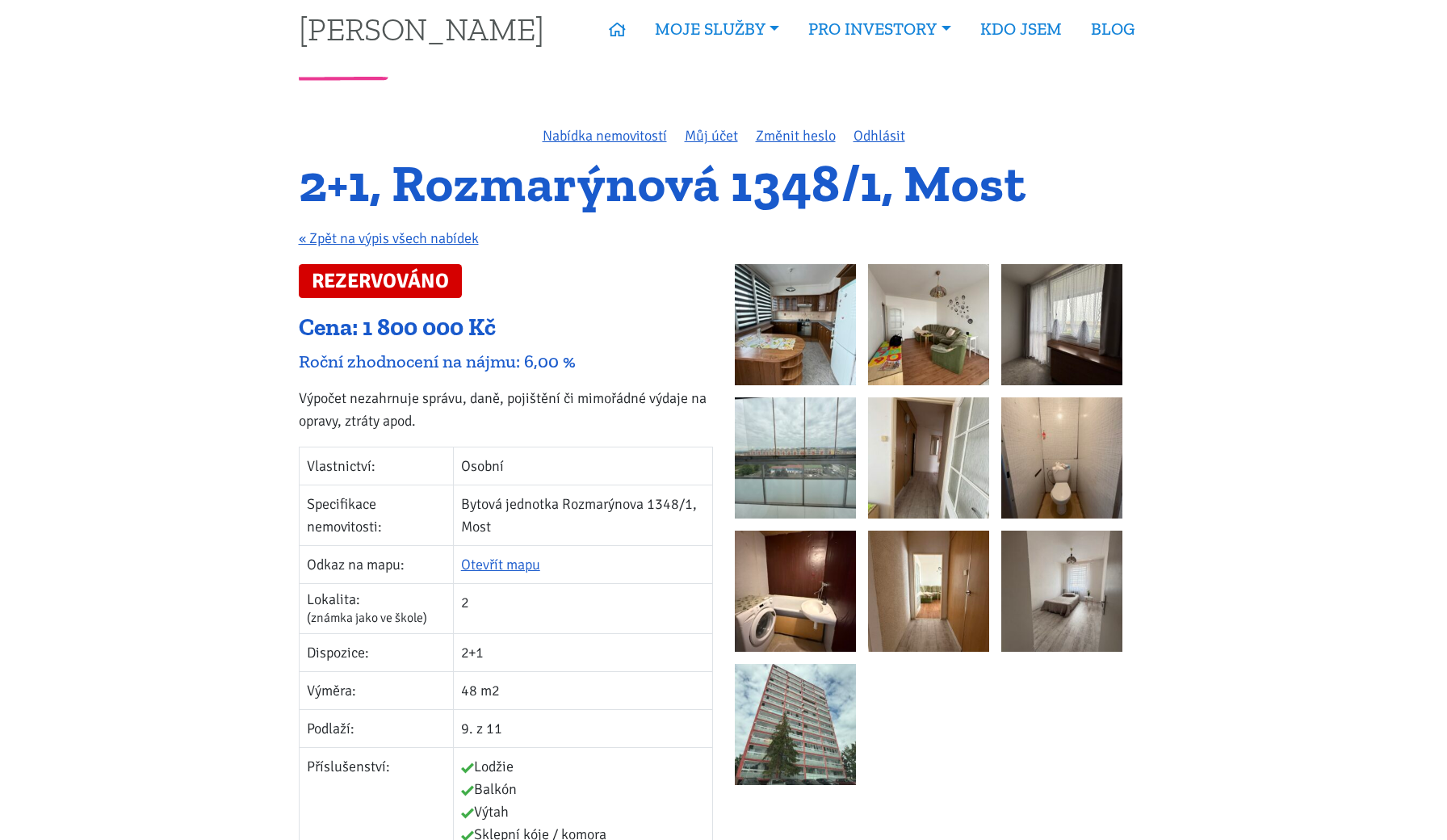
click at [804, 355] on img at bounding box center [795, 325] width 121 height 121
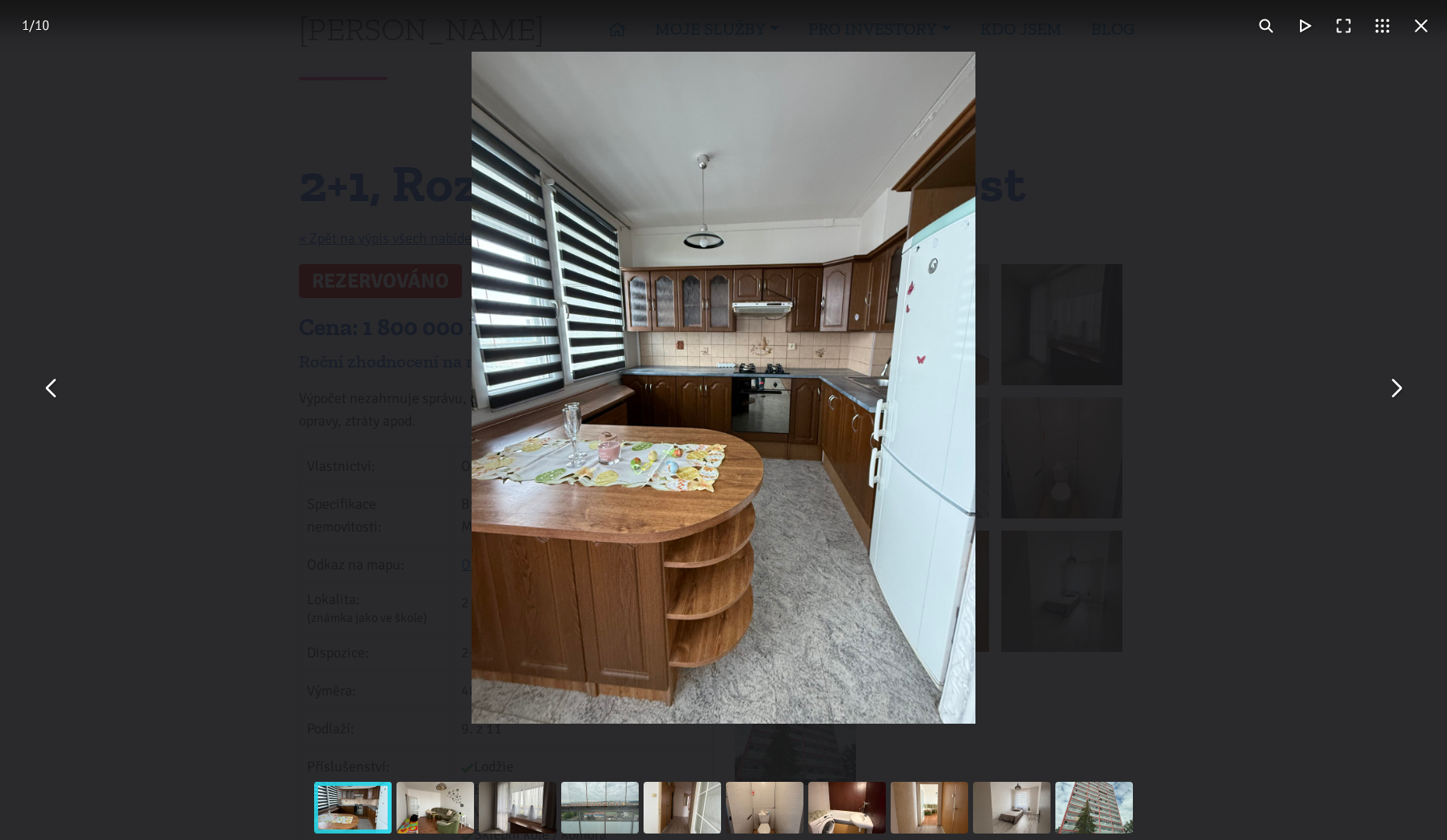
click at [1403, 406] on div "You can close this modal content with the ESC key" at bounding box center [724, 387] width 1447 height 775
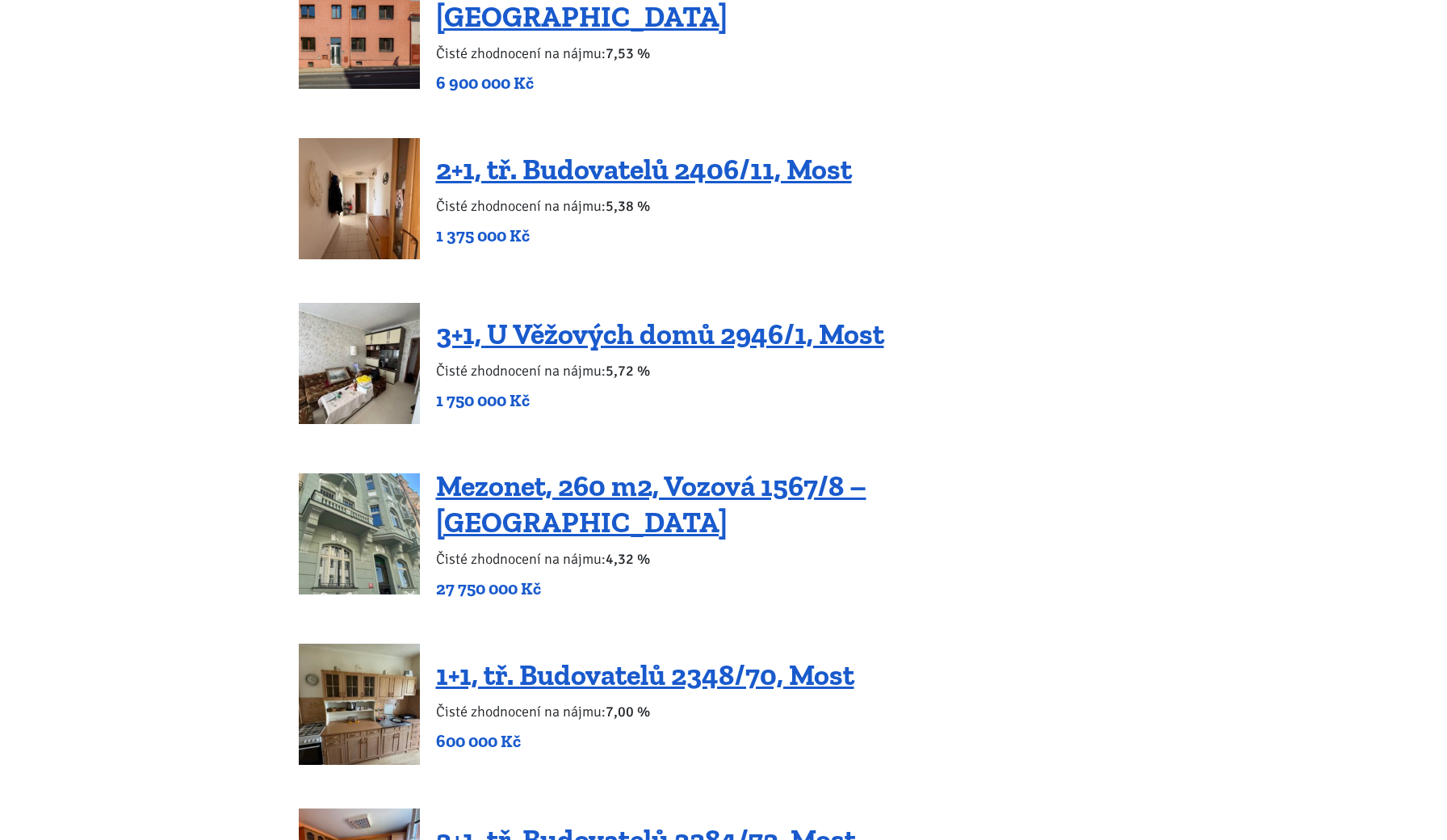
scroll to position [2587, 0]
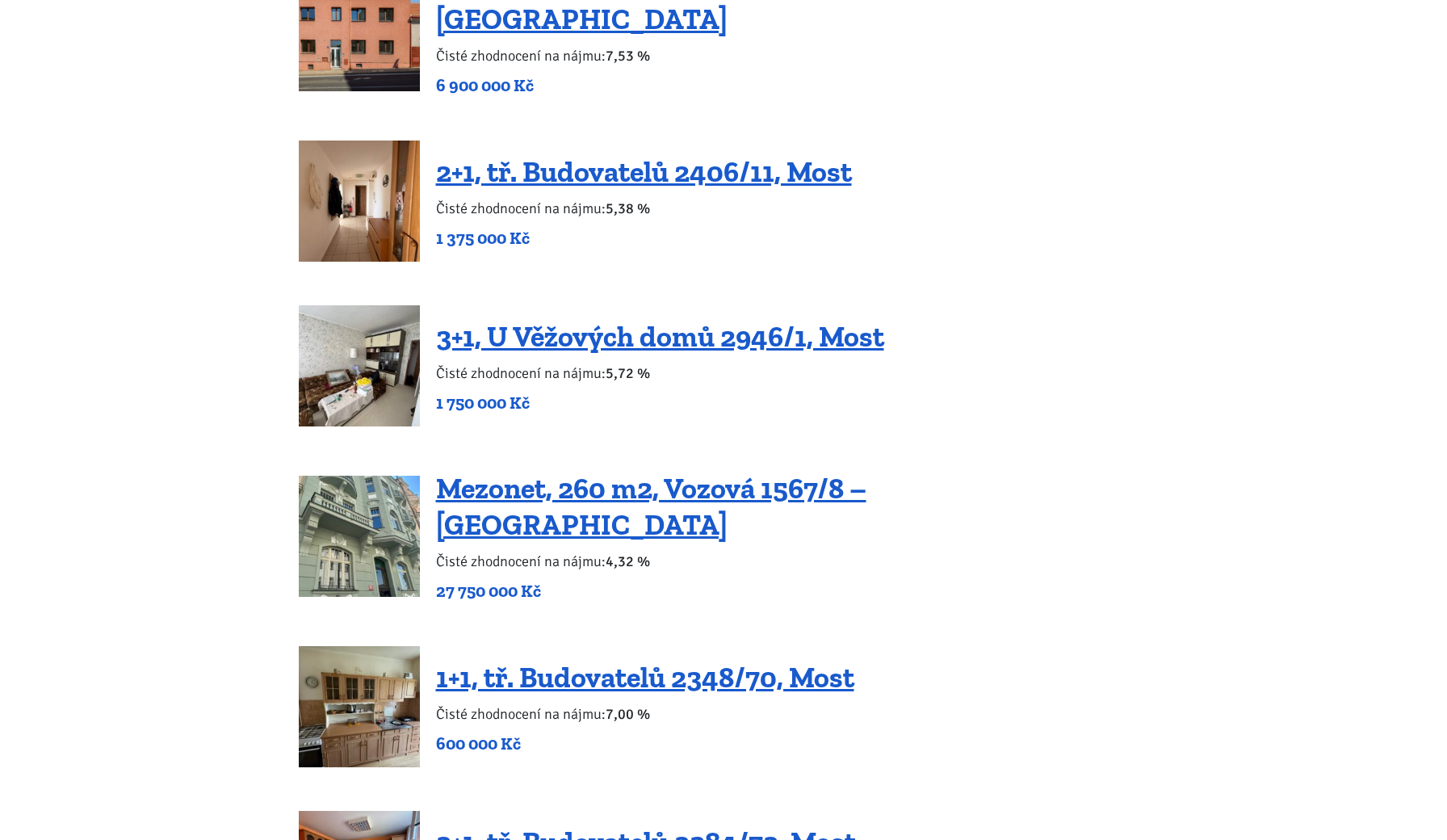
click at [530, 507] on h4 "Mezonet, 260 m2, Vozová 1567/8 – [GEOGRAPHIC_DATA]" at bounding box center [792, 506] width 713 height 72
click at [815, 501] on link "Mezonet, 260 m2, Vozová 1567/8 – [GEOGRAPHIC_DATA]" at bounding box center [651, 506] width 430 height 71
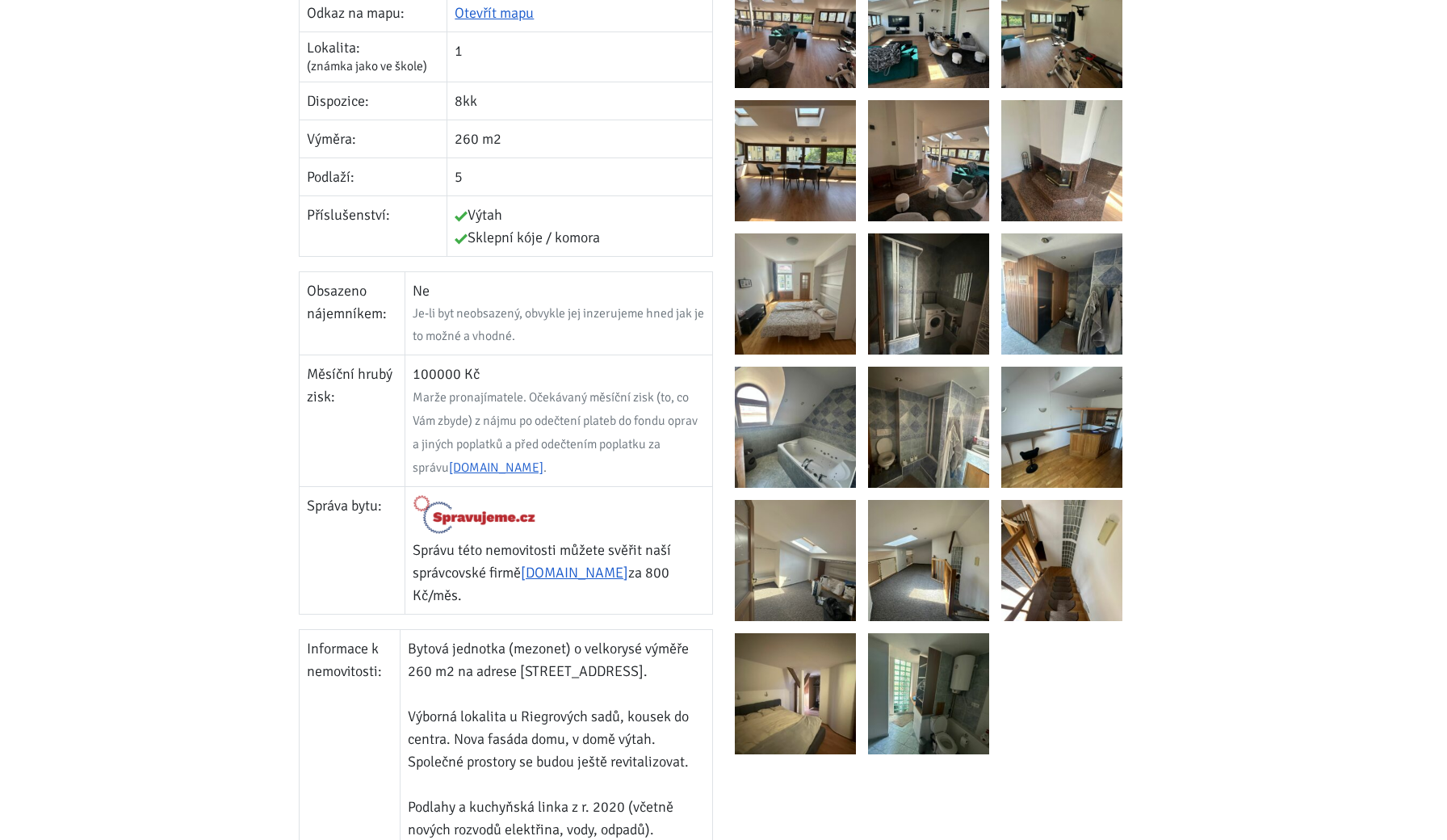
scroll to position [633, 0]
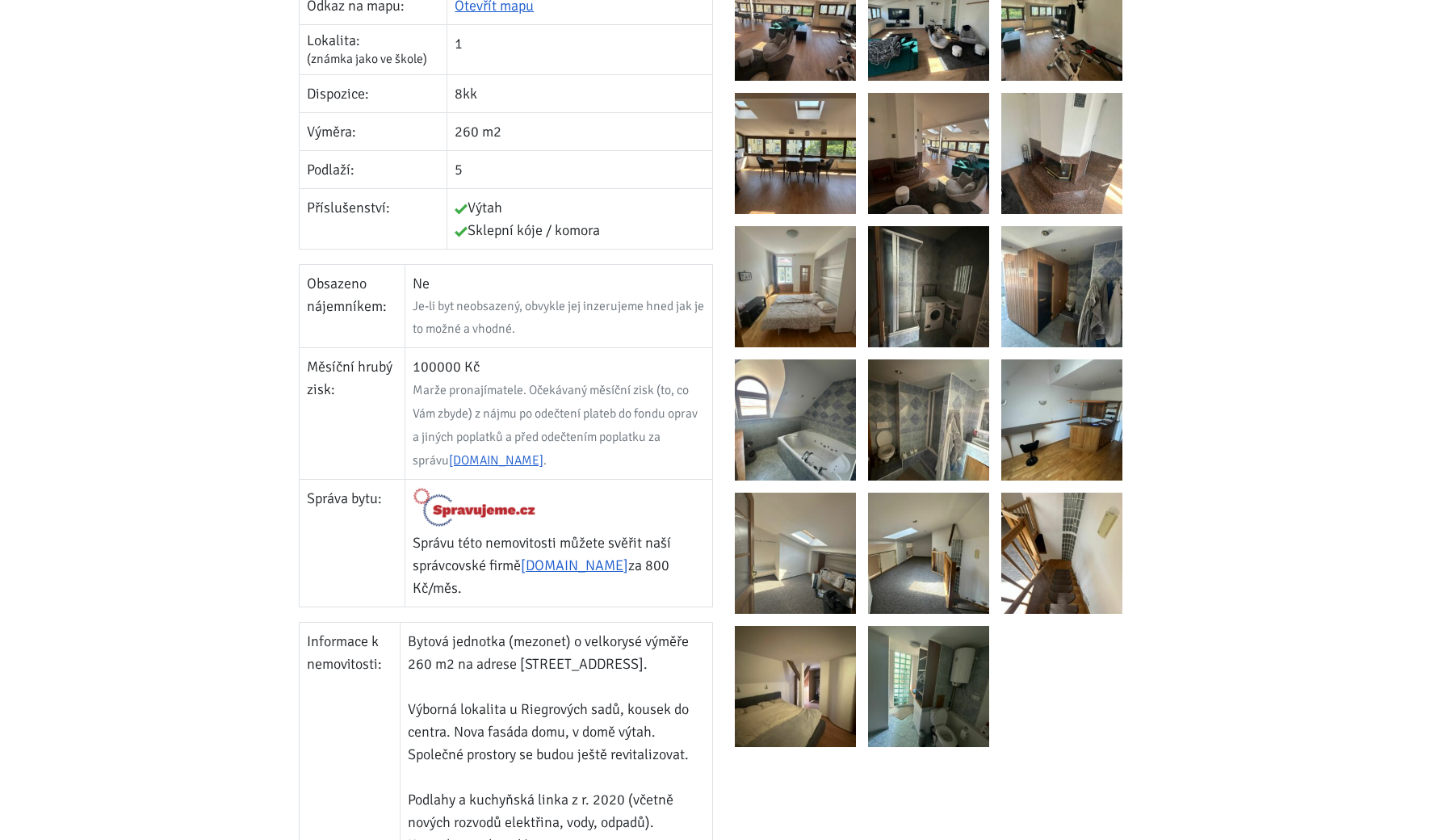
click at [815, 42] on img at bounding box center [795, 20] width 121 height 121
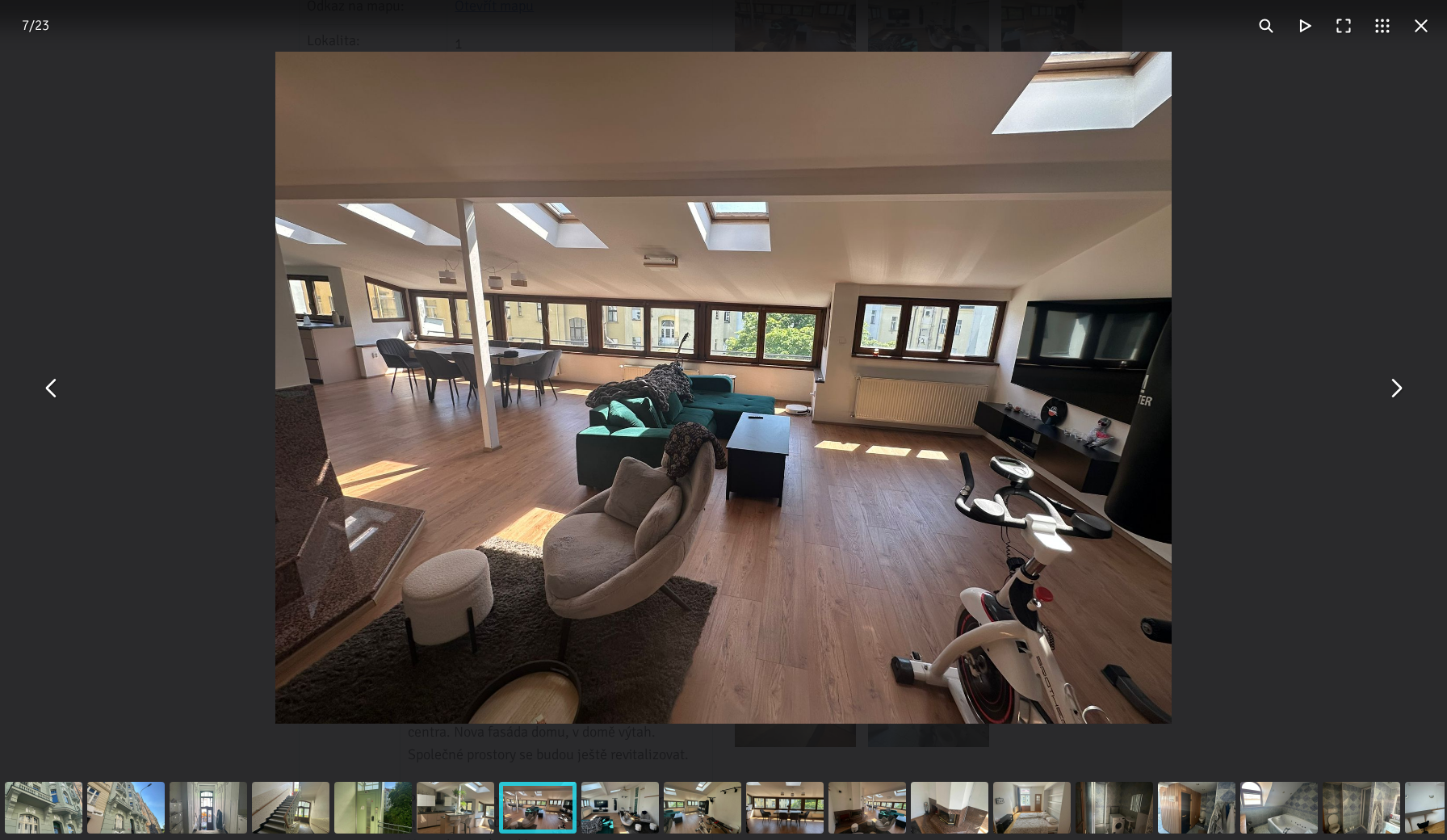
click at [1396, 385] on button "You can close this modal content with the ESC key" at bounding box center [1395, 387] width 39 height 39
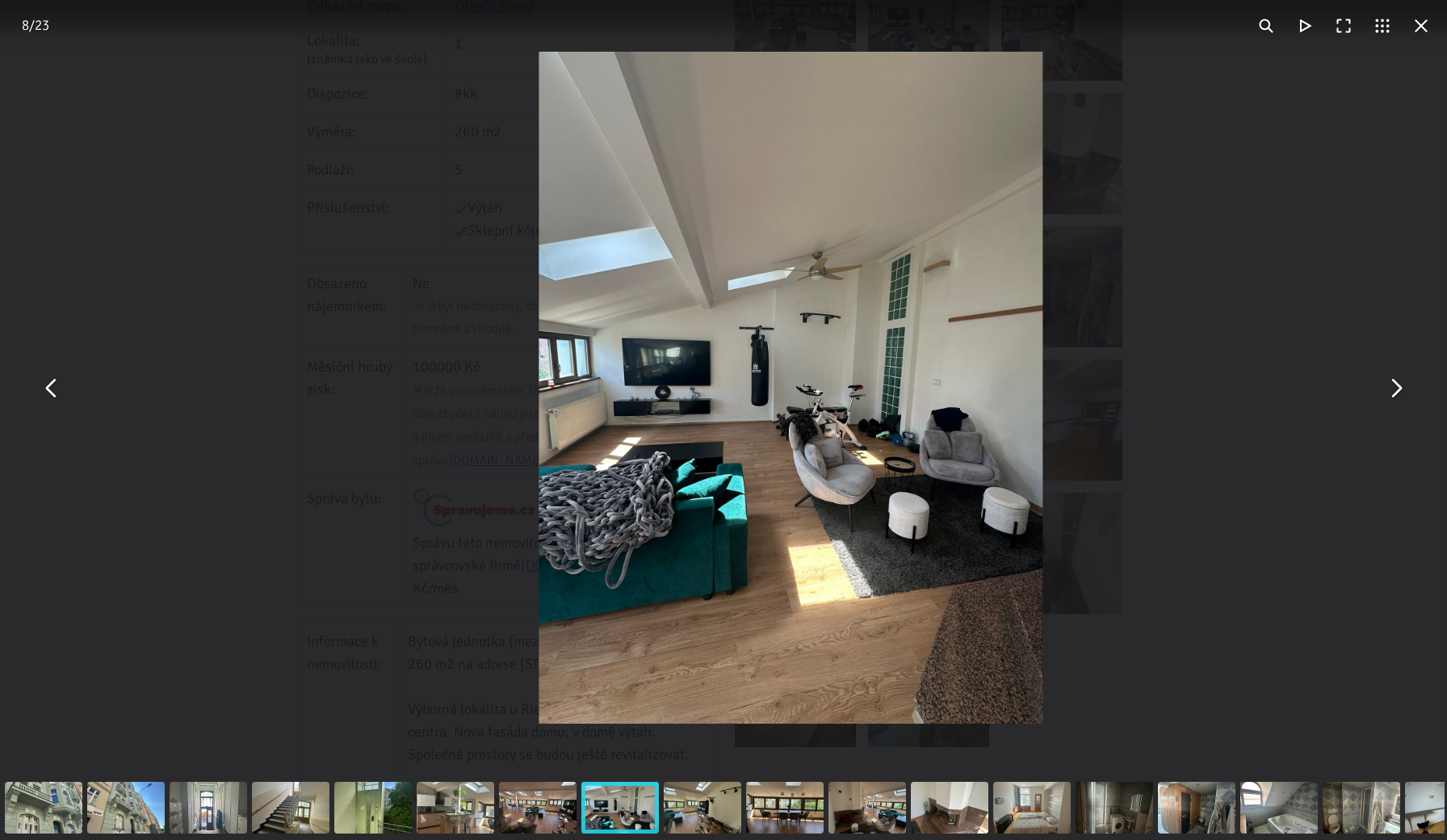
click at [1396, 385] on button "You can close this modal content with the ESC key" at bounding box center [1395, 387] width 39 height 39
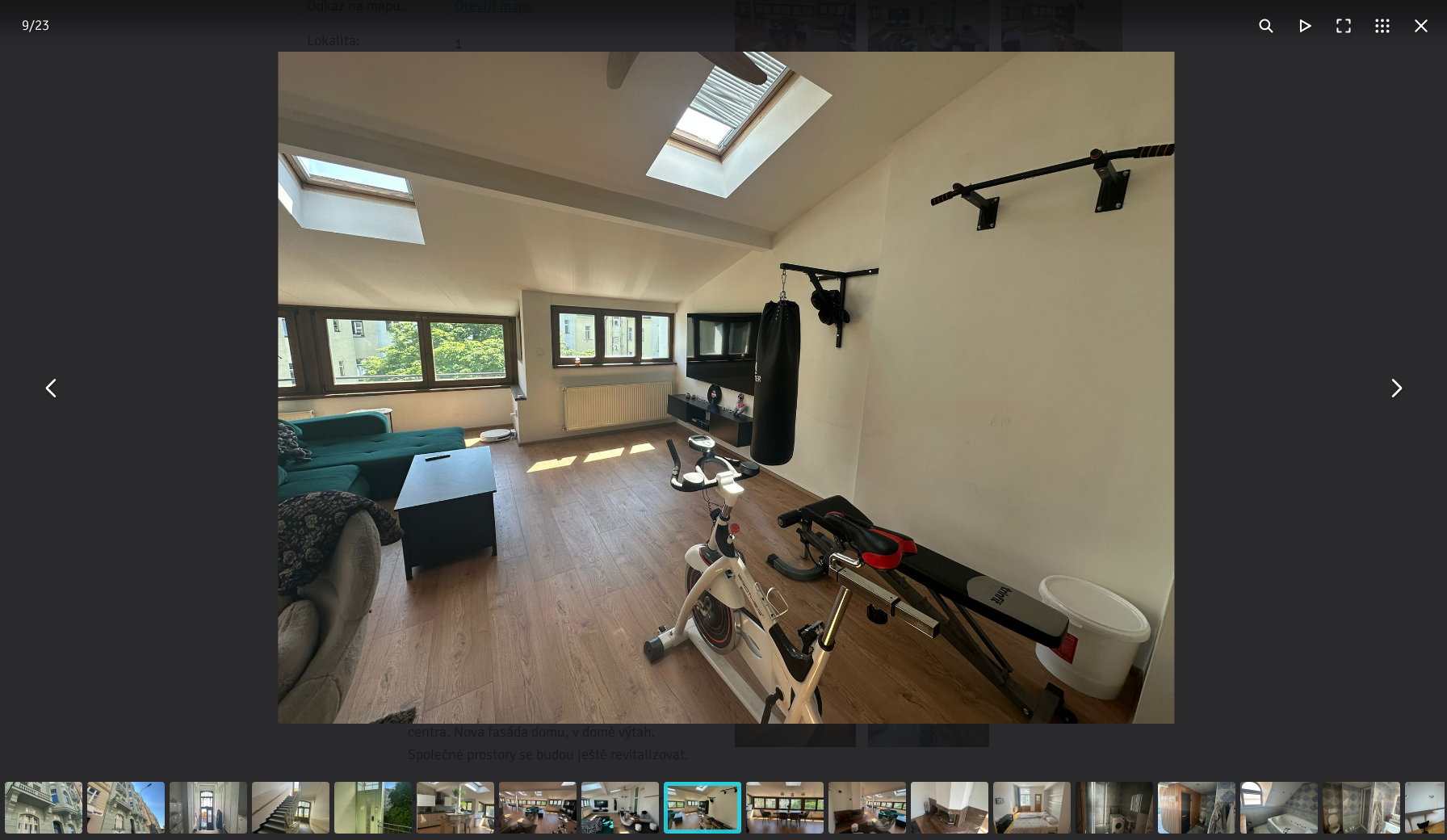
click at [1396, 385] on button "You can close this modal content with the ESC key" at bounding box center [1395, 387] width 39 height 39
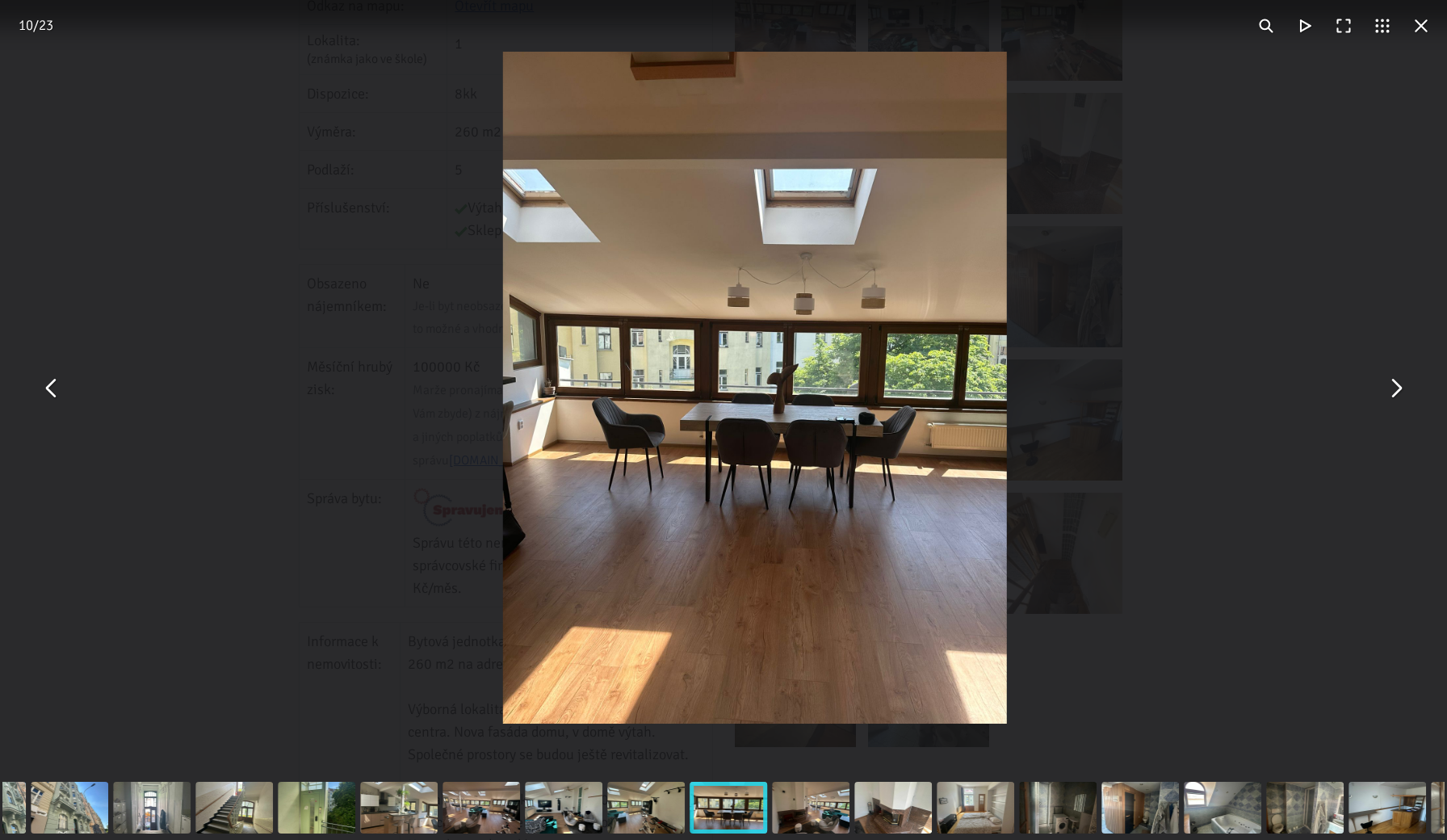
click at [1396, 385] on button "You can close this modal content with the ESC key" at bounding box center [1395, 387] width 39 height 39
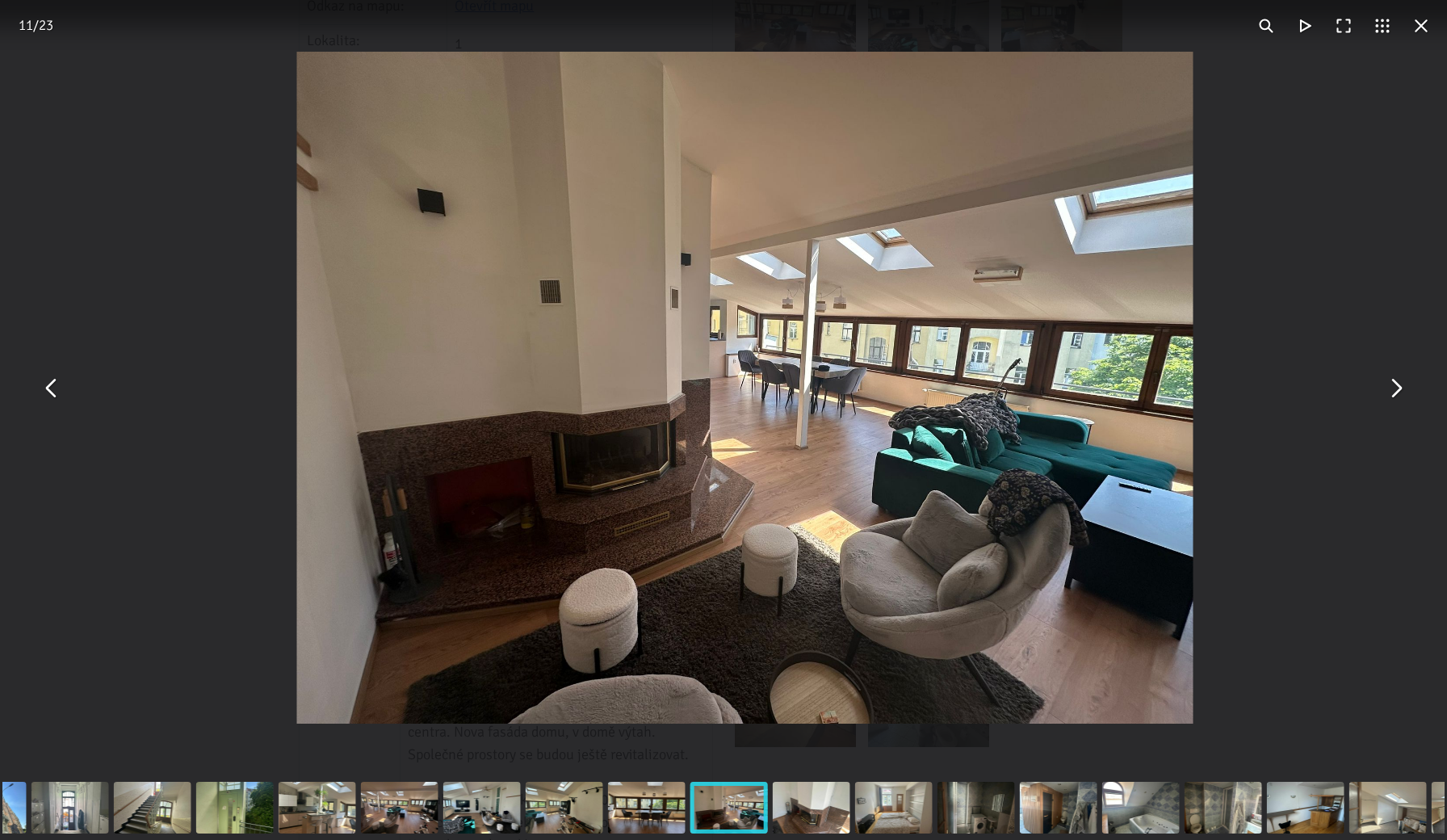
click at [1396, 385] on button "You can close this modal content with the ESC key" at bounding box center [1395, 387] width 39 height 39
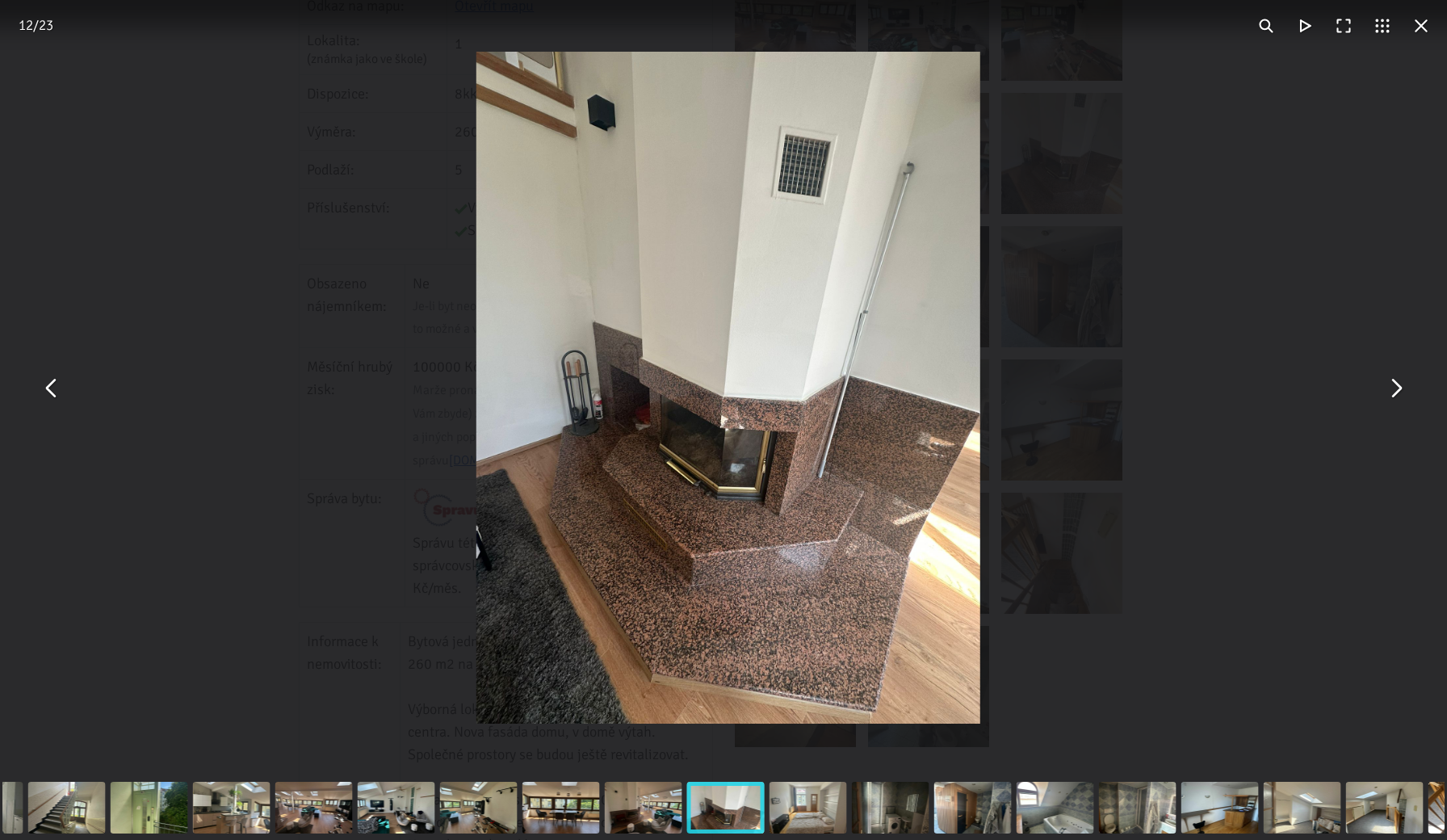
click at [1396, 386] on button "You can close this modal content with the ESC key" at bounding box center [1395, 387] width 39 height 39
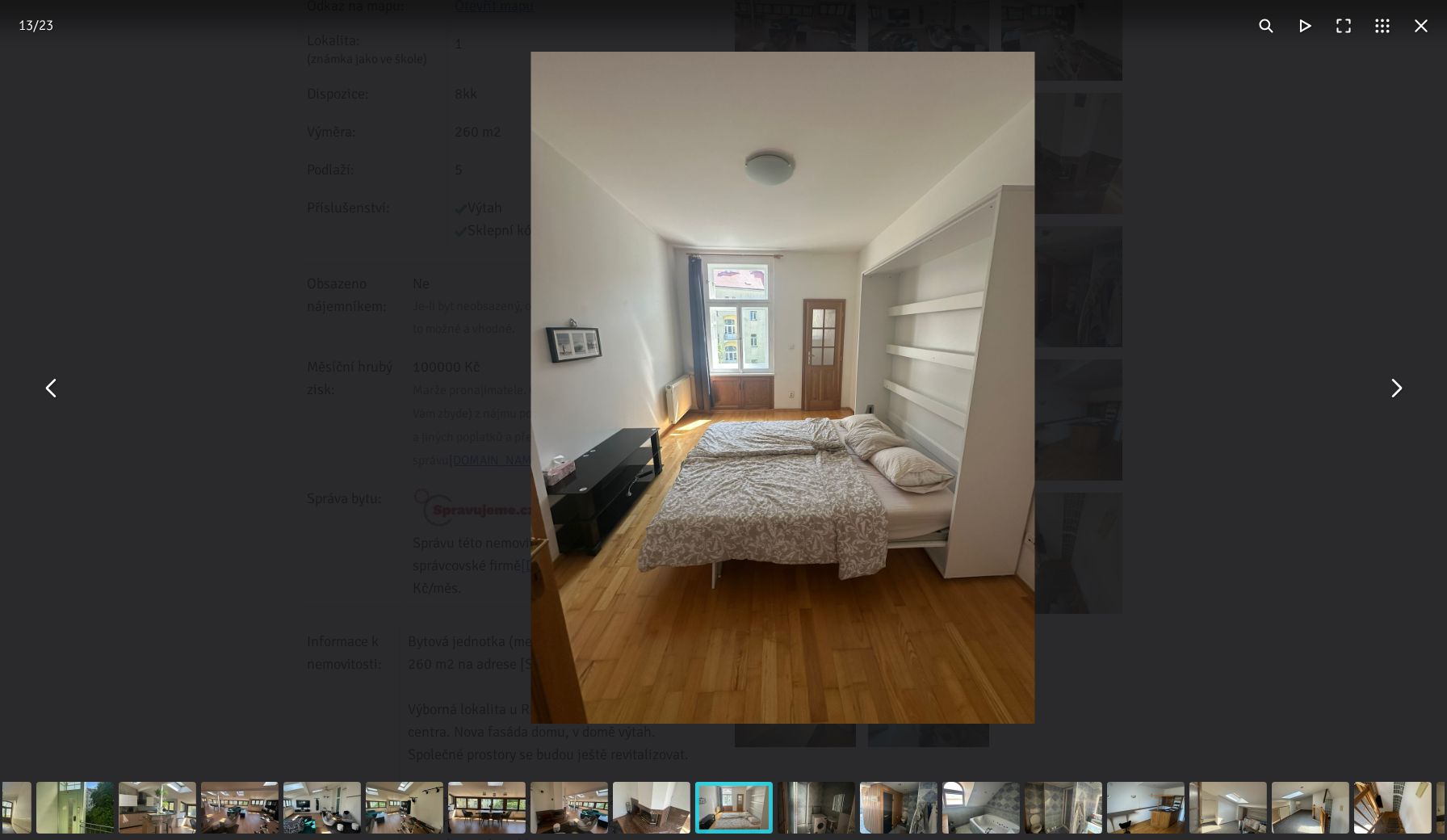
click at [1396, 386] on button "You can close this modal content with the ESC key" at bounding box center [1395, 387] width 39 height 39
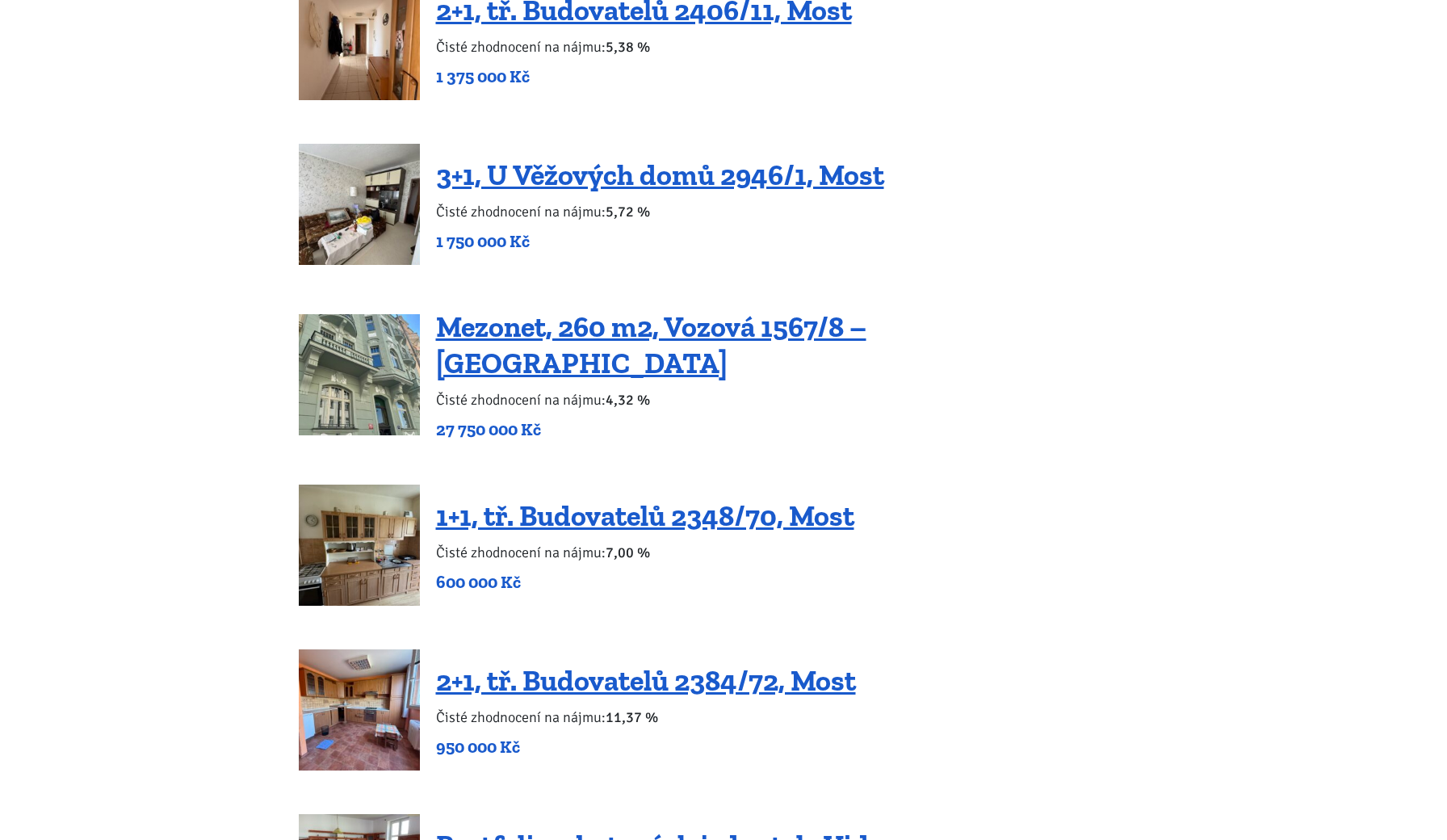
scroll to position [2758, 0]
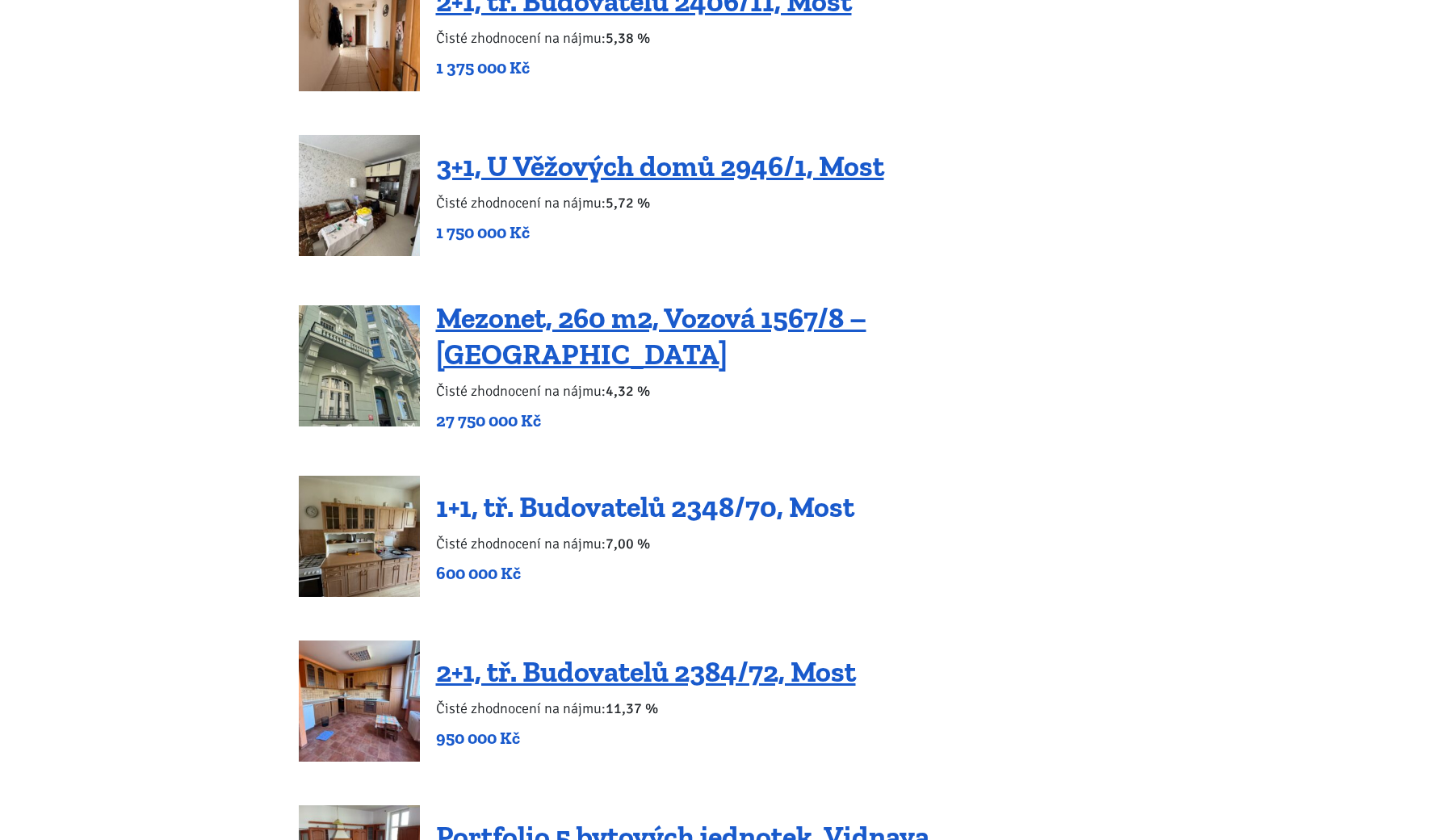
click at [546, 489] on link "1+1, tř. Budovatelů 2348/70, Most" at bounding box center [645, 506] width 418 height 34
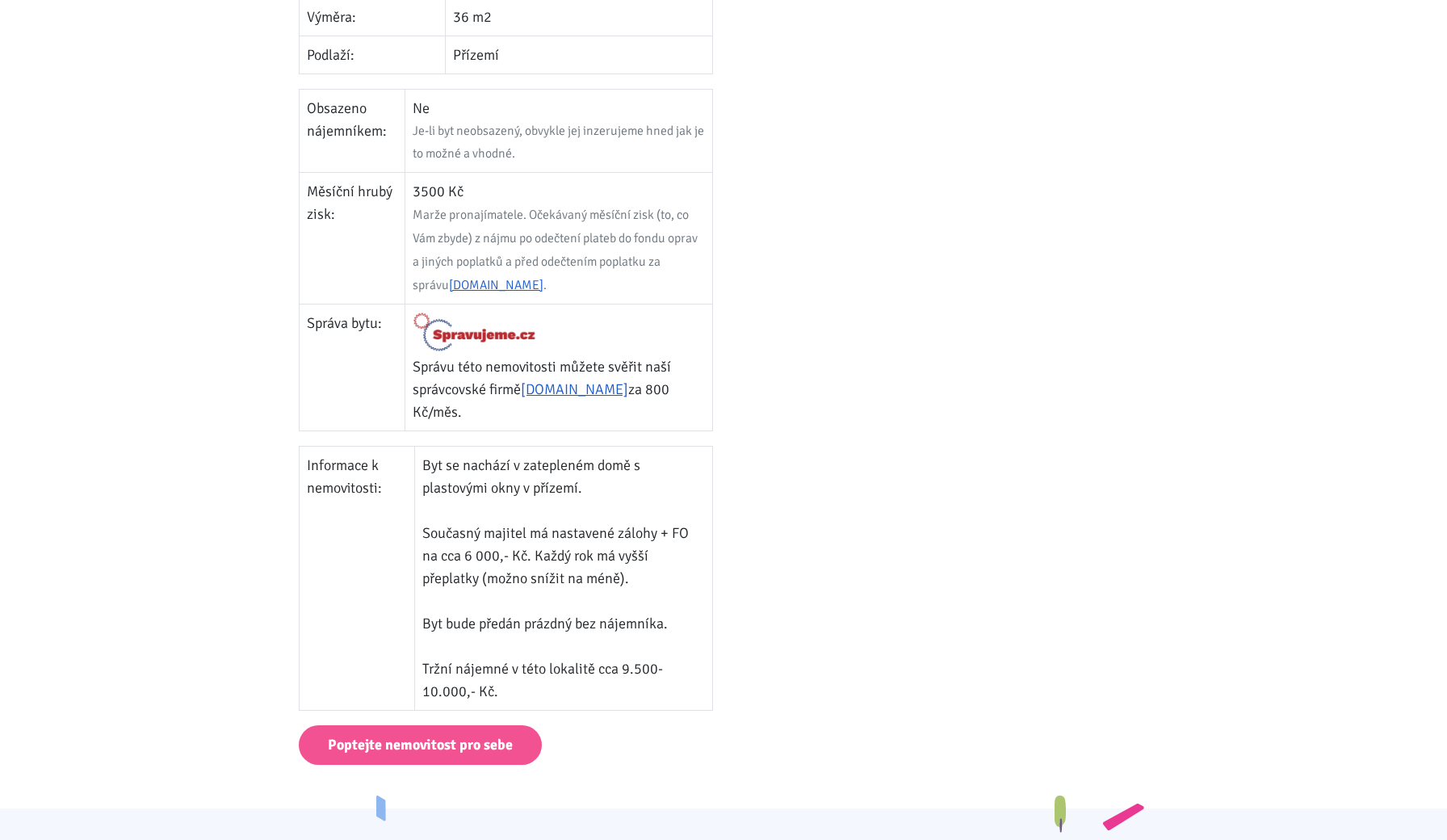
scroll to position [704, 0]
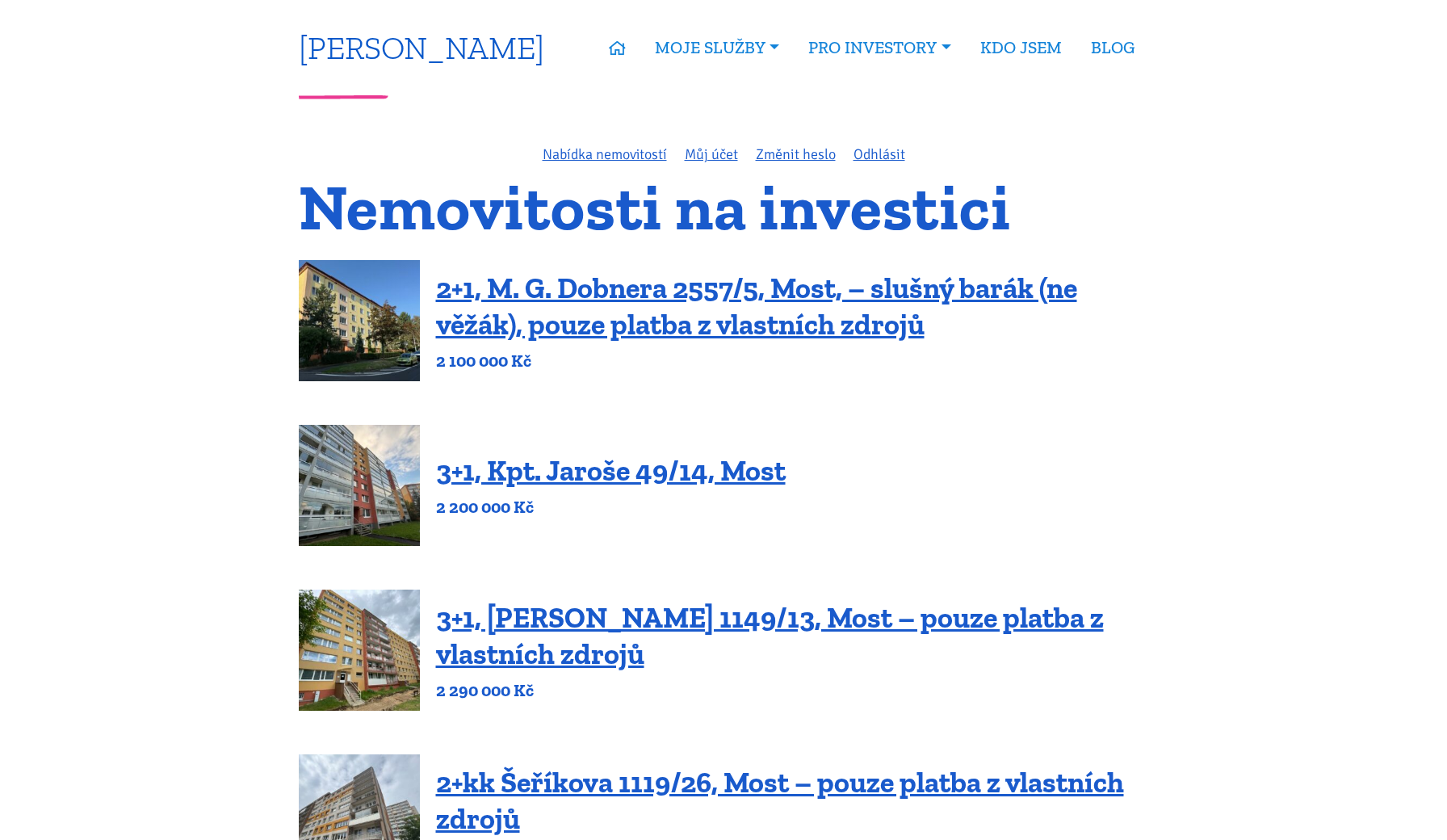
click at [430, 56] on link "[PERSON_NAME]" at bounding box center [421, 47] width 245 height 32
